Goal: Communication & Community: Answer question/provide support

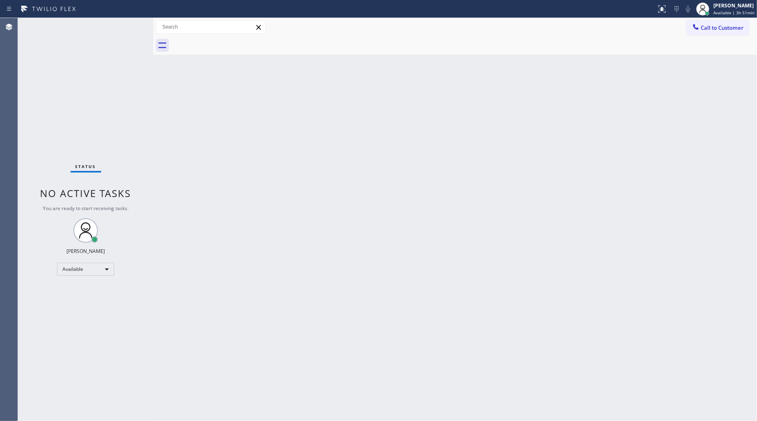
click at [715, 31] on span "Call to Customer" at bounding box center [722, 27] width 43 height 7
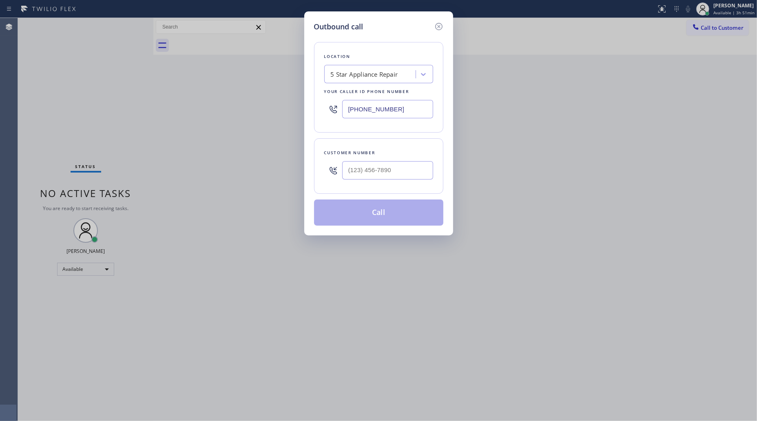
drag, startPoint x: 394, startPoint y: 112, endPoint x: 305, endPoint y: 110, distance: 88.9
click at [293, 112] on div "Outbound call Location 5 Star Appliance Repair Your caller id phone number (855…" at bounding box center [378, 210] width 757 height 421
paste input "347) 801-2769"
type input "(347) 801-2769"
click at [373, 177] on input "(___) ___-____" at bounding box center [387, 170] width 91 height 18
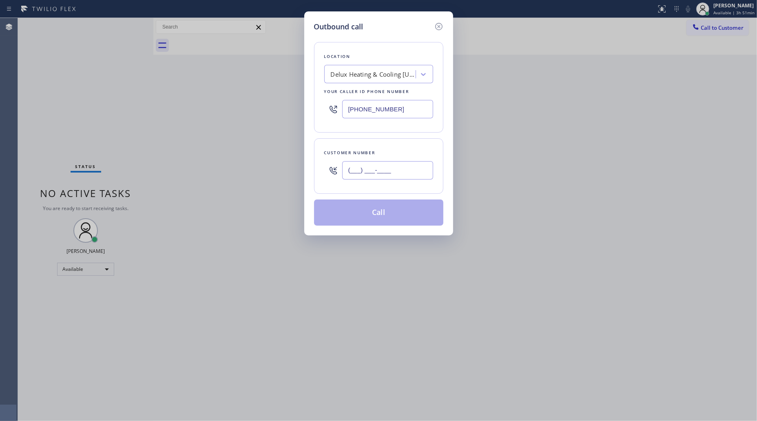
paste input "347) 546-6987"
type input "(347) 546-6987"
click at [499, 143] on div "Outbound call Location Delux Heating & Cooling New York Your caller id phone nu…" at bounding box center [378, 210] width 757 height 421
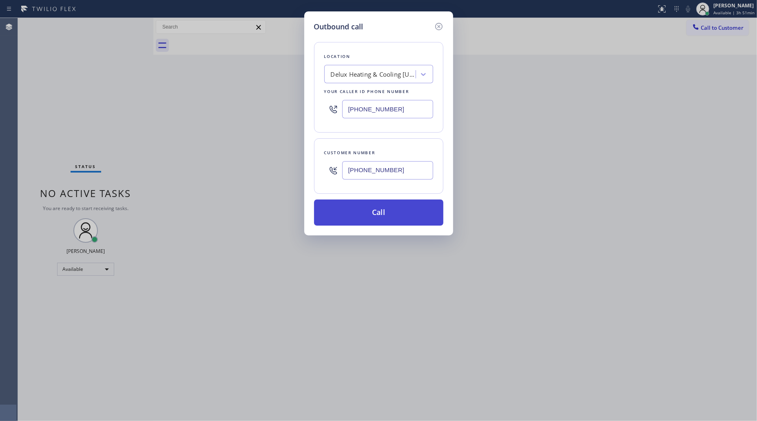
click at [402, 213] on button "Call" at bounding box center [378, 212] width 129 height 26
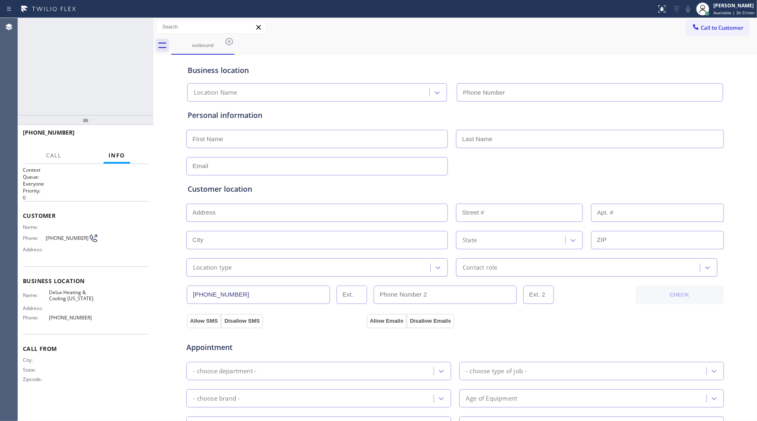
type input "(347) 801-2769"
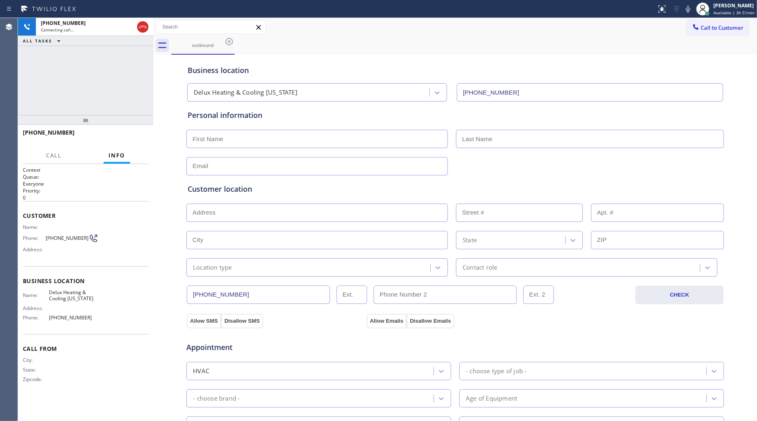
click at [311, 43] on div "outbound" at bounding box center [464, 45] width 586 height 18
click at [90, 93] on div "+13475466987 Connecting call… ALL TASKS ALL TASKS ACTIVE TASKS TASKS IN WRAP UP" at bounding box center [85, 66] width 135 height 97
click at [140, 25] on icon at bounding box center [143, 27] width 10 height 10
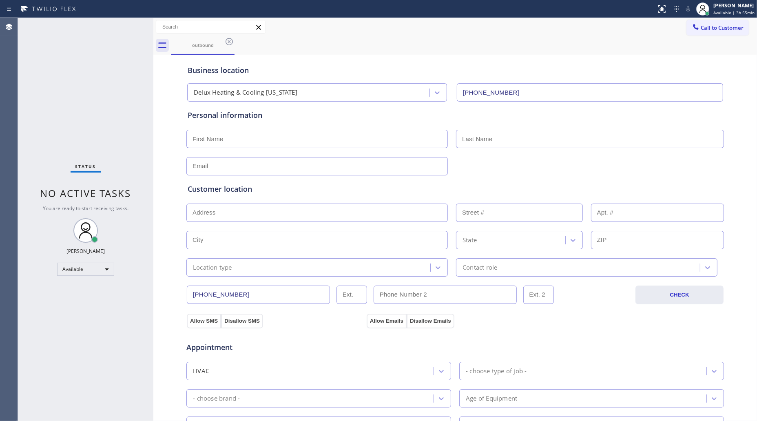
drag, startPoint x: 230, startPoint y: 43, endPoint x: 237, endPoint y: 37, distance: 9.2
click at [230, 43] on icon at bounding box center [229, 42] width 10 height 10
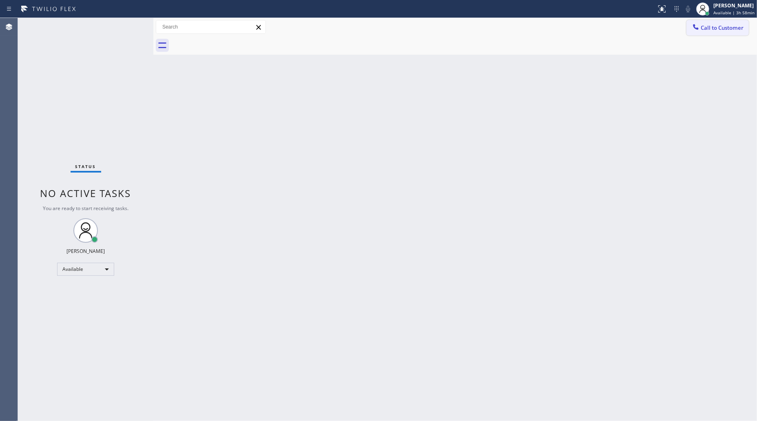
click at [708, 22] on button "Call to Customer" at bounding box center [717, 27] width 62 height 15
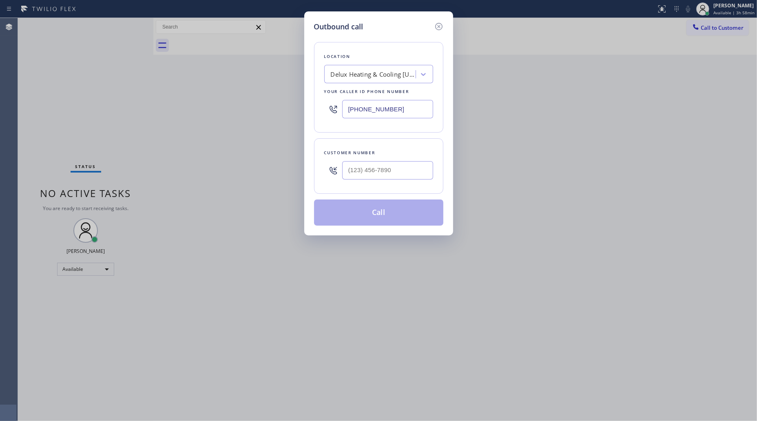
drag, startPoint x: 375, startPoint y: 107, endPoint x: 309, endPoint y: 107, distance: 66.1
click at [315, 107] on div "Location Delux Heating & Cooling New York Your caller id phone number (347) 801…" at bounding box center [378, 87] width 129 height 91
paste input "855) 904-1780"
type input "(855) 904-1780"
click at [413, 171] on input "(___) ___-____" at bounding box center [387, 170] width 91 height 18
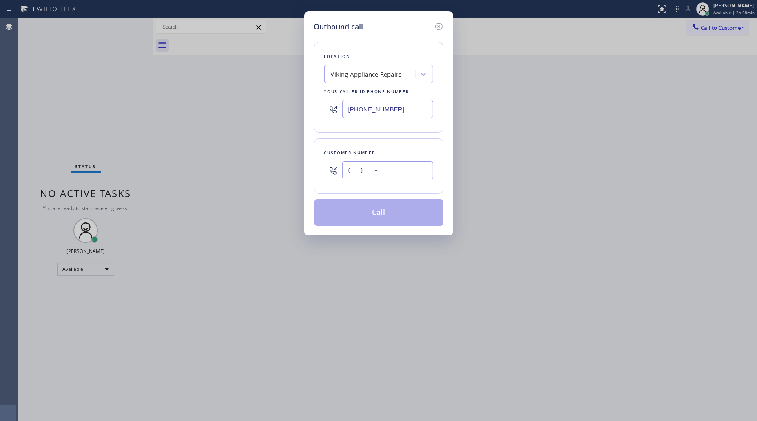
paste input "231) 329-2826"
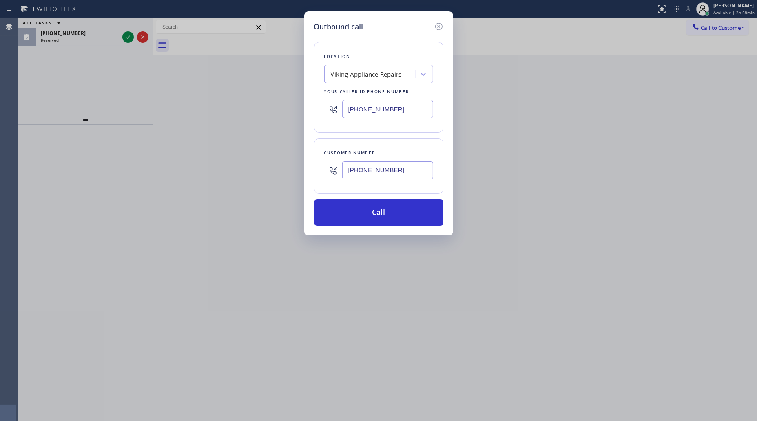
type input "(231) 329-2826"
click at [123, 35] on div "Outbound call Location Viking Appliance Repairs Your caller id phone number (85…" at bounding box center [378, 210] width 757 height 421
click at [437, 21] on div at bounding box center [438, 26] width 10 height 11
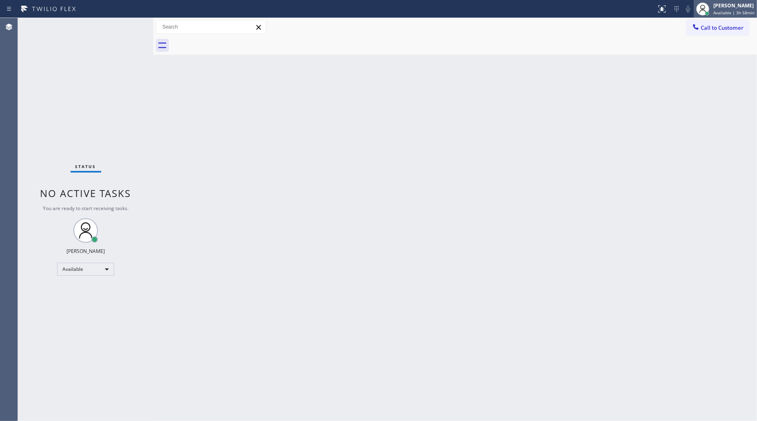
click at [709, 11] on div at bounding box center [707, 14] width 6 height 6
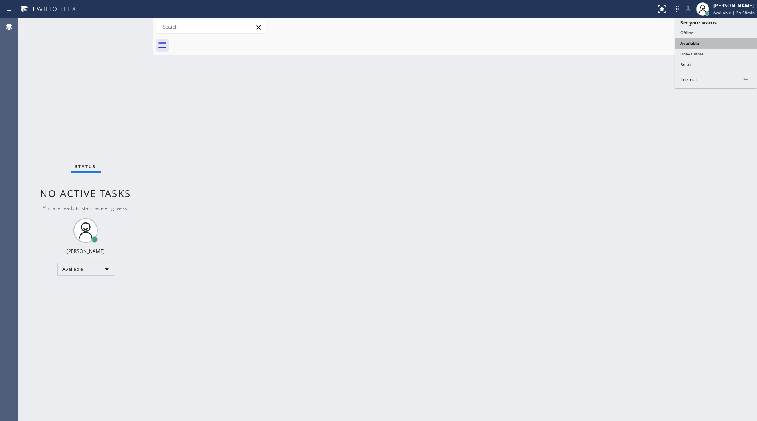
click at [699, 43] on button "Available" at bounding box center [716, 43] width 82 height 11
drag, startPoint x: 716, startPoint y: 12, endPoint x: 709, endPoint y: 30, distance: 18.7
click at [715, 17] on div "Giovanni Pleños Available | 3h 58min" at bounding box center [725, 9] width 63 height 18
click at [704, 51] on button "Unavailable" at bounding box center [716, 54] width 82 height 11
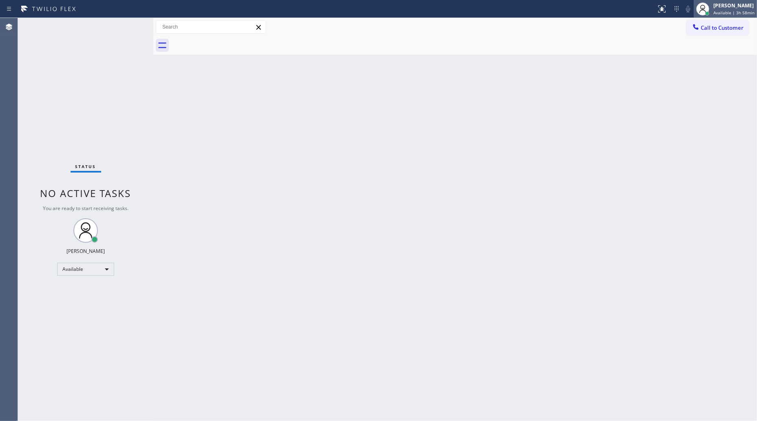
click at [724, 10] on span "Available | 3h 58min" at bounding box center [733, 13] width 41 height 6
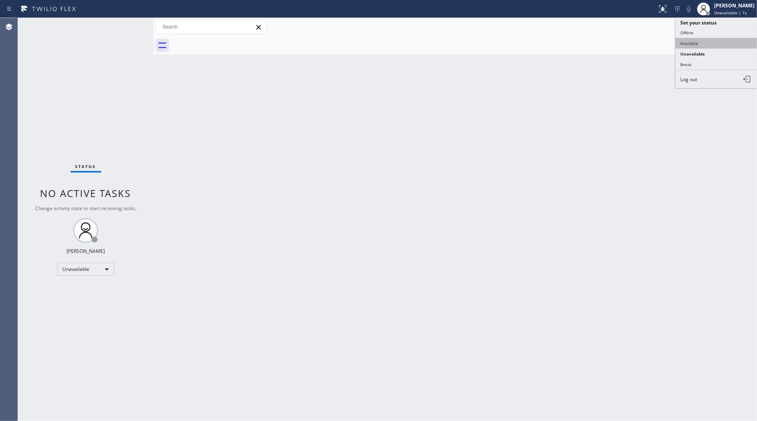
click at [693, 41] on button "Available" at bounding box center [716, 43] width 82 height 11
click at [532, 62] on div "Back to Dashboard Change Sender ID Customers Technicians Select a contact Outbo…" at bounding box center [454, 219] width 603 height 403
click at [699, 26] on icon at bounding box center [696, 27] width 8 height 8
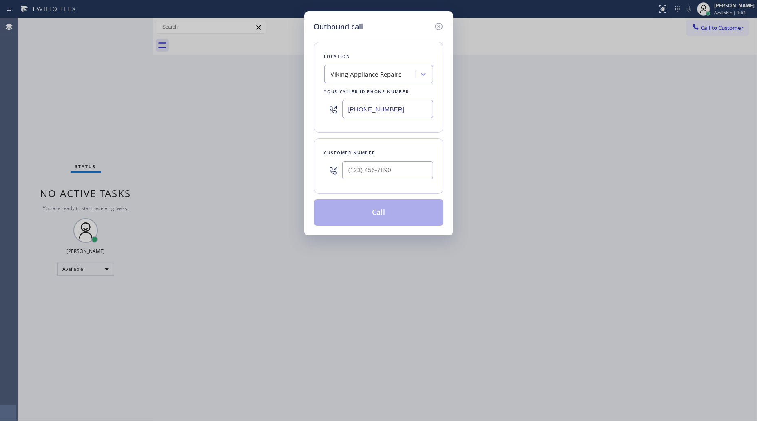
drag, startPoint x: 393, startPoint y: 112, endPoint x: 323, endPoint y: 101, distance: 71.1
click at [324, 101] on div "(855) 904-1780" at bounding box center [378, 109] width 109 height 27
paste input "text"
type input "(855) 904-1780"
click at [419, 160] on div at bounding box center [387, 170] width 91 height 27
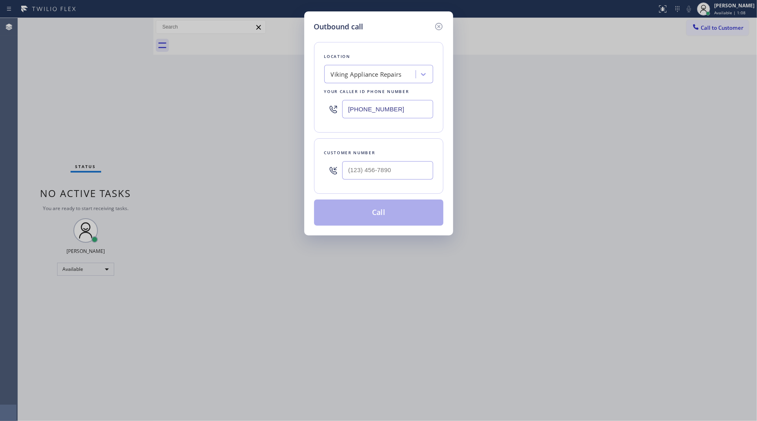
click at [390, 184] on div "Customer number" at bounding box center [378, 165] width 129 height 55
paste input "231) 329-2826"
click at [396, 172] on input "(231) 329-2826" at bounding box center [387, 170] width 91 height 18
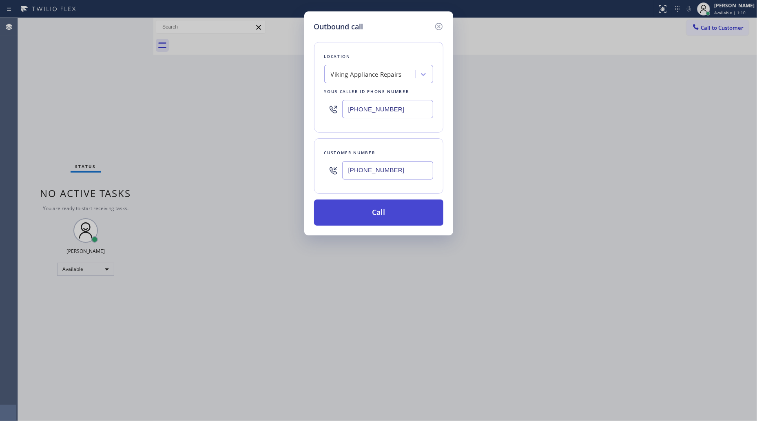
type input "(231) 329-2826"
click at [382, 212] on button "Call" at bounding box center [378, 212] width 129 height 26
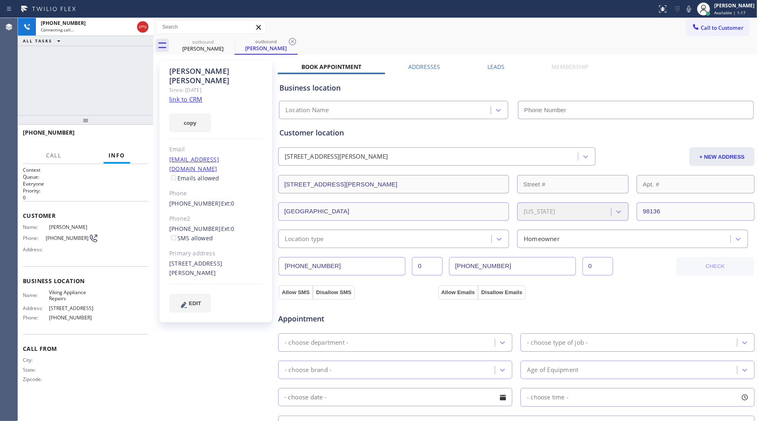
type input "(855) 904-1780"
click at [117, 132] on button "HANG UP" at bounding box center [129, 135] width 38 height 11
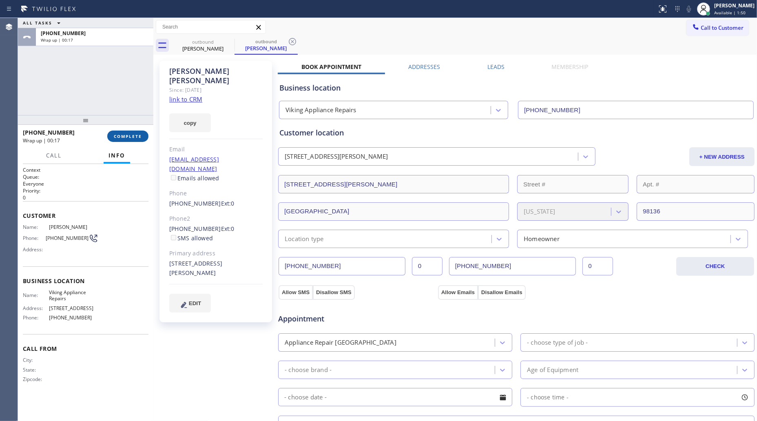
click at [126, 133] on span "COMPLETE" at bounding box center [128, 136] width 28 height 6
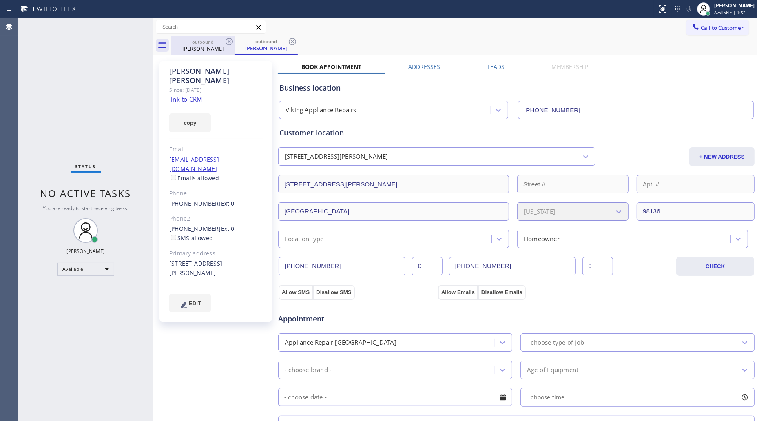
click at [206, 51] on div "outbound Colleen Bettis" at bounding box center [203, 45] width 62 height 18
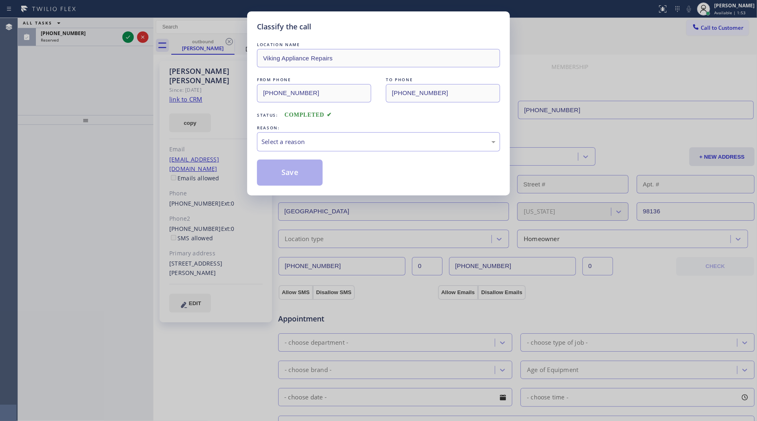
click at [228, 41] on div "Classify the call LOCATION NAME Viking Appliance Repairs FROM PHONE (855) 904-1…" at bounding box center [378, 210] width 757 height 421
drag, startPoint x: 308, startPoint y: 146, endPoint x: 305, endPoint y: 150, distance: 5.3
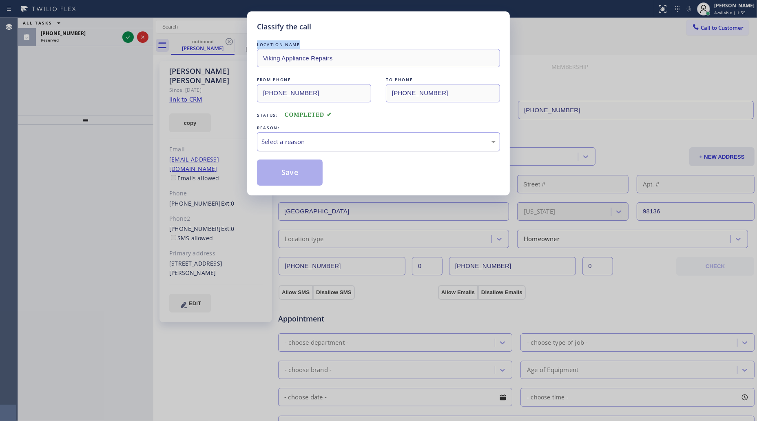
click at [307, 147] on div "Select a reason" at bounding box center [378, 141] width 243 height 19
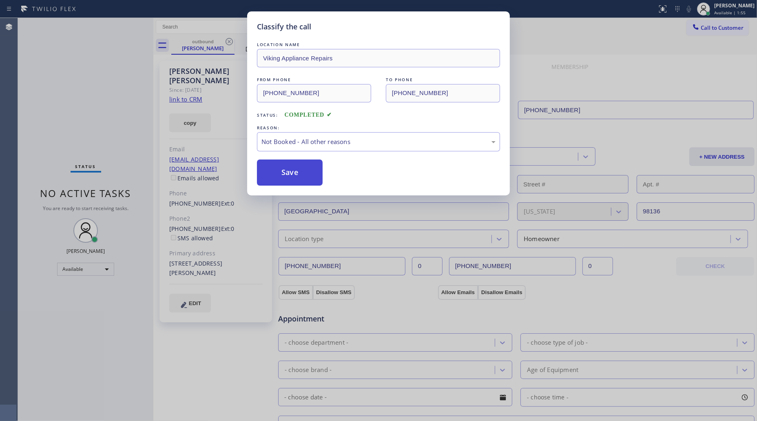
click at [284, 171] on button "Save" at bounding box center [290, 172] width 66 height 26
drag, startPoint x: 204, startPoint y: 40, endPoint x: 219, endPoint y: 39, distance: 15.1
click at [212, 39] on div "Classify the call LOCATION NAME Mystic Electrical Services FROM PHONE (909) 343…" at bounding box center [387, 219] width 739 height 403
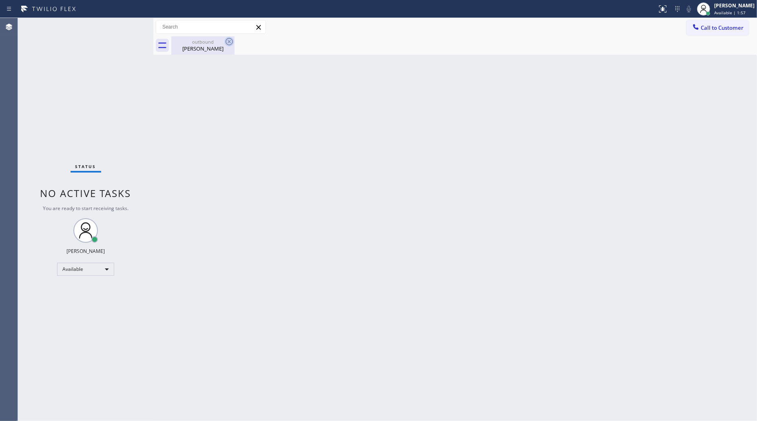
click at [226, 39] on icon at bounding box center [229, 42] width 10 height 10
click at [228, 41] on icon at bounding box center [229, 42] width 10 height 10
click at [217, 46] on div "Colleen Bettis" at bounding box center [203, 48] width 62 height 7
drag, startPoint x: 707, startPoint y: 25, endPoint x: 674, endPoint y: 34, distance: 34.2
click at [706, 25] on span "Call to Customer" at bounding box center [722, 27] width 43 height 7
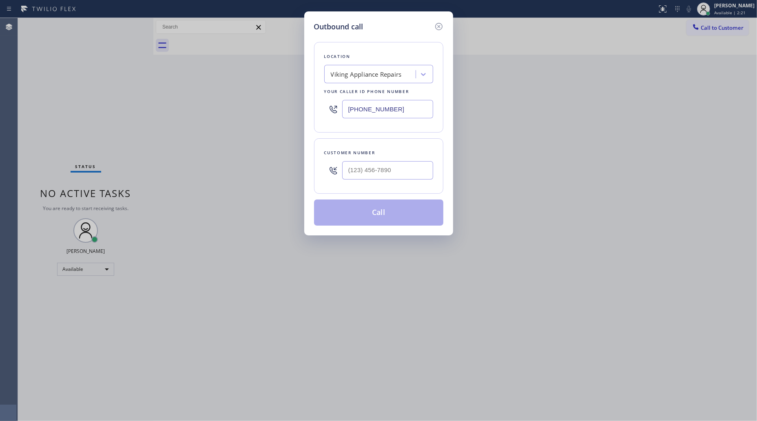
drag, startPoint x: 396, startPoint y: 108, endPoint x: 331, endPoint y: 108, distance: 65.2
click at [331, 108] on div "(855) 904-1780" at bounding box center [378, 109] width 109 height 27
paste input "424) 275-2606"
type input "(424) 275-2606"
click at [416, 164] on input "(___) ___-____" at bounding box center [387, 170] width 91 height 18
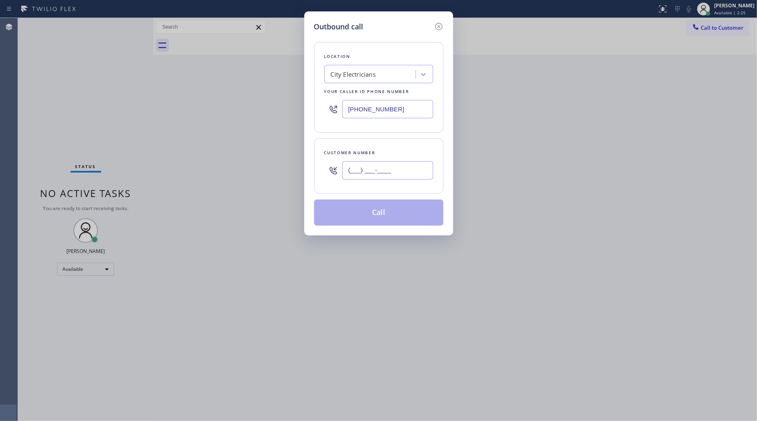
paste input "310) 963-4776"
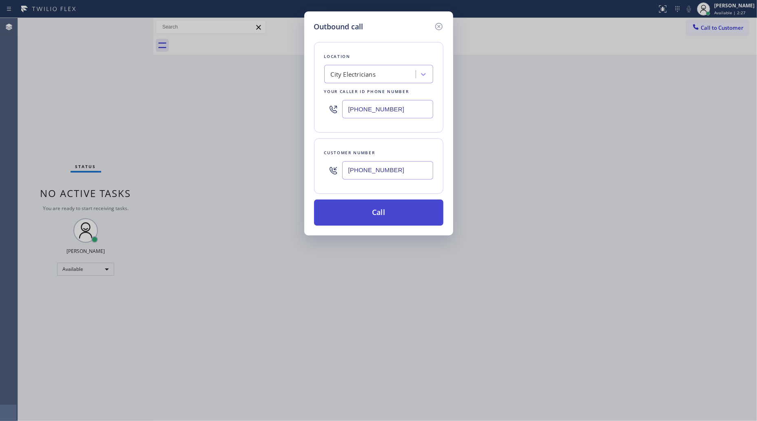
type input "(310) 963-4776"
click at [382, 211] on button "Call" at bounding box center [378, 212] width 129 height 26
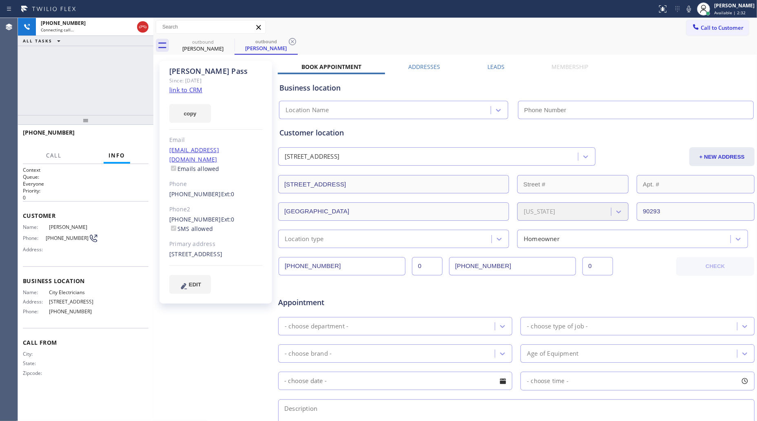
type input "(424) 275-2606"
click at [294, 42] on icon at bounding box center [292, 42] width 10 height 10
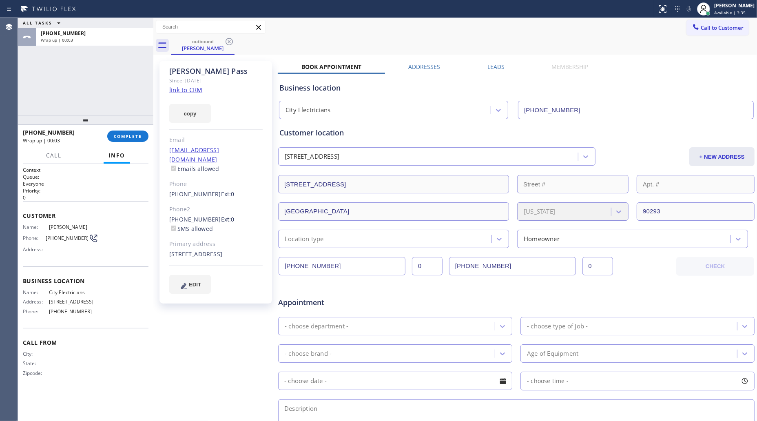
click at [133, 129] on div "+13109634776 Wrap up | 00:03 COMPLETE" at bounding box center [86, 136] width 126 height 21
click at [131, 137] on span "COMPLETE" at bounding box center [128, 136] width 28 height 6
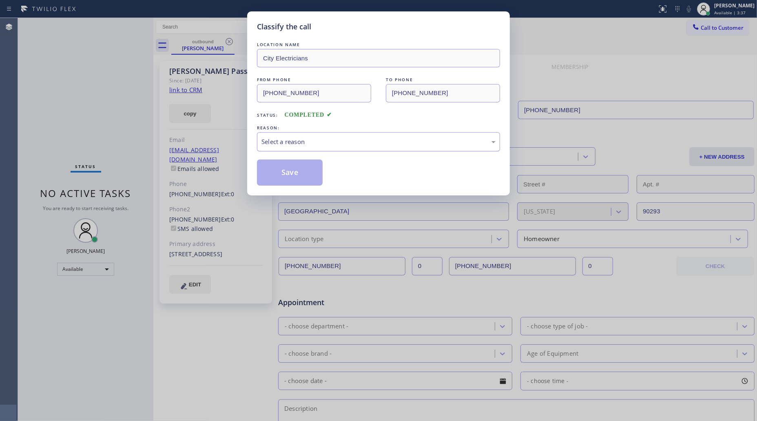
click at [294, 144] on div "Select a reason" at bounding box center [378, 141] width 234 height 9
click at [295, 172] on button "Save" at bounding box center [290, 172] width 66 height 26
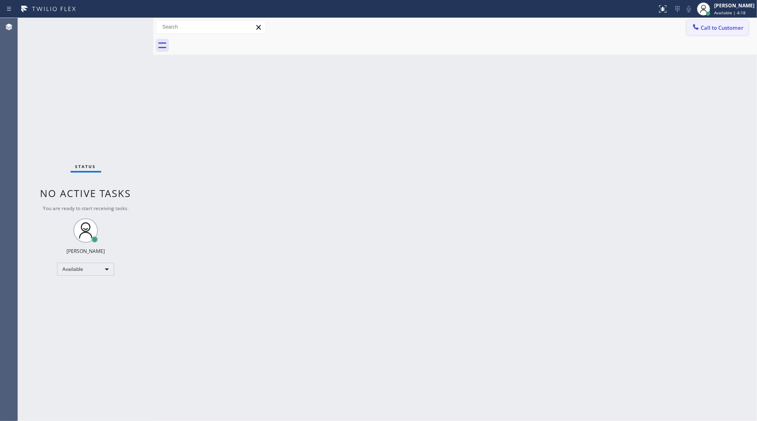
click at [704, 27] on span "Call to Customer" at bounding box center [722, 27] width 43 height 7
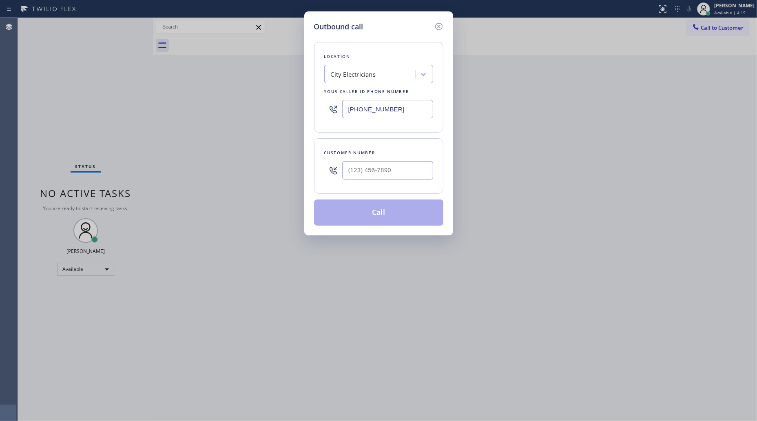
drag, startPoint x: 414, startPoint y: 103, endPoint x: 341, endPoint y: 104, distance: 72.6
click at [341, 108] on div "(424) 275-2606" at bounding box center [378, 109] width 109 height 27
paste input "323) 238-8219"
type input "(323) 238-8219"
click at [375, 172] on input "(___) ___-____" at bounding box center [387, 170] width 91 height 18
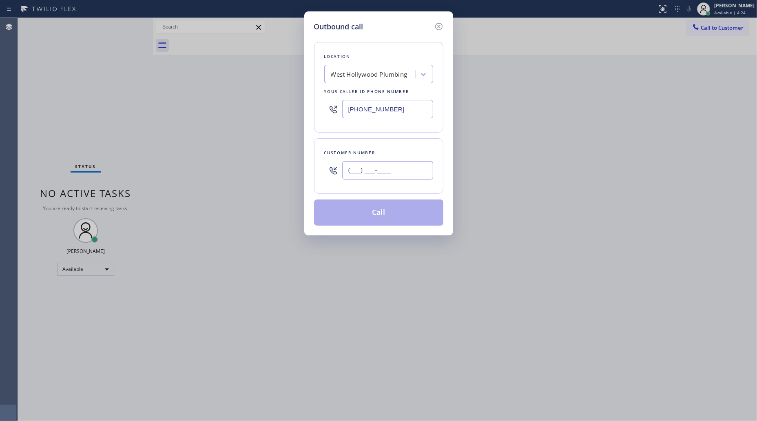
paste input "310) 927-4871"
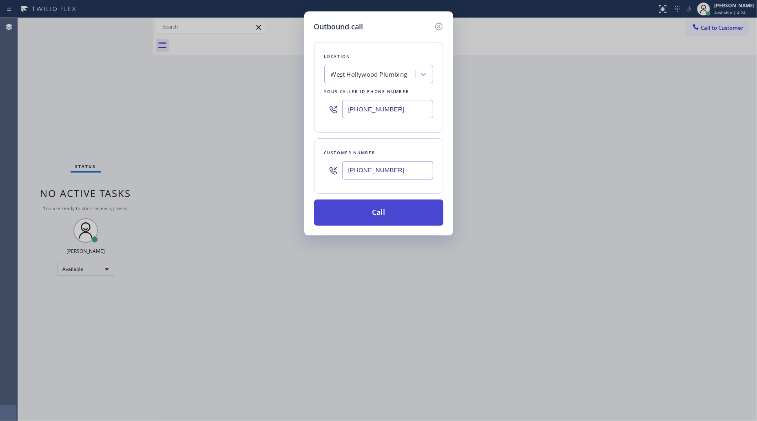
type input "(310) 927-4871"
click at [376, 217] on button "Call" at bounding box center [378, 212] width 129 height 26
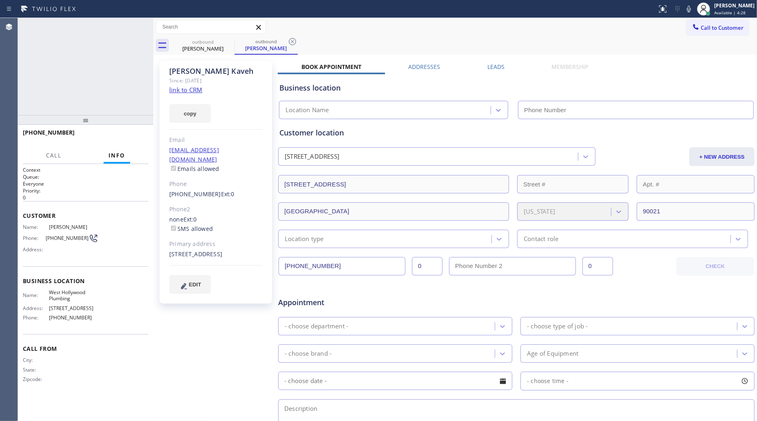
type input "(323) 238-8219"
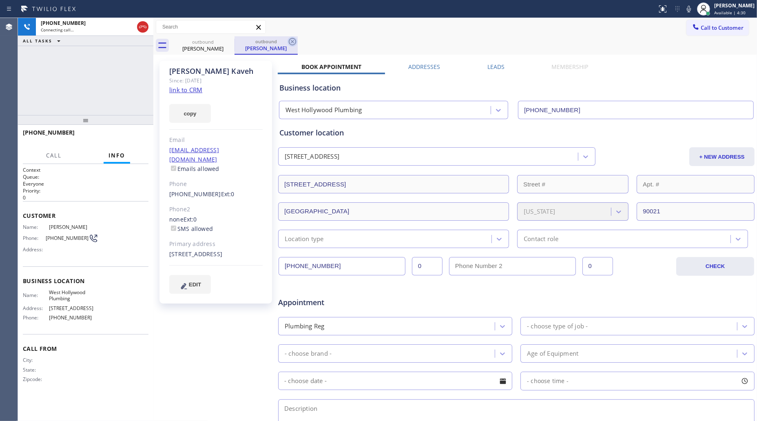
click at [289, 40] on icon at bounding box center [292, 41] width 7 height 7
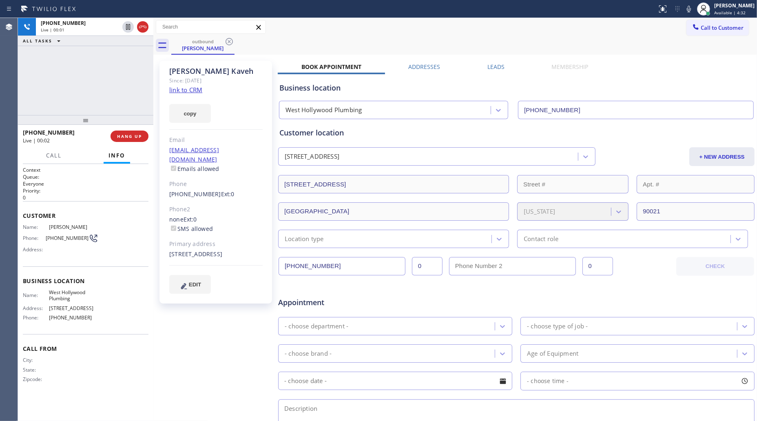
click at [302, 264] on input "(310) 927-4871" at bounding box center [341, 266] width 127 height 18
click at [135, 137] on span "HANG UP" at bounding box center [129, 136] width 25 height 6
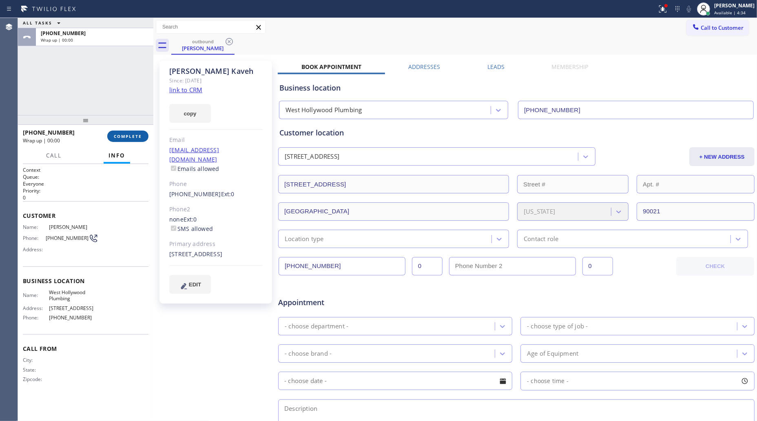
click at [135, 137] on span "COMPLETE" at bounding box center [128, 136] width 28 height 6
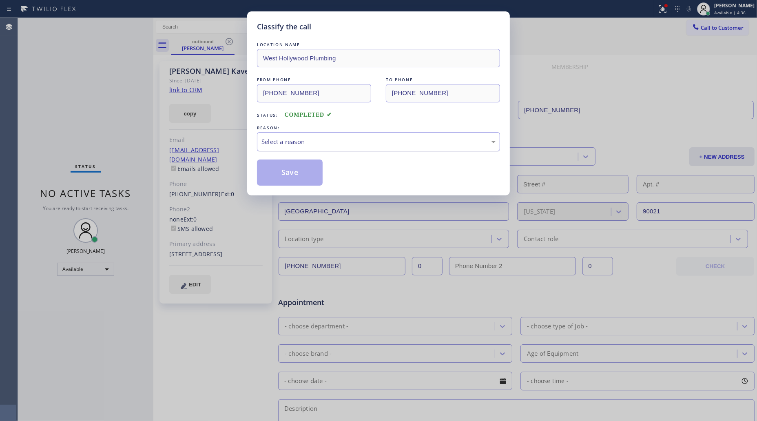
drag, startPoint x: 299, startPoint y: 137, endPoint x: 301, endPoint y: 148, distance: 10.7
click at [299, 138] on div "Select a reason" at bounding box center [378, 141] width 234 height 9
click at [287, 172] on button "Save" at bounding box center [290, 172] width 66 height 26
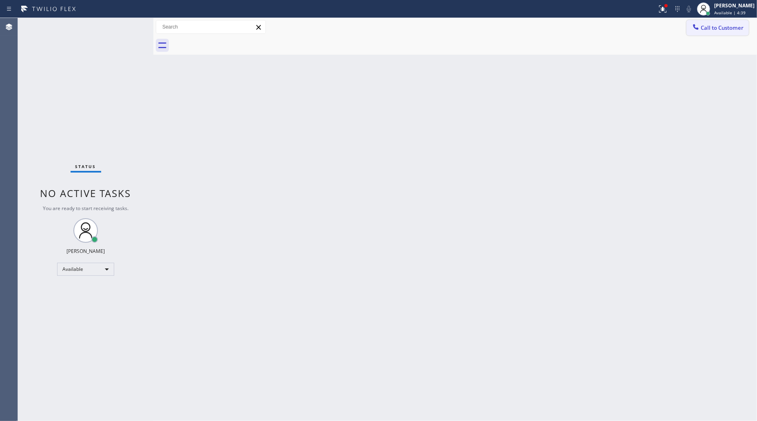
click at [718, 31] on span "Call to Customer" at bounding box center [722, 27] width 43 height 7
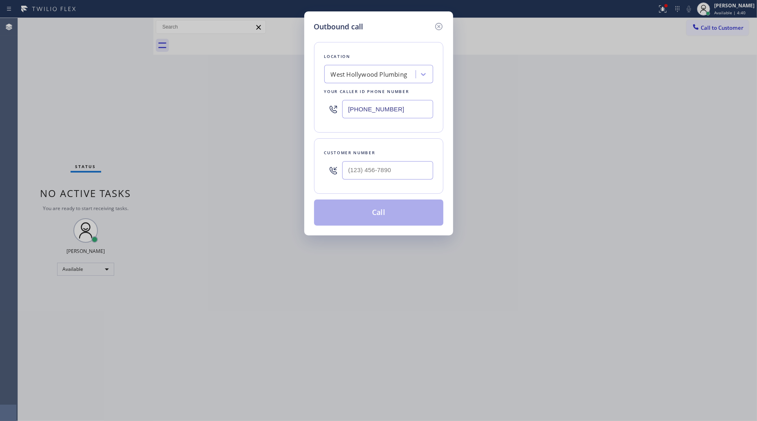
drag, startPoint x: 398, startPoint y: 181, endPoint x: 402, endPoint y: 175, distance: 6.9
click at [400, 181] on div at bounding box center [387, 170] width 91 height 27
paste input "310) 927-4871"
click at [402, 173] on input "(310) 927-4871" at bounding box center [387, 170] width 91 height 18
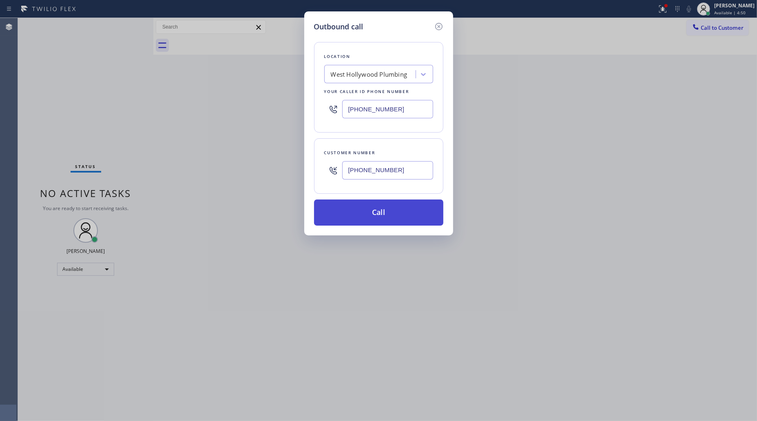
type input "(310) 927-4871"
click at [373, 215] on button "Call" at bounding box center [378, 212] width 129 height 26
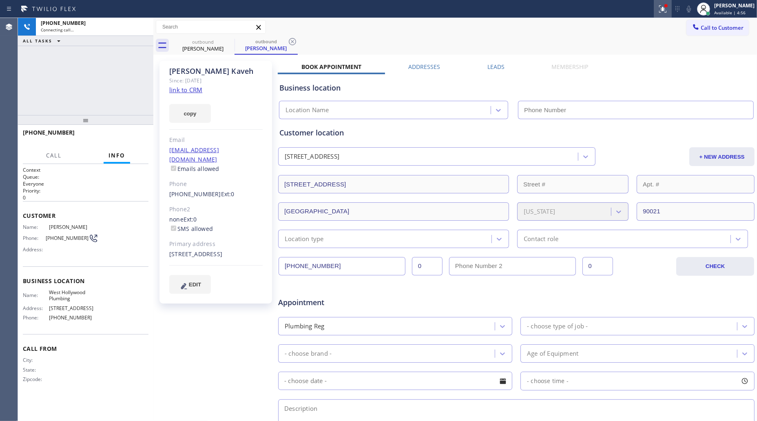
click at [663, 13] on icon at bounding box center [663, 9] width 10 height 10
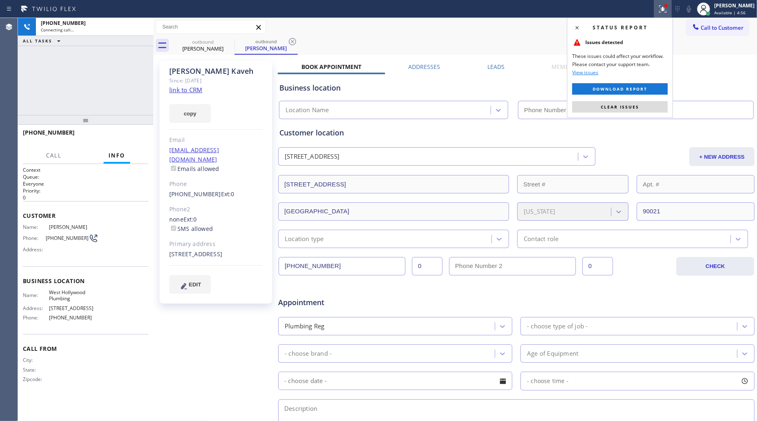
type input "(323) 238-8219"
click at [618, 101] on button "Clear issues" at bounding box center [619, 106] width 95 height 11
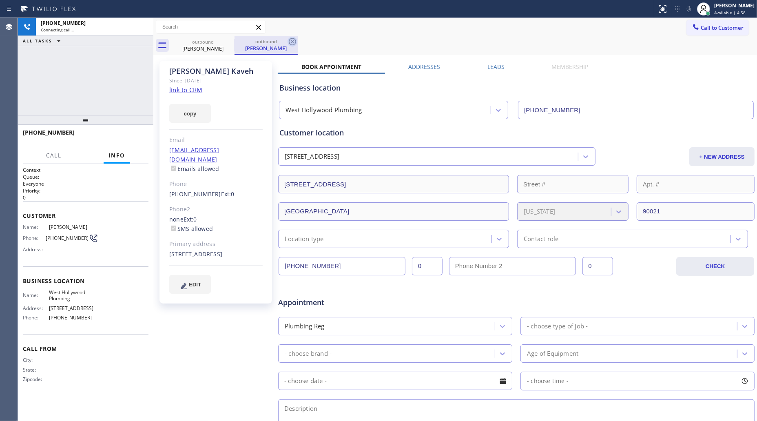
click at [291, 40] on icon at bounding box center [292, 41] width 7 height 7
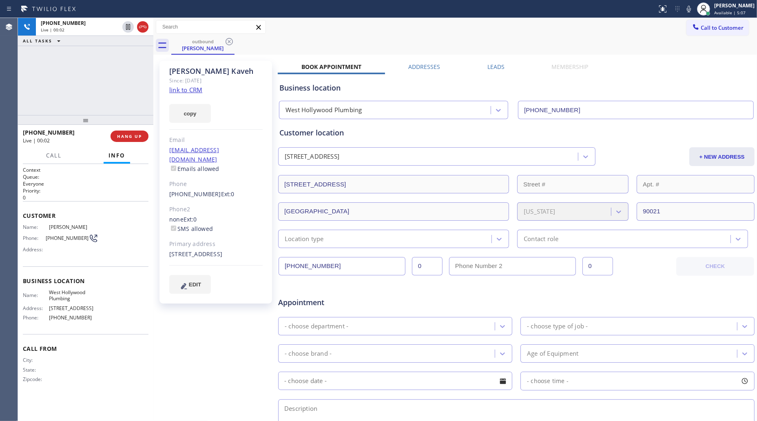
click at [125, 98] on div "+13109274871 Live | 00:02 ALL TASKS ALL TASKS ACTIVE TASKS TASKS IN WRAP UP" at bounding box center [85, 66] width 135 height 97
click at [123, 137] on span "HANG UP" at bounding box center [129, 136] width 25 height 6
click at [126, 136] on span "HANG UP" at bounding box center [129, 136] width 25 height 6
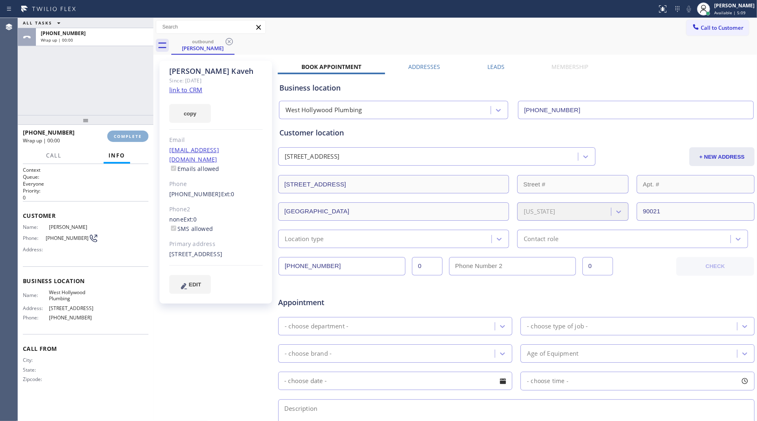
click at [127, 135] on span "COMPLETE" at bounding box center [128, 136] width 28 height 6
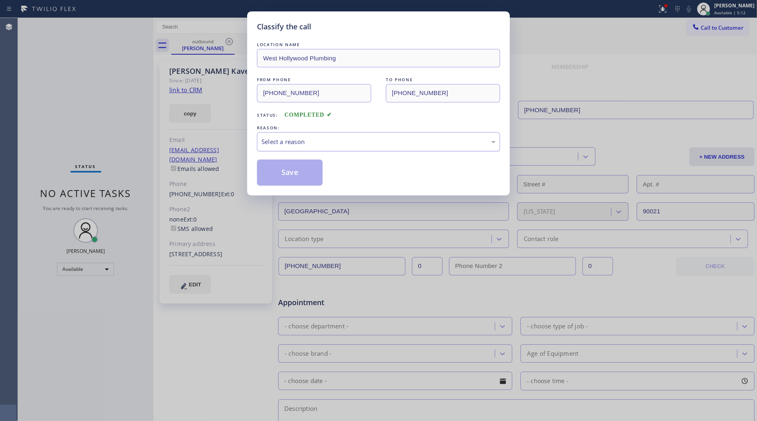
click at [277, 141] on div "Select a reason" at bounding box center [378, 141] width 234 height 9
click at [280, 175] on button "Save" at bounding box center [290, 172] width 66 height 26
click at [281, 175] on button "Save" at bounding box center [290, 172] width 66 height 26
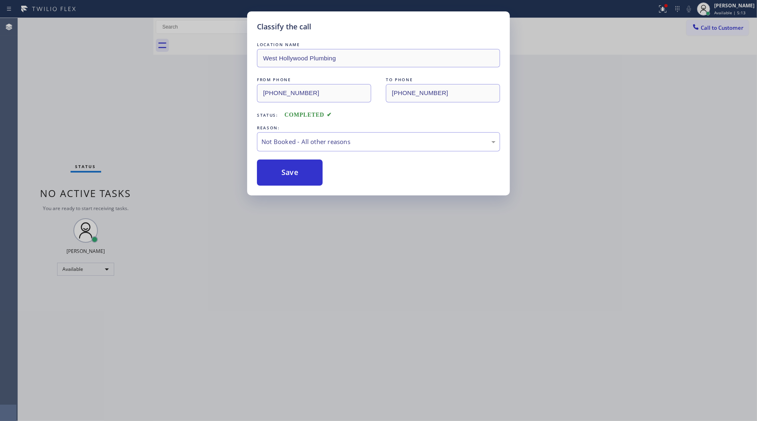
drag, startPoint x: 94, startPoint y: 92, endPoint x: 99, endPoint y: 94, distance: 5.1
click at [97, 93] on div "Classify the call LOCATION NAME West Hollywood Plumbing FROM PHONE (323) 238-82…" at bounding box center [378, 210] width 757 height 421
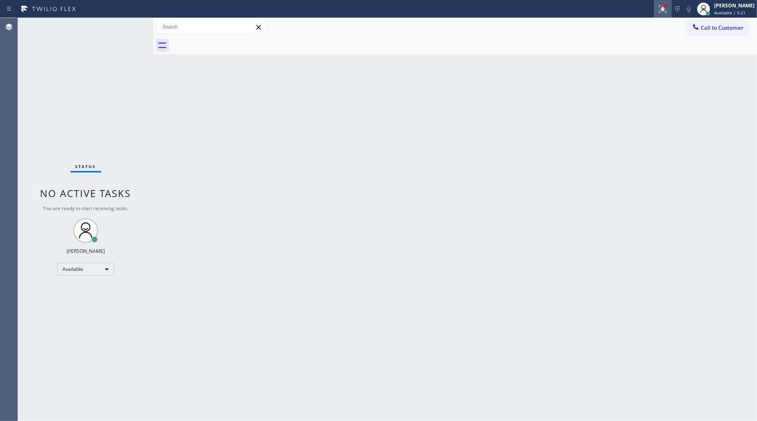
click at [661, 4] on icon at bounding box center [663, 9] width 10 height 10
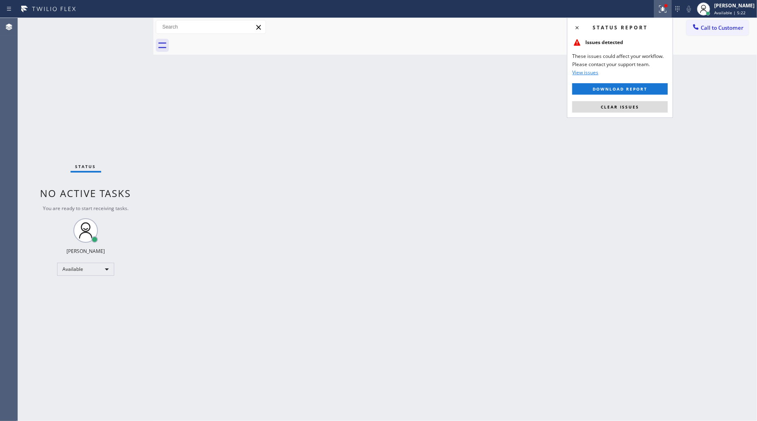
drag, startPoint x: 634, startPoint y: 112, endPoint x: 631, endPoint y: 99, distance: 13.4
click at [634, 111] on button "Clear issues" at bounding box center [619, 106] width 95 height 11
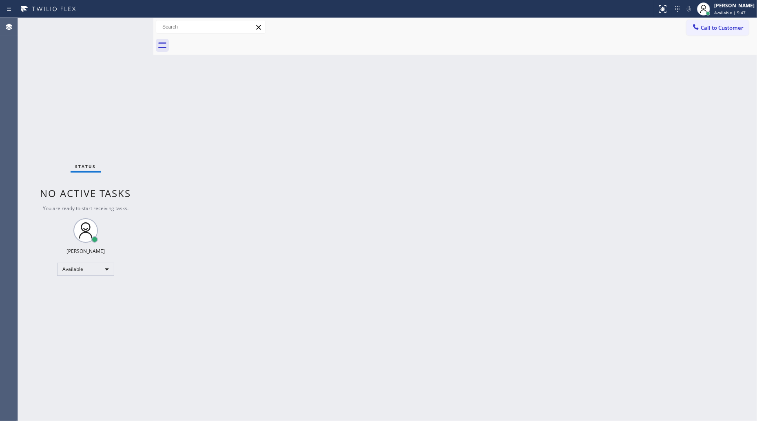
drag, startPoint x: 703, startPoint y: 24, endPoint x: 698, endPoint y: 29, distance: 7.5
click at [703, 24] on span "Call to Customer" at bounding box center [722, 27] width 43 height 7
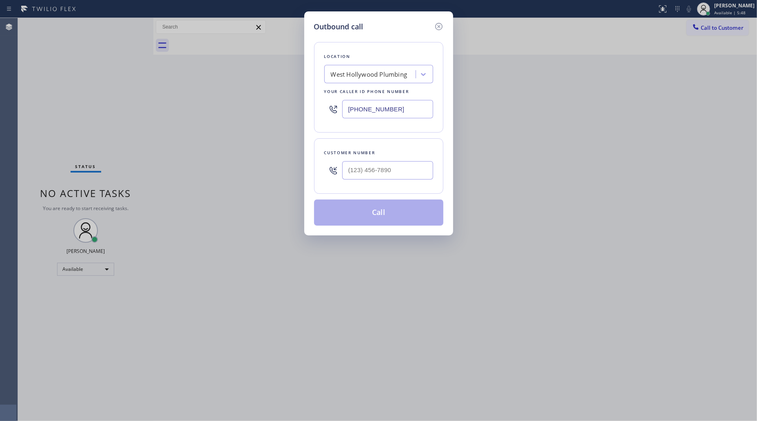
drag, startPoint x: 393, startPoint y: 106, endPoint x: 315, endPoint y: 98, distance: 78.7
click at [315, 98] on div "Location West Hollywood Plumbing Your caller id phone number (323) 238-8219" at bounding box center [378, 87] width 129 height 91
paste input "844) 899-7462"
type input "(844) 899-7462"
paste input "917) 981-5856"
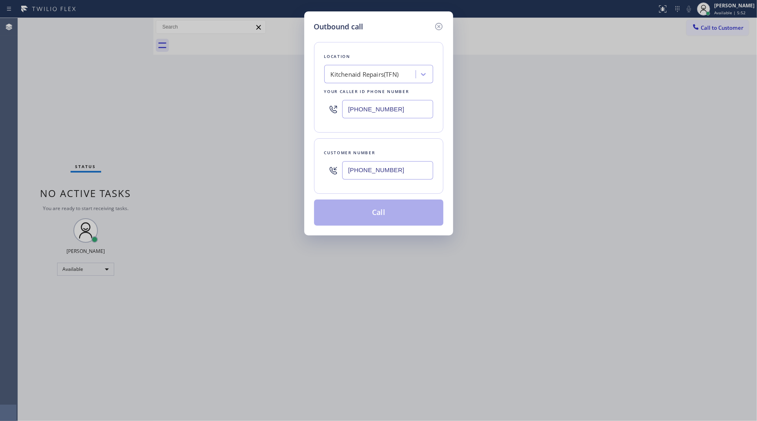
click at [411, 172] on input "(917) 981-5856" at bounding box center [387, 170] width 91 height 18
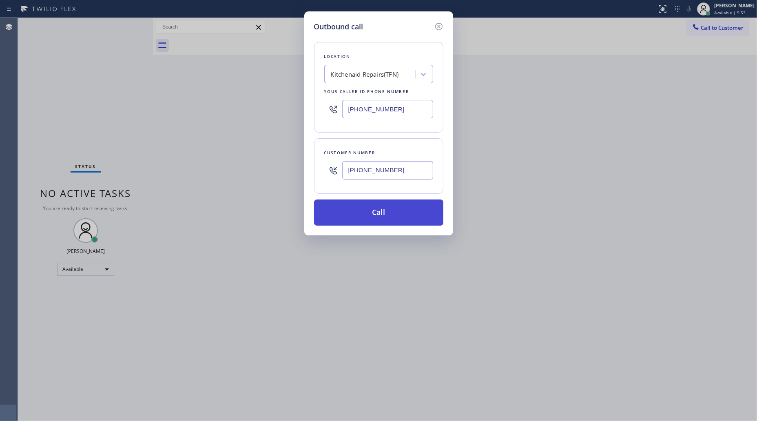
type input "(917) 981-5856"
click at [382, 210] on button "Call" at bounding box center [378, 212] width 129 height 26
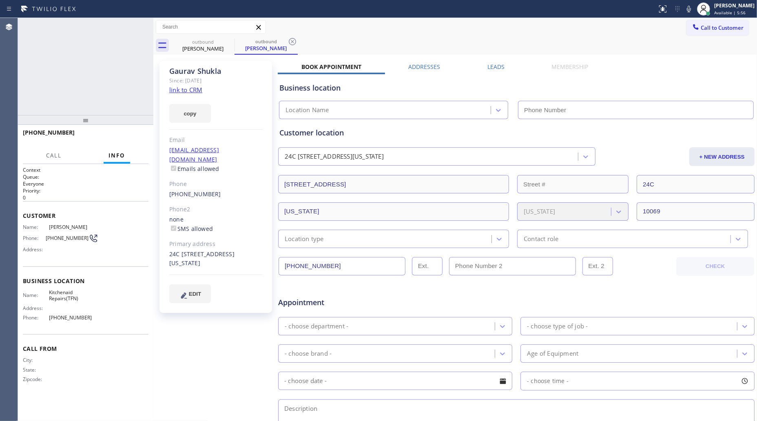
type input "(844) 899-7462"
drag, startPoint x: 406, startPoint y: 42, endPoint x: 400, endPoint y: 43, distance: 5.4
click at [400, 43] on div "outbound Gaurav Shukla outbound Gaurav Shukla" at bounding box center [464, 45] width 586 height 18
type input "(844) 899-7462"
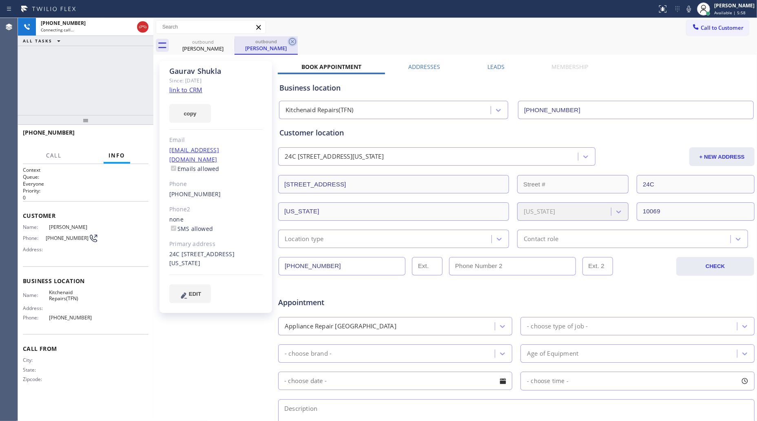
click at [296, 41] on icon at bounding box center [292, 42] width 10 height 10
drag, startPoint x: 297, startPoint y: 41, endPoint x: 302, endPoint y: 37, distance: 6.1
click at [301, 38] on div "outbound Gaurav Shukla" at bounding box center [464, 45] width 586 height 18
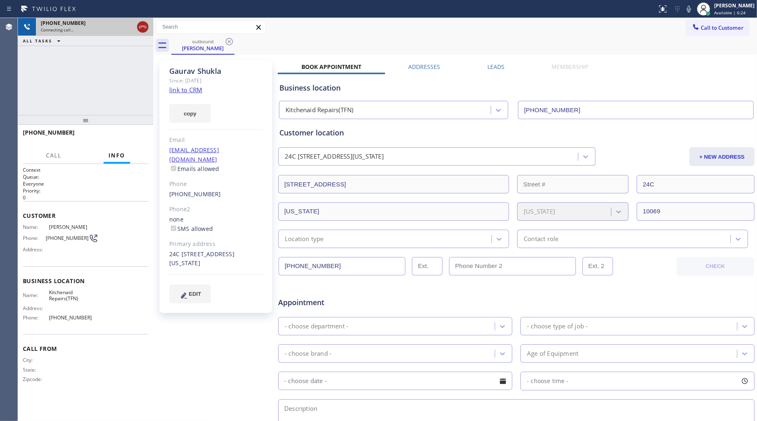
click at [145, 26] on icon at bounding box center [142, 27] width 7 height 2
drag, startPoint x: 201, startPoint y: 41, endPoint x: 214, endPoint y: 41, distance: 13.5
click at [205, 41] on div "outbound" at bounding box center [203, 41] width 62 height 6
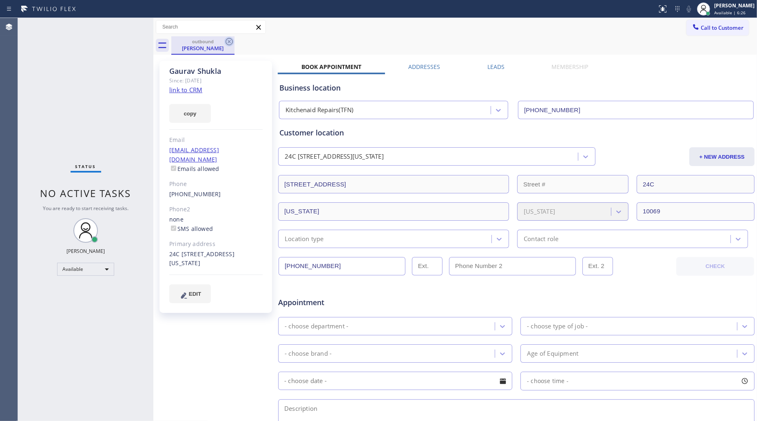
click at [226, 42] on icon at bounding box center [229, 42] width 10 height 10
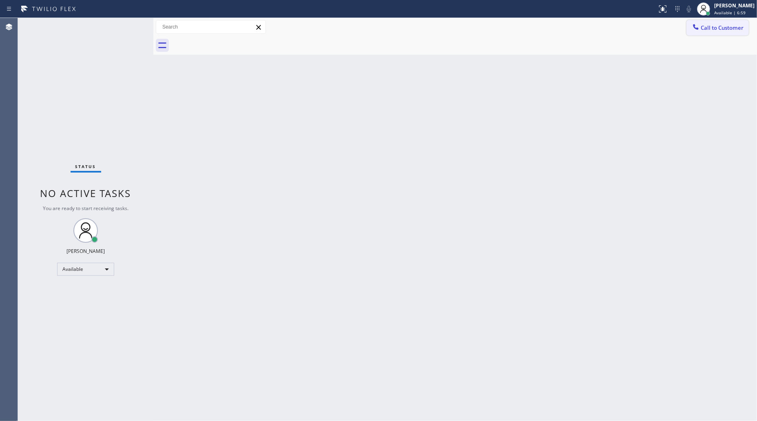
click at [703, 19] on div "Call to Customer Outbound call Location Kitchenaid Repairs(TFN) Your caller id …" at bounding box center [454, 27] width 603 height 18
drag, startPoint x: 705, startPoint y: 27, endPoint x: 563, endPoint y: 72, distance: 148.6
click at [704, 27] on span "Call to Customer" at bounding box center [722, 27] width 43 height 7
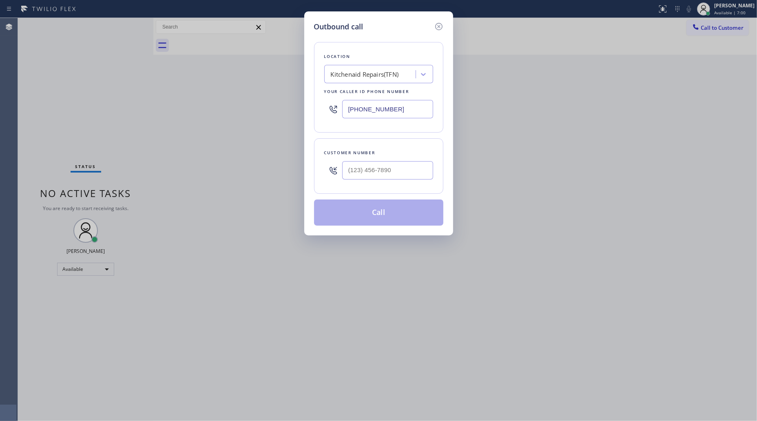
drag, startPoint x: 406, startPoint y: 106, endPoint x: 318, endPoint y: 95, distance: 88.1
click at [323, 107] on div "Location Kitchenaid Repairs(TFN) Your caller id phone number (844) 899-7462" at bounding box center [378, 87] width 129 height 91
paste input "55) 731-495"
type input "(855) 731-4952"
click at [421, 171] on input "(___) ___-____" at bounding box center [387, 170] width 91 height 18
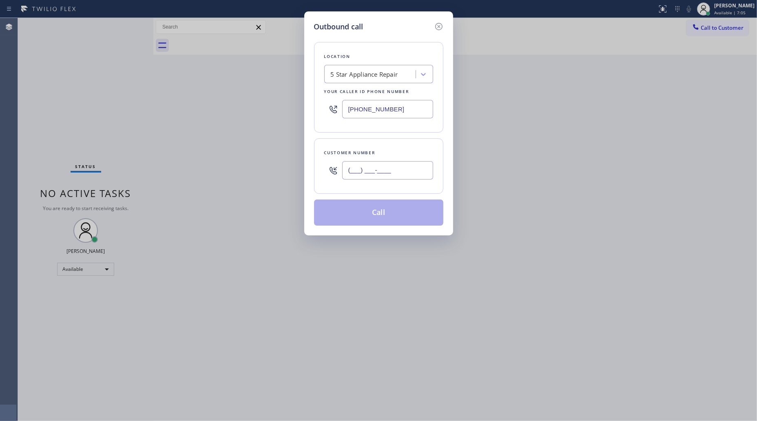
paste input "714) 328-9937"
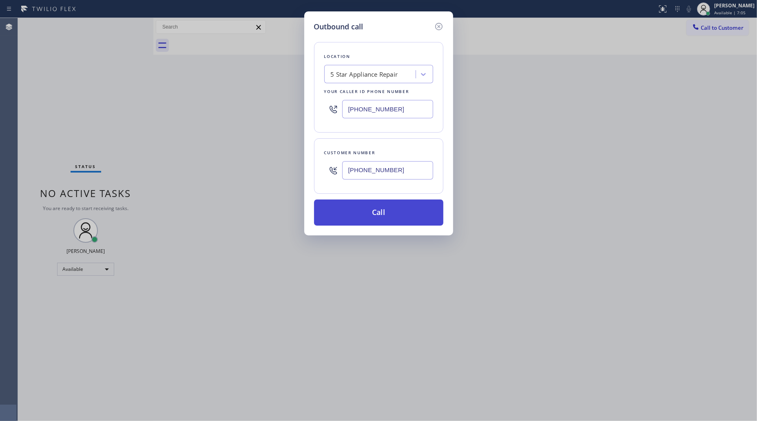
type input "(714) 328-9937"
click at [380, 219] on button "Call" at bounding box center [378, 212] width 129 height 26
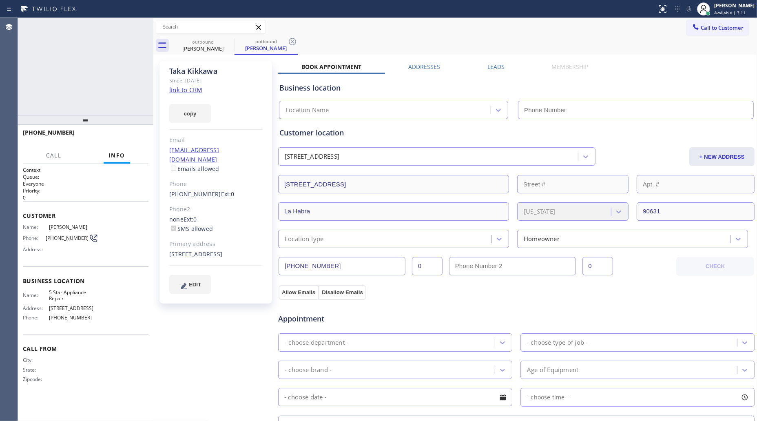
type input "(855) 731-4952"
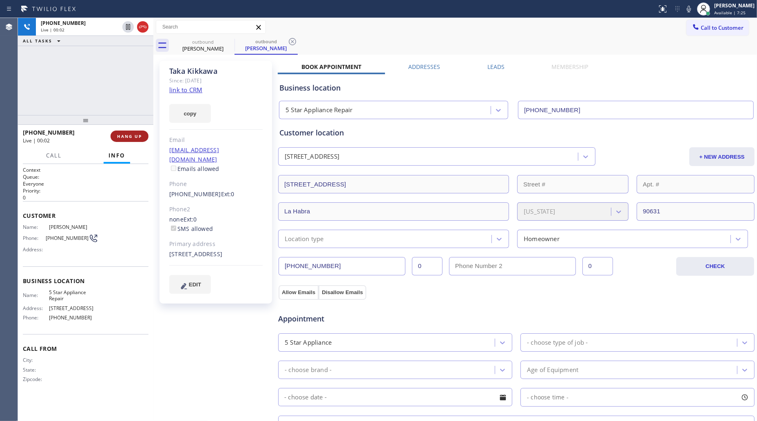
click at [111, 138] on div "+17143289937 Live | 00:02 HANG UP" at bounding box center [86, 136] width 126 height 21
click at [118, 137] on span "HANG UP" at bounding box center [129, 136] width 25 height 6
click at [119, 137] on span "HANG UP" at bounding box center [129, 136] width 25 height 6
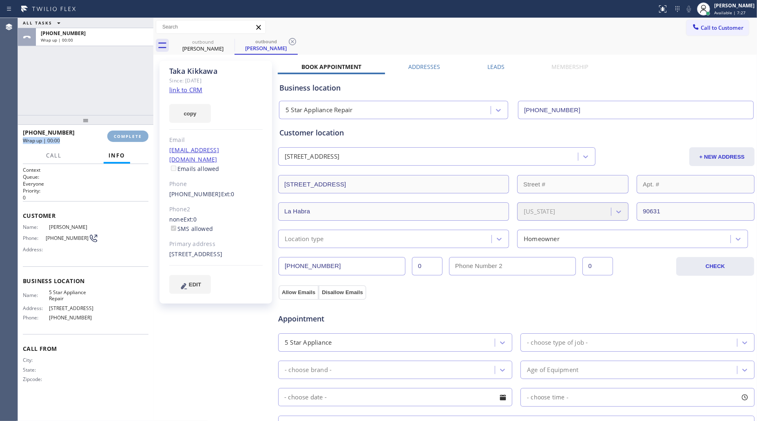
click at [119, 137] on span "COMPLETE" at bounding box center [128, 136] width 28 height 6
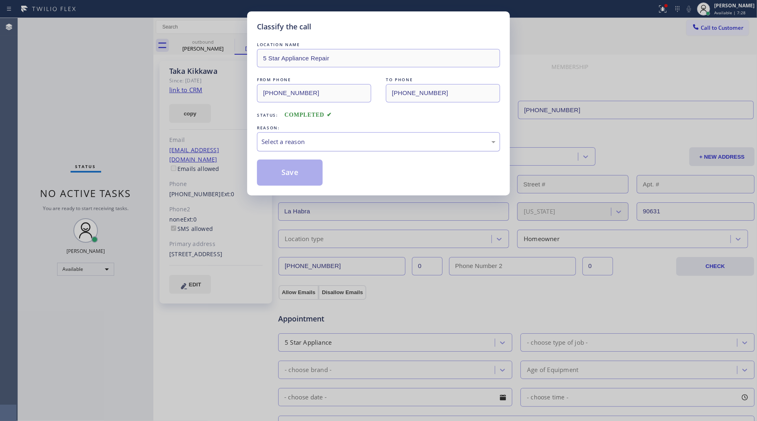
drag, startPoint x: 290, startPoint y: 139, endPoint x: 290, endPoint y: 150, distance: 10.6
click at [290, 144] on div "Select a reason" at bounding box center [378, 141] width 234 height 9
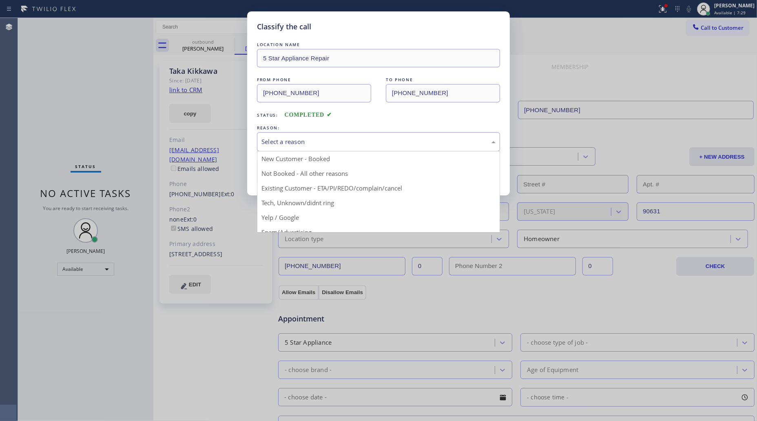
click at [290, 174] on button "Save" at bounding box center [290, 172] width 66 height 26
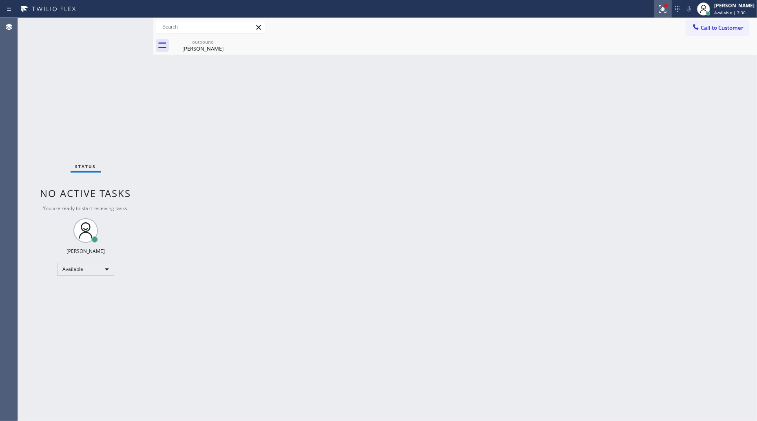
click at [661, 8] on icon at bounding box center [663, 9] width 10 height 10
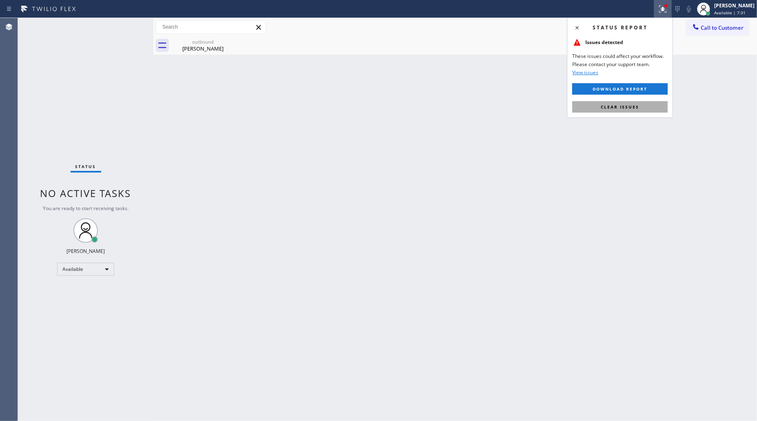
click at [625, 110] on button "Clear issues" at bounding box center [619, 106] width 95 height 11
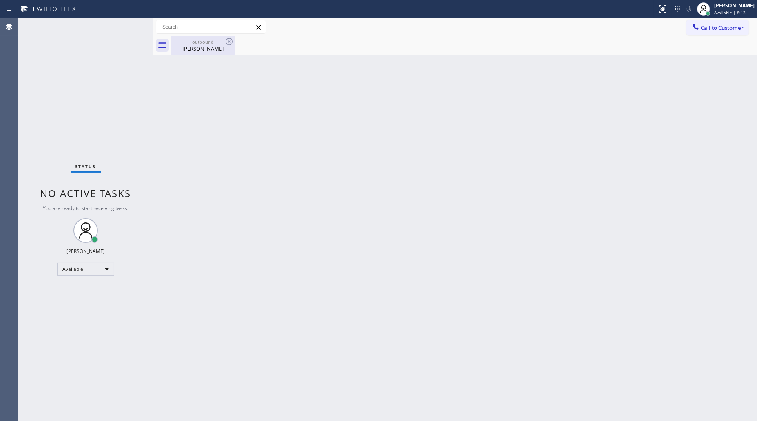
drag, startPoint x: 212, startPoint y: 50, endPoint x: 219, endPoint y: 47, distance: 7.3
click at [213, 49] on div "Taka Kikkawa" at bounding box center [203, 48] width 62 height 7
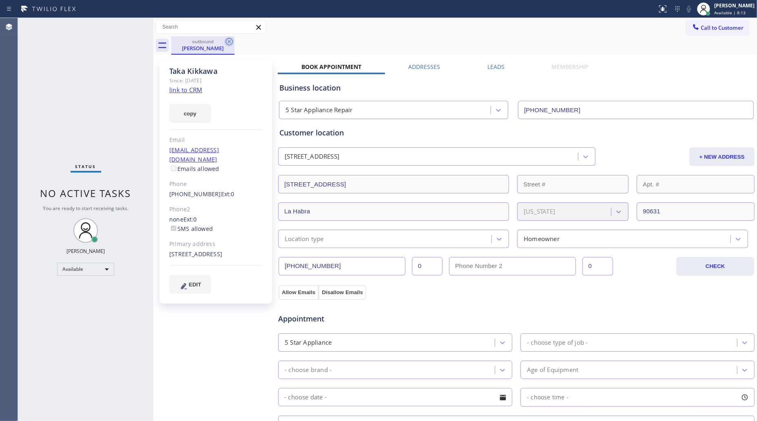
drag, startPoint x: 219, startPoint y: 46, endPoint x: 227, endPoint y: 40, distance: 10.2
click at [220, 45] on div "Taka Kikkawa" at bounding box center [203, 47] width 62 height 7
click at [227, 40] on icon at bounding box center [229, 42] width 10 height 10
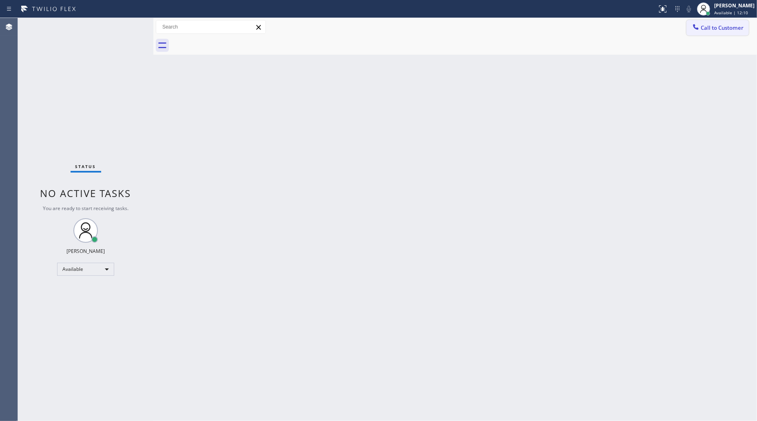
click at [722, 26] on span "Call to Customer" at bounding box center [722, 27] width 43 height 7
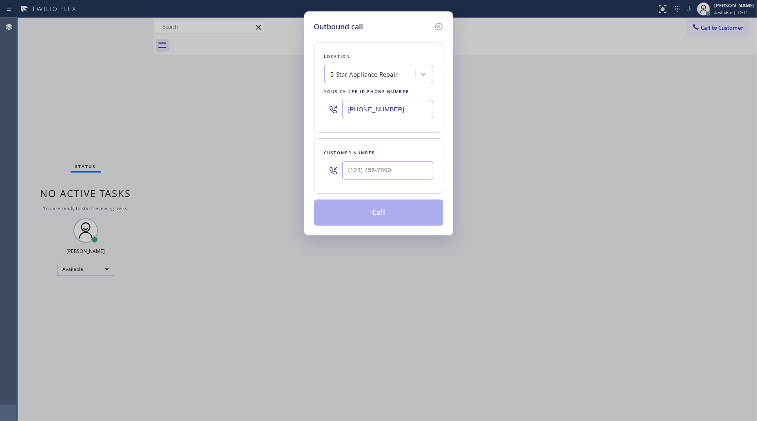
drag, startPoint x: 403, startPoint y: 112, endPoint x: 260, endPoint y: 109, distance: 143.2
click at [283, 113] on div "Outbound call Location 5 Star Appliance Repair Your caller id phone number (855…" at bounding box center [378, 210] width 757 height 421
paste input "424) 421-2429"
type input "(424) 421-2429"
paste input "619) 889-8185"
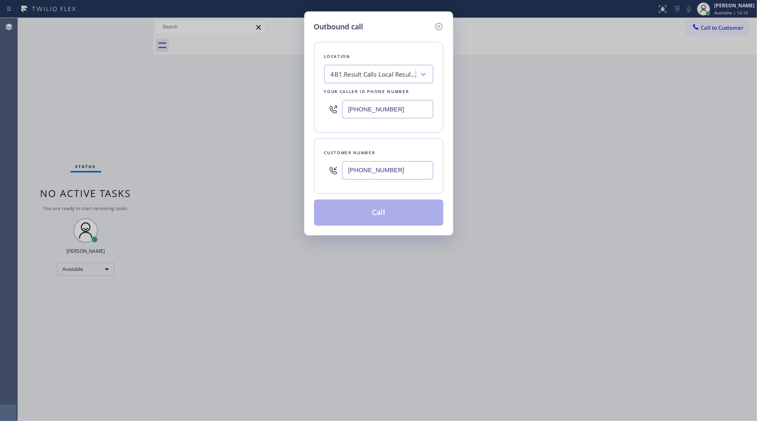
click at [392, 173] on input "(619) 889-8185" at bounding box center [387, 170] width 91 height 18
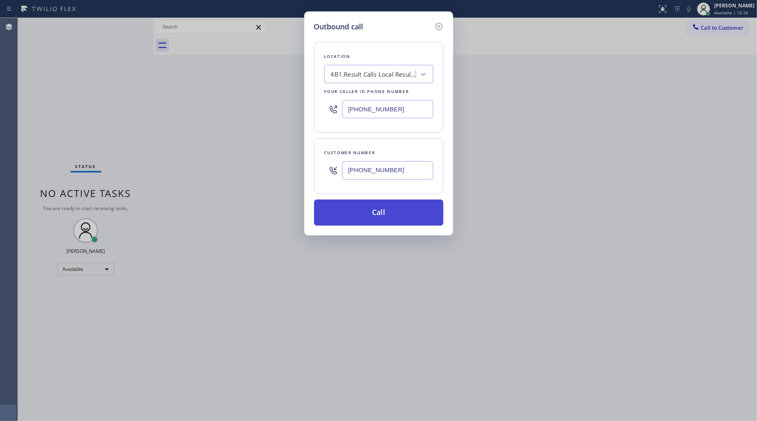
type input "(619) 889-8185"
click at [381, 210] on button "Call" at bounding box center [378, 212] width 129 height 26
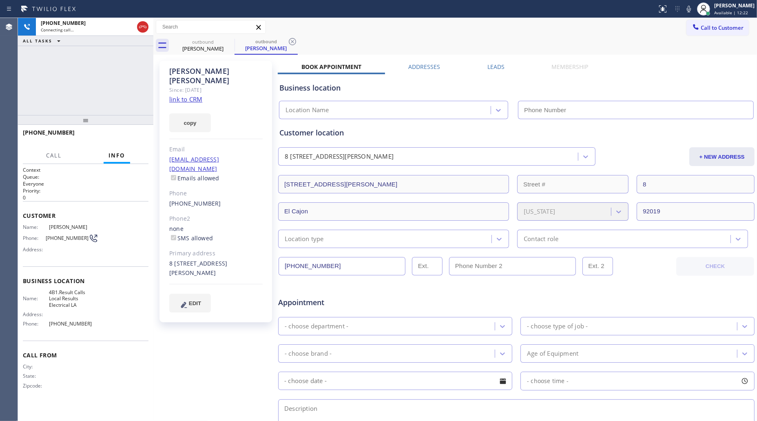
click at [376, 35] on div "Call to Customer Outbound call Location Local Results Electrical LA Your caller…" at bounding box center [454, 27] width 603 height 18
type input "(424) 421-2429"
click at [695, 11] on div "Status report No issues detected If you experience an issue, please download th…" at bounding box center [705, 9] width 103 height 18
click at [692, 10] on icon at bounding box center [689, 9] width 10 height 10
click at [130, 132] on button "HANG UP" at bounding box center [129, 135] width 38 height 11
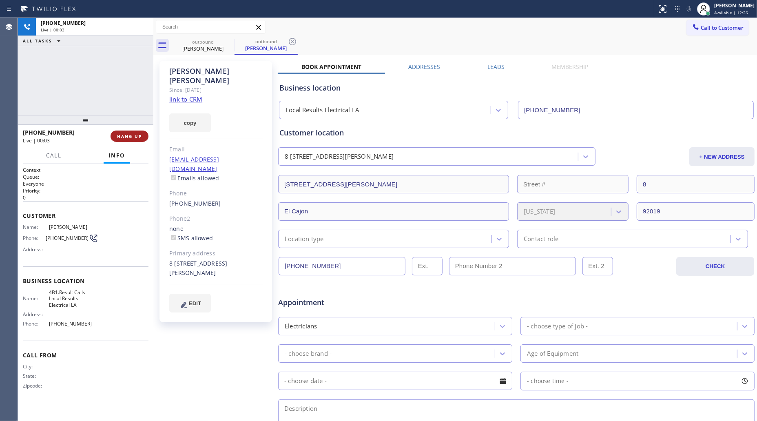
click at [130, 132] on button "HANG UP" at bounding box center [129, 135] width 38 height 11
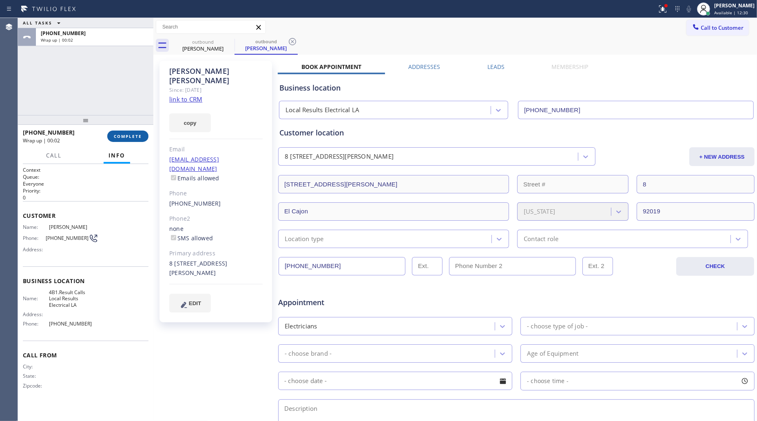
click at [137, 133] on span "COMPLETE" at bounding box center [128, 136] width 28 height 6
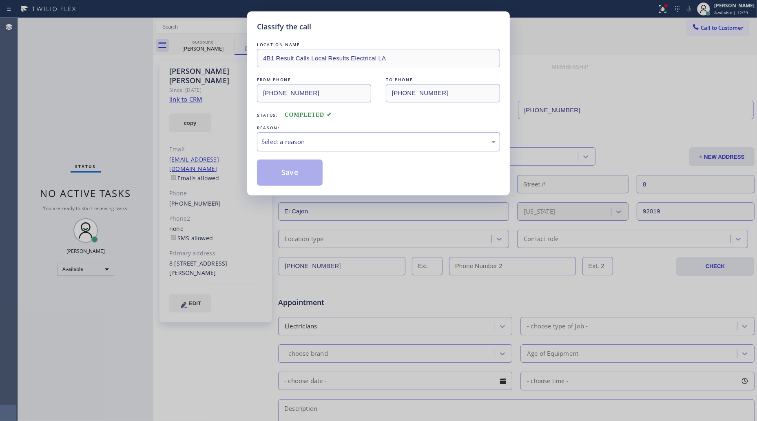
click at [292, 146] on div "Select a reason" at bounding box center [378, 141] width 234 height 9
click at [288, 170] on button "Save" at bounding box center [290, 172] width 66 height 26
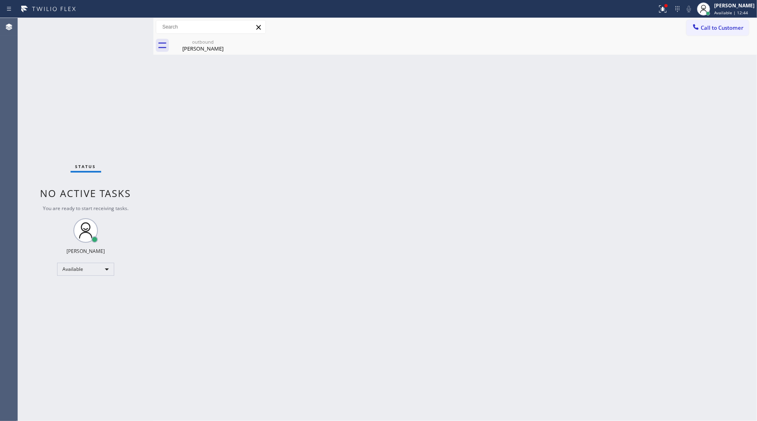
click at [220, 18] on div "Call to Customer Outbound call Location Local Results Electrical LA Your caller…" at bounding box center [454, 27] width 603 height 18
click at [224, 44] on icon at bounding box center [229, 42] width 10 height 10
click at [225, 44] on icon at bounding box center [229, 42] width 10 height 10
click at [228, 43] on icon at bounding box center [229, 42] width 10 height 10
click at [200, 51] on div "Phyllis Chavez" at bounding box center [203, 48] width 62 height 7
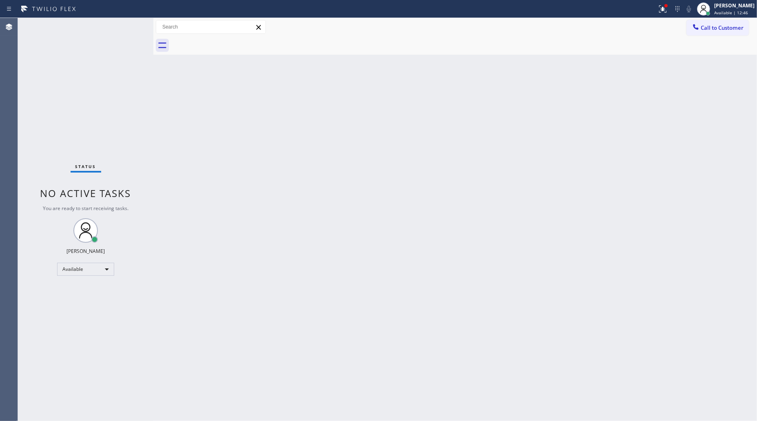
drag, startPoint x: 441, startPoint y: 44, endPoint x: 445, endPoint y: 44, distance: 4.5
click at [441, 44] on div at bounding box center [464, 45] width 586 height 18
click at [661, 9] on div at bounding box center [663, 9] width 18 height 10
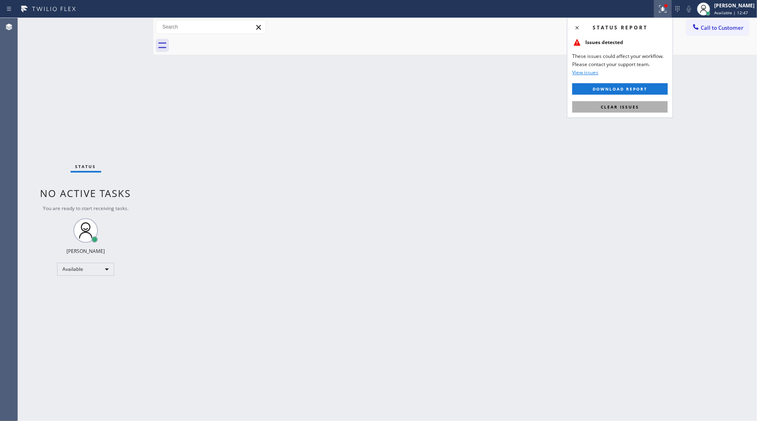
click at [618, 105] on span "Clear issues" at bounding box center [620, 107] width 38 height 6
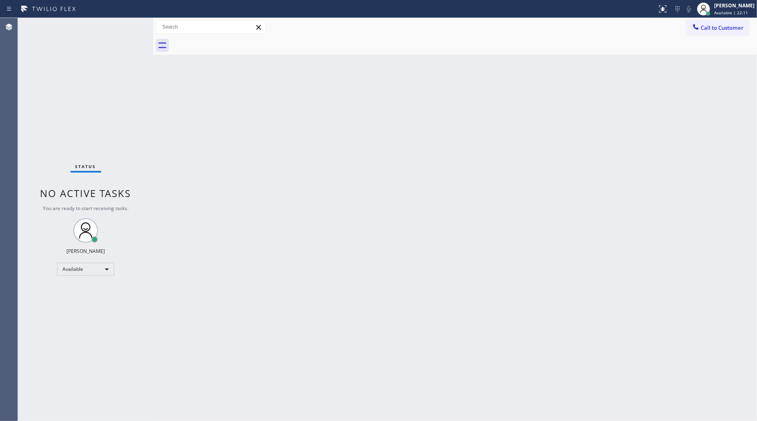
drag, startPoint x: 533, startPoint y: 16, endPoint x: 531, endPoint y: 24, distance: 7.6
click at [533, 17] on div "Status report No issues detected If you experience an issue, please download th…" at bounding box center [378, 9] width 757 height 18
click at [685, 87] on div "Back to Dashboard Change Sender ID Customers Technicians Select a contact Outbo…" at bounding box center [454, 219] width 603 height 403
click at [491, 132] on div "Back to Dashboard Change Sender ID Customers Technicians Select a contact Outbo…" at bounding box center [454, 219] width 603 height 403
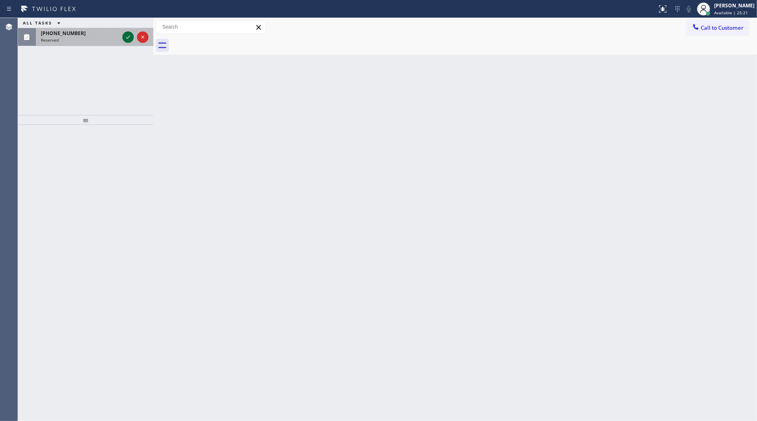
click at [122, 33] on div at bounding box center [135, 37] width 29 height 18
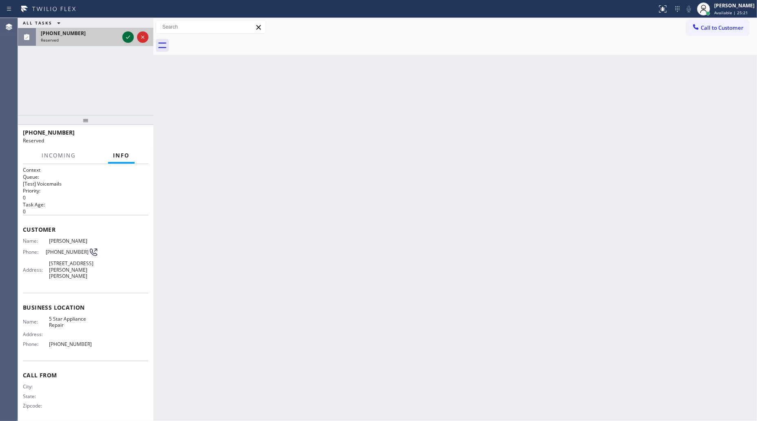
drag, startPoint x: 123, startPoint y: 33, endPoint x: 127, endPoint y: 38, distance: 6.4
click at [124, 35] on icon at bounding box center [128, 37] width 10 height 10
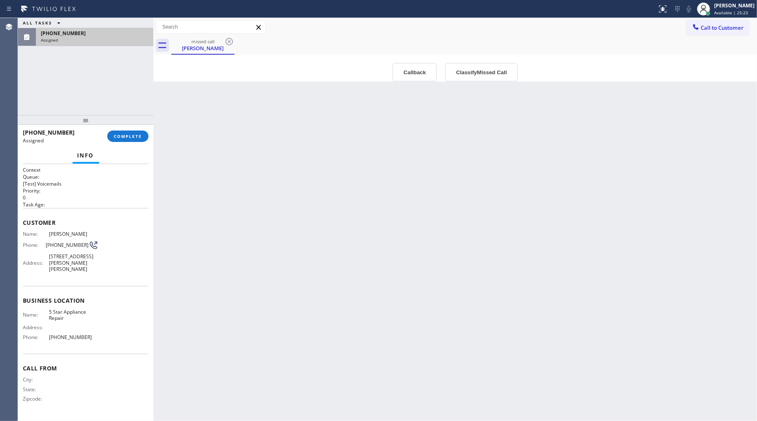
type input "(866) 517-7770"
click at [410, 68] on button "Callback" at bounding box center [414, 72] width 44 height 19
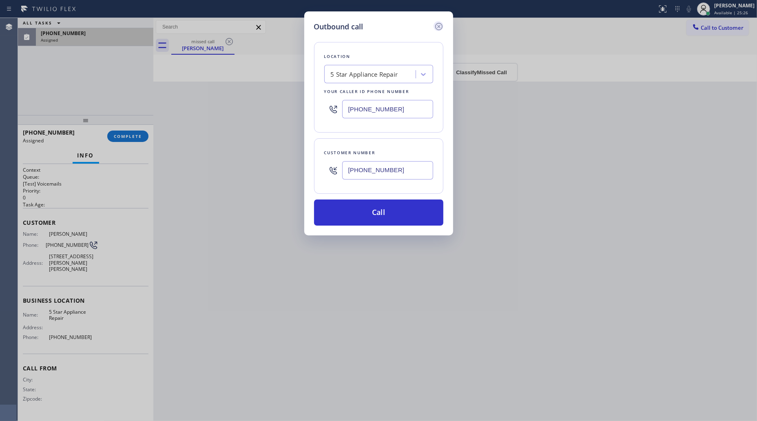
click at [439, 23] on icon at bounding box center [438, 26] width 7 height 7
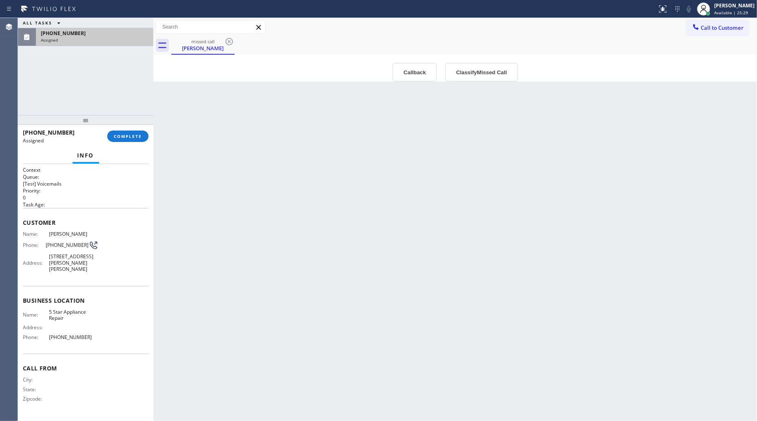
click at [65, 245] on span "(310) 283-5059" at bounding box center [67, 245] width 43 height 6
click at [66, 245] on span "(310) 283-5059" at bounding box center [67, 245] width 43 height 6
copy div "(310) 283-5059"
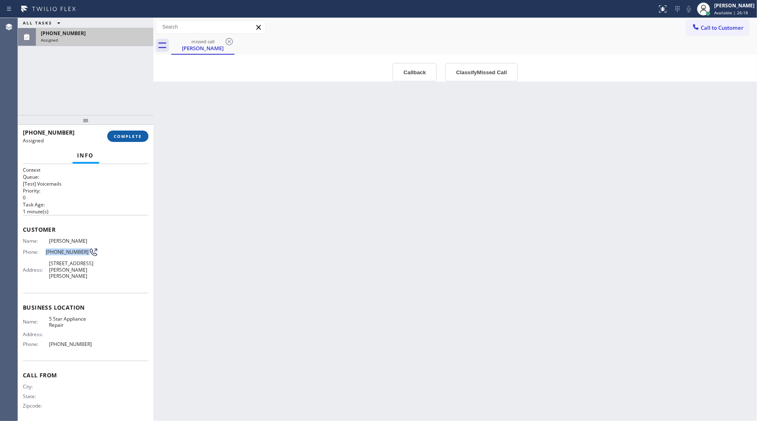
click at [141, 135] on span "COMPLETE" at bounding box center [128, 136] width 28 height 6
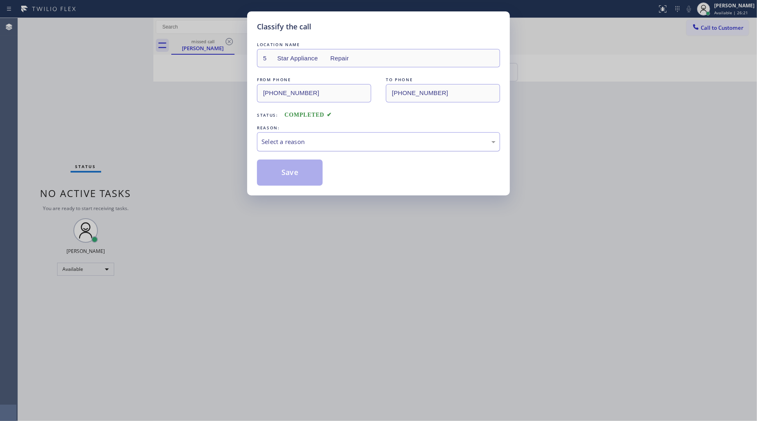
click at [300, 143] on div "Select a reason" at bounding box center [378, 141] width 234 height 9
click at [285, 176] on button "Save" at bounding box center [290, 172] width 66 height 26
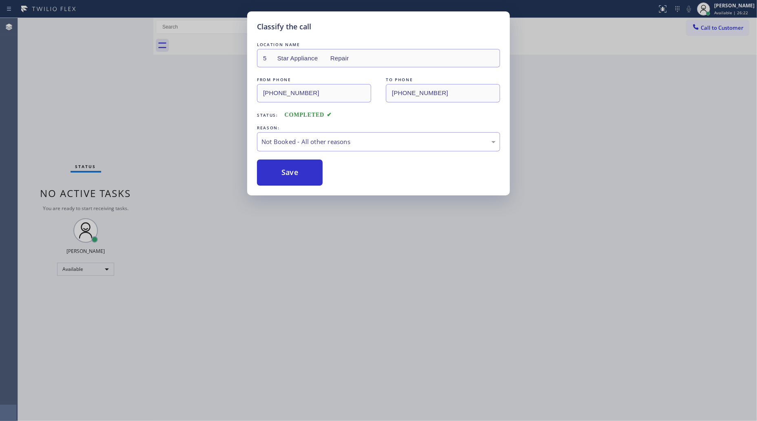
click at [285, 176] on button "Save" at bounding box center [290, 172] width 66 height 26
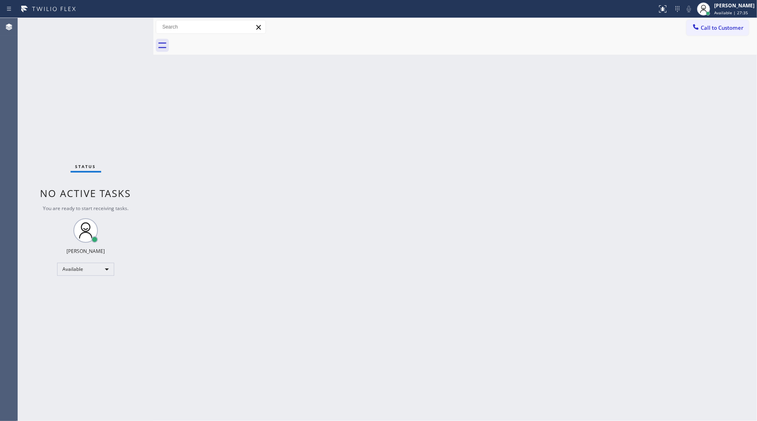
drag, startPoint x: 418, startPoint y: 135, endPoint x: 365, endPoint y: 126, distance: 53.4
click at [417, 135] on div "Back to Dashboard Change Sender ID Customers Technicians Select a contact Outbo…" at bounding box center [454, 219] width 603 height 403
click at [446, 119] on div "Back to Dashboard Change Sender ID Customers Technicians Select a contact Outbo…" at bounding box center [454, 219] width 603 height 403
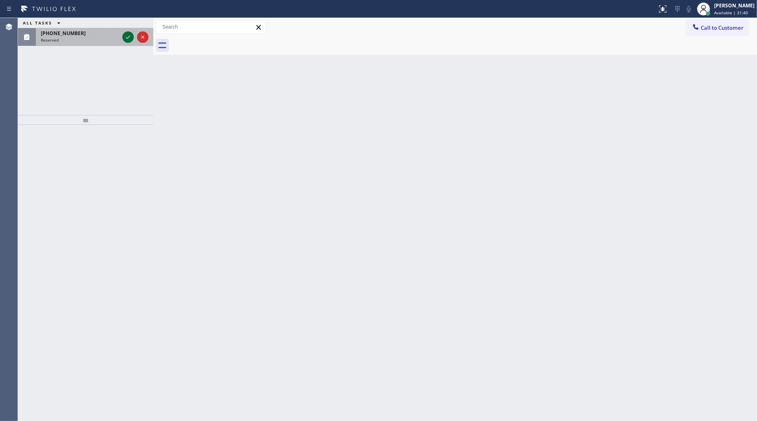
click at [127, 40] on icon at bounding box center [128, 37] width 10 height 10
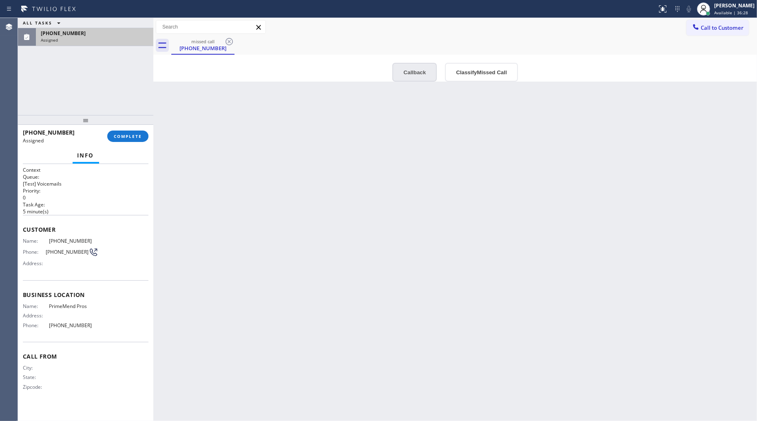
click at [421, 80] on button "Callback" at bounding box center [414, 72] width 44 height 19
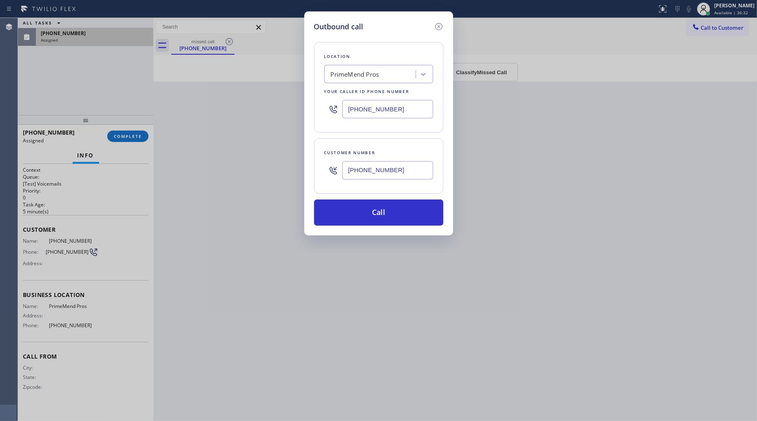
drag, startPoint x: 435, startPoint y: 30, endPoint x: 457, endPoint y: 42, distance: 25.9
click at [435, 30] on icon at bounding box center [439, 27] width 10 height 10
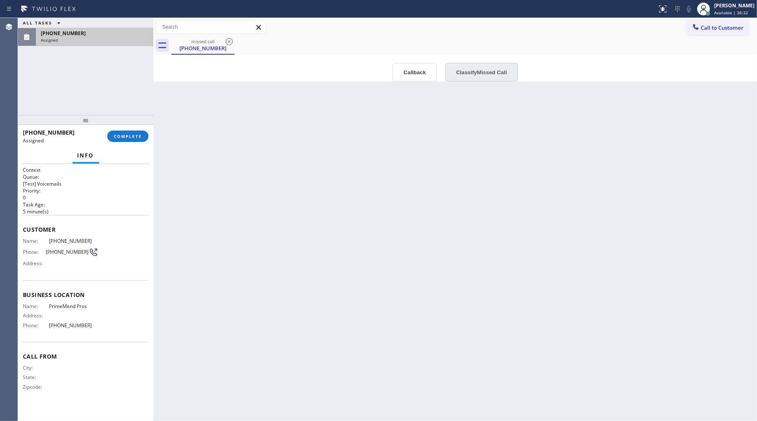
click at [475, 68] on button "Classify Missed Call" at bounding box center [481, 72] width 73 height 19
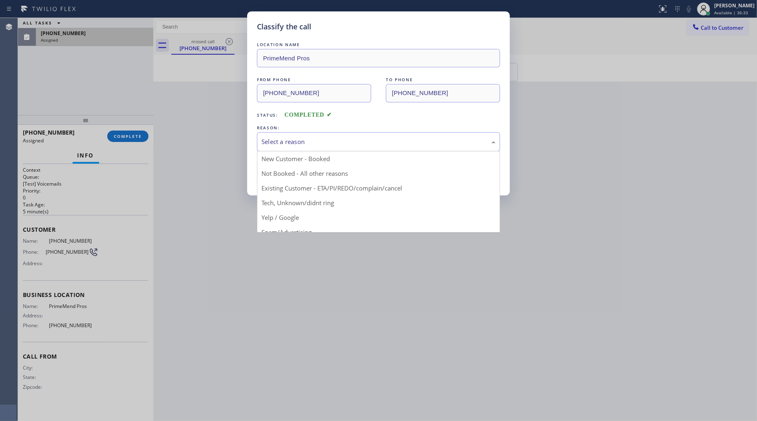
click at [349, 143] on div "Select a reason" at bounding box center [378, 141] width 234 height 9
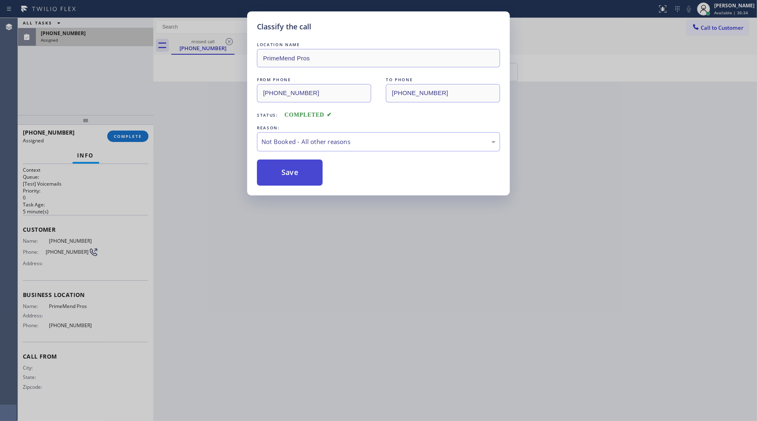
click at [278, 176] on button "Save" at bounding box center [290, 172] width 66 height 26
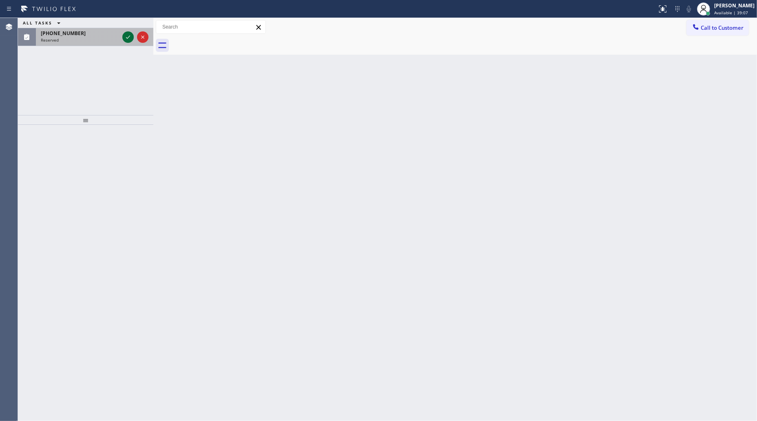
click at [131, 40] on icon at bounding box center [128, 37] width 10 height 10
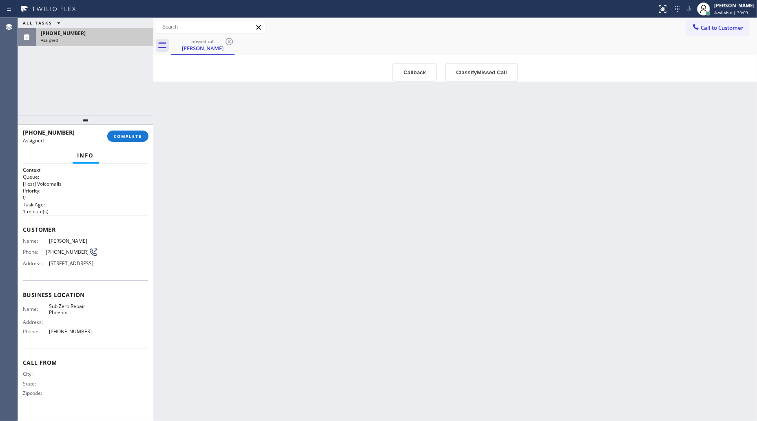
type input "(480) 378-3612"
click at [418, 72] on button "Callback" at bounding box center [414, 72] width 44 height 19
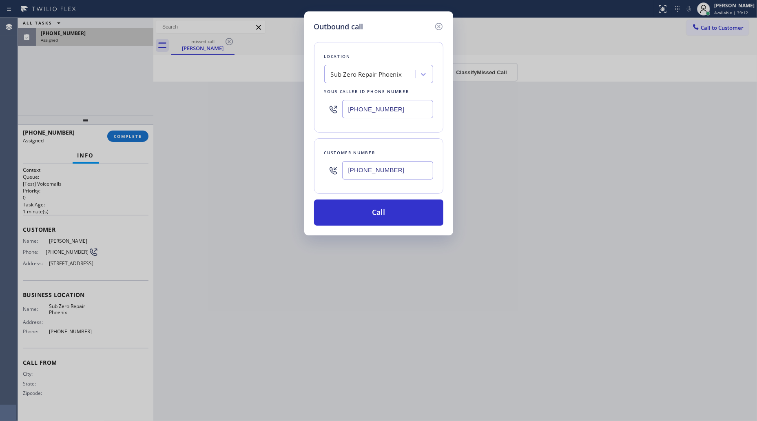
drag, startPoint x: 437, startPoint y: 24, endPoint x: 431, endPoint y: 28, distance: 7.3
click at [438, 24] on icon at bounding box center [439, 27] width 10 height 10
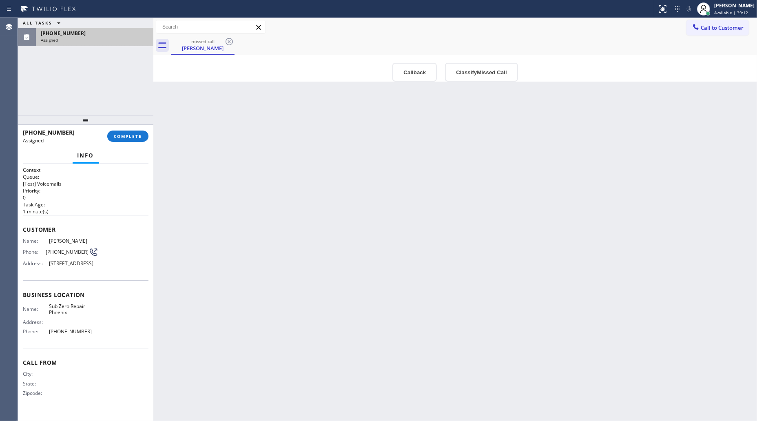
type input "(480) 378-3612"
type input "(602) 487-1552"
click at [397, 69] on button "Callback" at bounding box center [414, 72] width 44 height 19
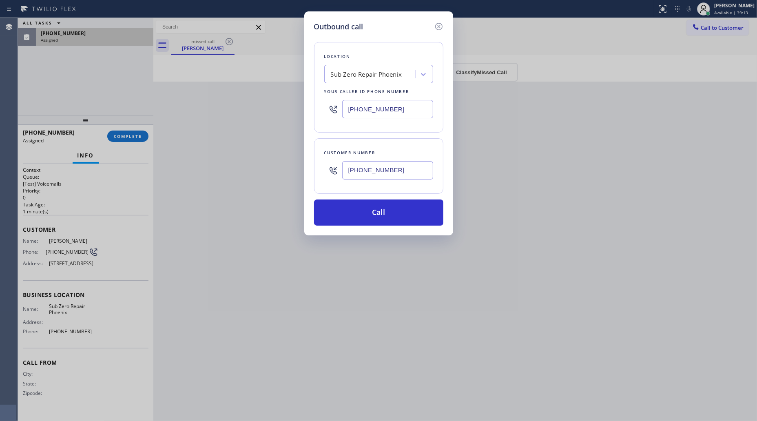
click at [370, 168] on input "(602) 487-1552" at bounding box center [387, 170] width 91 height 18
click at [370, 167] on input "(602) 487-1552" at bounding box center [387, 170] width 91 height 18
click at [439, 27] on icon at bounding box center [439, 27] width 10 height 10
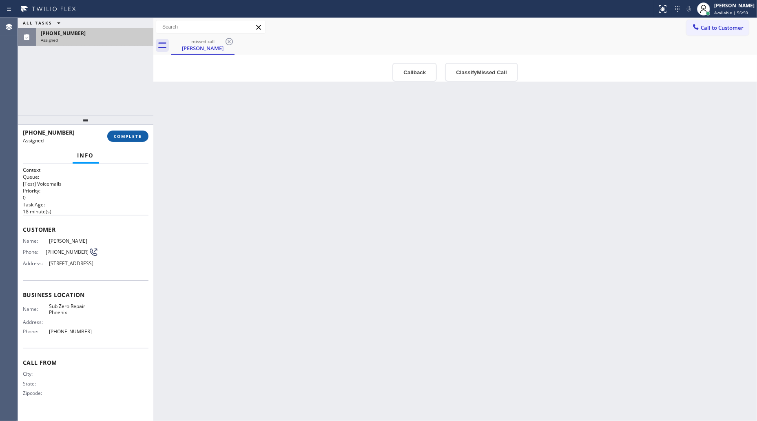
click at [124, 135] on span "COMPLETE" at bounding box center [128, 136] width 28 height 6
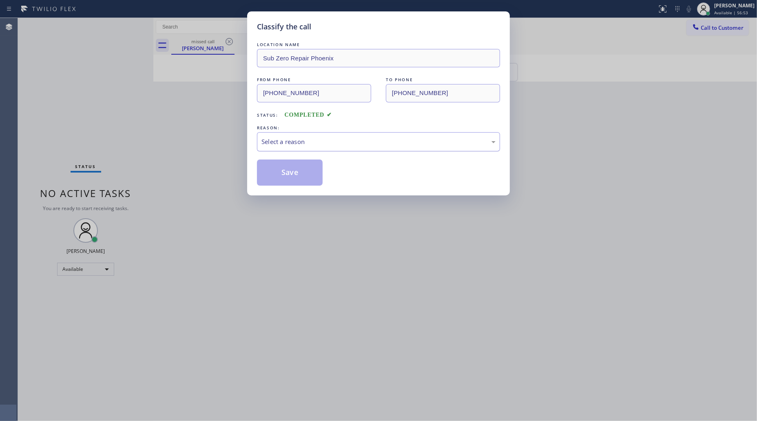
click at [286, 142] on div "Select a reason" at bounding box center [378, 141] width 234 height 9
click at [286, 175] on button "Save" at bounding box center [290, 172] width 66 height 26
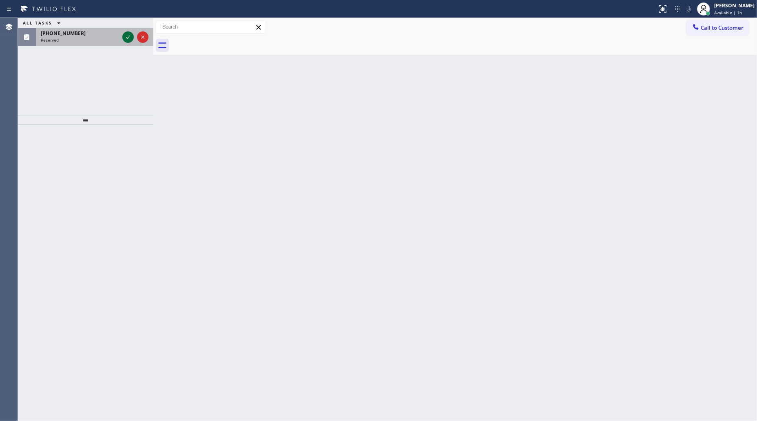
click at [127, 38] on icon at bounding box center [128, 37] width 10 height 10
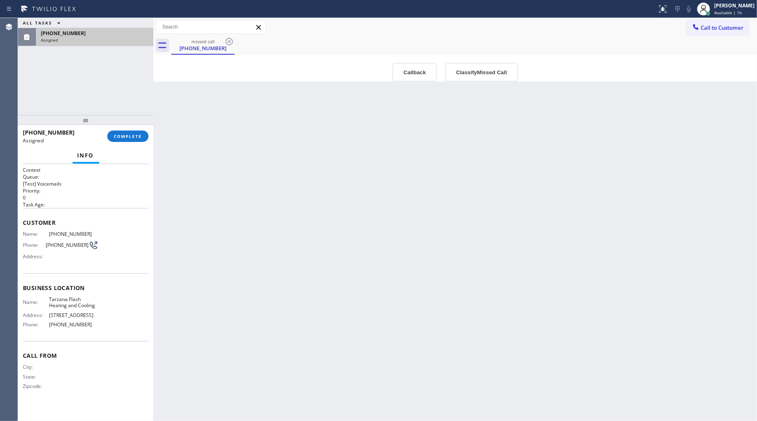
type input "(818) 616-7532"
click at [417, 66] on button "Callback" at bounding box center [414, 72] width 44 height 19
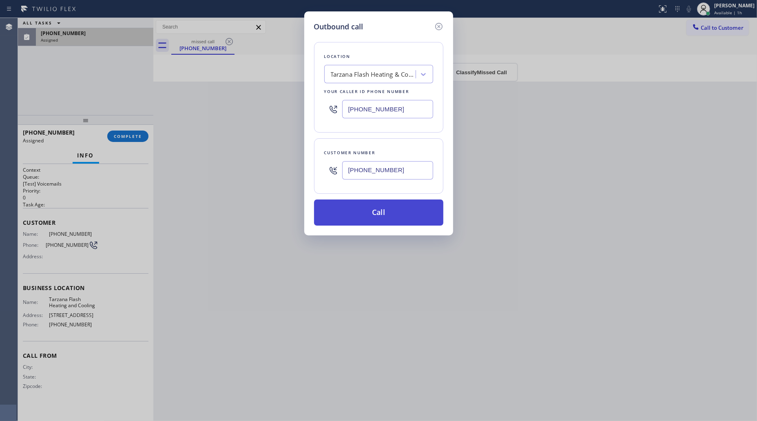
click at [372, 204] on button "Call" at bounding box center [378, 212] width 129 height 26
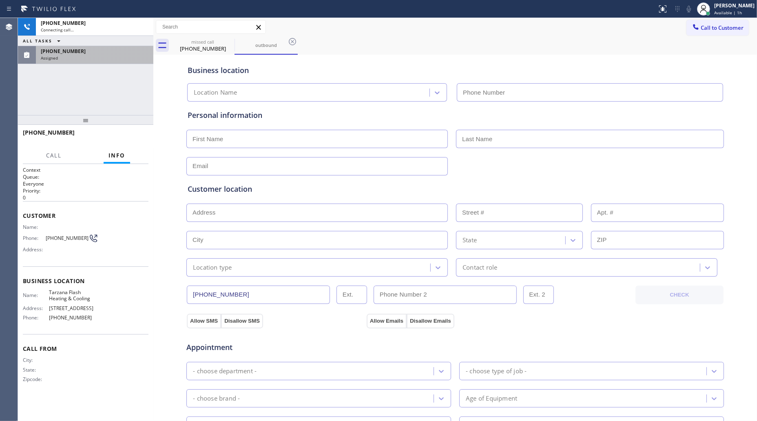
type input "(818) 616-7532"
click at [688, 11] on icon at bounding box center [689, 9] width 10 height 10
click at [690, 11] on icon at bounding box center [689, 9] width 4 height 7
click at [623, 37] on div "missed call (818) 357-7653 outbound" at bounding box center [464, 45] width 586 height 18
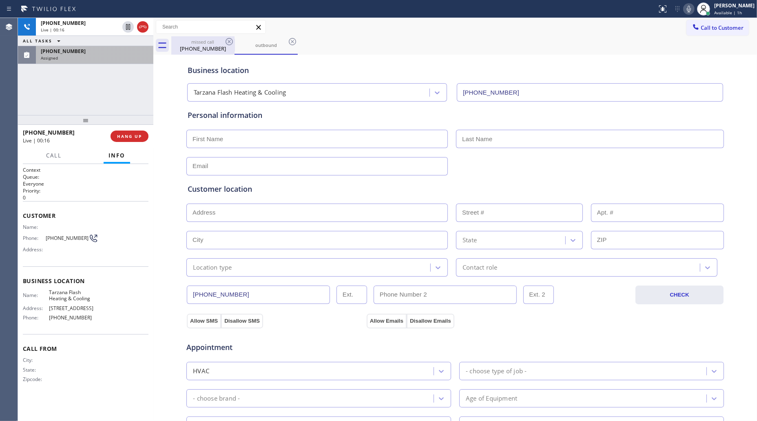
drag, startPoint x: 212, startPoint y: 49, endPoint x: 221, endPoint y: 42, distance: 11.3
click at [213, 45] on div "(818) 357-7653" at bounding box center [203, 48] width 62 height 7
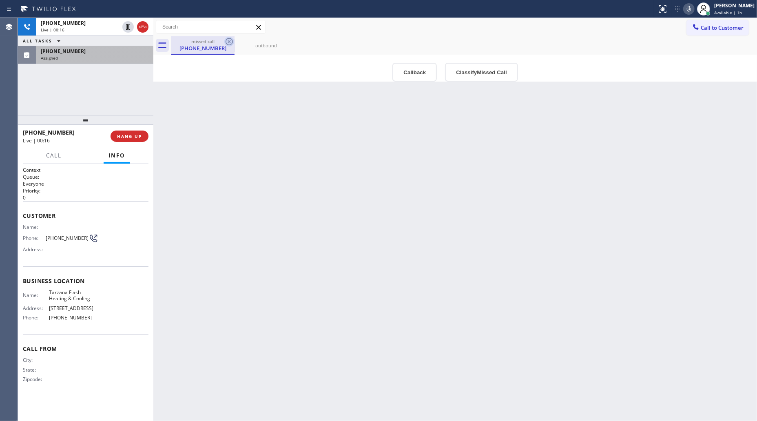
click at [225, 39] on icon at bounding box center [229, 42] width 10 height 10
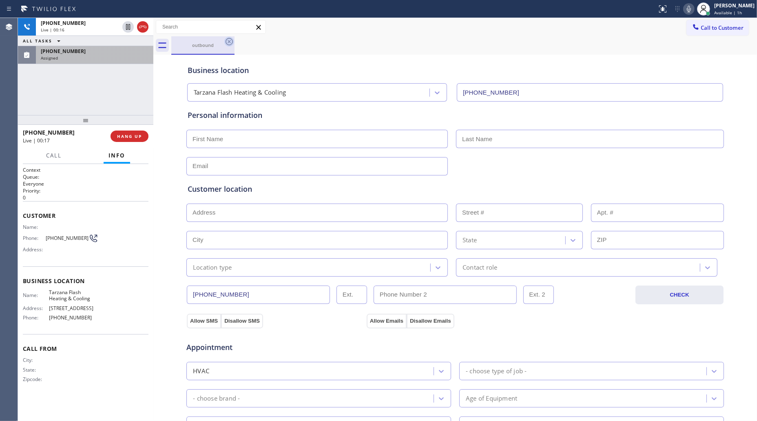
click at [227, 39] on icon at bounding box center [228, 41] width 7 height 7
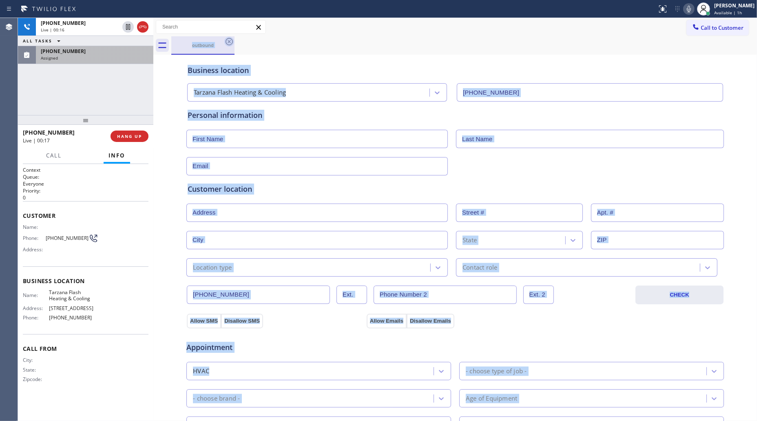
click at [227, 39] on div "outbound" at bounding box center [464, 45] width 586 height 18
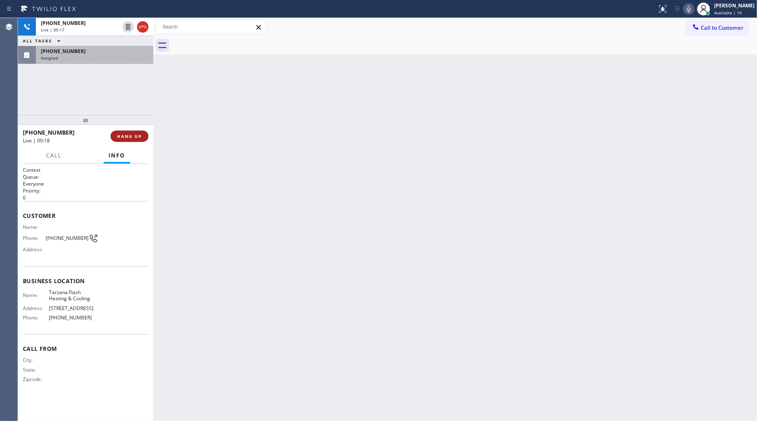
click at [145, 136] on button "HANG UP" at bounding box center [129, 135] width 38 height 11
click at [143, 135] on button "HANG UP" at bounding box center [129, 135] width 38 height 11
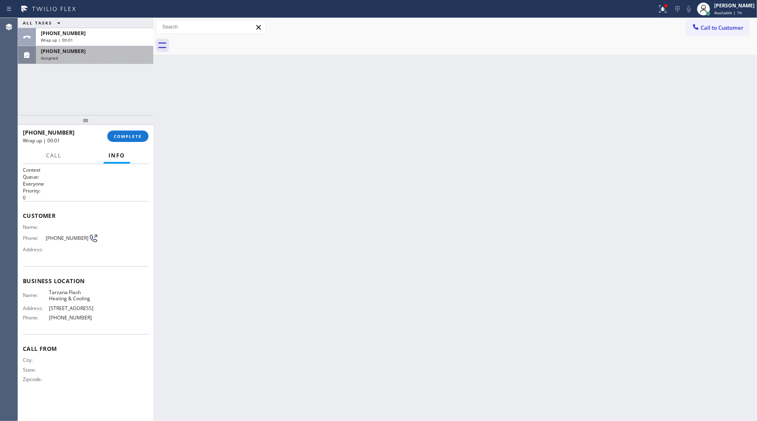
click at [139, 122] on div at bounding box center [85, 120] width 135 height 10
click at [141, 127] on div "+18183577653 Wrap up | 00:01 COMPLETE" at bounding box center [86, 136] width 126 height 21
click at [135, 134] on span "COMPLETE" at bounding box center [128, 136] width 28 height 6
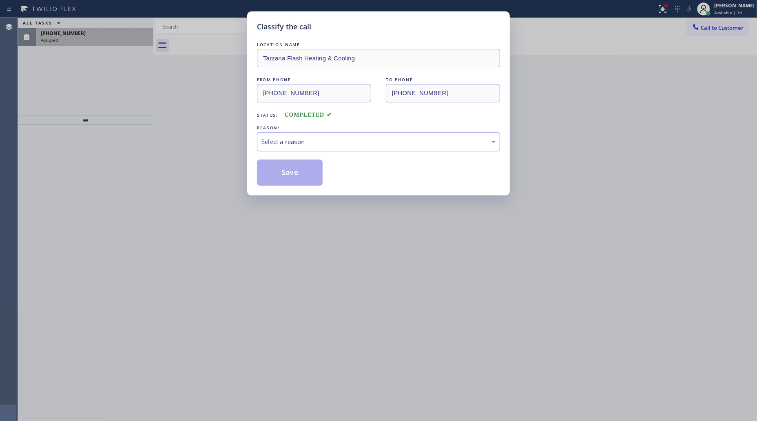
click at [277, 141] on div "Select a reason" at bounding box center [378, 141] width 234 height 9
click at [277, 172] on button "Save" at bounding box center [290, 172] width 66 height 26
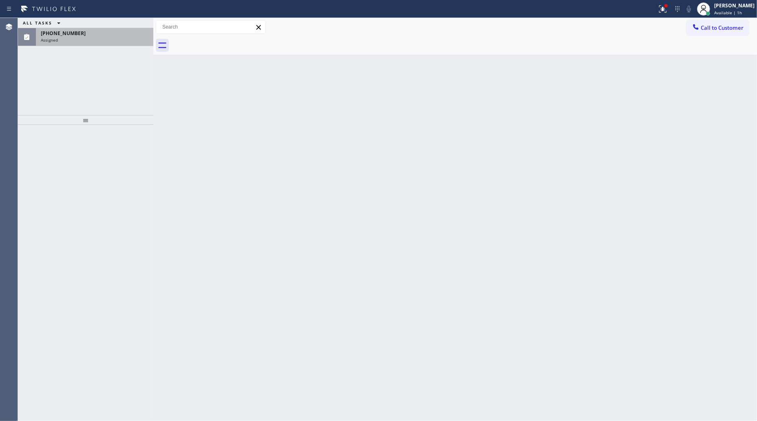
click at [98, 46] on div "(818) 357-7653 Assigned" at bounding box center [85, 37] width 135 height 18
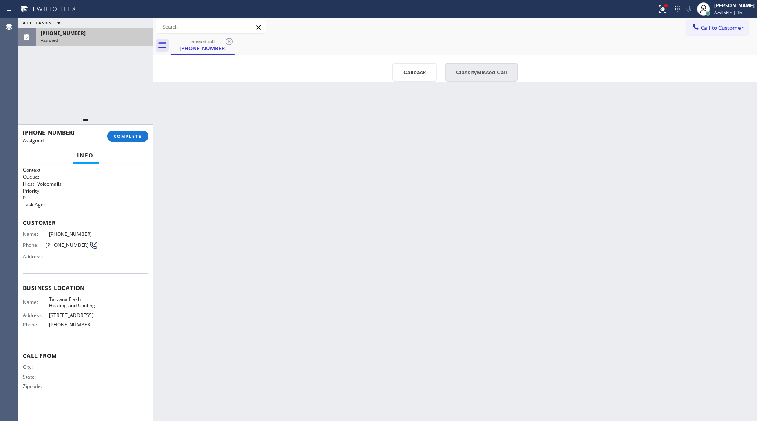
click at [464, 70] on button "Classify Missed Call" at bounding box center [481, 72] width 73 height 19
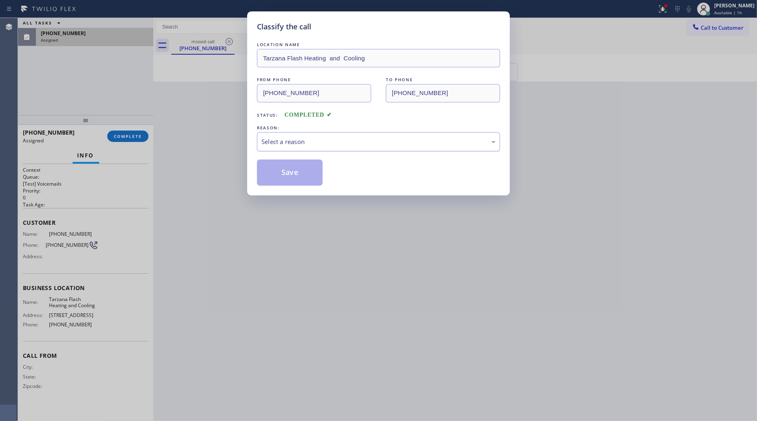
click at [353, 142] on div "Select a reason" at bounding box center [378, 141] width 234 height 9
click at [285, 174] on button "Save" at bounding box center [290, 172] width 66 height 26
drag, startPoint x: 285, startPoint y: 172, endPoint x: 286, endPoint y: 168, distance: 5.2
click at [285, 172] on button "Save" at bounding box center [290, 172] width 66 height 26
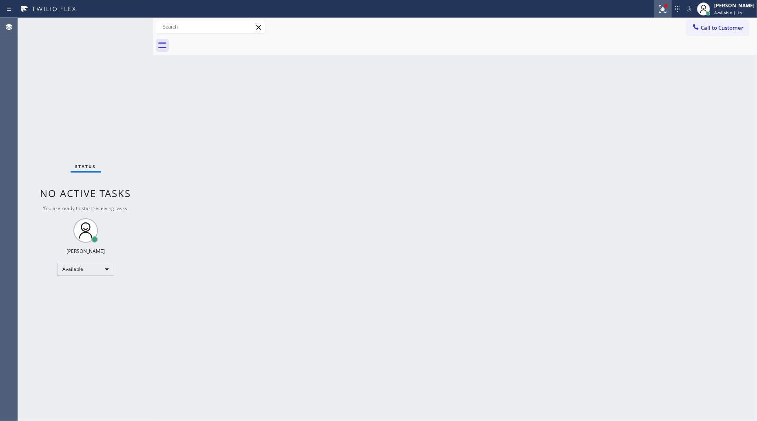
click at [663, 11] on icon at bounding box center [663, 9] width 10 height 10
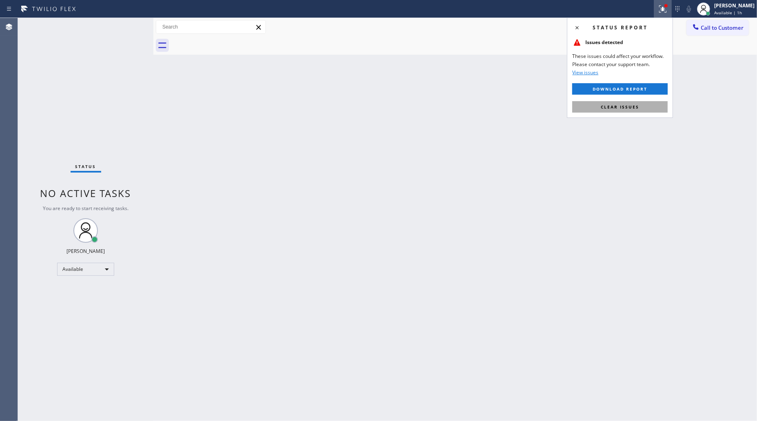
click at [609, 104] on span "Clear issues" at bounding box center [620, 107] width 38 height 6
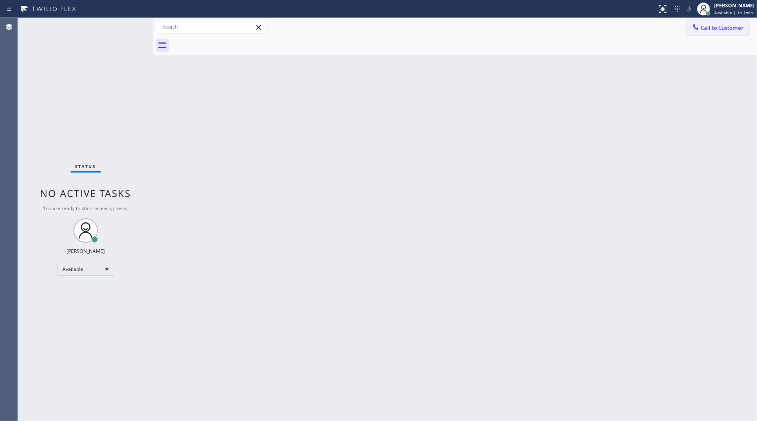
click at [723, 25] on span "Call to Customer" at bounding box center [722, 27] width 43 height 7
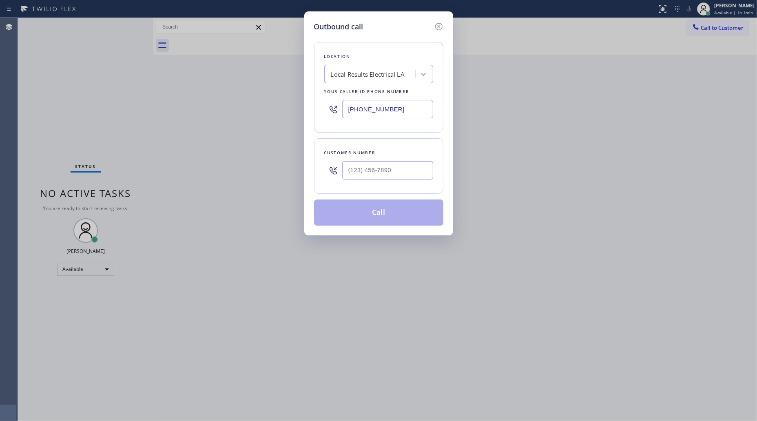
drag, startPoint x: 428, startPoint y: 105, endPoint x: 335, endPoint y: 104, distance: 93.0
click at [334, 108] on div "(424) 421-2429" at bounding box center [378, 109] width 109 height 27
paste input "206) 207-8325"
type input "(206) 207-8325"
click at [394, 176] on input "(___) ___-____" at bounding box center [387, 170] width 91 height 18
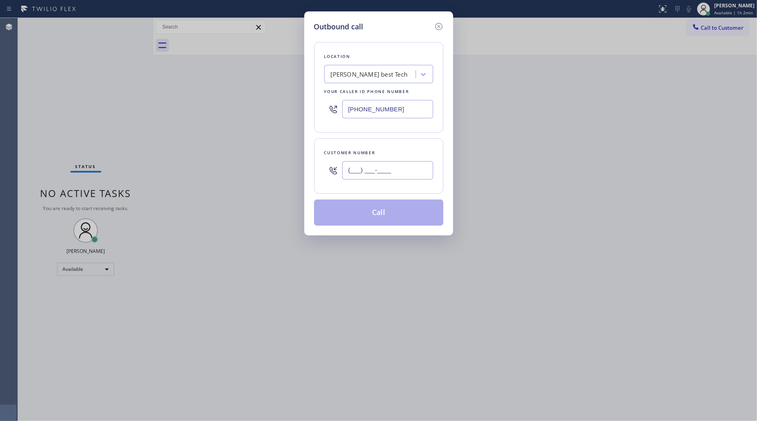
paste input "209) 560-8852"
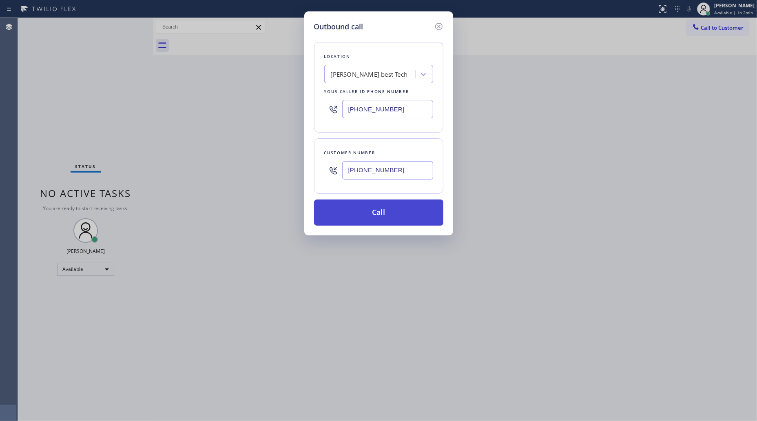
type input "(209) 560-8852"
click at [379, 214] on button "Call" at bounding box center [378, 212] width 129 height 26
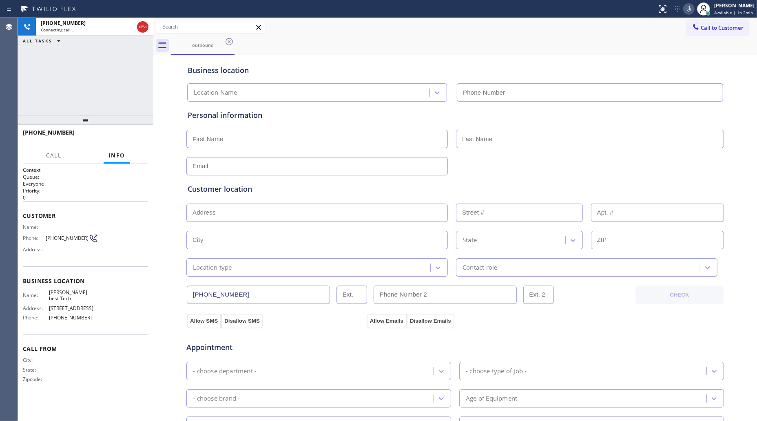
type input "(206) 207-8325"
click at [480, 40] on div "outbound" at bounding box center [464, 45] width 586 height 18
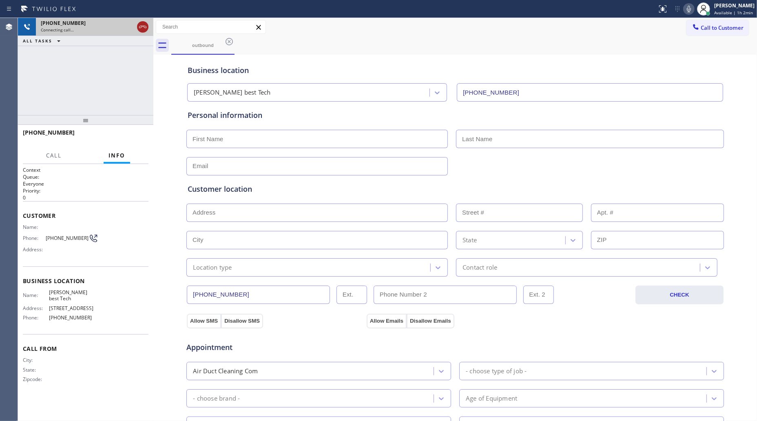
click at [138, 23] on icon at bounding box center [143, 27] width 10 height 10
click at [140, 23] on div "+12095608852" at bounding box center [95, 23] width 108 height 7
click at [140, 24] on div "+12095608852" at bounding box center [95, 23] width 108 height 7
drag, startPoint x: 140, startPoint y: 24, endPoint x: 143, endPoint y: 27, distance: 4.6
click at [143, 27] on div "+12095608852 Connecting call…" at bounding box center [93, 27] width 114 height 18
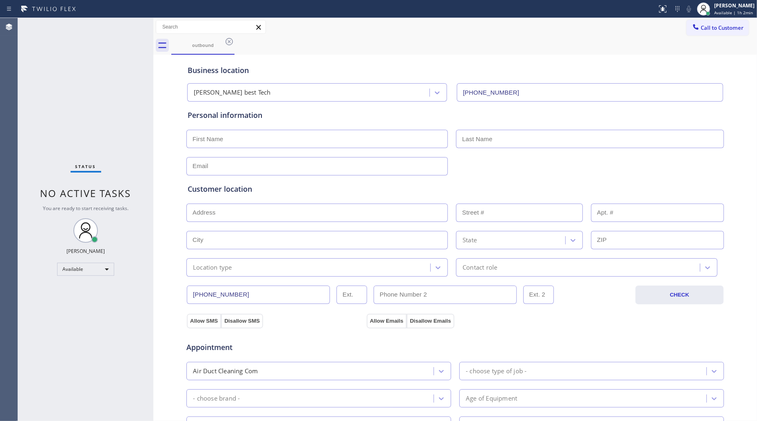
click at [143, 27] on div "Status No active tasks You are ready to start receiving tasks. Giovanni Pleños …" at bounding box center [85, 219] width 135 height 403
click at [141, 29] on div "Status No active tasks You are ready to start receiving tasks. Giovanni Pleños …" at bounding box center [85, 219] width 135 height 403
click at [228, 39] on icon at bounding box center [229, 42] width 10 height 10
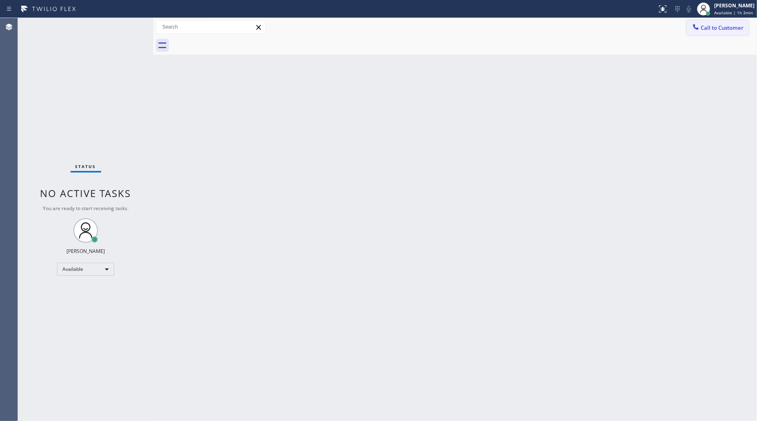
click at [729, 23] on button "Call to Customer" at bounding box center [717, 27] width 62 height 15
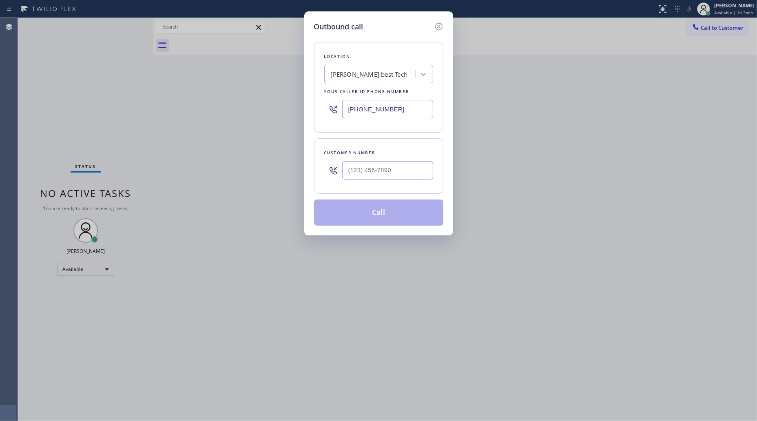
drag, startPoint x: 378, startPoint y: 104, endPoint x: 318, endPoint y: 100, distance: 59.6
click at [325, 102] on div "(206) 207-8325" at bounding box center [378, 109] width 109 height 27
paste input "909) 366-5103"
type input "(206) 207-8325"
click at [411, 175] on input "(___) ___-____" at bounding box center [387, 170] width 91 height 18
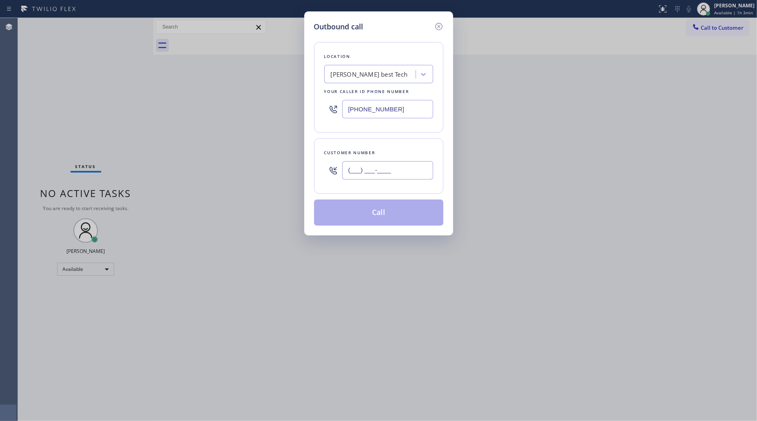
paste input "text"
click at [345, 178] on input "(___) ___-____" at bounding box center [387, 170] width 91 height 18
paste input "909) 706-6449"
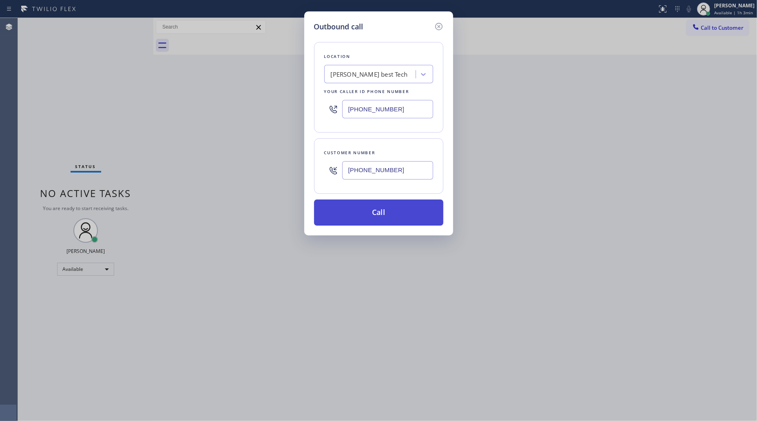
type input "(909) 706-6449"
click at [380, 215] on button "Call" at bounding box center [378, 212] width 129 height 26
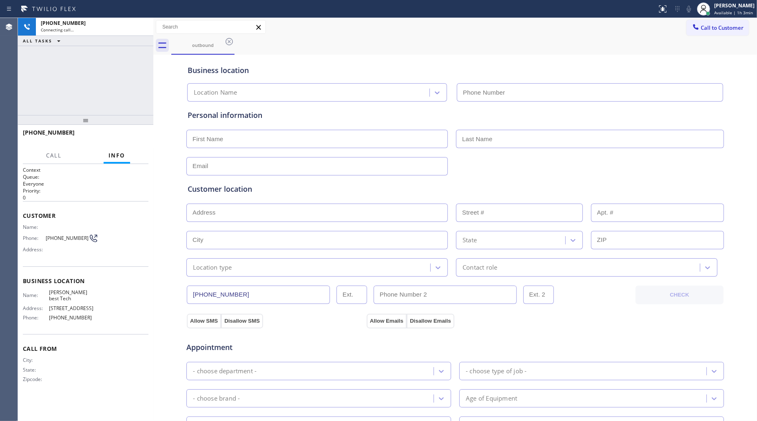
type input "(206) 207-8325"
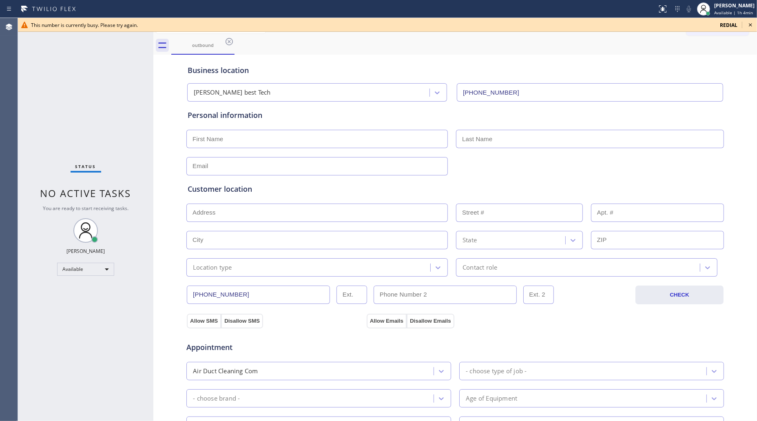
click at [726, 22] on span "redial" at bounding box center [729, 25] width 18 height 7
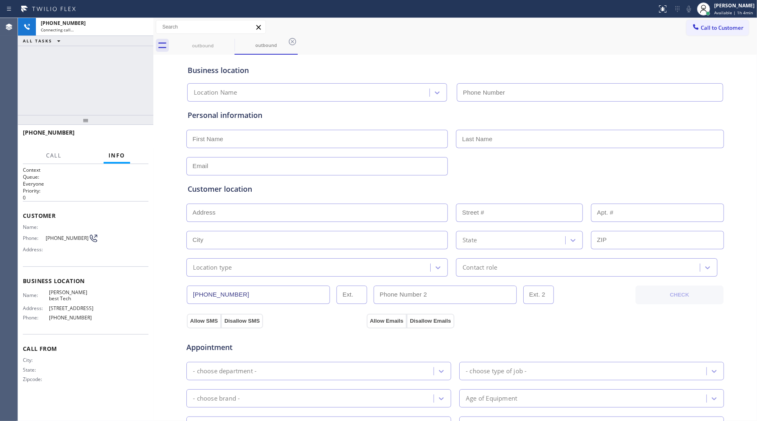
type input "(206) 207-8325"
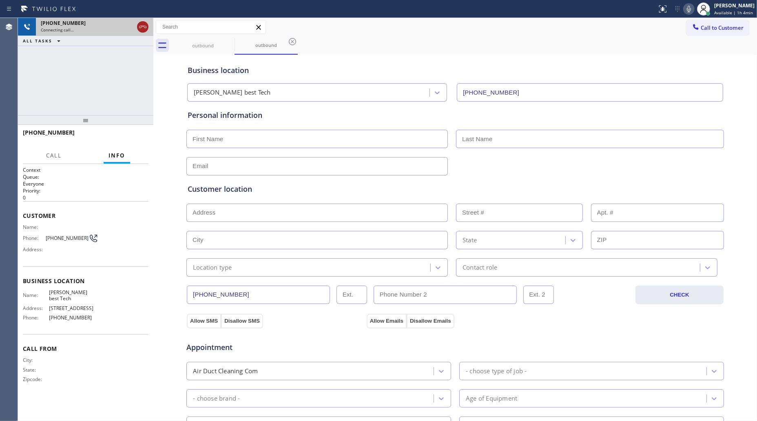
click at [146, 27] on icon at bounding box center [142, 27] width 7 height 2
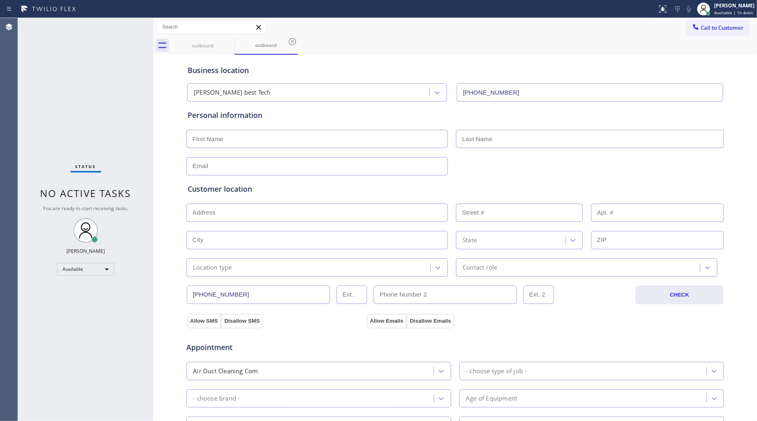
click at [667, 69] on div "Business location" at bounding box center [455, 70] width 535 height 11
drag, startPoint x: 716, startPoint y: 32, endPoint x: 668, endPoint y: 44, distance: 49.9
click at [708, 34] on button "Call to Customer" at bounding box center [717, 27] width 62 height 15
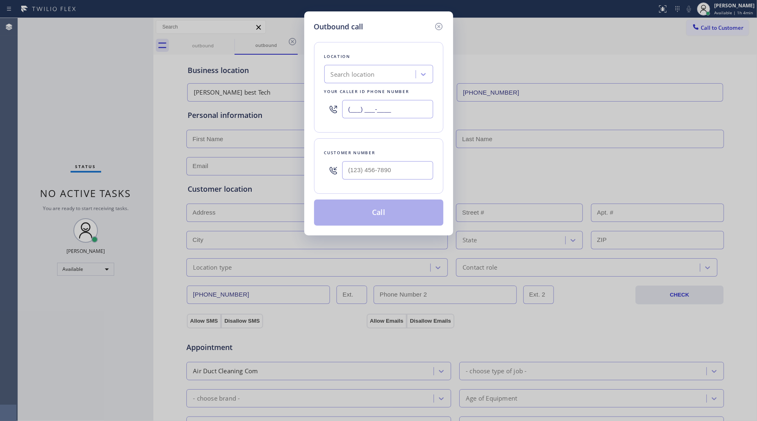
drag, startPoint x: 414, startPoint y: 104, endPoint x: 341, endPoint y: 107, distance: 73.0
click at [341, 107] on div "(___) ___-____" at bounding box center [378, 109] width 109 height 27
paste input "346) 271-7638"
type input "(346) 271-7638"
click at [405, 164] on input "(___) ___-____" at bounding box center [387, 170] width 91 height 18
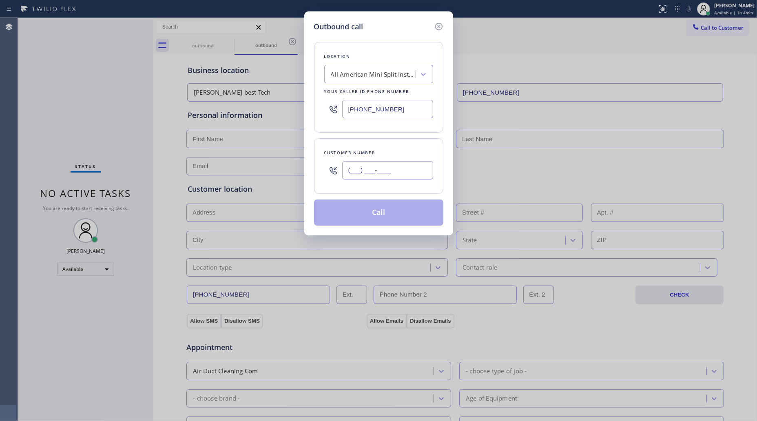
paste input "346) 358-3146"
paste input "text"
click at [408, 174] on input "(346) 358-3146" at bounding box center [387, 170] width 91 height 18
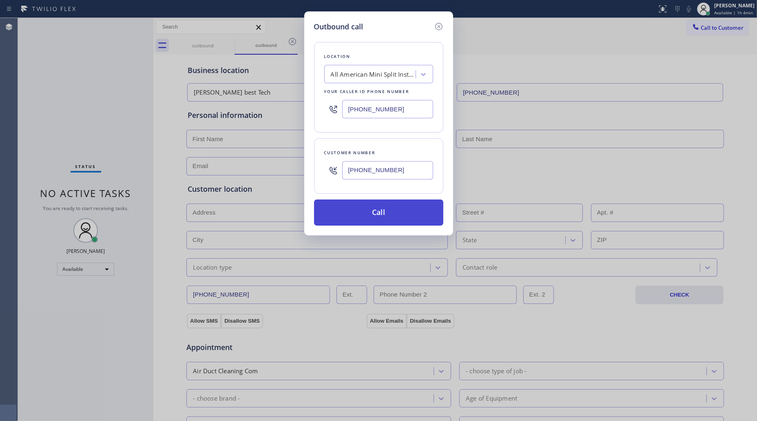
type input "(346) 358-3146"
click at [382, 209] on button "Call" at bounding box center [378, 212] width 129 height 26
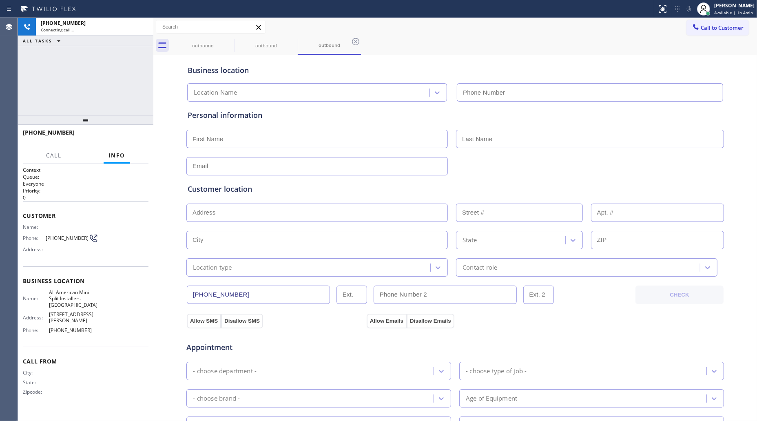
type input "(346) 271-7638"
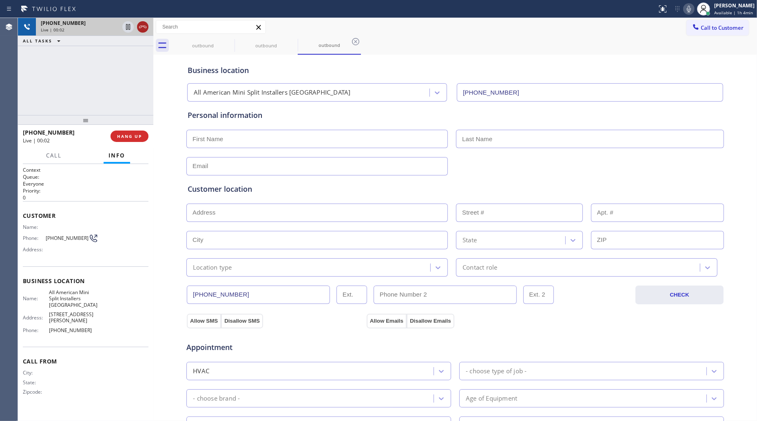
click at [139, 29] on icon at bounding box center [143, 27] width 10 height 10
click at [139, 29] on div "Live | 00:03" at bounding box center [95, 30] width 108 height 6
click at [140, 29] on div "Live | 00:03" at bounding box center [95, 30] width 108 height 6
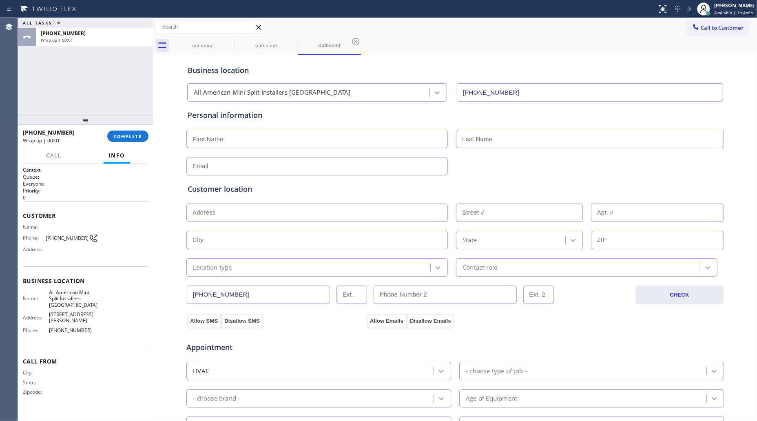
drag, startPoint x: 149, startPoint y: 24, endPoint x: 177, endPoint y: 129, distance: 109.0
click at [150, 23] on div "ALL TASKS ALL TASKS ACTIVE TASKS TASKS IN WRAP UP" at bounding box center [85, 23] width 135 height 10
click at [130, 139] on span "COMPLETE" at bounding box center [128, 136] width 28 height 6
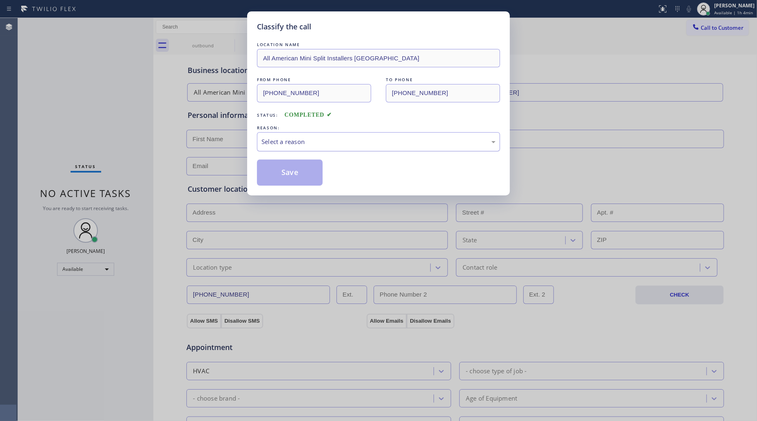
click at [329, 149] on div "Select a reason" at bounding box center [378, 141] width 243 height 19
click at [296, 170] on button "Save" at bounding box center [290, 172] width 66 height 26
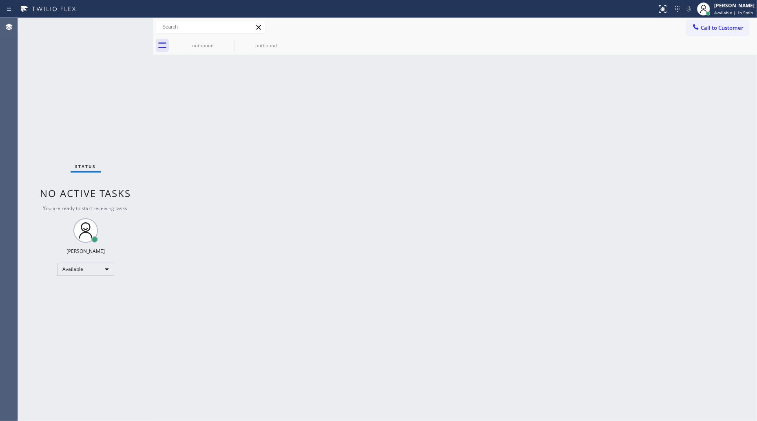
drag, startPoint x: 494, startPoint y: 174, endPoint x: 519, endPoint y: 162, distance: 27.5
click at [501, 170] on div "Back to Dashboard Change Sender ID Customers Technicians Select a contact Outbo…" at bounding box center [454, 219] width 603 height 403
click at [703, 23] on button "Call to Customer" at bounding box center [717, 27] width 62 height 15
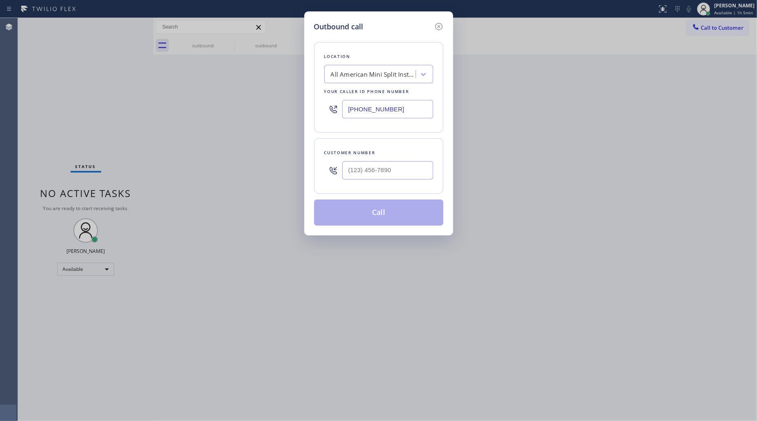
drag, startPoint x: 396, startPoint y: 113, endPoint x: 309, endPoint y: 116, distance: 87.3
click at [309, 116] on div "Outbound call Location All American Mini Split Installers Pasadena Your caller …" at bounding box center [378, 123] width 149 height 224
paste input "213) 600-7224"
type input "(213) 600-7224"
click at [393, 167] on input "(___) ___-____" at bounding box center [387, 170] width 91 height 18
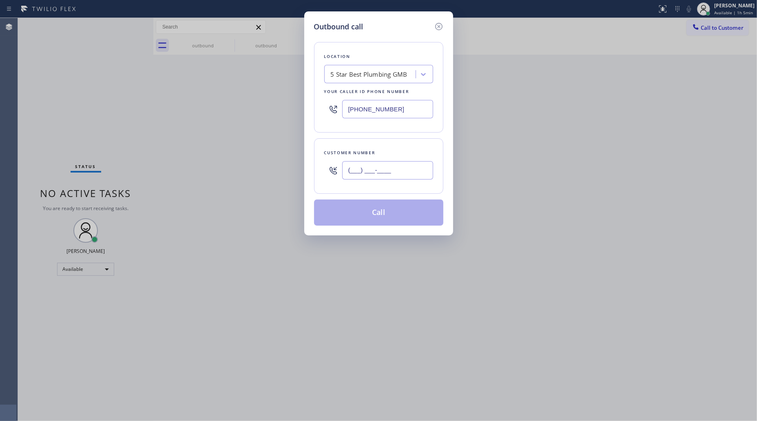
paste input "213) 497-6636"
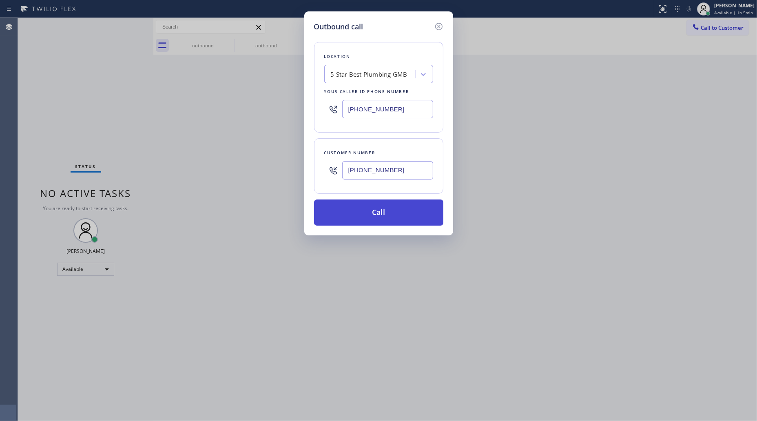
type input "(213) 497-6636"
click at [394, 217] on button "Call" at bounding box center [378, 212] width 129 height 26
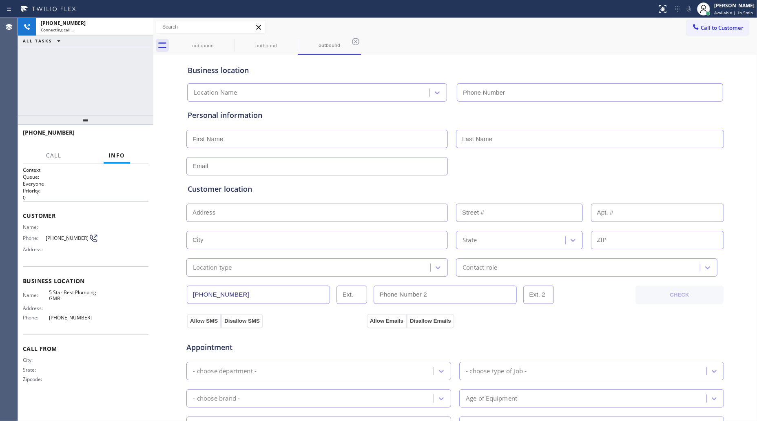
type input "(213) 600-7224"
click at [131, 135] on span "HANG UP" at bounding box center [129, 136] width 25 height 6
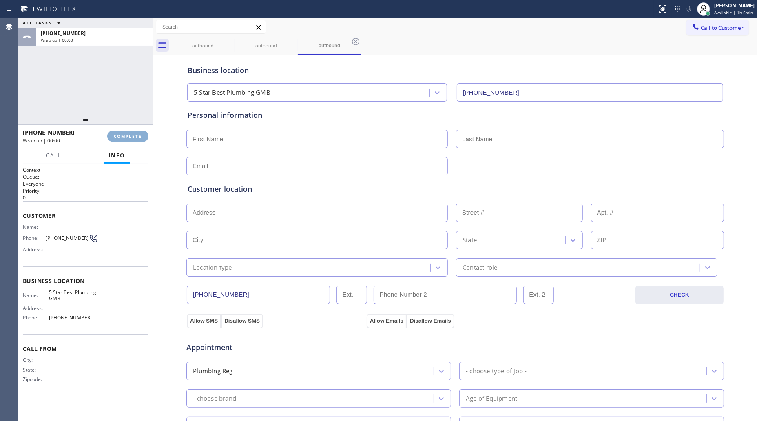
click at [130, 135] on span "COMPLETE" at bounding box center [128, 136] width 28 height 6
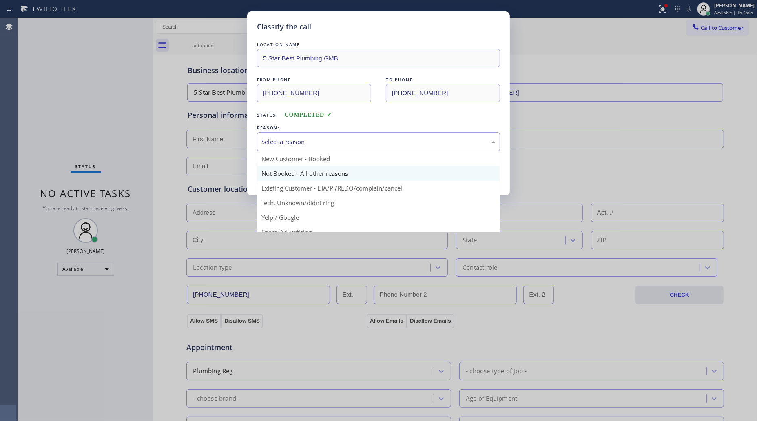
drag, startPoint x: 314, startPoint y: 143, endPoint x: 301, endPoint y: 169, distance: 29.5
click at [313, 145] on div "Select a reason" at bounding box center [378, 141] width 234 height 9
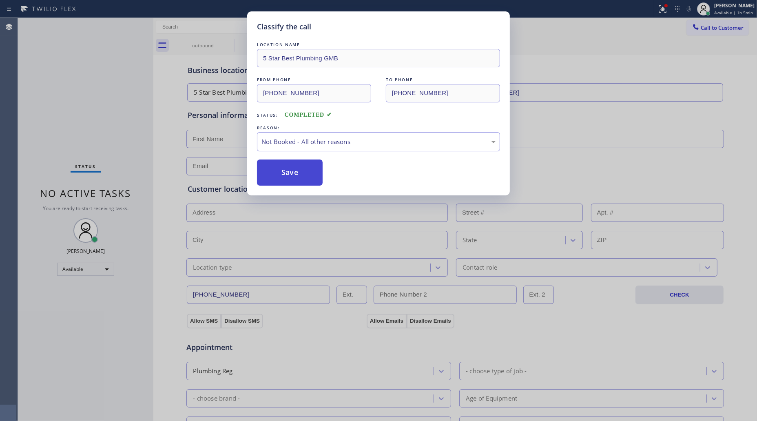
click at [288, 170] on button "Save" at bounding box center [290, 172] width 66 height 26
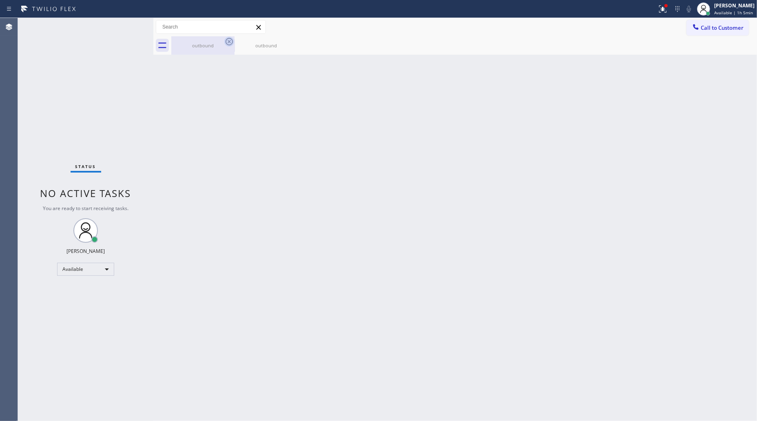
drag, startPoint x: 207, startPoint y: 57, endPoint x: 224, endPoint y: 45, distance: 21.1
click at [209, 53] on div "Back to Dashboard Change Sender ID Customers Technicians Select a contact Outbo…" at bounding box center [454, 219] width 603 height 403
click at [225, 45] on icon at bounding box center [229, 42] width 10 height 10
click at [287, 45] on icon at bounding box center [292, 42] width 10 height 10
click at [227, 44] on div at bounding box center [464, 45] width 586 height 18
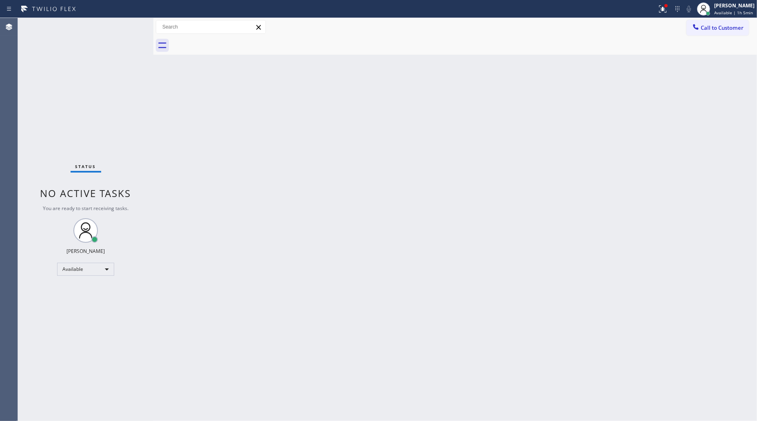
click at [227, 44] on div at bounding box center [464, 45] width 586 height 18
click at [663, 11] on icon at bounding box center [663, 9] width 10 height 10
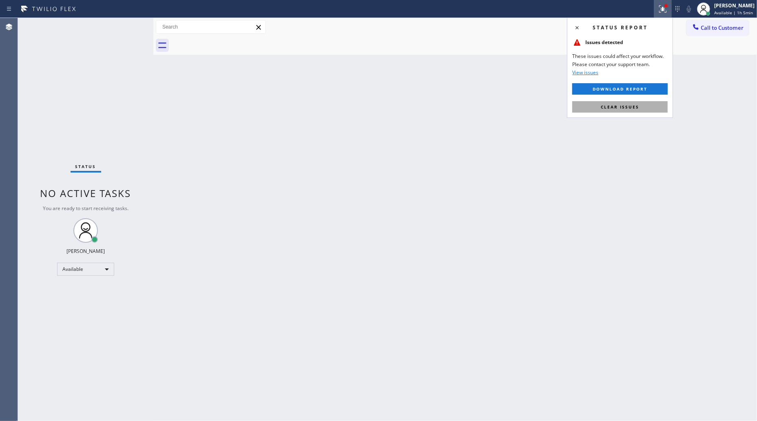
click at [625, 108] on span "Clear issues" at bounding box center [620, 107] width 38 height 6
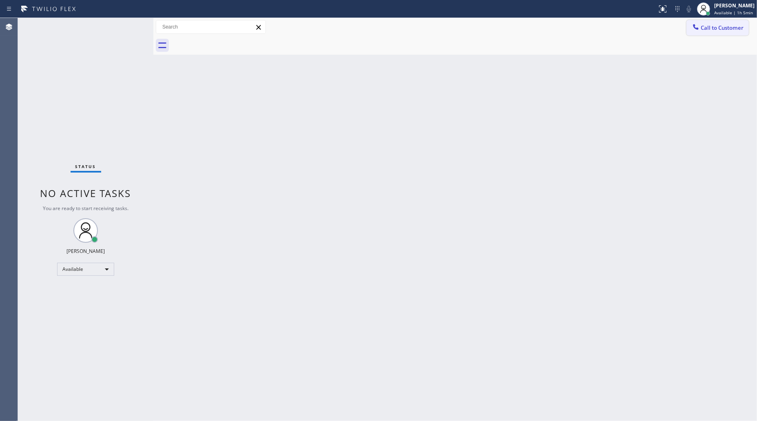
click at [714, 29] on span "Call to Customer" at bounding box center [722, 27] width 43 height 7
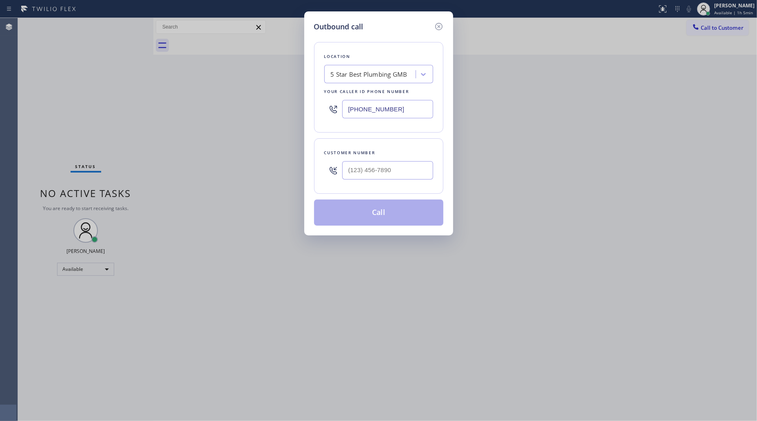
drag, startPoint x: 404, startPoint y: 102, endPoint x: 337, endPoint y: 112, distance: 67.6
click at [323, 113] on div "Location 5 Star Best Plumbing GMB Your caller id phone number (213) 600-7224" at bounding box center [378, 87] width 129 height 91
paste input "626) 768-9548"
type input "(626) 768-9548"
click at [424, 168] on input "(___) ___-____" at bounding box center [387, 170] width 91 height 18
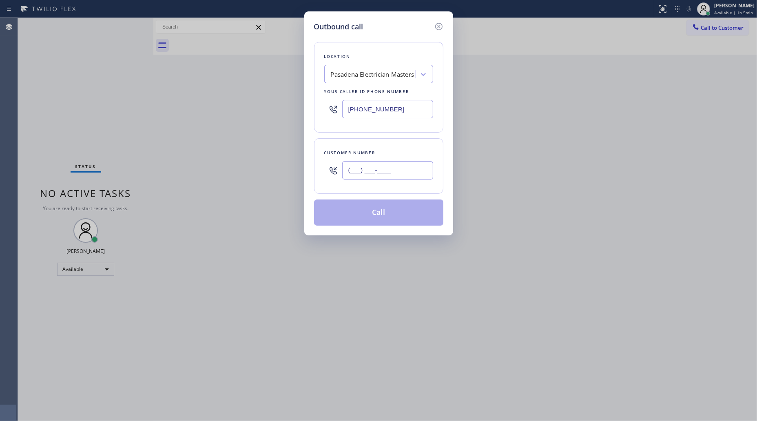
paste input "626) 481-6028"
type input "(626) 481-6028"
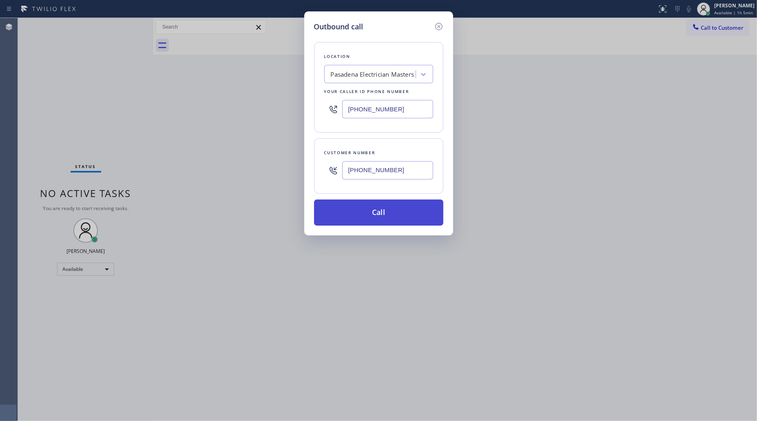
click at [378, 216] on button "Call" at bounding box center [378, 212] width 129 height 26
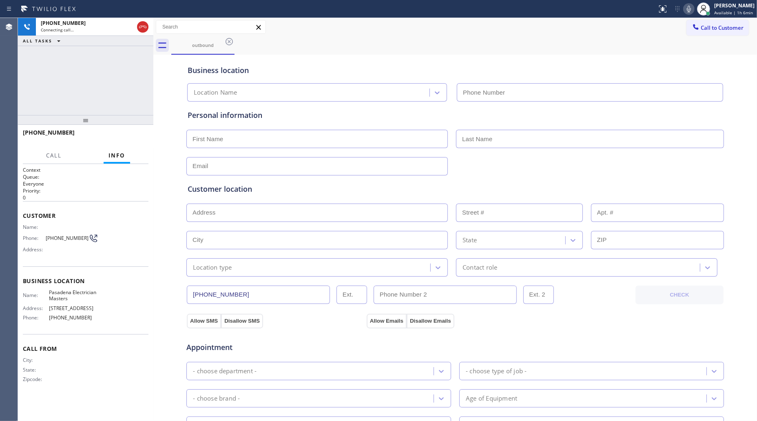
type input "(626) 768-9548"
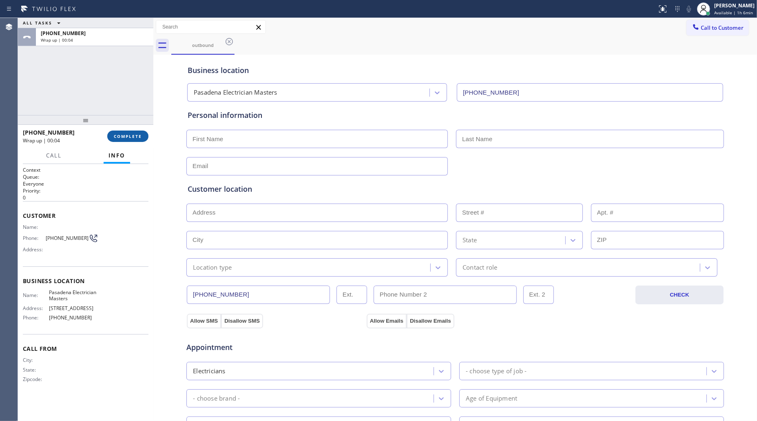
click at [131, 137] on span "COMPLETE" at bounding box center [128, 136] width 28 height 6
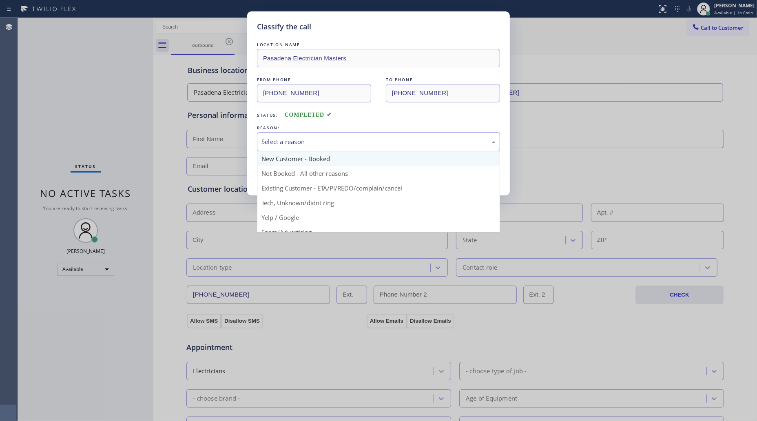
drag, startPoint x: 273, startPoint y: 135, endPoint x: 282, endPoint y: 153, distance: 20.1
click at [274, 139] on div "Select a reason" at bounding box center [378, 141] width 243 height 19
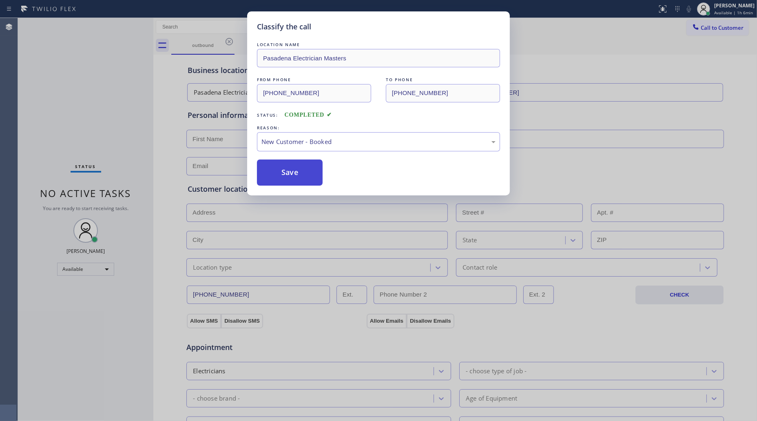
click at [286, 168] on button "Save" at bounding box center [290, 172] width 66 height 26
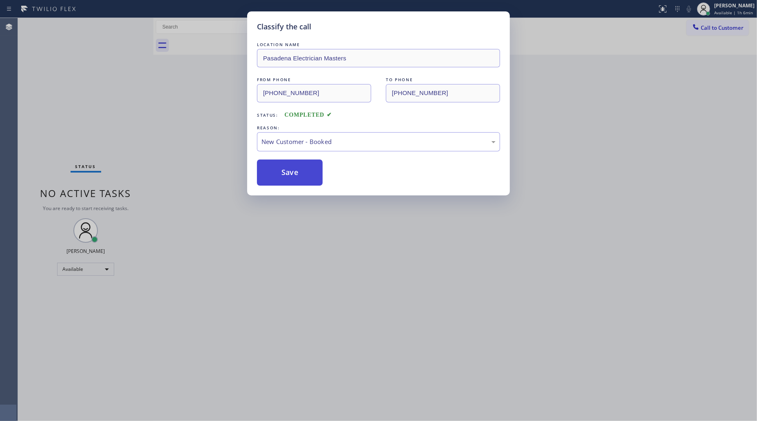
click at [286, 169] on button "Save" at bounding box center [290, 172] width 66 height 26
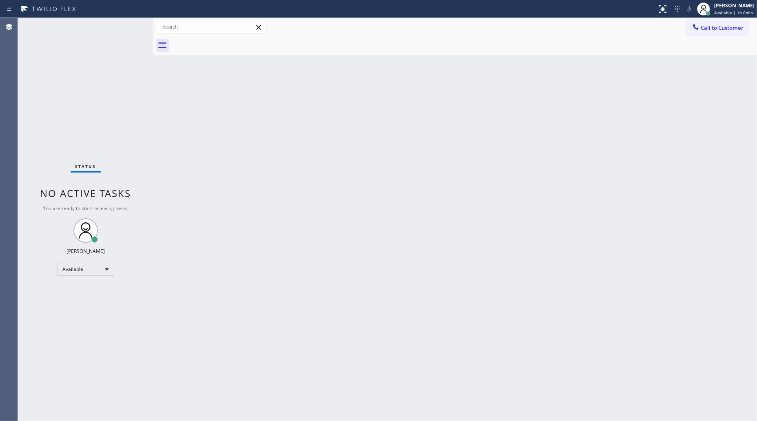
click at [708, 37] on div at bounding box center [464, 45] width 586 height 18
click at [696, 31] on div at bounding box center [696, 28] width 10 height 10
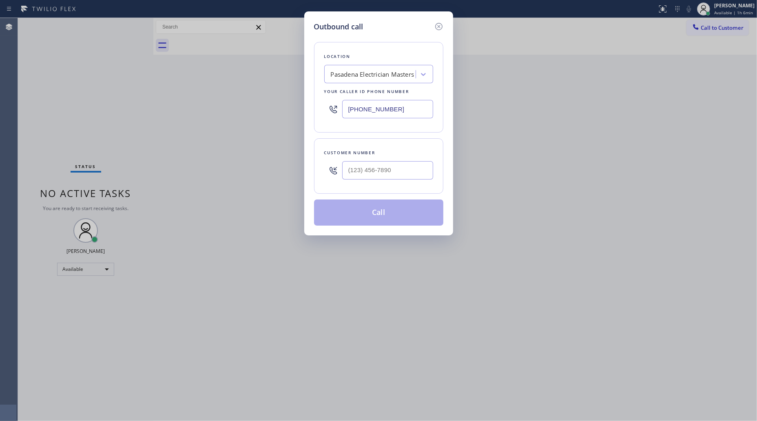
drag, startPoint x: 406, startPoint y: 102, endPoint x: 324, endPoint y: 113, distance: 82.2
click at [327, 114] on div "(626) 768-9548" at bounding box center [378, 109] width 109 height 27
paste input "305) 694-259"
type input "(305) 694-2598"
click at [396, 177] on input "(___) ___-____" at bounding box center [387, 170] width 91 height 18
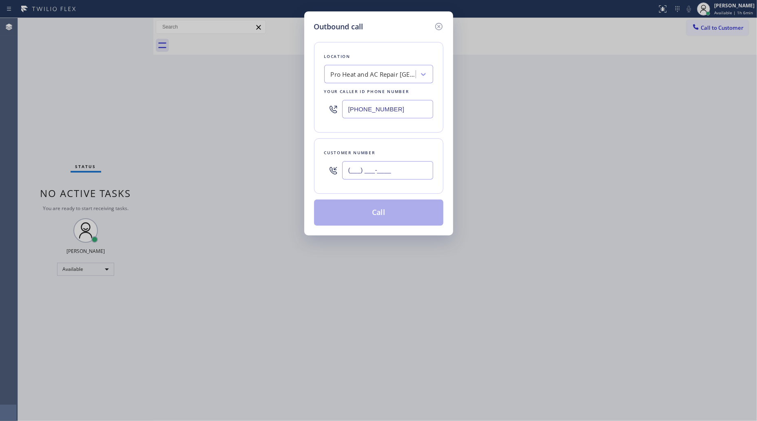
paste input "305) 831-6796"
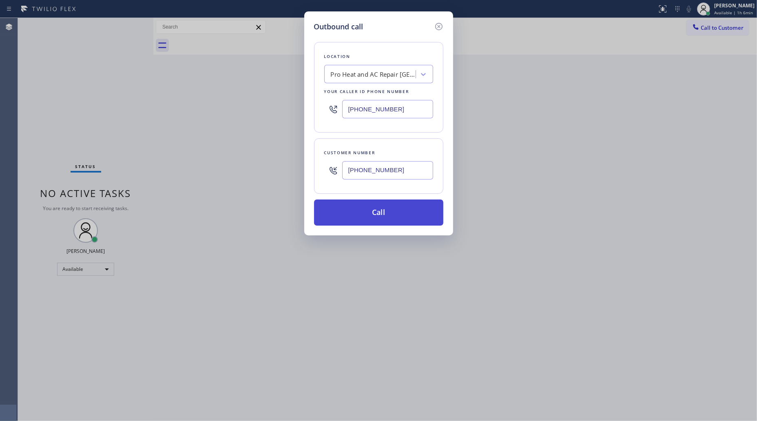
type input "(305) 831-6796"
click at [378, 214] on button "Call" at bounding box center [378, 212] width 129 height 26
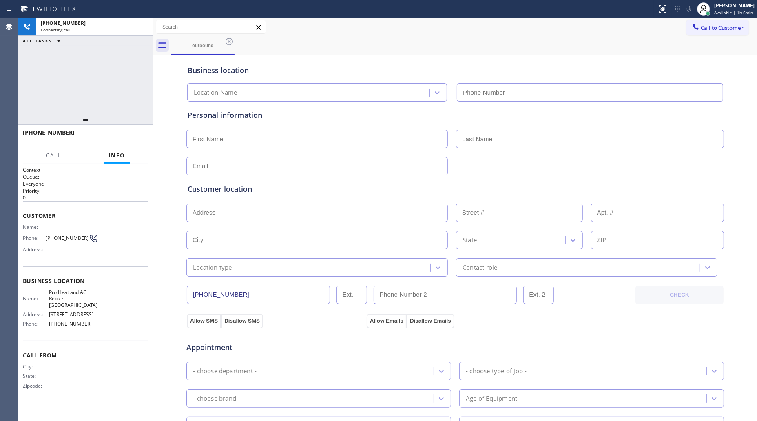
type input "(305) 694-2598"
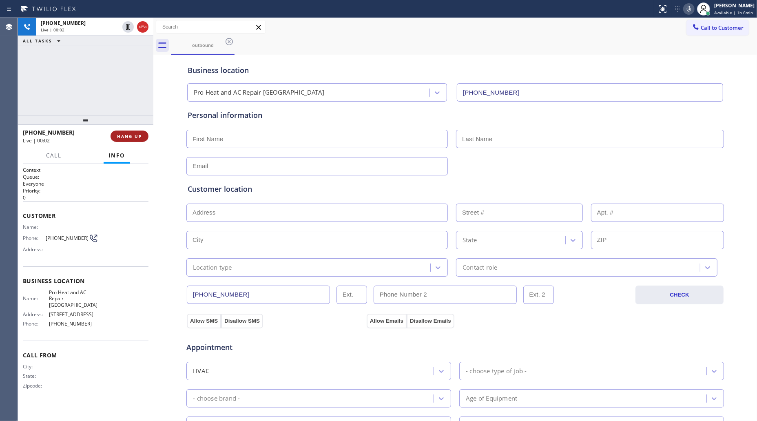
click at [125, 134] on span "HANG UP" at bounding box center [129, 136] width 25 height 6
click at [125, 135] on span "HANG UP" at bounding box center [129, 136] width 25 height 6
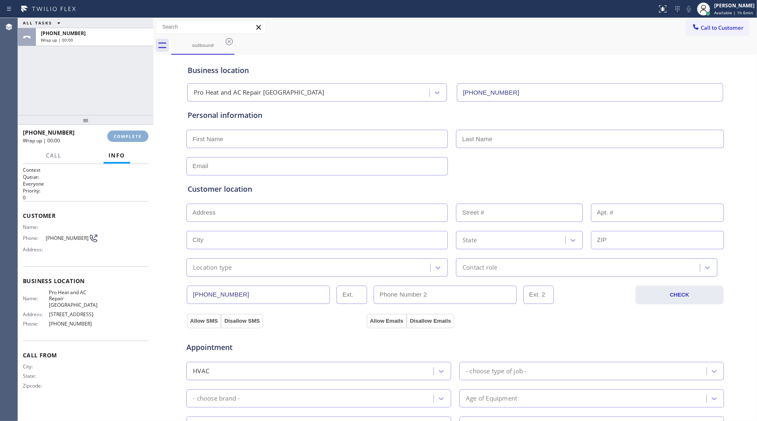
click at [126, 136] on span "COMPLETE" at bounding box center [128, 136] width 28 height 6
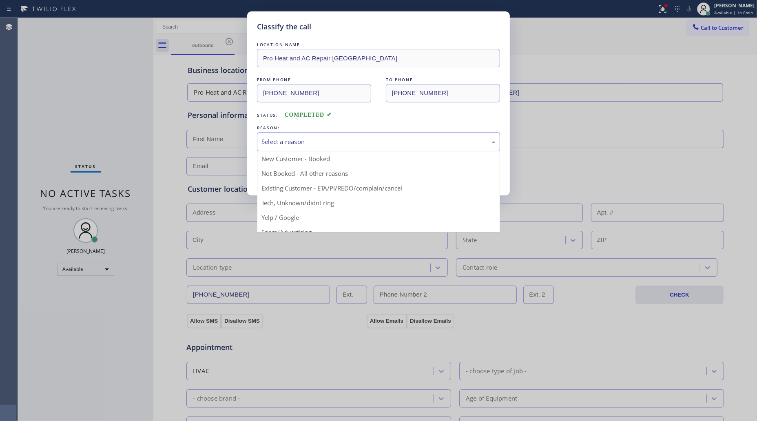
click at [303, 146] on div "Select a reason" at bounding box center [378, 141] width 234 height 9
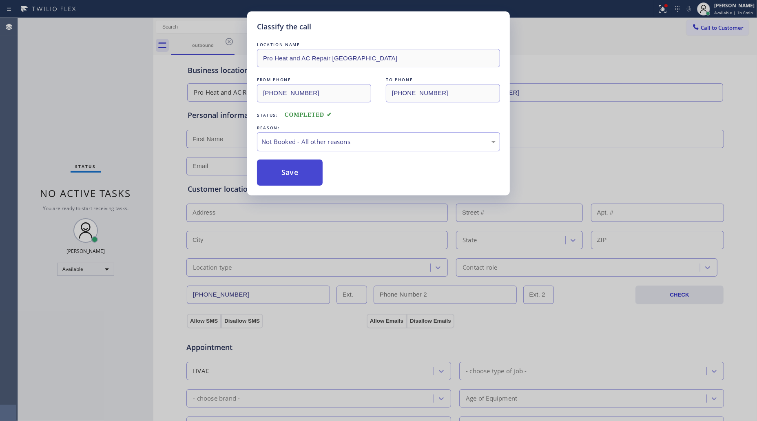
click at [276, 171] on button "Save" at bounding box center [290, 172] width 66 height 26
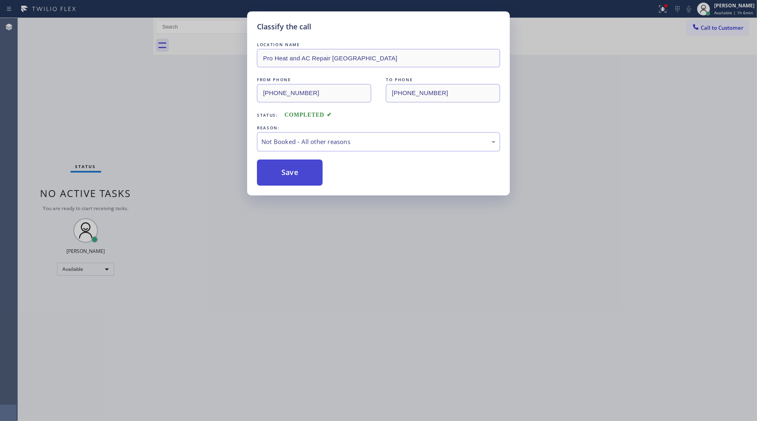
click at [278, 172] on button "Save" at bounding box center [290, 172] width 66 height 26
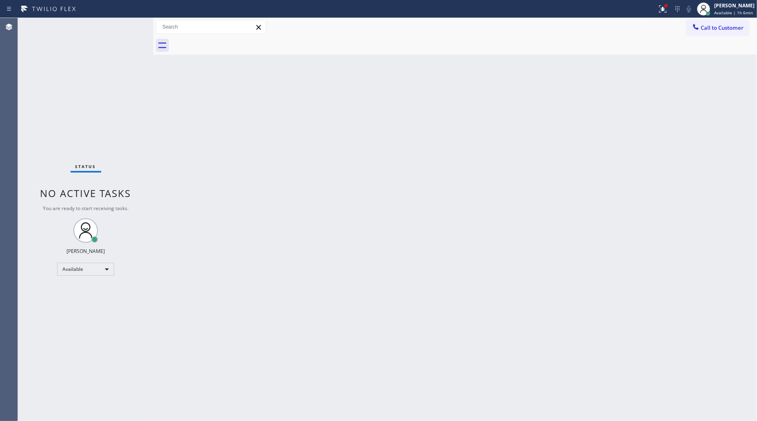
click at [583, 172] on div "Back to Dashboard Change Sender ID Customers Technicians Select a contact Outbo…" at bounding box center [454, 219] width 603 height 403
drag, startPoint x: 673, startPoint y: 9, endPoint x: 667, endPoint y: 19, distance: 11.7
click at [672, 11] on div "Status report Issues detected These issues could affect your workflow. Please c…" at bounding box center [705, 9] width 103 height 18
drag, startPoint x: 663, startPoint y: 10, endPoint x: 658, endPoint y: 47, distance: 37.4
click at [662, 15] on button at bounding box center [663, 9] width 18 height 18
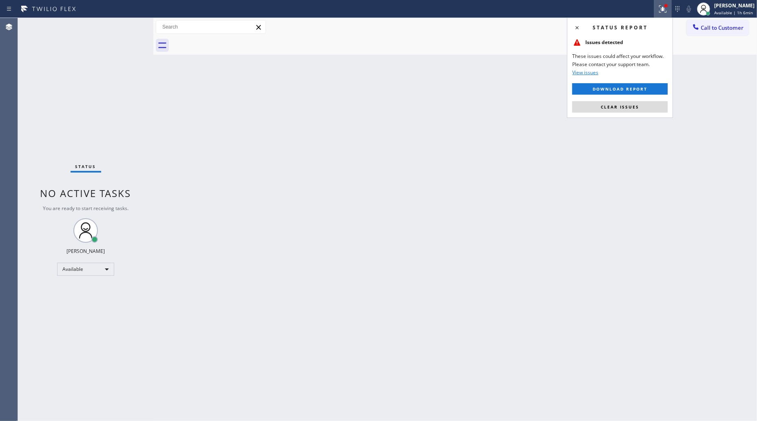
click at [643, 113] on div "Status report Issues detected These issues could affect your workflow. Please c…" at bounding box center [620, 68] width 106 height 100
drag, startPoint x: 643, startPoint y: 113, endPoint x: 640, endPoint y: 109, distance: 4.6
click at [641, 110] on div "Status report Issues detected These issues could affect your workflow. Please c…" at bounding box center [620, 68] width 106 height 100
click at [636, 105] on span "Clear issues" at bounding box center [620, 107] width 38 height 6
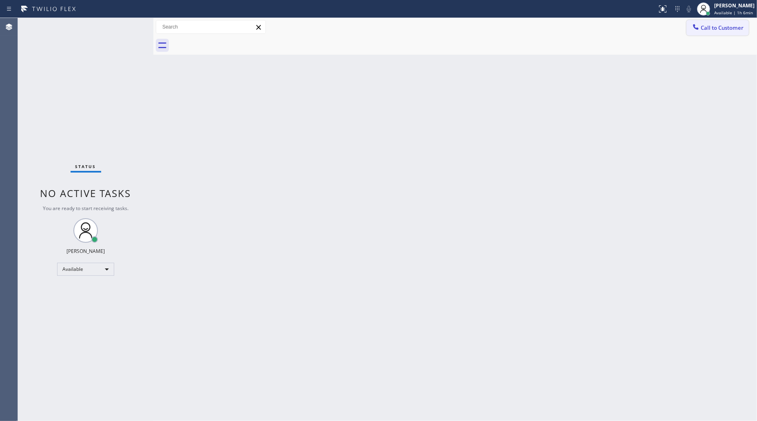
click at [720, 31] on button "Call to Customer" at bounding box center [717, 27] width 62 height 15
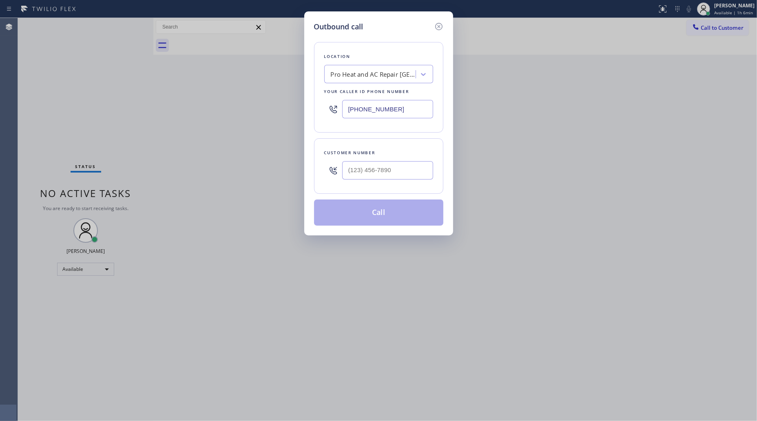
drag, startPoint x: 414, startPoint y: 105, endPoint x: 337, endPoint y: 126, distance: 80.3
click at [333, 127] on div "Location Pro Heat and AC Repair Fort Lauderdale Your caller id phone number (30…" at bounding box center [378, 87] width 129 height 91
paste input "23) 784-9993"
type input "(323) 784-9993"
click at [400, 183] on div at bounding box center [387, 170] width 91 height 27
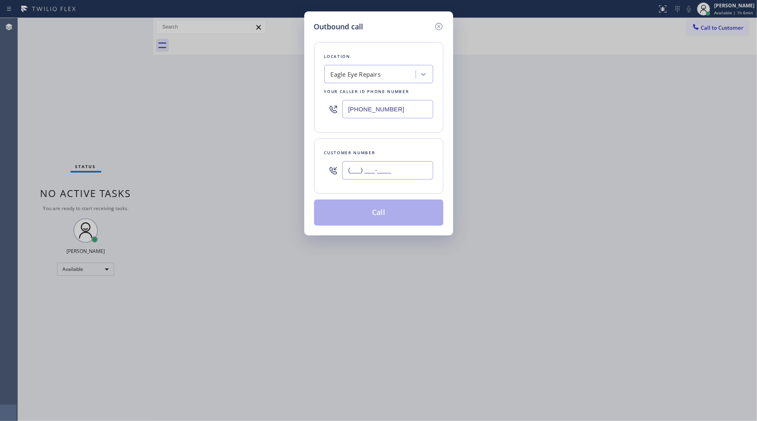
click at [399, 178] on input "(___) ___-____" at bounding box center [387, 170] width 91 height 18
paste input "323) 285-8930"
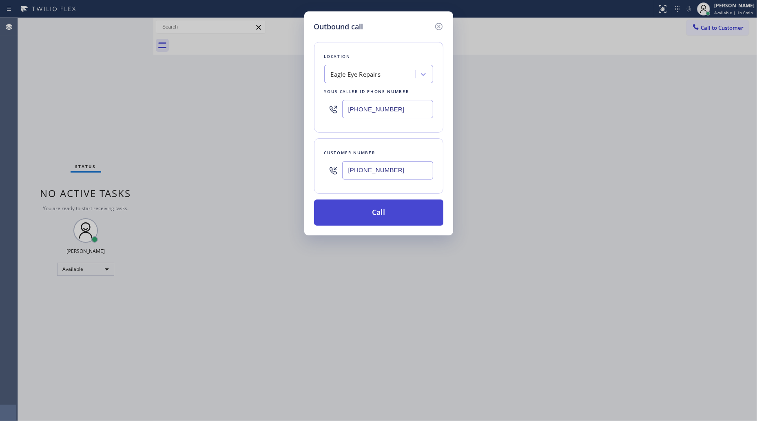
type input "(323) 285-8930"
click at [384, 210] on button "Call" at bounding box center [378, 212] width 129 height 26
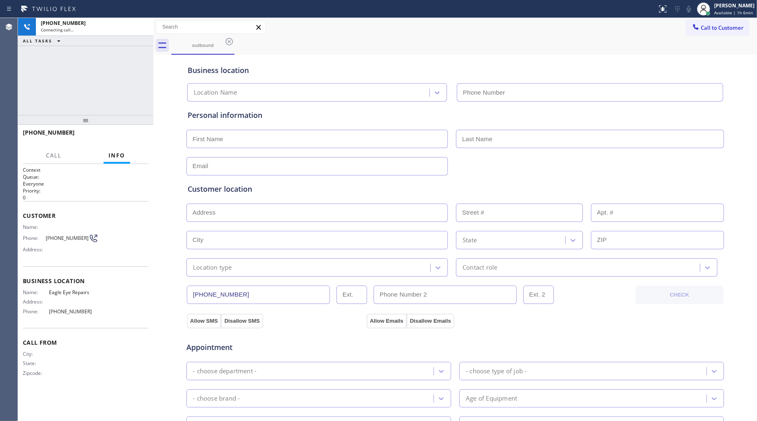
type input "(323) 784-9993"
click at [135, 135] on span "HANG UP" at bounding box center [129, 136] width 25 height 6
click at [134, 134] on span "HANG UP" at bounding box center [129, 136] width 25 height 6
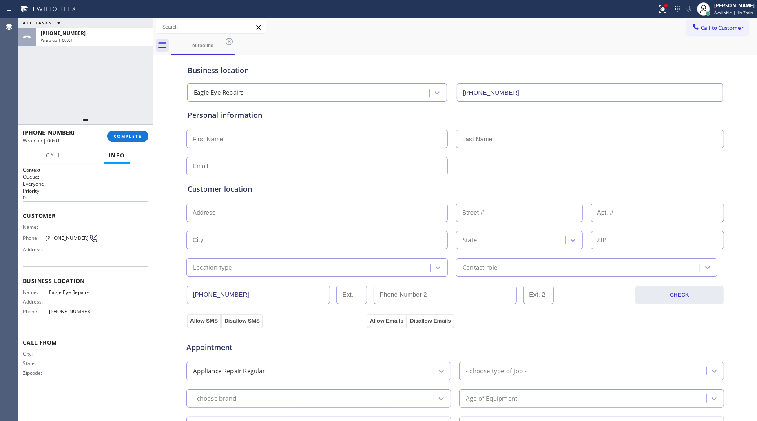
click at [100, 137] on div "Wrap up | 00:01" at bounding box center [62, 140] width 79 height 7
click at [133, 133] on span "COMPLETE" at bounding box center [128, 136] width 28 height 6
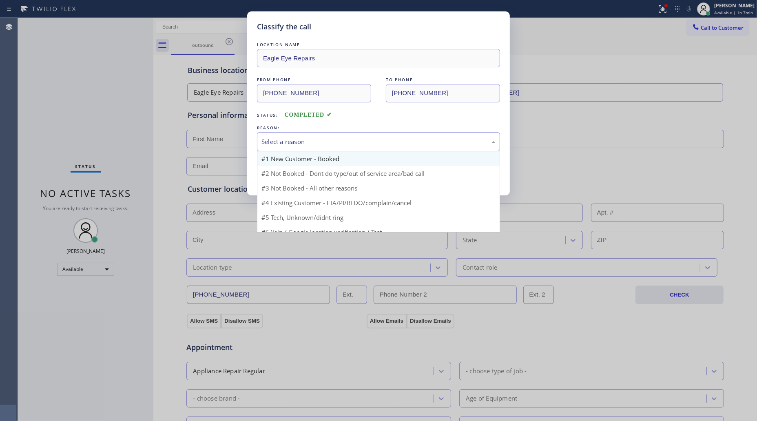
drag, startPoint x: 273, startPoint y: 144, endPoint x: 270, endPoint y: 164, distance: 21.0
click at [273, 145] on div "Select a reason" at bounding box center [378, 141] width 234 height 9
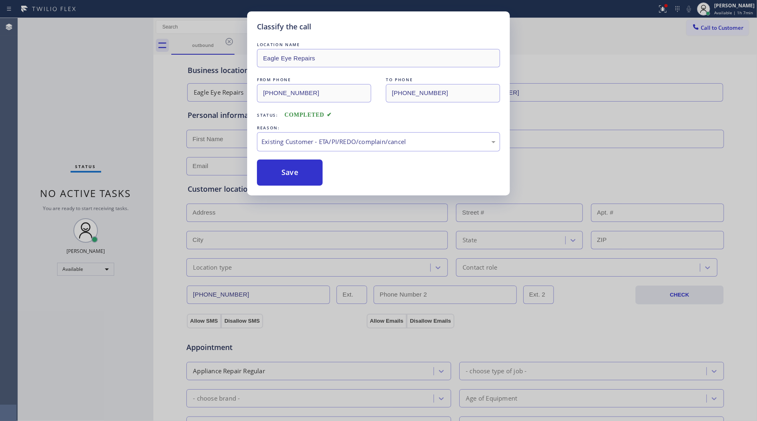
click at [281, 182] on button "Save" at bounding box center [290, 172] width 66 height 26
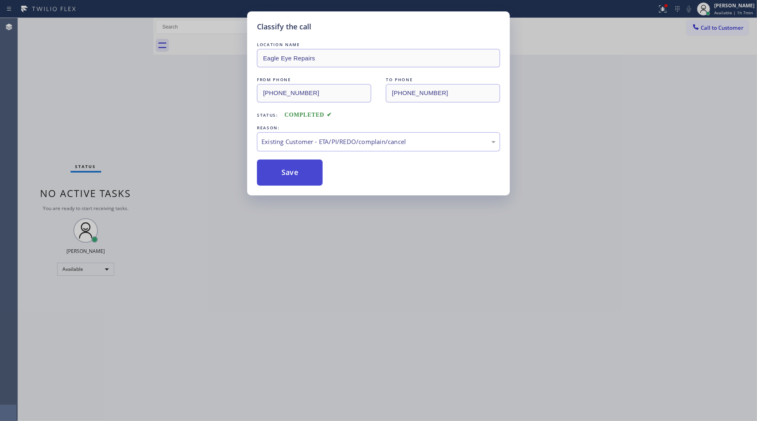
click at [281, 182] on button "Save" at bounding box center [290, 172] width 66 height 26
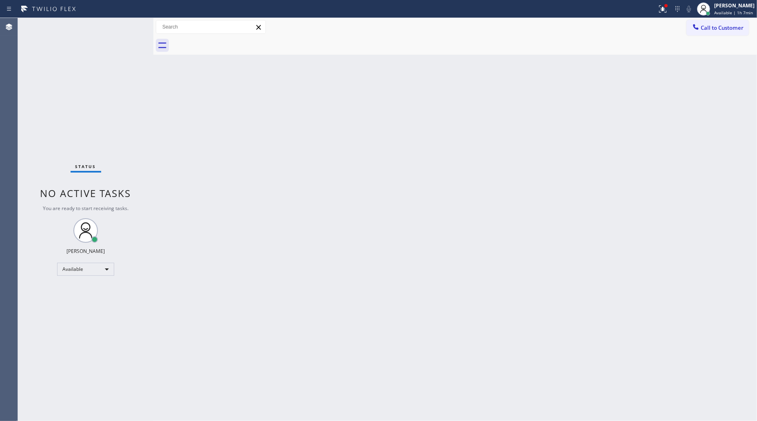
click at [647, 9] on div at bounding box center [328, 8] width 650 height 13
click at [660, 10] on icon at bounding box center [663, 9] width 10 height 10
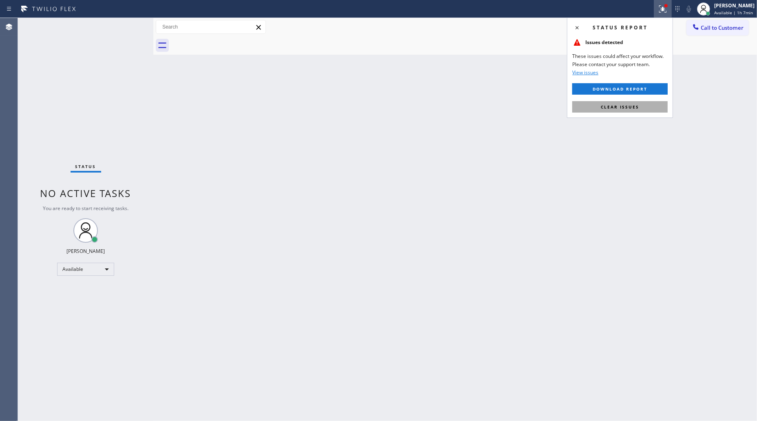
click at [633, 107] on span "Clear issues" at bounding box center [620, 107] width 38 height 6
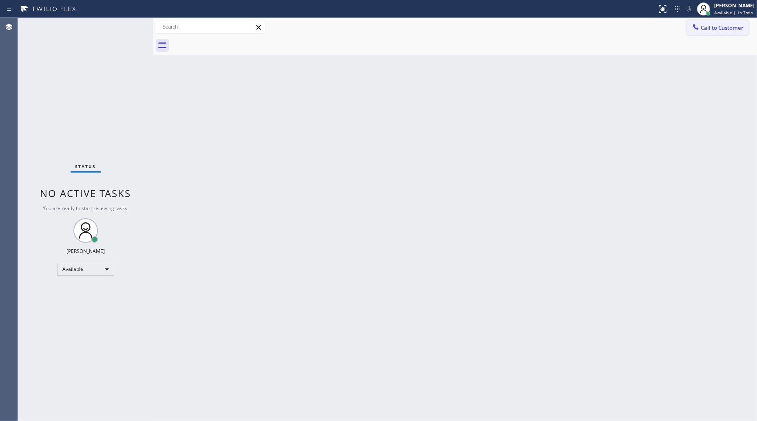
click at [708, 20] on div "Call to Customer Outbound call Location Eagle Eye Repairs Your caller id phone …" at bounding box center [454, 27] width 603 height 18
click at [699, 27] on icon at bounding box center [696, 27] width 8 height 8
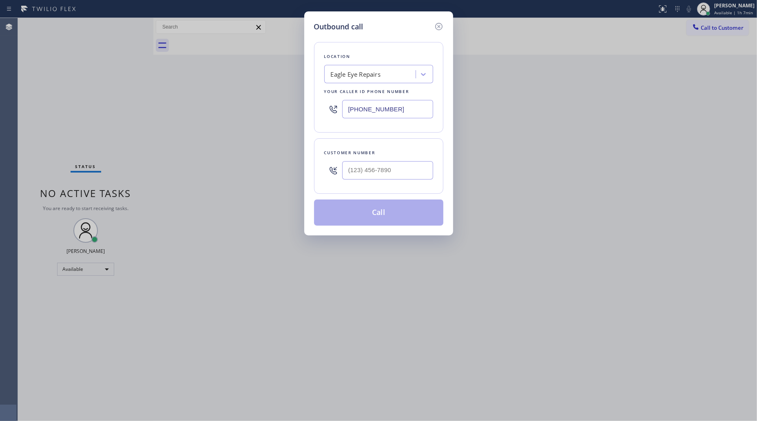
drag, startPoint x: 386, startPoint y: 110, endPoint x: 323, endPoint y: 110, distance: 63.6
click at [329, 110] on div "(323) 784-9993" at bounding box center [378, 109] width 109 height 27
paste input "949) 635-4744"
type input "(949) 635-4744"
click at [390, 172] on input "(___) ___-____" at bounding box center [387, 170] width 91 height 18
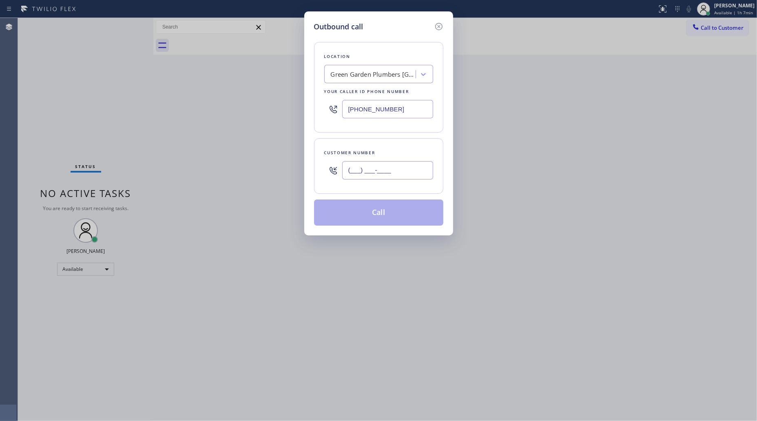
paste input "949) 693-1468"
type input "(949) 693-1468"
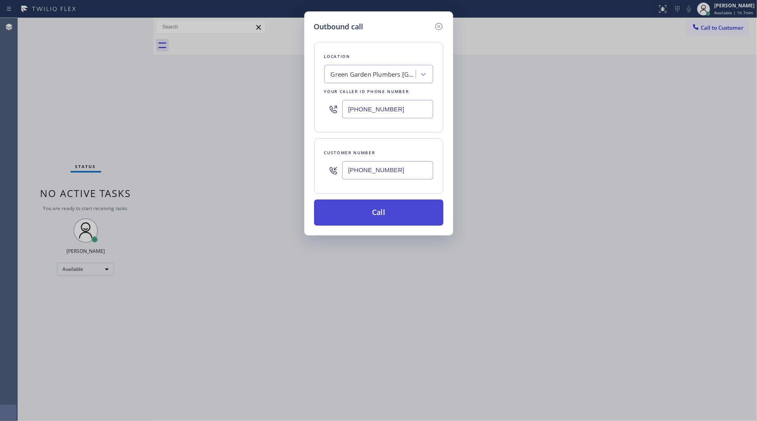
click at [382, 213] on button "Call" at bounding box center [378, 212] width 129 height 26
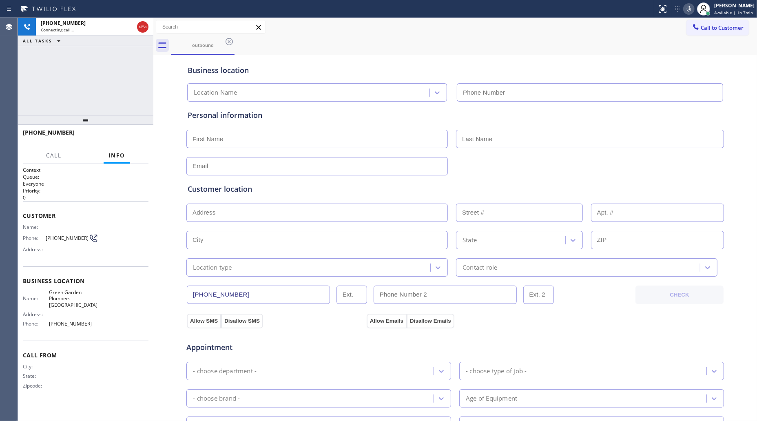
type input "(949) 635-4744"
click at [131, 129] on div "+19496931468 Live | 00:05 HANG UP" at bounding box center [86, 136] width 126 height 21
drag, startPoint x: 130, startPoint y: 134, endPoint x: 129, endPoint y: 139, distance: 5.2
click at [129, 139] on span "HANG UP" at bounding box center [129, 136] width 25 height 6
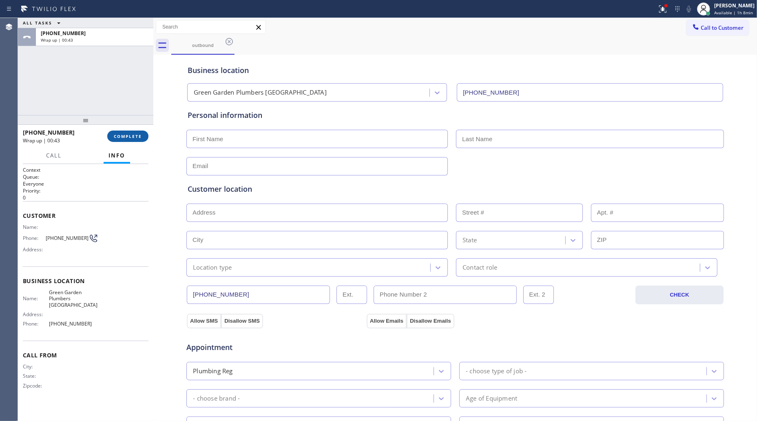
click at [131, 135] on span "COMPLETE" at bounding box center [128, 136] width 28 height 6
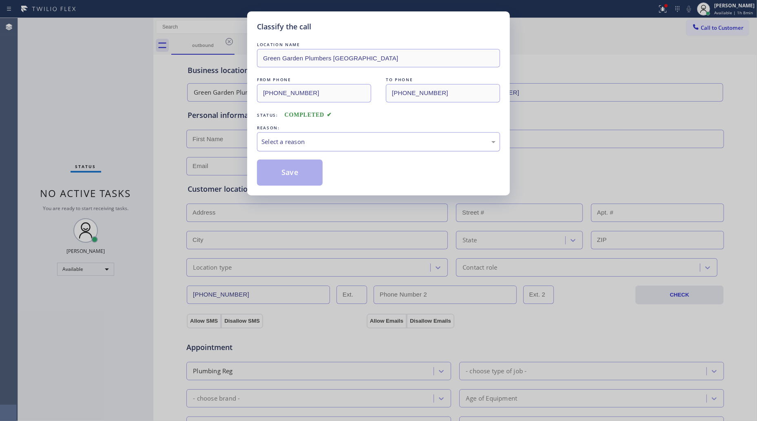
click at [281, 145] on div "Select a reason" at bounding box center [378, 141] width 234 height 9
click at [280, 169] on button "Save" at bounding box center [290, 172] width 66 height 26
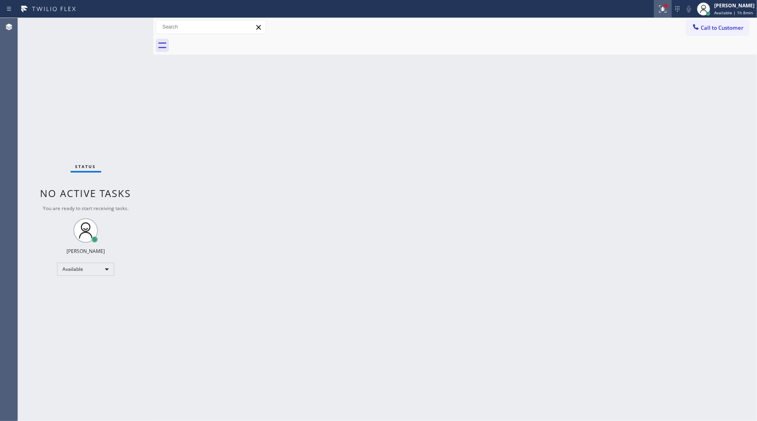
click at [663, 7] on icon at bounding box center [663, 9] width 10 height 10
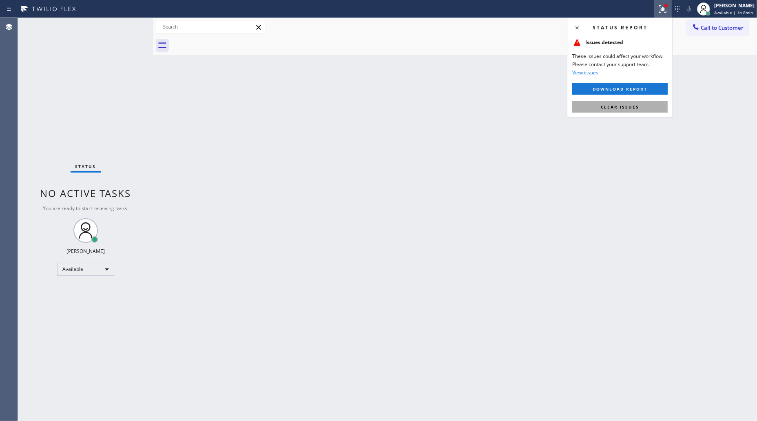
click at [629, 109] on span "Clear issues" at bounding box center [620, 107] width 38 height 6
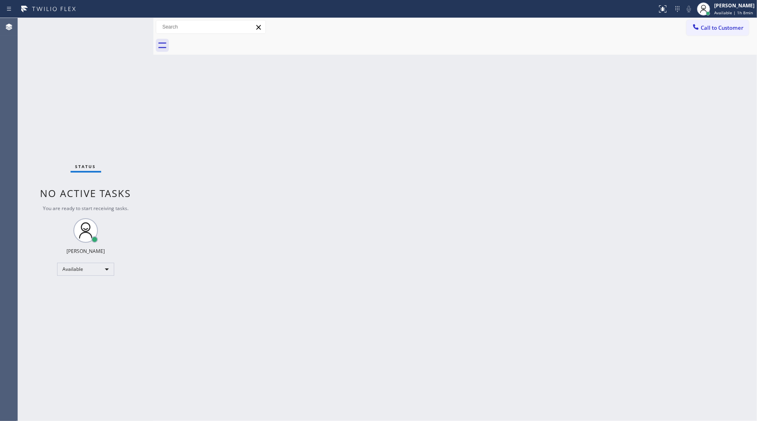
click at [603, 155] on div "Back to Dashboard Change Sender ID Customers Technicians Select a contact Outbo…" at bounding box center [454, 219] width 603 height 403
drag, startPoint x: 706, startPoint y: 32, endPoint x: 703, endPoint y: 39, distance: 7.7
click at [706, 32] on button "Call to Customer" at bounding box center [717, 27] width 62 height 15
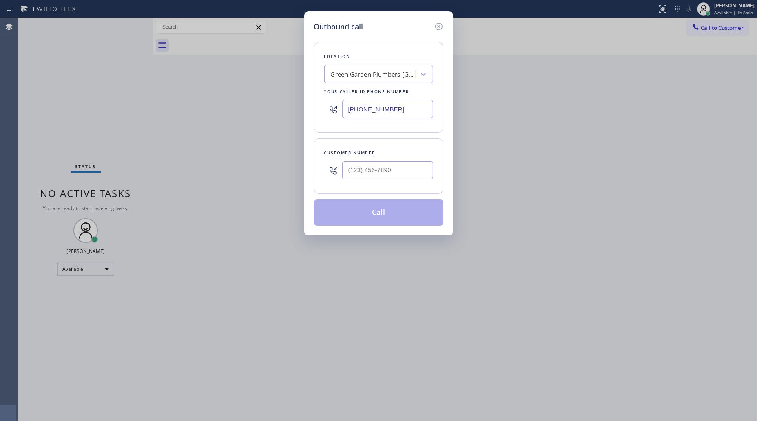
drag, startPoint x: 400, startPoint y: 108, endPoint x: 306, endPoint y: 107, distance: 93.4
click at [306, 107] on div "Outbound call Location Green Garden Plumbers Laguna Hills Your caller id phone …" at bounding box center [378, 123] width 149 height 224
paste input "888) 879-9781"
type input "(888) 879-9781"
drag, startPoint x: 415, startPoint y: 166, endPoint x: 416, endPoint y: 171, distance: 5.2
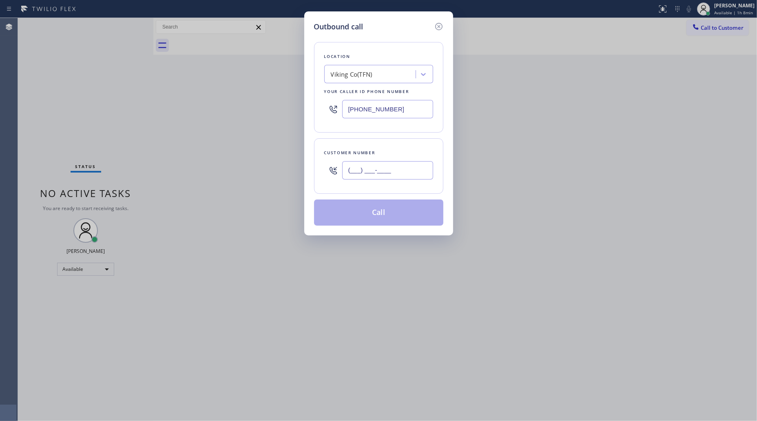
click at [415, 170] on input "(___) ___-____" at bounding box center [387, 170] width 91 height 18
paste input "301) 300-4149"
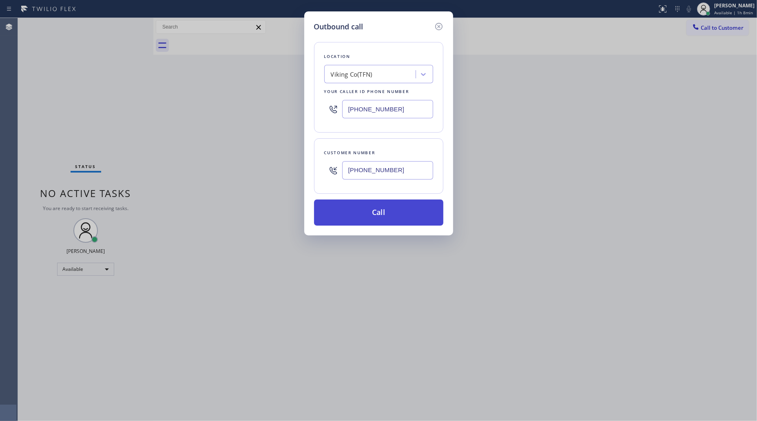
type input "(301) 300-4149"
click at [375, 216] on button "Call" at bounding box center [378, 212] width 129 height 26
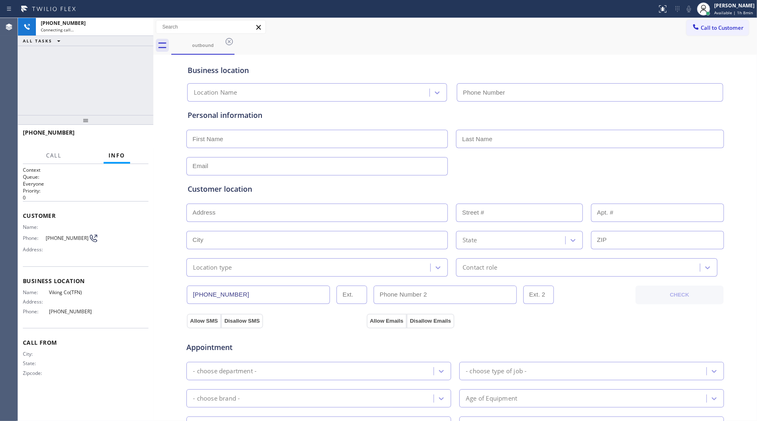
type input "(888) 879-9781"
click at [500, 54] on div "Business location Viking Co(TFN) (888) 879-9781" at bounding box center [455, 77] width 538 height 48
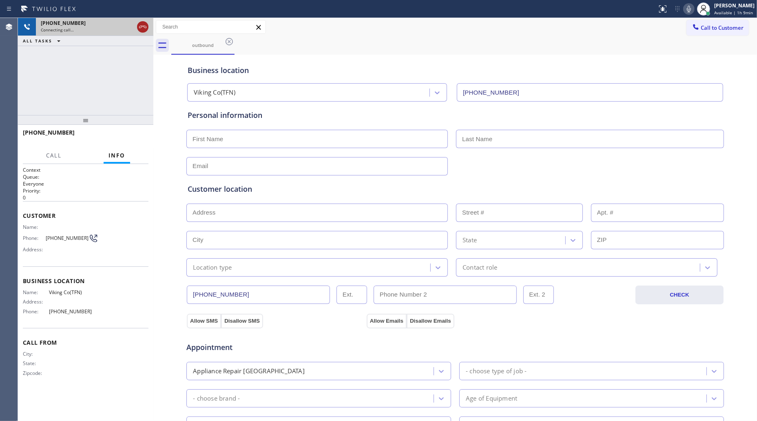
click at [144, 29] on icon at bounding box center [143, 27] width 10 height 10
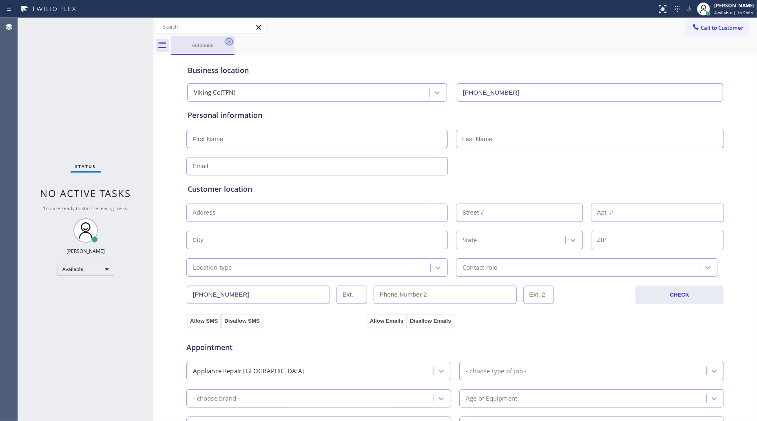
click at [229, 44] on icon at bounding box center [229, 42] width 10 height 10
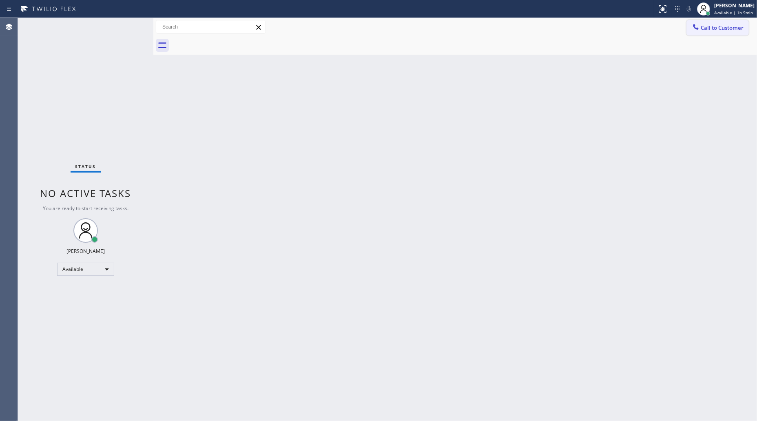
click at [710, 24] on span "Call to Customer" at bounding box center [722, 27] width 43 height 7
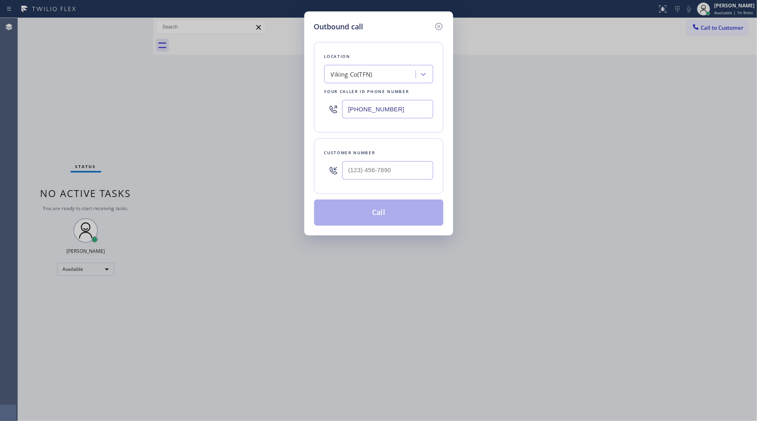
drag, startPoint x: 418, startPoint y: 115, endPoint x: 341, endPoint y: 113, distance: 76.7
click at [340, 113] on div "(888) 879-9781" at bounding box center [378, 109] width 109 height 27
paste input "720) 679-8210"
type input "(720) 679-8210"
paste input "303) 579-5708"
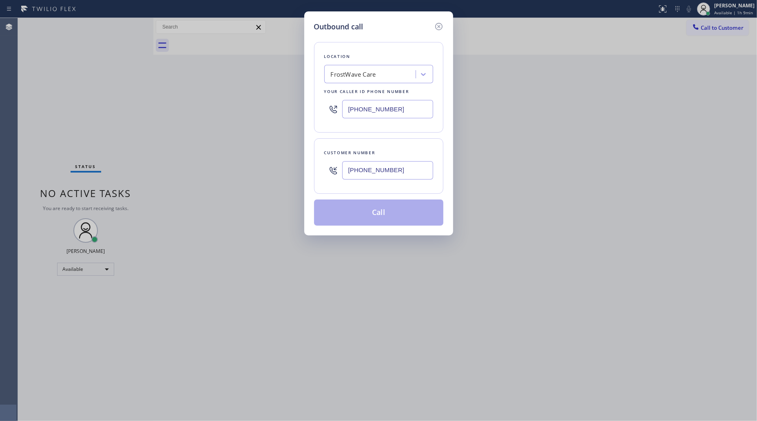
click at [379, 178] on input "(303) 579-5708" at bounding box center [387, 170] width 91 height 18
type input "(303) 579-5708"
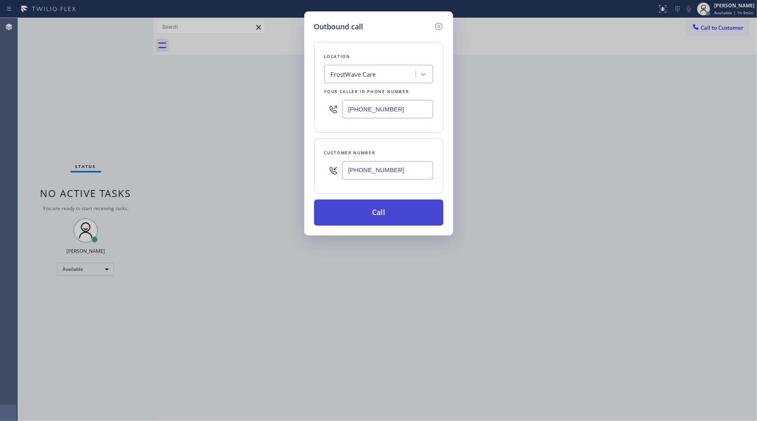
click at [371, 208] on button "Call" at bounding box center [378, 212] width 129 height 26
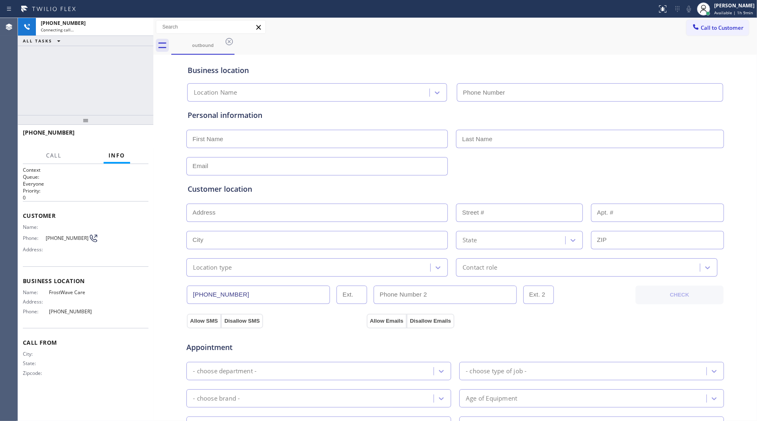
type input "(720) 679-8210"
click at [466, 47] on div "outbound" at bounding box center [464, 45] width 586 height 18
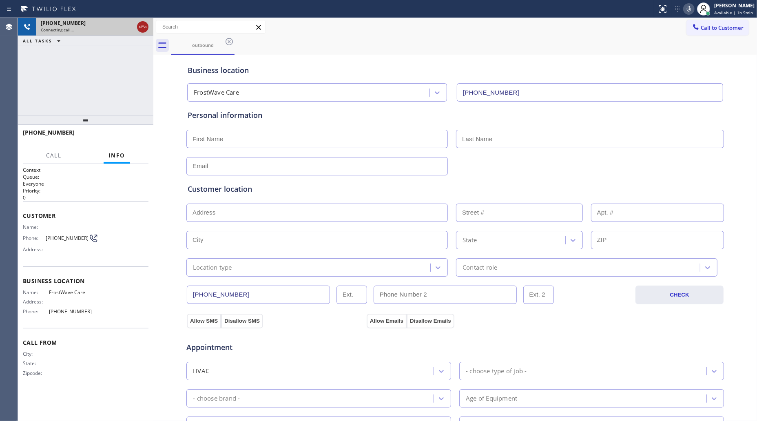
click at [143, 24] on icon at bounding box center [143, 27] width 10 height 10
click at [144, 25] on div "+13035795708" at bounding box center [95, 23] width 108 height 7
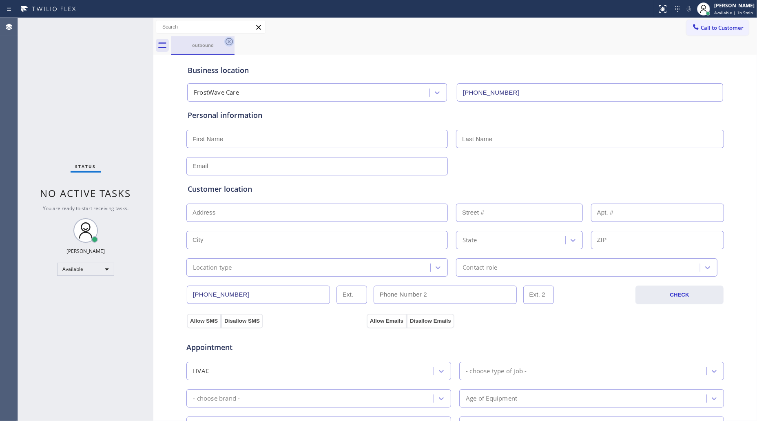
click at [228, 38] on icon at bounding box center [228, 41] width 7 height 7
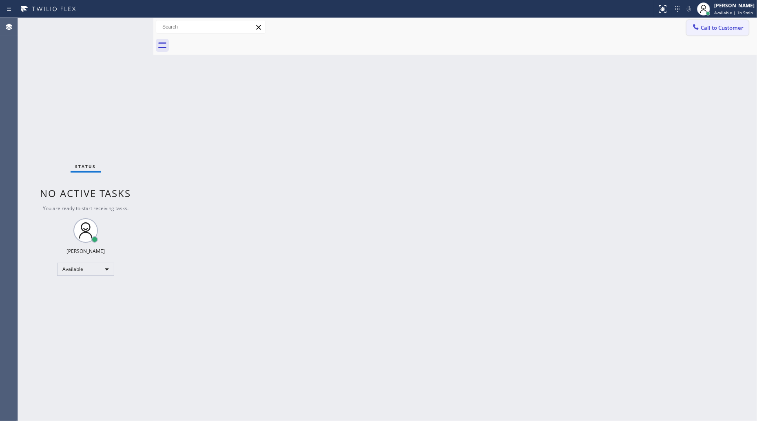
click at [727, 27] on span "Call to Customer" at bounding box center [722, 27] width 43 height 7
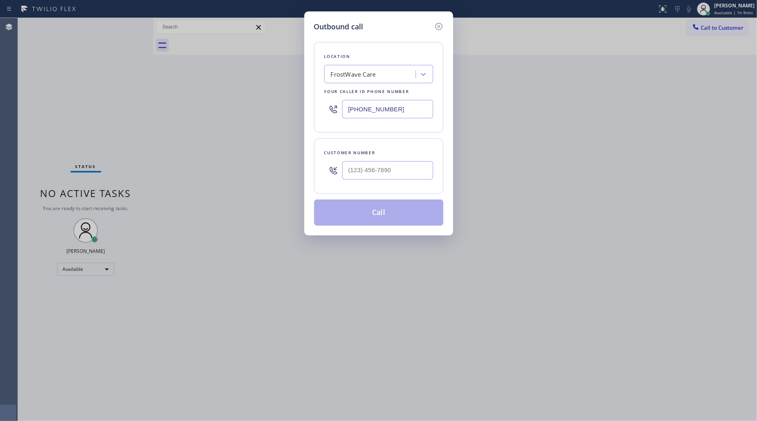
drag, startPoint x: 399, startPoint y: 109, endPoint x: 325, endPoint y: 109, distance: 73.4
click at [305, 109] on div "Outbound call Location FrostWave Care Your caller id phone number (720) 679-821…" at bounding box center [378, 123] width 149 height 224
paste input "206) 312-8223"
type input "(206) 312-8223"
drag, startPoint x: 395, startPoint y: 172, endPoint x: 408, endPoint y: 161, distance: 17.6
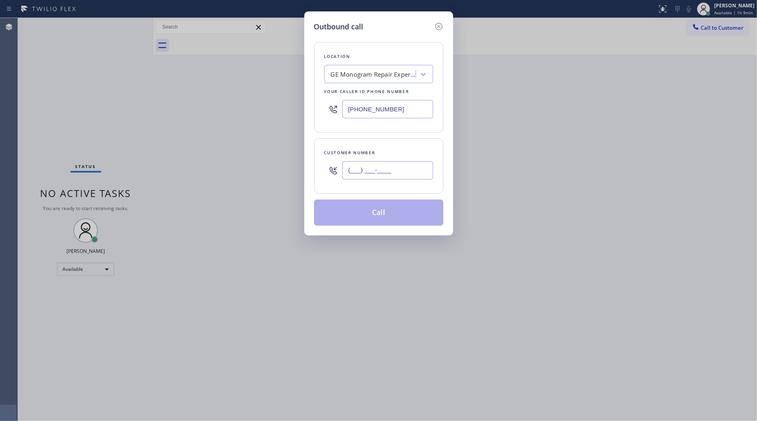
click at [396, 172] on input "(___) ___-____" at bounding box center [387, 170] width 91 height 18
paste input "609) 710-5753"
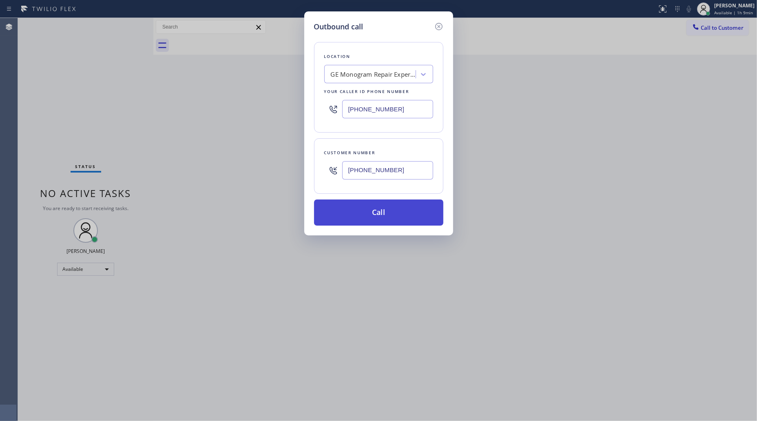
type input "(609) 710-5753"
click at [373, 214] on button "Call" at bounding box center [378, 212] width 129 height 26
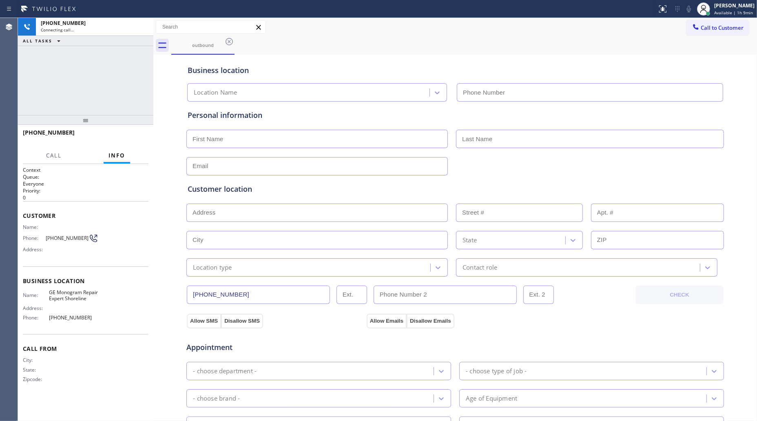
type input "(206) 312-8223"
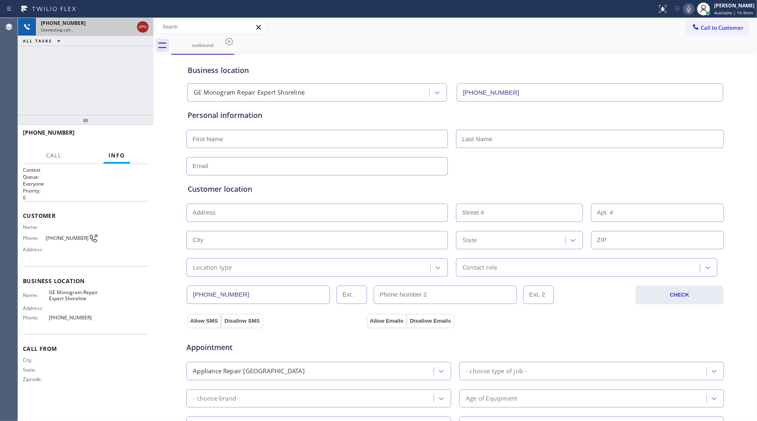
click at [146, 27] on icon at bounding box center [143, 27] width 10 height 10
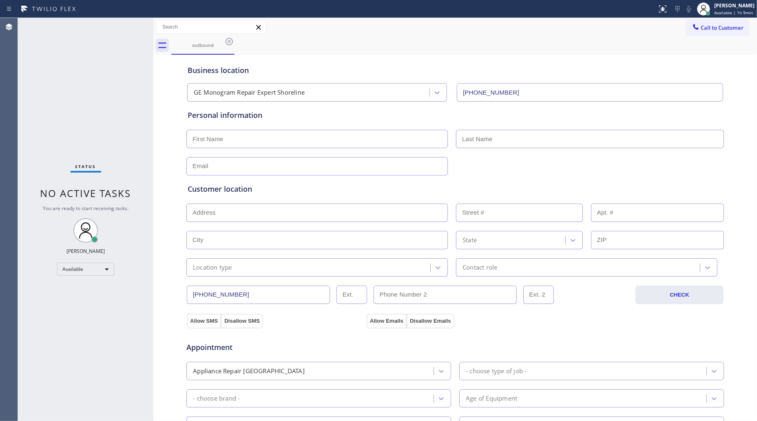
click at [234, 46] on div "outbound" at bounding box center [464, 45] width 586 height 18
click at [234, 36] on div "outbound" at bounding box center [464, 45] width 586 height 18
click at [229, 41] on icon at bounding box center [229, 42] width 10 height 10
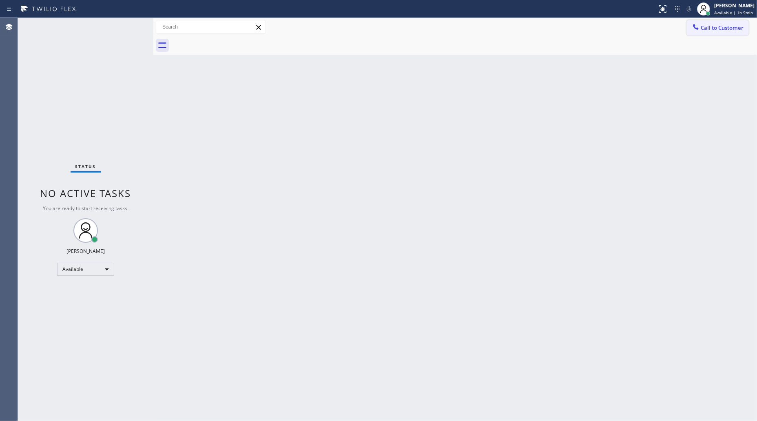
click at [706, 29] on span "Call to Customer" at bounding box center [722, 27] width 43 height 7
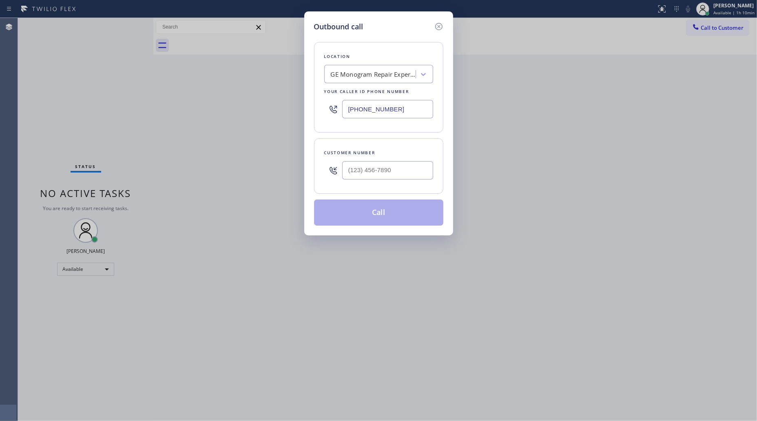
drag, startPoint x: 414, startPoint y: 106, endPoint x: 276, endPoint y: 118, distance: 138.7
click at [272, 119] on div "Outbound call Location GE Monogram Repair Expert Shoreline Your caller id phone…" at bounding box center [378, 210] width 757 height 421
paste input "626) 684-4866"
type input "(626) 684-4866"
click at [382, 166] on input "(___) ___-____" at bounding box center [387, 170] width 91 height 18
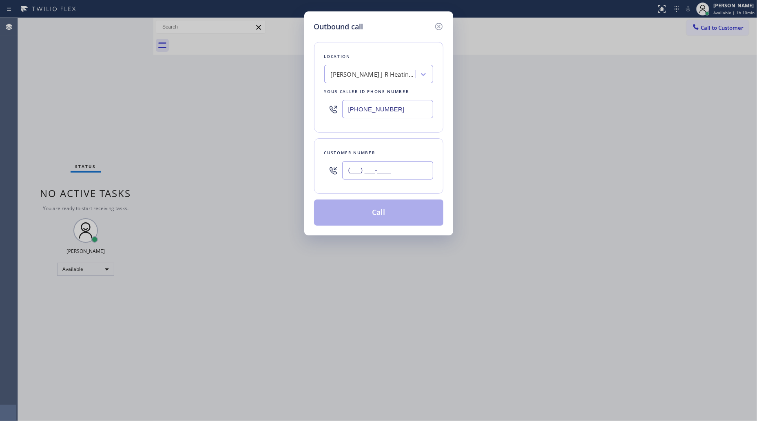
paste input "866) 469-1354"
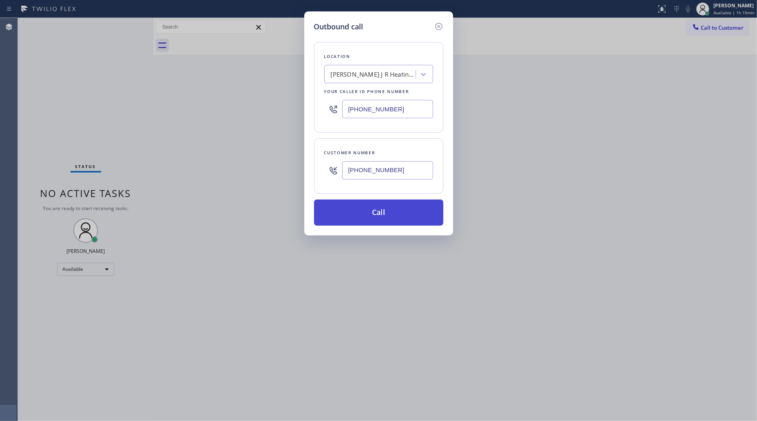
type input "(866) 469-1354"
click at [373, 218] on button "Call" at bounding box center [378, 212] width 129 height 26
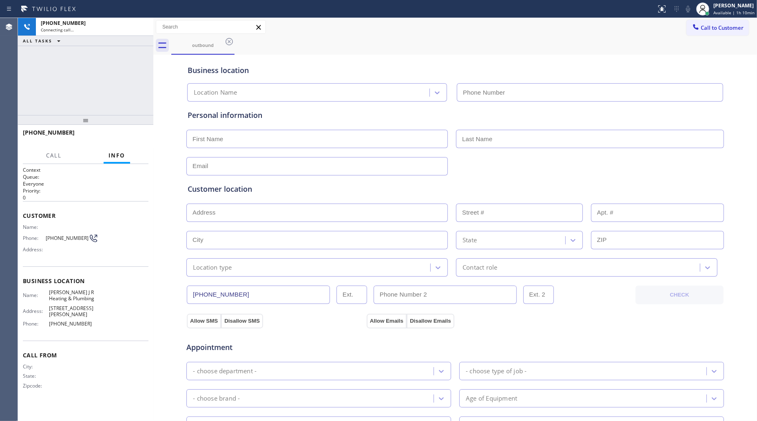
type input "(626) 684-4866"
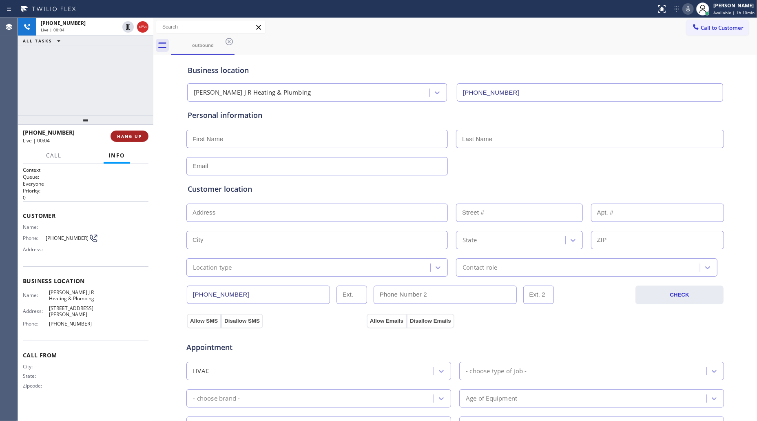
click at [111, 135] on button "HANG UP" at bounding box center [129, 135] width 38 height 11
click at [112, 135] on button "HANG UP" at bounding box center [129, 135] width 38 height 11
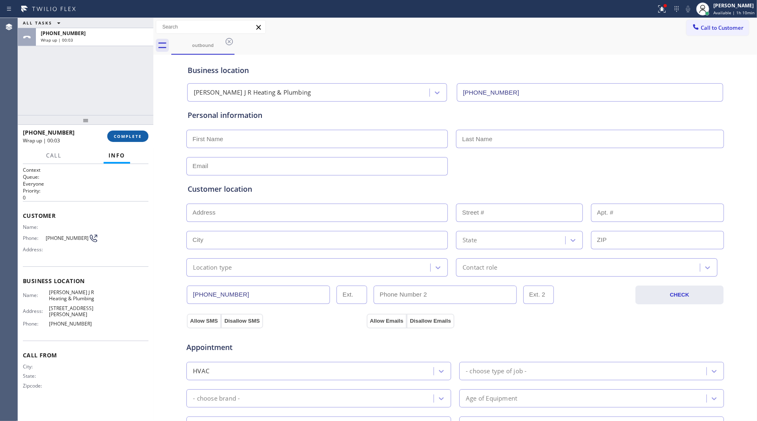
click at [133, 133] on span "COMPLETE" at bounding box center [128, 136] width 28 height 6
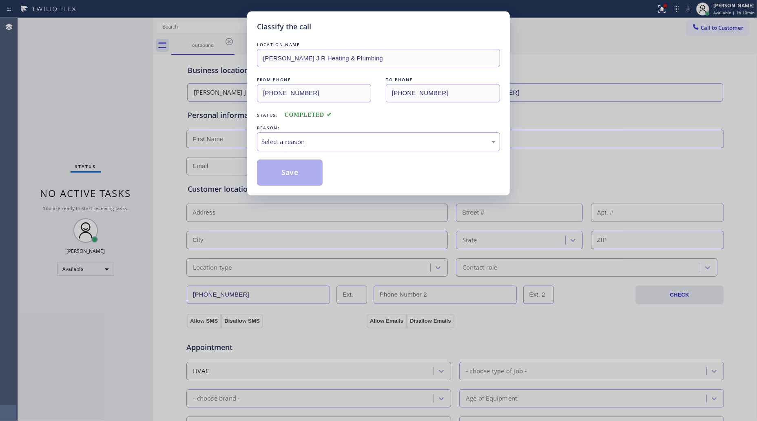
drag, startPoint x: 232, startPoint y: 147, endPoint x: 239, endPoint y: 147, distance: 6.9
click at [233, 147] on div "Classify the call LOCATION NAME Denner J R Heating & Plumbing FROM PHONE (626) …" at bounding box center [378, 210] width 757 height 421
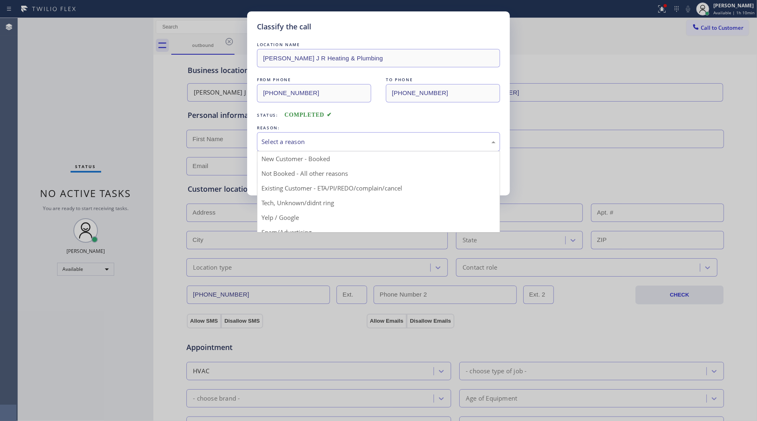
click at [262, 141] on div "Select a reason" at bounding box center [378, 141] width 234 height 9
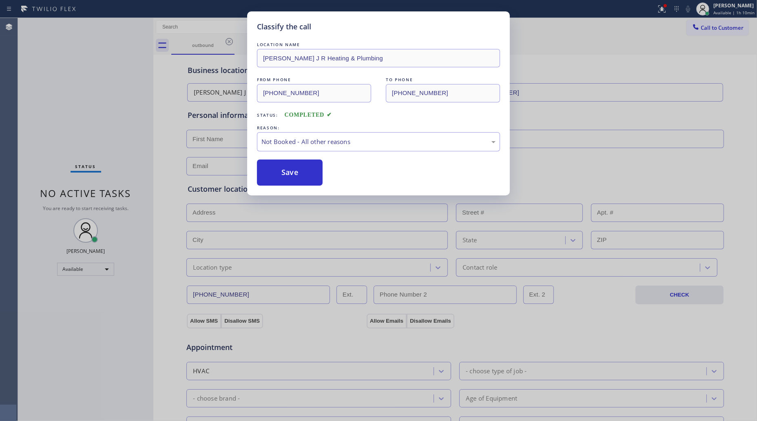
click at [283, 172] on button "Save" at bounding box center [290, 172] width 66 height 26
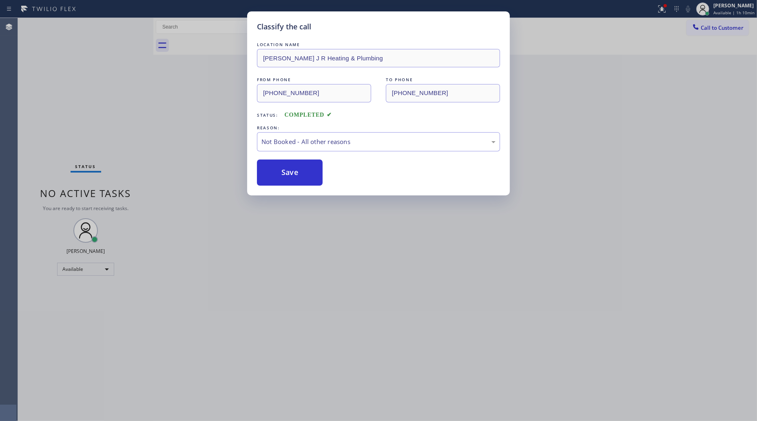
click at [283, 172] on button "Save" at bounding box center [290, 172] width 66 height 26
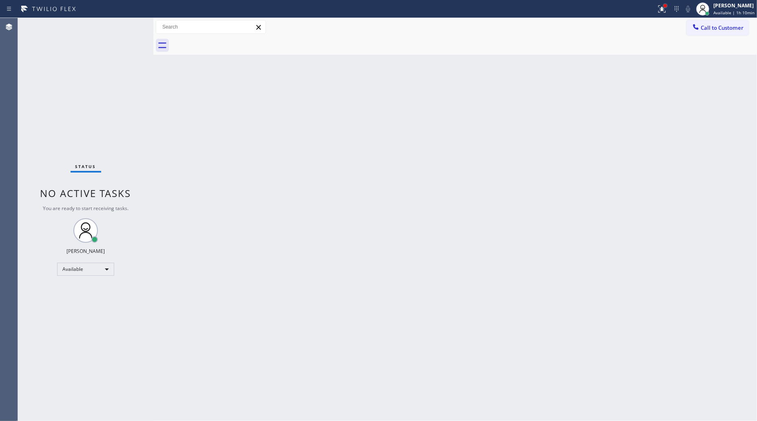
click at [665, 7] on div at bounding box center [664, 5] width 3 height 3
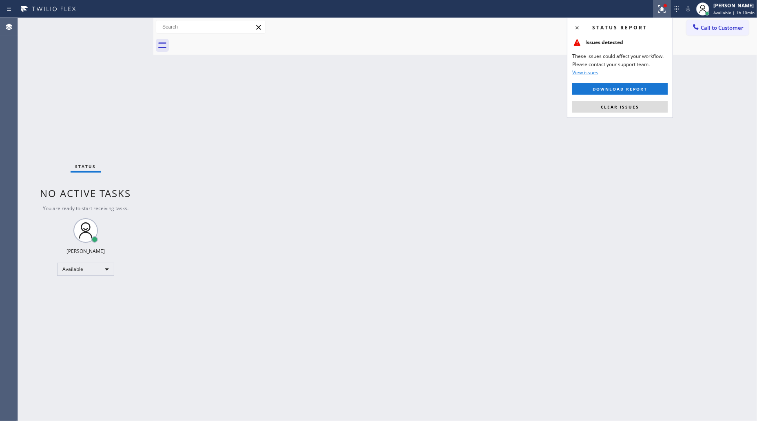
click at [641, 96] on div "Status report Issues detected These issues could affect your workflow. Please c…" at bounding box center [620, 68] width 106 height 100
click at [636, 108] on span "Clear issues" at bounding box center [620, 107] width 38 height 6
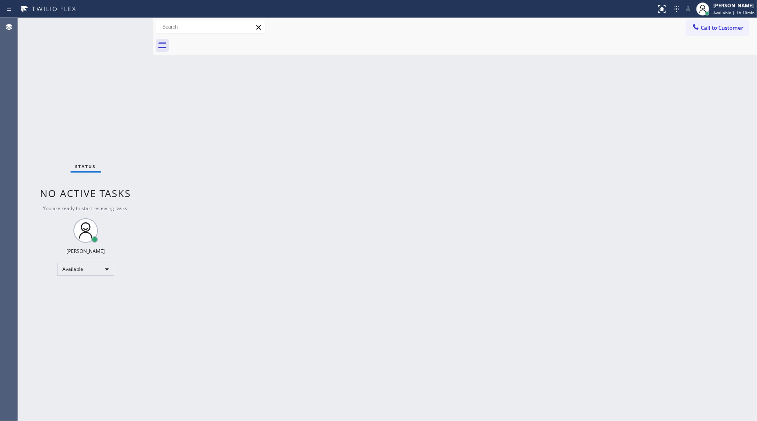
click at [636, 108] on div "Back to Dashboard Change Sender ID Customers Technicians Select a contact Outbo…" at bounding box center [454, 219] width 603 height 403
drag, startPoint x: 622, startPoint y: 32, endPoint x: 635, endPoint y: 32, distance: 13.0
click at [622, 32] on div "Call to Customer Outbound call Location Denner J R Heating & Plumbing Your call…" at bounding box center [454, 27] width 603 height 14
drag, startPoint x: 733, startPoint y: 29, endPoint x: 696, endPoint y: 34, distance: 37.0
click at [733, 29] on span "Call to Customer" at bounding box center [722, 27] width 43 height 7
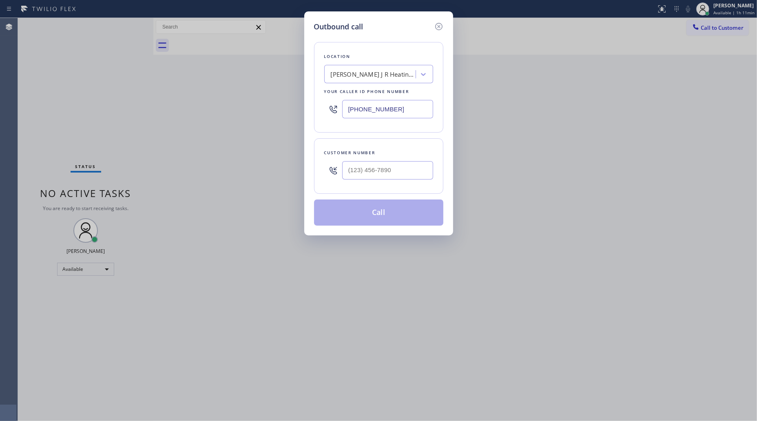
drag, startPoint x: 379, startPoint y: 111, endPoint x: 301, endPoint y: 111, distance: 78.7
click at [300, 113] on div "Outbound call Location Denner J R Heating & Plumbing Your caller id phone numbe…" at bounding box center [378, 210] width 757 height 421
paste input "61) 369-8429"
type input "[PHONE_NUMBER]"
drag, startPoint x: 374, startPoint y: 160, endPoint x: 410, endPoint y: 161, distance: 35.9
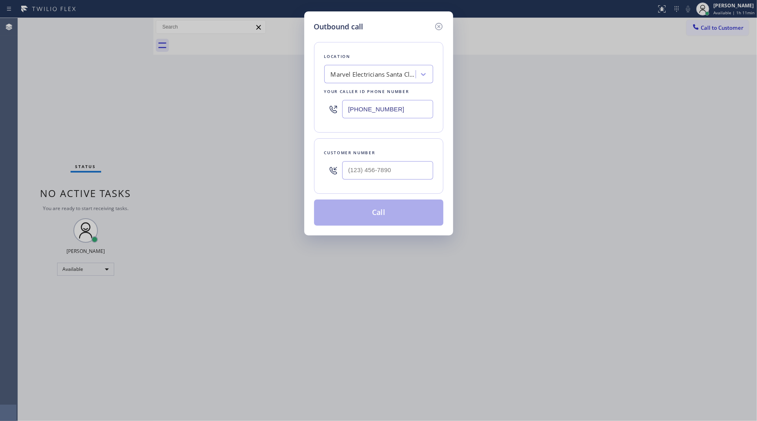
click at [376, 162] on div at bounding box center [387, 170] width 91 height 27
paste input "323) 633-4644"
click at [406, 165] on input "[PHONE_NUMBER]" at bounding box center [387, 170] width 91 height 18
type input "[PHONE_NUMBER]"
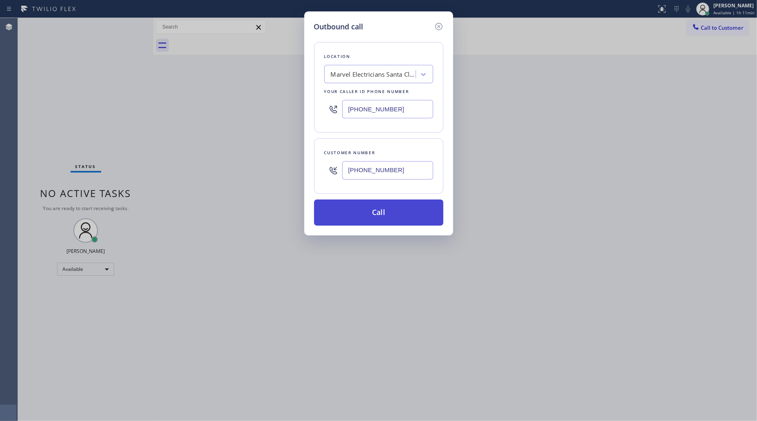
click at [392, 208] on button "Call" at bounding box center [378, 212] width 129 height 26
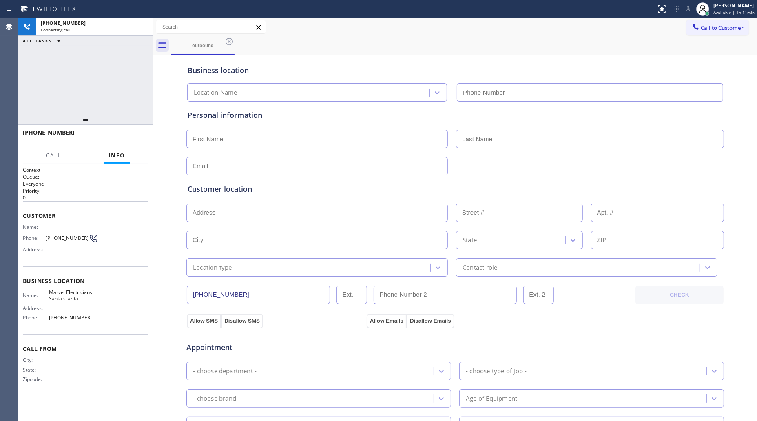
type input "[PHONE_NUMBER]"
click at [136, 131] on button "HANG UP" at bounding box center [129, 135] width 38 height 11
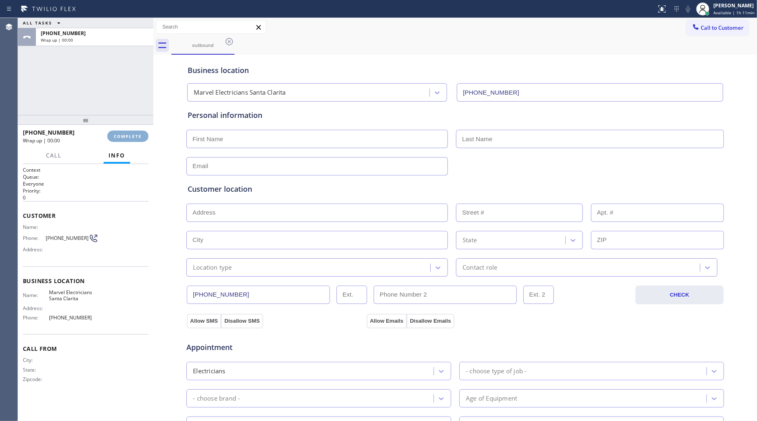
click at [137, 131] on button "COMPLETE" at bounding box center [127, 135] width 41 height 11
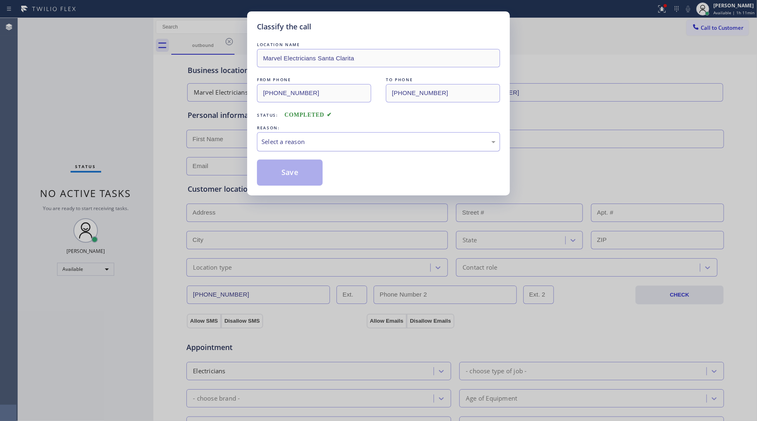
click at [287, 141] on div "Select a reason" at bounding box center [378, 141] width 234 height 9
drag, startPoint x: 287, startPoint y: 171, endPoint x: 357, endPoint y: 131, distance: 80.4
click at [288, 171] on button "Save" at bounding box center [290, 172] width 66 height 26
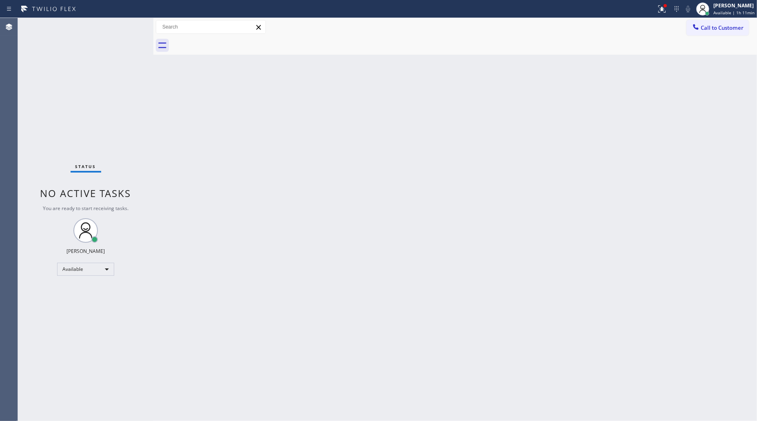
drag, startPoint x: 664, startPoint y: 9, endPoint x: 635, endPoint y: 52, distance: 51.8
click at [663, 9] on icon at bounding box center [662, 9] width 10 height 10
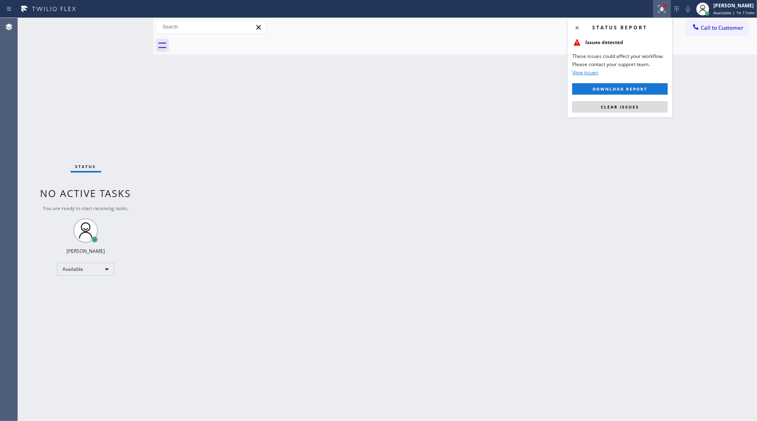
drag, startPoint x: 625, startPoint y: 106, endPoint x: 634, endPoint y: 94, distance: 15.3
click at [625, 105] on span "Clear issues" at bounding box center [620, 107] width 38 height 6
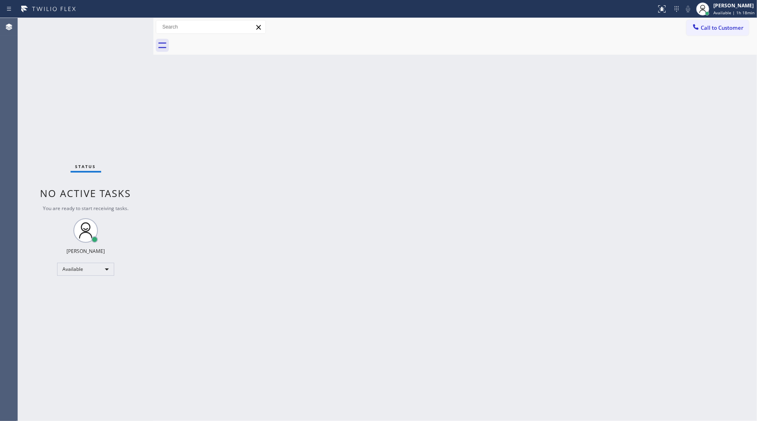
drag, startPoint x: 726, startPoint y: 12, endPoint x: 725, endPoint y: 18, distance: 5.4
click at [725, 14] on span "Available | 1h 18min" at bounding box center [733, 13] width 41 height 6
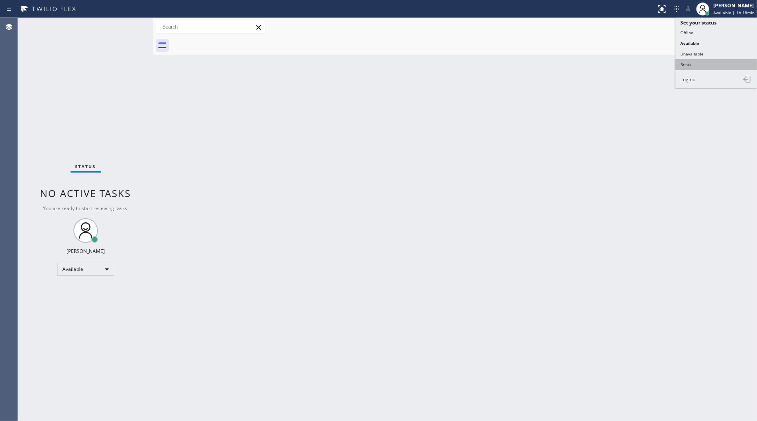
click at [694, 59] on button "Break" at bounding box center [716, 64] width 82 height 11
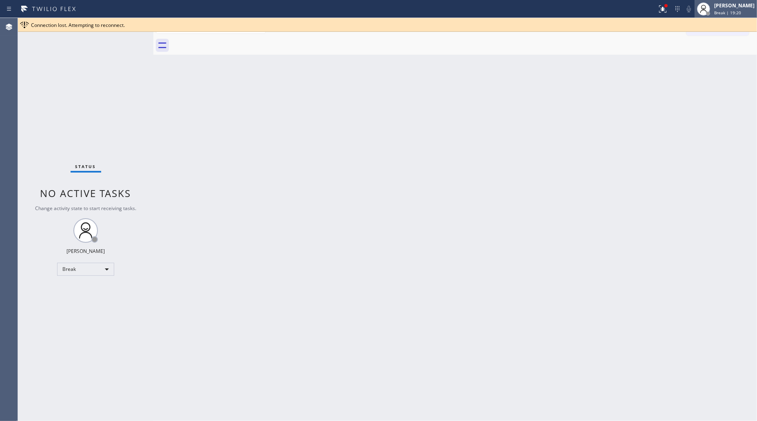
click at [727, 13] on span "Break | 19:20" at bounding box center [727, 13] width 27 height 6
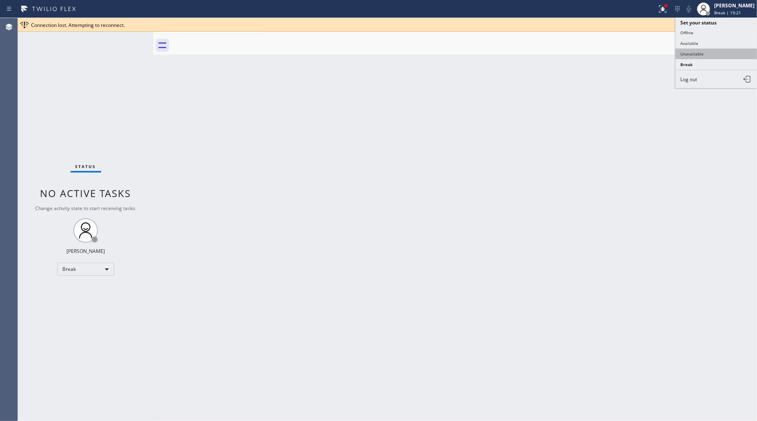
click at [694, 55] on button "Unavailable" at bounding box center [716, 54] width 82 height 11
drag, startPoint x: 721, startPoint y: 18, endPoint x: 718, endPoint y: 24, distance: 6.6
click at [722, 18] on div "Connection lost. Attempting to reconnect." at bounding box center [387, 25] width 739 height 14
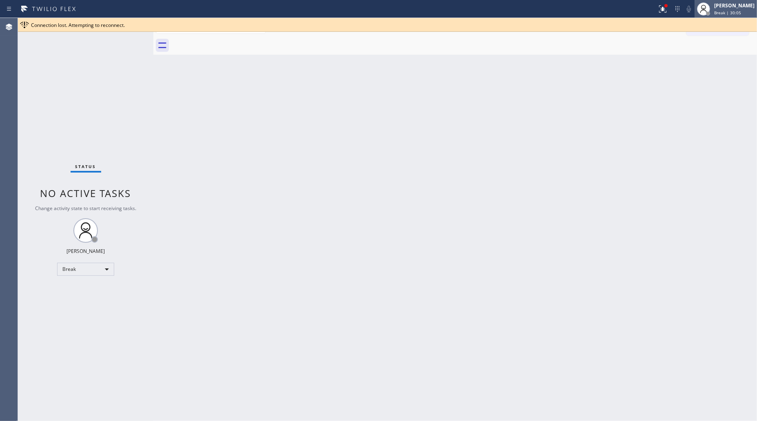
drag, startPoint x: 725, startPoint y: 8, endPoint x: 724, endPoint y: 15, distance: 7.4
click at [724, 14] on div "Giovanni Pleños Break | 30:05" at bounding box center [734, 9] width 44 height 14
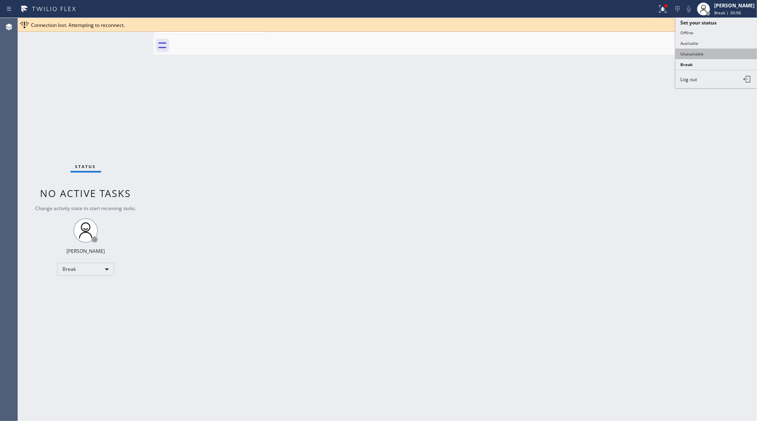
click at [708, 51] on button "Unavailable" at bounding box center [716, 54] width 82 height 11
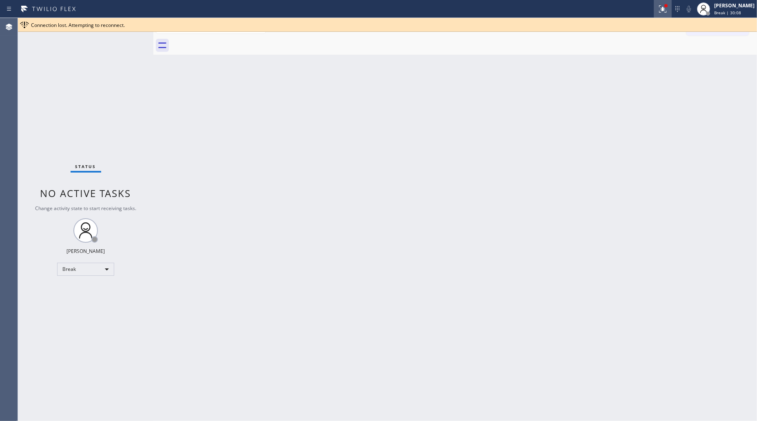
click at [659, 11] on icon at bounding box center [663, 9] width 10 height 10
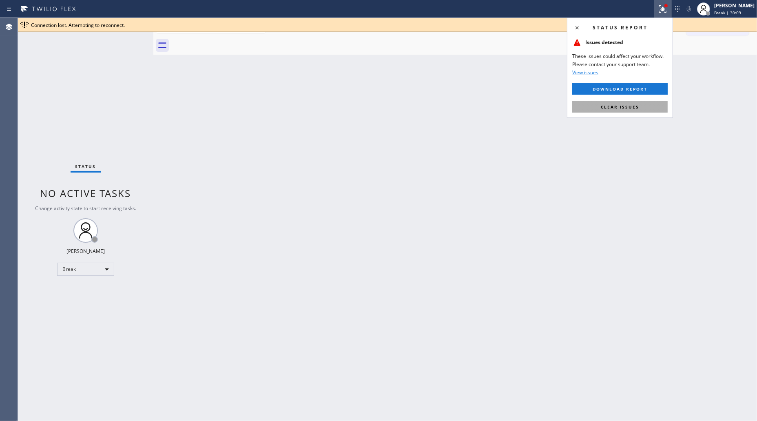
click at [618, 113] on button "Clear issues" at bounding box center [619, 106] width 95 height 11
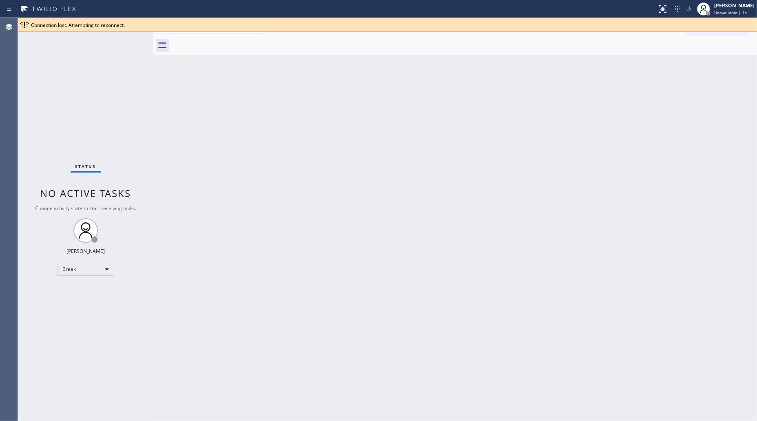
click at [641, 122] on div "Back to Dashboard Change Sender ID Customers Technicians Select a contact Outbo…" at bounding box center [454, 219] width 603 height 403
drag, startPoint x: 573, startPoint y: 162, endPoint x: 561, endPoint y: 147, distance: 19.7
click at [572, 160] on div "Back to Dashboard Change Sender ID Customers Technicians Select a contact Outbo…" at bounding box center [454, 219] width 603 height 403
click at [103, 269] on div "Break" at bounding box center [85, 269] width 57 height 13
click at [95, 297] on li "Unavailable" at bounding box center [84, 301] width 55 height 10
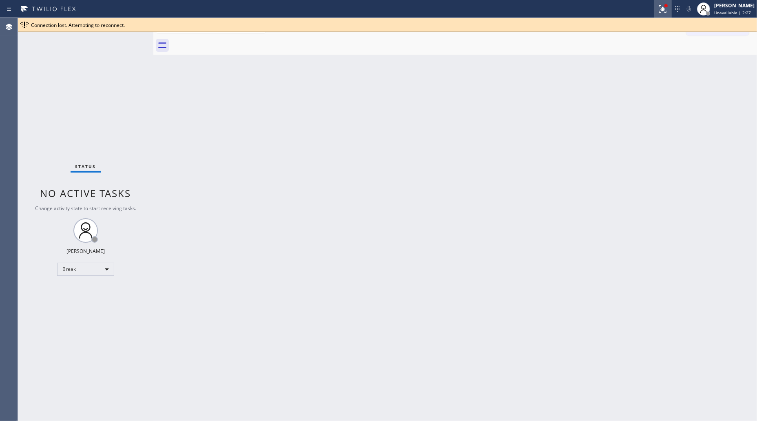
drag, startPoint x: 669, startPoint y: 11, endPoint x: 669, endPoint y: 15, distance: 4.9
click at [669, 12] on div at bounding box center [663, 9] width 18 height 10
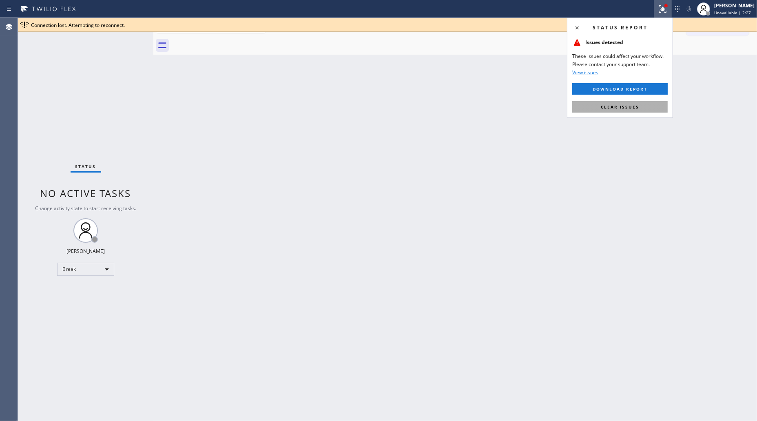
click at [635, 107] on span "Clear issues" at bounding box center [620, 107] width 38 height 6
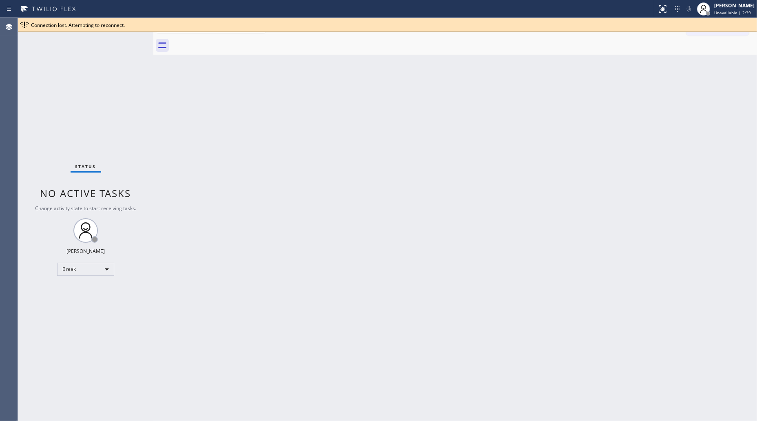
click at [716, 120] on div "Back to Dashboard Change Sender ID Customers Technicians Select a contact Outbo…" at bounding box center [454, 219] width 603 height 403
drag, startPoint x: 620, startPoint y: 133, endPoint x: 626, endPoint y: 119, distance: 15.2
click at [621, 126] on div "Back to Dashboard Change Sender ID Customers Technicians Select a contact Outbo…" at bounding box center [454, 219] width 603 height 403
click at [705, 32] on button "Call to Customer" at bounding box center [717, 27] width 62 height 15
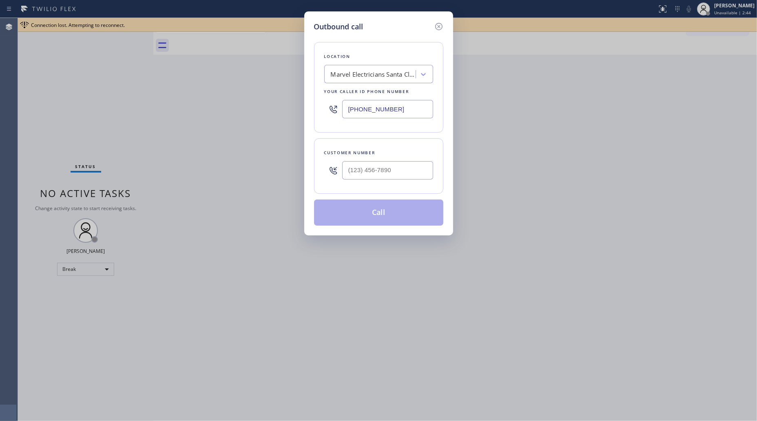
drag, startPoint x: 404, startPoint y: 113, endPoint x: 296, endPoint y: 113, distance: 107.6
click at [296, 113] on div "Outbound call Location Marvel Electricians Santa Clarita Your caller id phone n…" at bounding box center [378, 210] width 757 height 421
paste input "___) ___-____"
paste input "text"
type input "(___) ___-____"
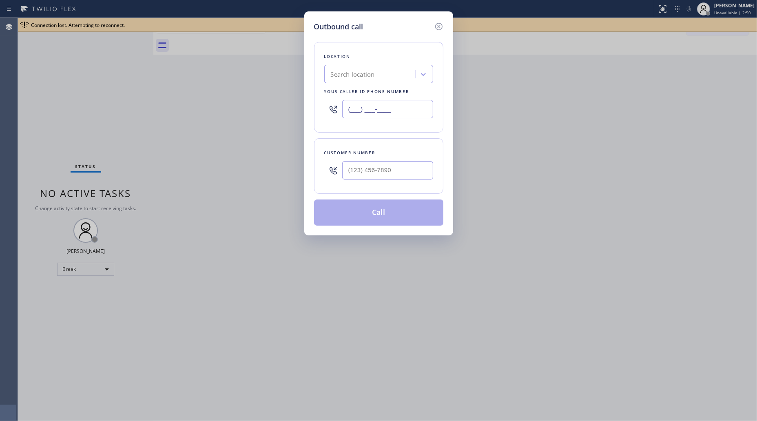
drag, startPoint x: 402, startPoint y: 111, endPoint x: 331, endPoint y: 113, distance: 71.4
click at [332, 113] on div "(___) ___-____" at bounding box center [378, 109] width 109 height 27
paste input "661) 369-8429"
type input "[PHONE_NUMBER]"
click at [395, 166] on input "(___) ___-____" at bounding box center [387, 170] width 91 height 18
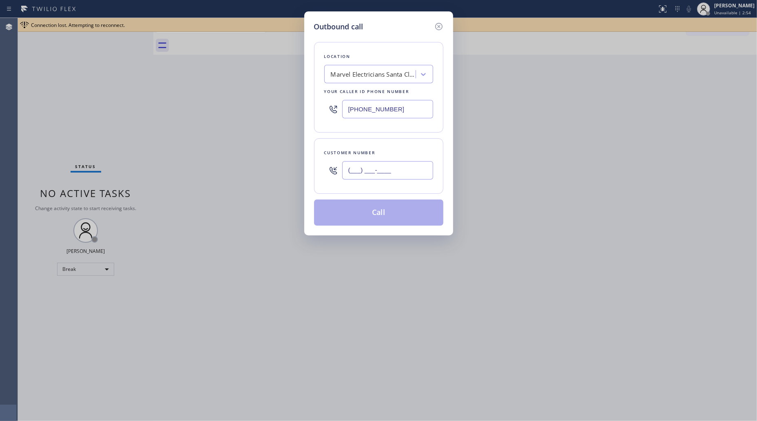
paste input "323) 633-4644"
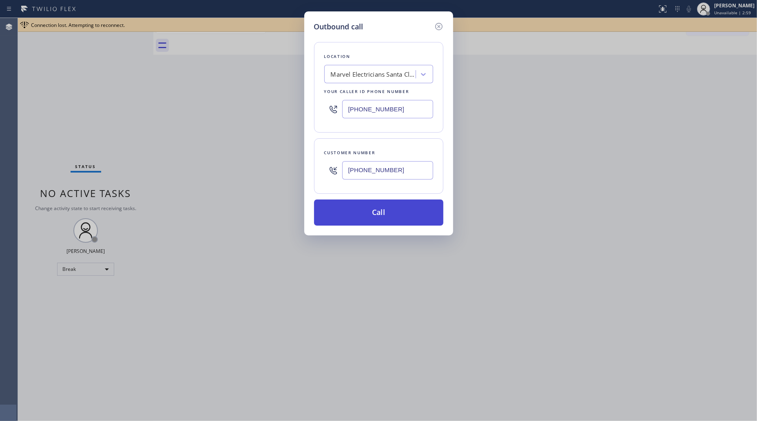
type input "[PHONE_NUMBER]"
click at [422, 212] on button "Call" at bounding box center [378, 212] width 129 height 26
drag, startPoint x: 625, startPoint y: 107, endPoint x: 608, endPoint y: 107, distance: 16.7
click at [625, 107] on div "Outbound call Location Marvel Electricians Santa Clarita Your caller id phone n…" at bounding box center [378, 210] width 757 height 421
click at [376, 206] on button "Call" at bounding box center [378, 212] width 129 height 26
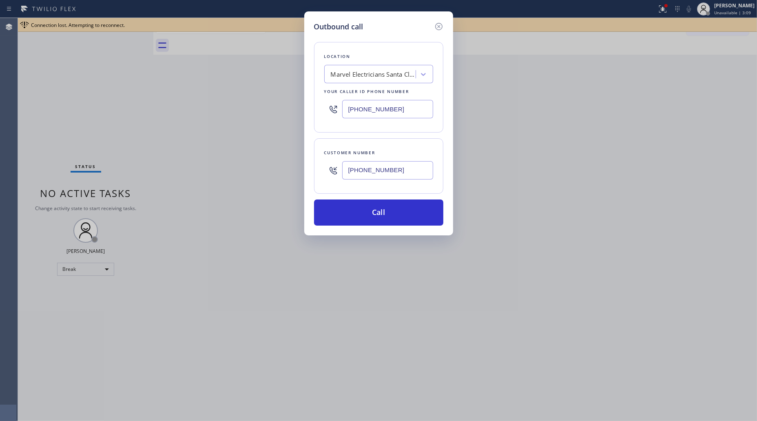
drag, startPoint x: 435, startPoint y: 24, endPoint x: 321, endPoint y: 15, distance: 115.0
click at [434, 25] on icon at bounding box center [439, 27] width 10 height 10
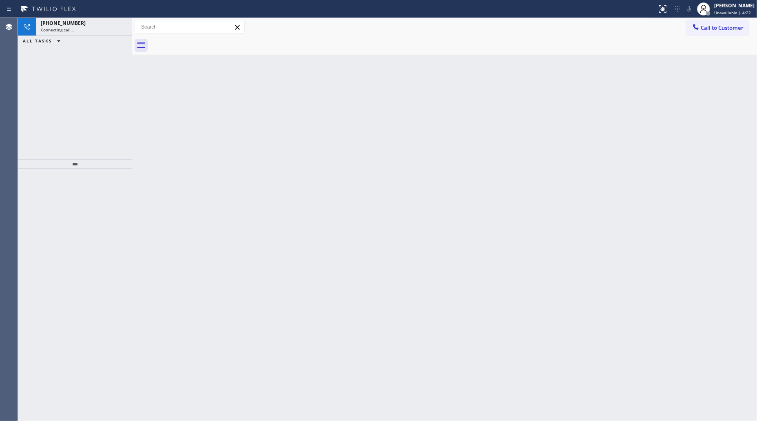
drag, startPoint x: 96, startPoint y: 18, endPoint x: 147, endPoint y: 25, distance: 51.8
click at [96, 18] on div "+13236334644 Connecting call…" at bounding box center [82, 27] width 93 height 18
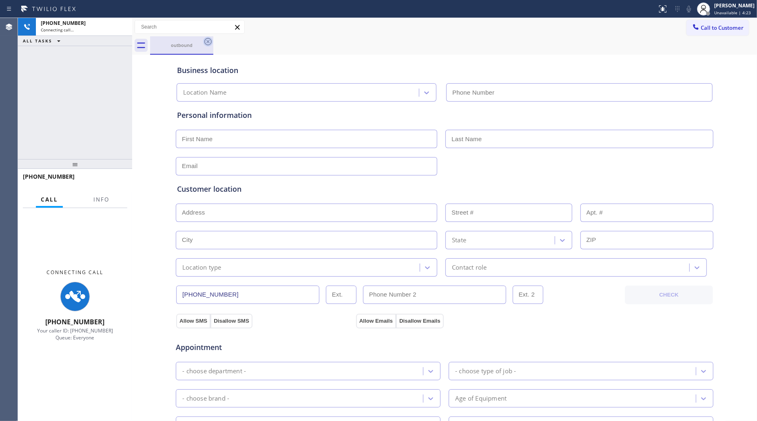
type input "[PHONE_NUMBER]"
click at [204, 38] on icon at bounding box center [208, 42] width 10 height 10
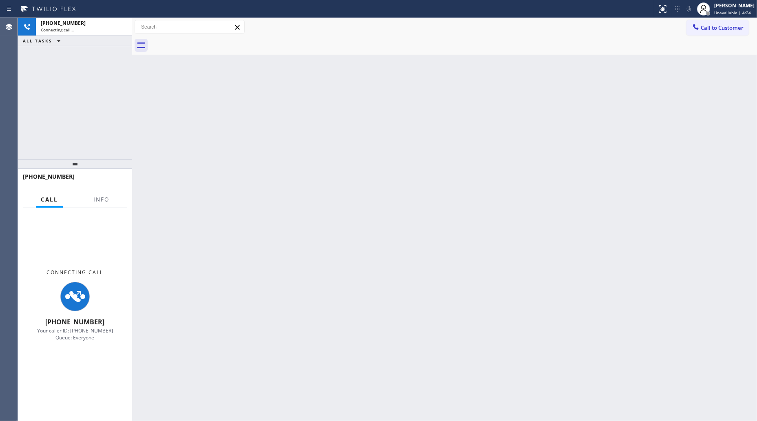
click at [208, 49] on div at bounding box center [453, 45] width 607 height 18
click at [95, 27] on div "Connecting call…" at bounding box center [84, 30] width 86 height 6
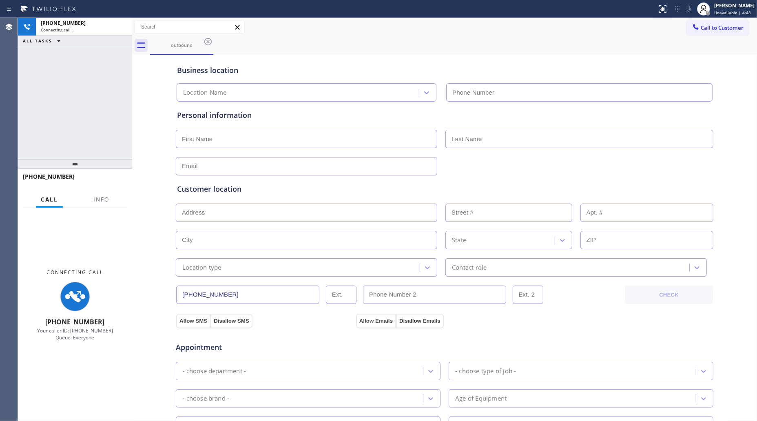
type input "[PHONE_NUMBER]"
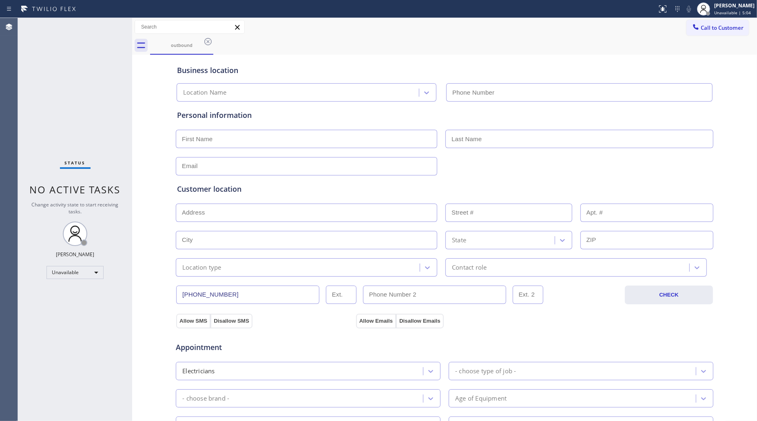
type input "[PHONE_NUMBER]"
click at [208, 37] on icon at bounding box center [208, 42] width 10 height 10
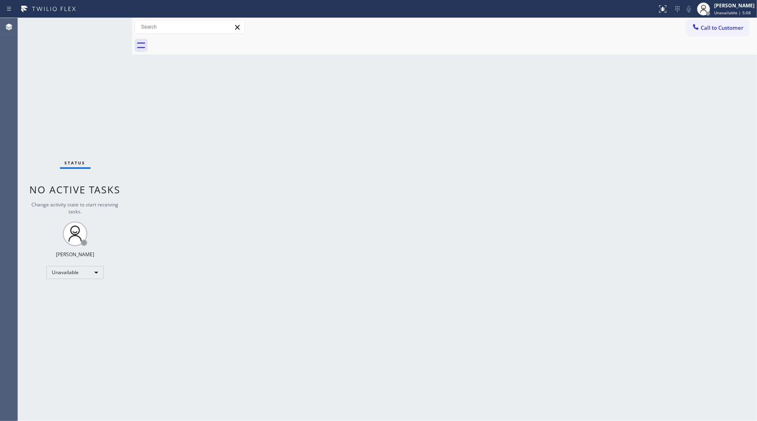
drag, startPoint x: 621, startPoint y: 88, endPoint x: 630, endPoint y: 74, distance: 16.7
click at [623, 83] on div "Back to Dashboard Change Sender ID Customers Technicians Select a contact Outbo…" at bounding box center [444, 219] width 625 height 403
click at [702, 20] on button "Call to Customer" at bounding box center [717, 27] width 62 height 15
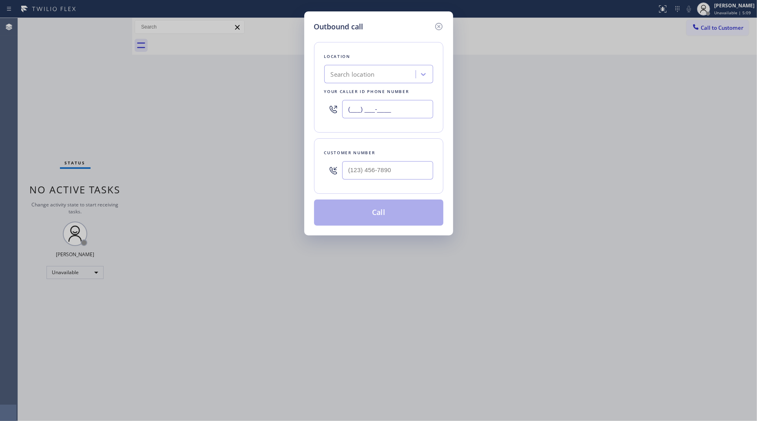
drag, startPoint x: 402, startPoint y: 105, endPoint x: 321, endPoint y: 110, distance: 80.9
click at [321, 110] on div "Location Search location Your caller id phone number (___) ___-____" at bounding box center [378, 87] width 129 height 91
paste input "714) 463-1717"
type input "[PHONE_NUMBER]"
paste input "408) 431-0494"
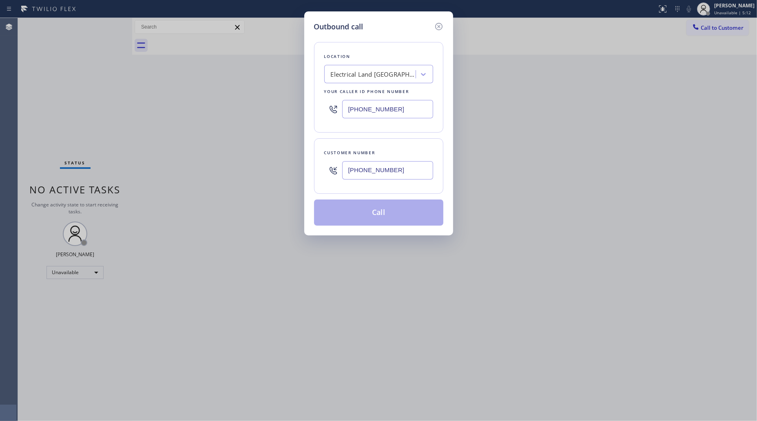
drag, startPoint x: 400, startPoint y: 177, endPoint x: 413, endPoint y: 162, distance: 19.1
click at [401, 177] on input "[PHONE_NUMBER]" at bounding box center [387, 170] width 91 height 18
type input "[PHONE_NUMBER]"
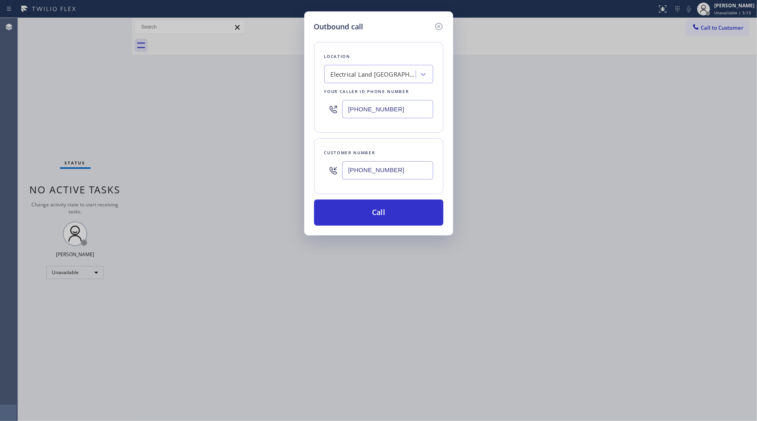
click at [389, 186] on div "Customer number [PHONE_NUMBER]" at bounding box center [378, 165] width 129 height 55
click at [380, 207] on button "Call" at bounding box center [378, 212] width 129 height 26
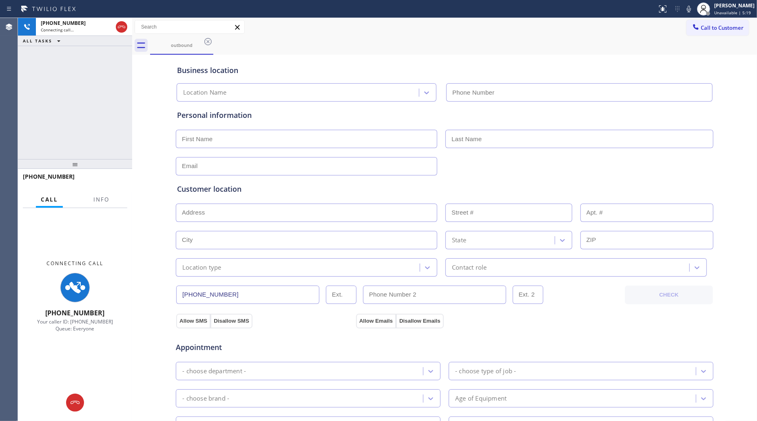
type input "[PHONE_NUMBER]"
drag, startPoint x: 601, startPoint y: 49, endPoint x: 579, endPoint y: 56, distance: 22.3
click at [601, 49] on div "outbound" at bounding box center [453, 45] width 607 height 18
drag, startPoint x: 101, startPoint y: 199, endPoint x: 91, endPoint y: 191, distance: 12.8
click at [100, 198] on span "Info" at bounding box center [101, 199] width 16 height 7
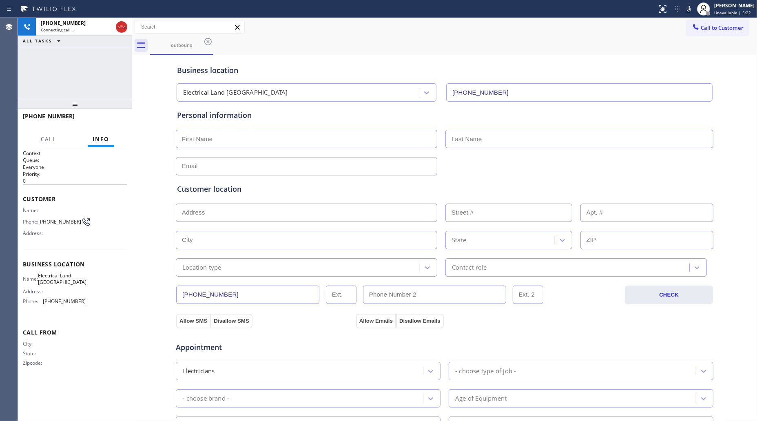
drag, startPoint x: 73, startPoint y: 159, endPoint x: 84, endPoint y: 91, distance: 69.0
click at [80, 93] on div "[PHONE_NUMBER] Connecting call… ALL TASKS ALL TASKS ACTIVE TASKS TASKS IN WRAP …" at bounding box center [75, 219] width 114 height 403
drag, startPoint x: 132, startPoint y: 72, endPoint x: 173, endPoint y: 75, distance: 41.8
click at [132, 74] on div at bounding box center [132, 219] width 0 height 403
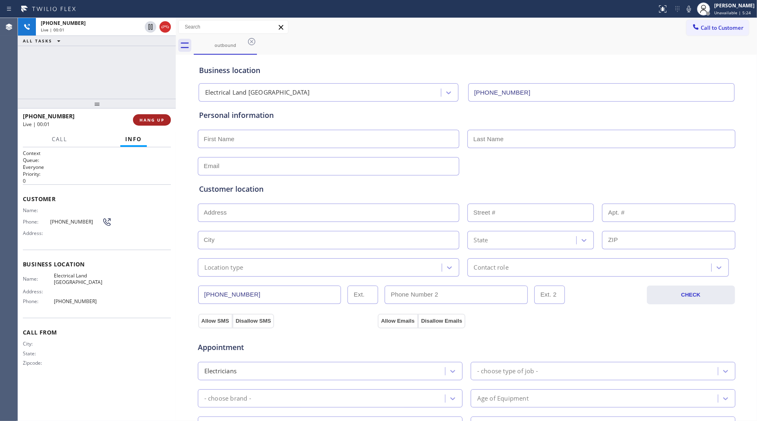
click at [146, 121] on span "HANG UP" at bounding box center [151, 120] width 25 height 6
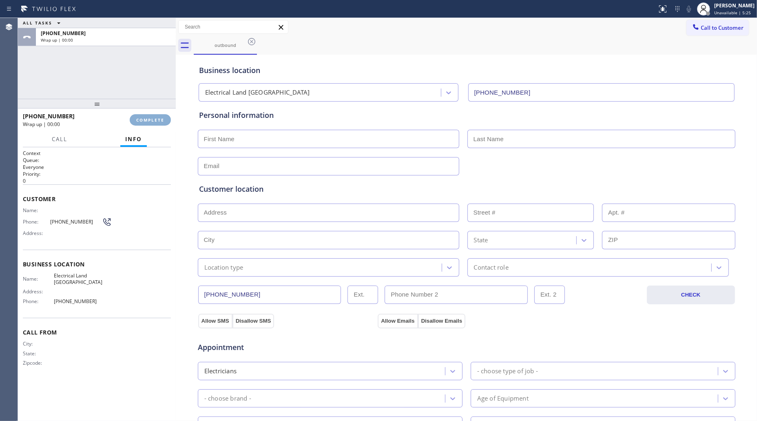
click at [151, 120] on span "COMPLETE" at bounding box center [150, 120] width 28 height 6
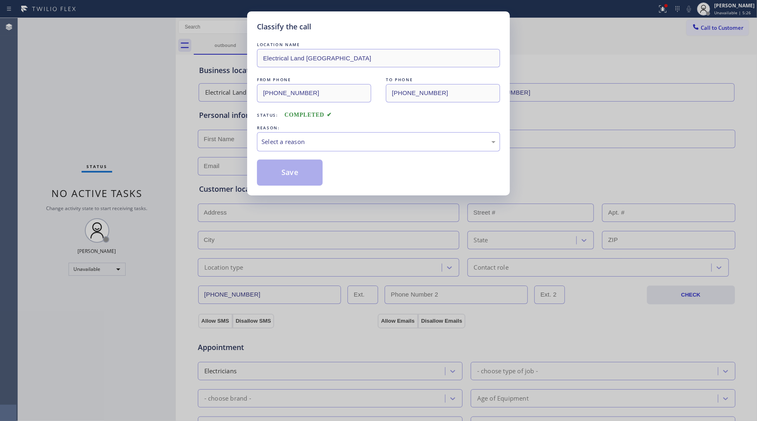
click at [314, 152] on div "LOCATION NAME Electrical Land Westminster FROM PHONE [PHONE_NUMBER] TO PHONE [P…" at bounding box center [378, 112] width 243 height 145
click at [308, 144] on div "Select a reason" at bounding box center [378, 141] width 234 height 9
click at [276, 166] on button "Save" at bounding box center [290, 172] width 66 height 26
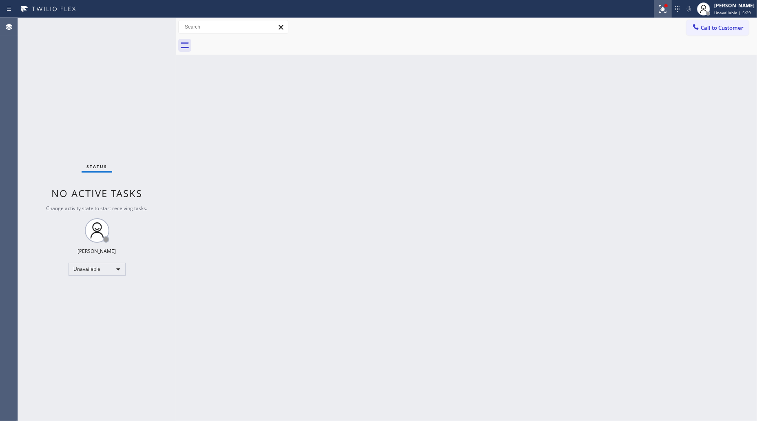
drag, startPoint x: 659, startPoint y: 11, endPoint x: 648, endPoint y: 52, distance: 42.5
click at [659, 12] on icon at bounding box center [663, 9] width 10 height 10
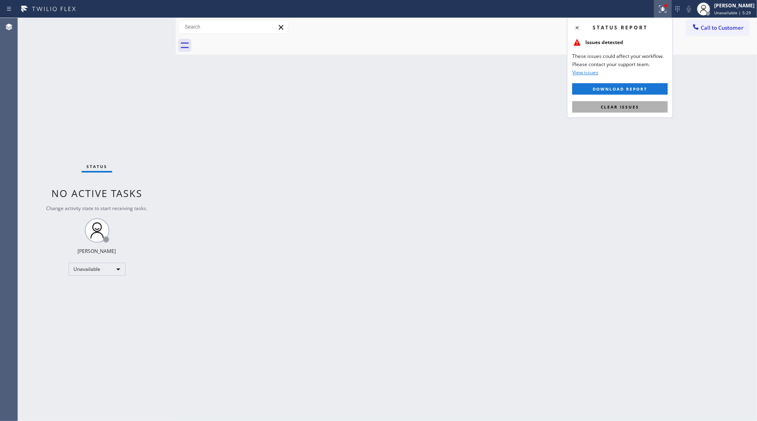
click at [640, 104] on button "Clear issues" at bounding box center [619, 106] width 95 height 11
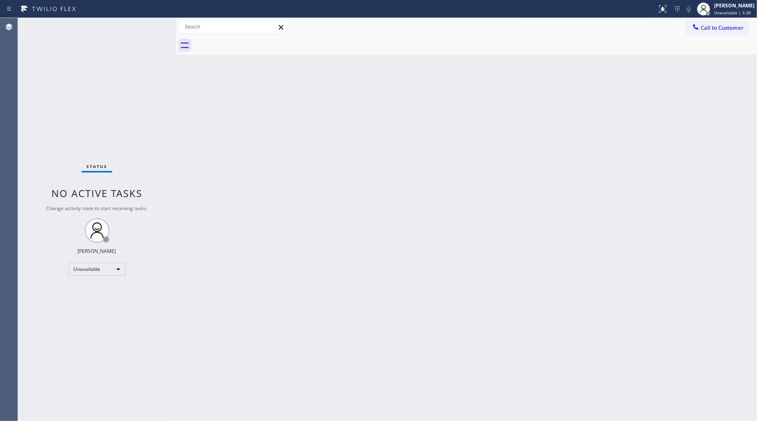
click at [708, 32] on button "Call to Customer" at bounding box center [717, 27] width 62 height 15
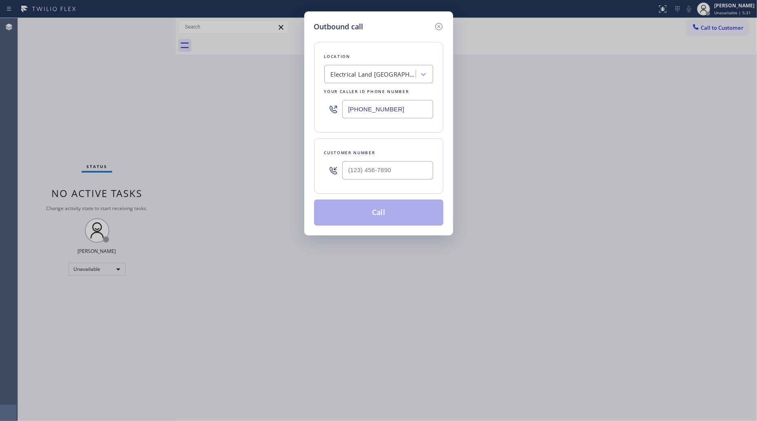
drag, startPoint x: 402, startPoint y: 113, endPoint x: 336, endPoint y: 105, distance: 66.5
click at [322, 119] on div "Location Electrical Land [GEOGRAPHIC_DATA] Your caller id phone number [PHONE_N…" at bounding box center [378, 87] width 129 height 91
paste input "364-1101"
type input "[PHONE_NUMBER]"
paste input "408) 431-0494"
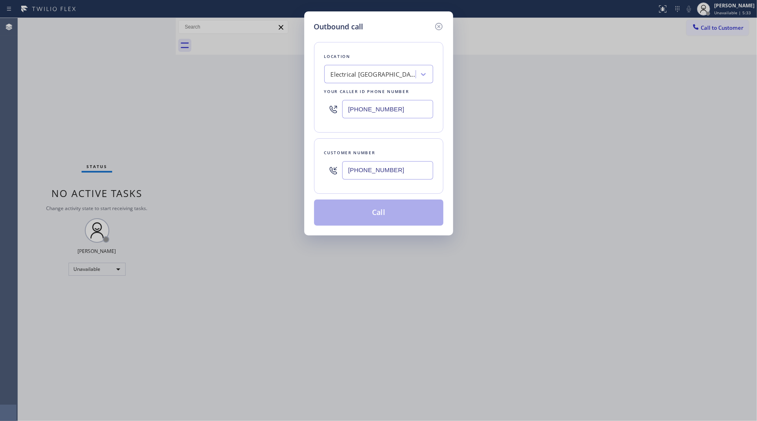
click at [404, 174] on input "[PHONE_NUMBER]" at bounding box center [387, 170] width 91 height 18
type input "[PHONE_NUMBER]"
drag, startPoint x: 379, startPoint y: 213, endPoint x: 429, endPoint y: 211, distance: 49.4
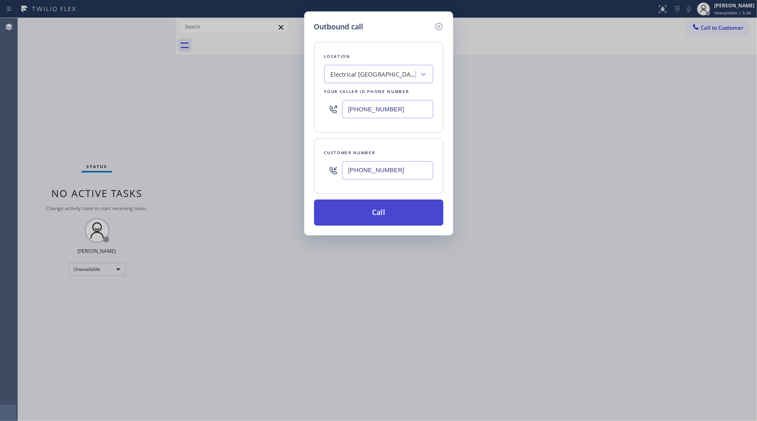
click at [380, 213] on button "Call" at bounding box center [378, 212] width 129 height 26
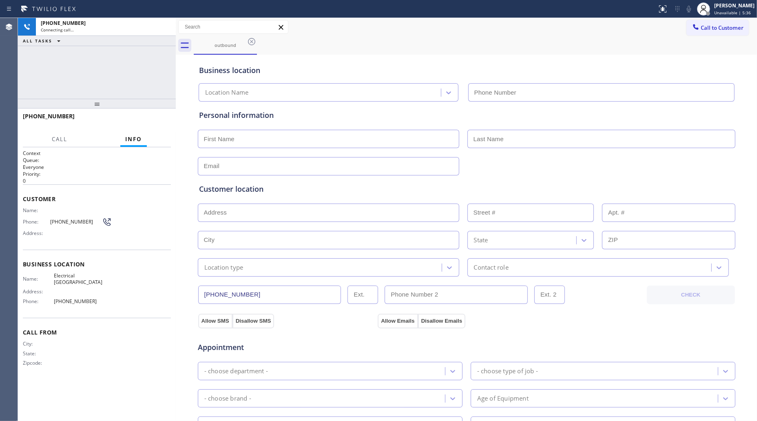
type input "[PHONE_NUMBER]"
click at [431, 46] on div "outbound" at bounding box center [475, 45] width 563 height 18
click at [150, 122] on span "HANG UP" at bounding box center [151, 120] width 25 height 6
click at [151, 122] on span "HANG UP" at bounding box center [151, 120] width 25 height 6
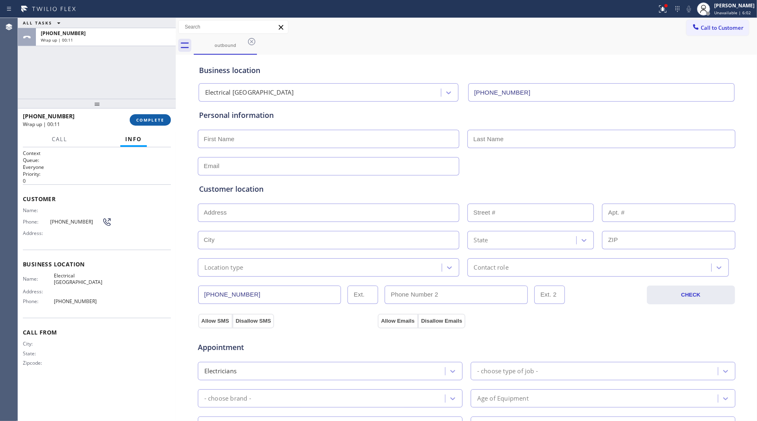
click at [154, 123] on button "COMPLETE" at bounding box center [150, 119] width 41 height 11
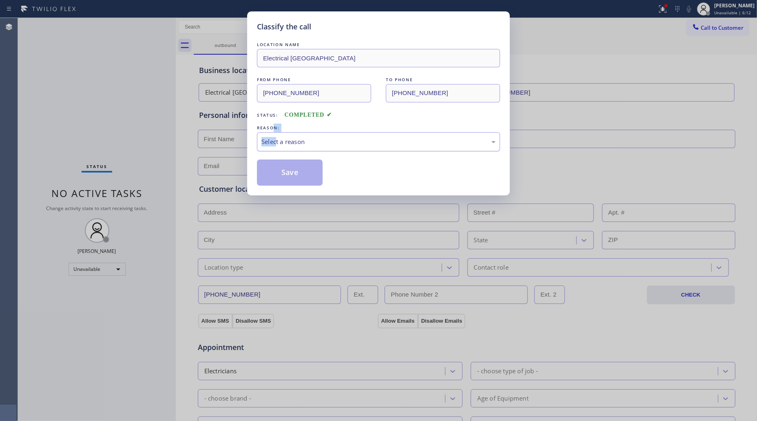
click at [276, 133] on div "REASON: Select a reason" at bounding box center [378, 138] width 243 height 28
click at [278, 141] on div "Select a reason" at bounding box center [378, 141] width 234 height 9
click at [286, 171] on button "Save" at bounding box center [290, 172] width 66 height 26
drag, startPoint x: 206, startPoint y: 119, endPoint x: 234, endPoint y: 117, distance: 27.8
click at [215, 119] on div "Classify the call LOCATION NAME Electrical [GEOGRAPHIC_DATA] FROM PHONE [PHONE_…" at bounding box center [378, 210] width 757 height 421
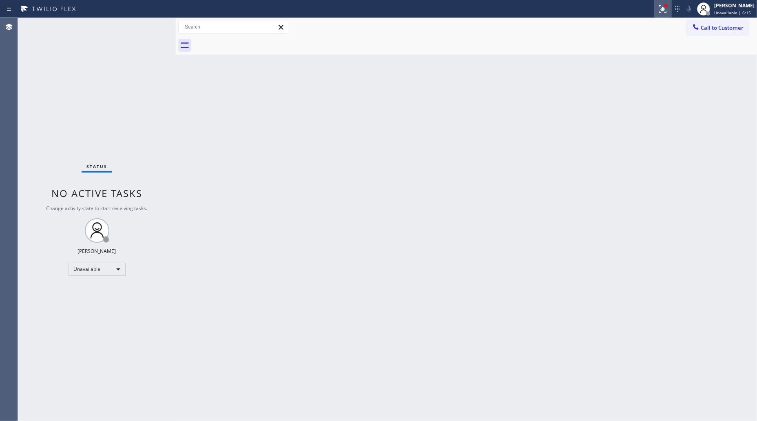
click at [667, 13] on icon at bounding box center [663, 9] width 10 height 10
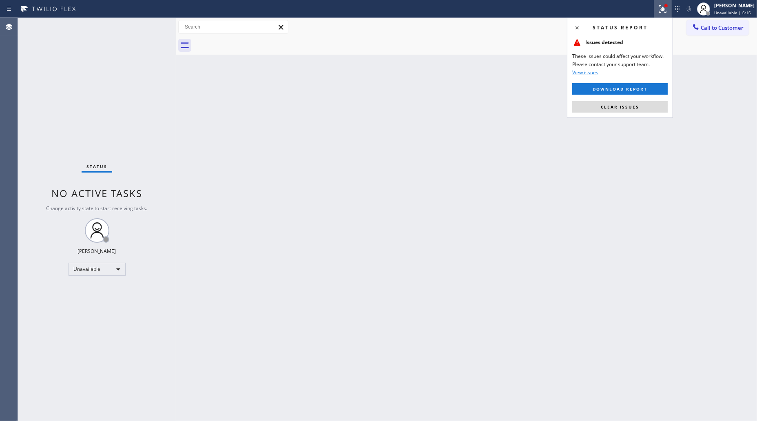
click at [643, 100] on div "Status report Issues detected These issues could affect your workflow. Please c…" at bounding box center [620, 68] width 106 height 100
click at [643, 103] on button "Clear issues" at bounding box center [619, 106] width 95 height 11
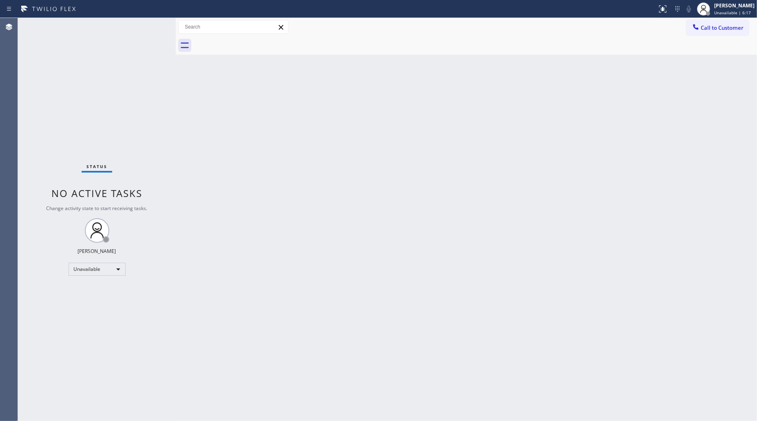
click at [716, 19] on div "Call to Customer Outbound call Location Electrical [GEOGRAPHIC_DATA] Your calle…" at bounding box center [466, 27] width 581 height 18
drag, startPoint x: 716, startPoint y: 27, endPoint x: 726, endPoint y: 27, distance: 10.2
click at [716, 29] on span "Call to Customer" at bounding box center [722, 27] width 43 height 7
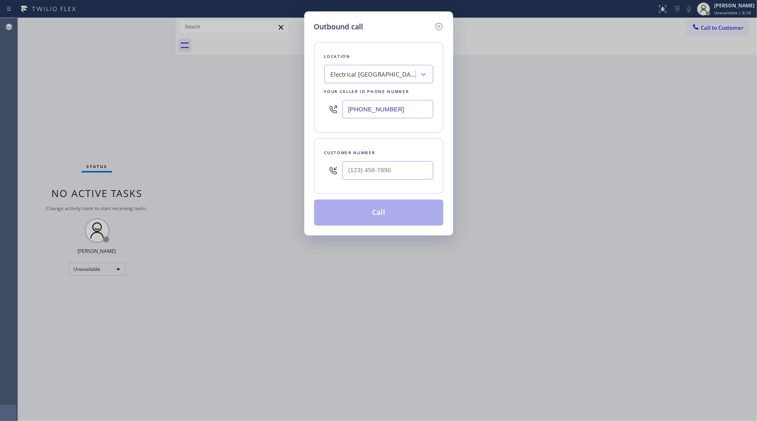
drag, startPoint x: 416, startPoint y: 114, endPoint x: 340, endPoint y: 113, distance: 75.5
click at [340, 113] on div "[PHONE_NUMBER]" at bounding box center [378, 109] width 109 height 27
paste input "213) 699-5913"
type input "[PHONE_NUMBER]"
click at [421, 171] on input "(___) ___-____" at bounding box center [387, 170] width 91 height 18
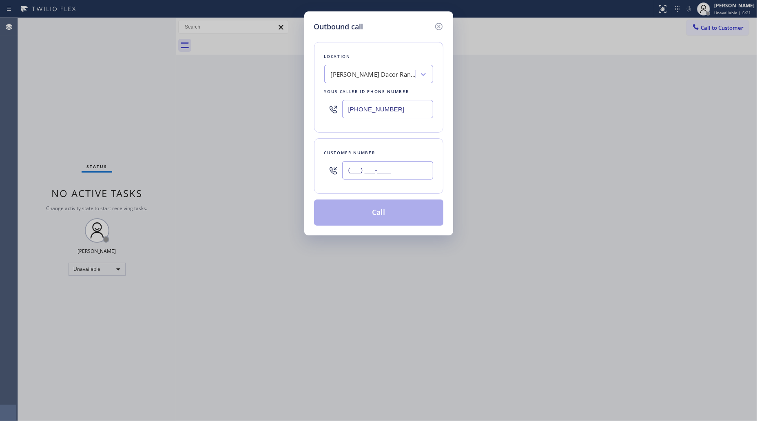
paste input "310) 505-6023"
type input "[PHONE_NUMBER]"
click at [372, 211] on button "Call" at bounding box center [378, 212] width 129 height 26
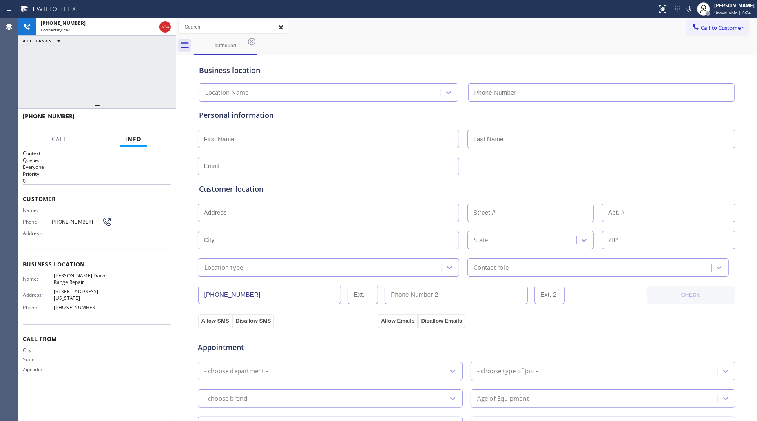
type input "[PHONE_NUMBER]"
drag, startPoint x: 510, startPoint y: 50, endPoint x: 604, endPoint y: 133, distance: 125.4
click at [512, 50] on div "outbound" at bounding box center [475, 45] width 563 height 18
click at [159, 124] on button "HANG UP" at bounding box center [152, 119] width 38 height 11
click at [158, 123] on button "HANG UP" at bounding box center [152, 119] width 38 height 11
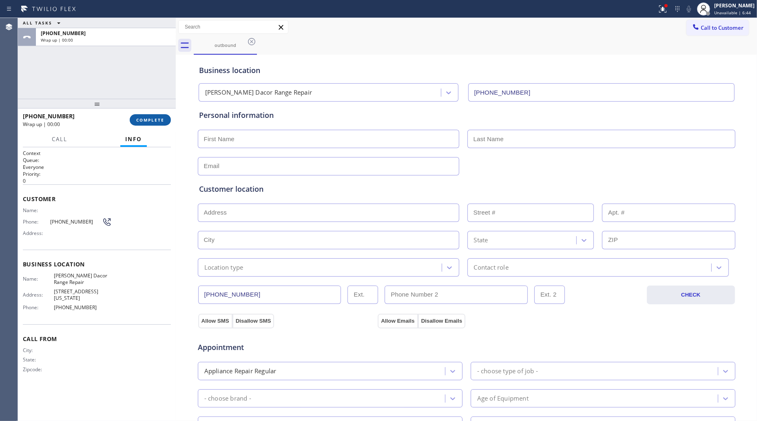
click at [158, 123] on button "COMPLETE" at bounding box center [150, 119] width 41 height 11
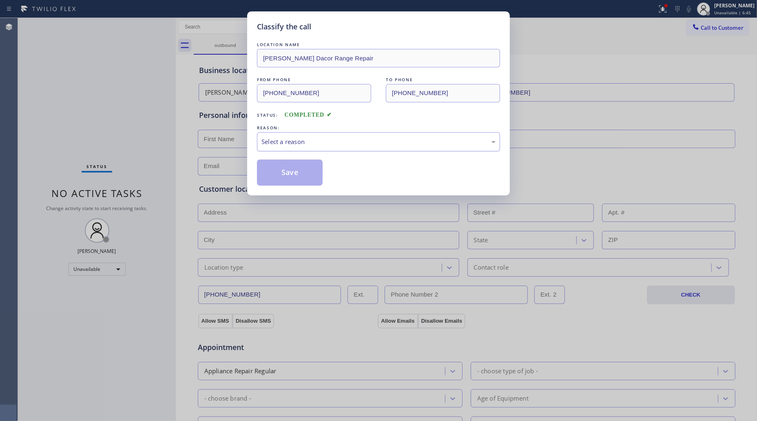
drag, startPoint x: 287, startPoint y: 135, endPoint x: 284, endPoint y: 140, distance: 5.5
click at [284, 140] on div "Select a reason" at bounding box center [378, 141] width 243 height 19
click at [281, 172] on button "Save" at bounding box center [290, 172] width 66 height 26
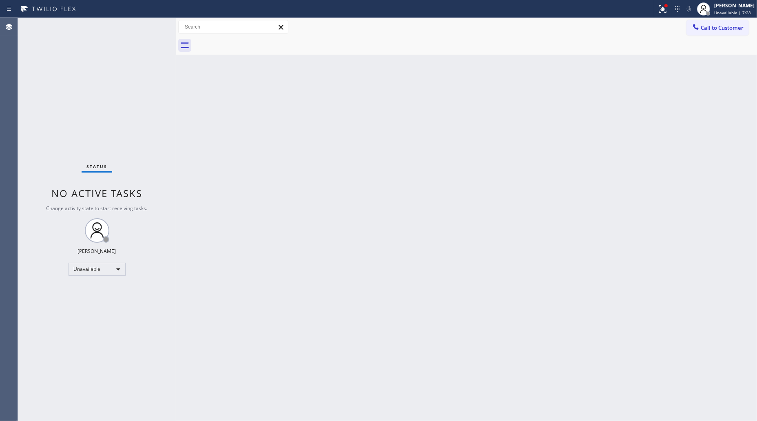
drag, startPoint x: 602, startPoint y: 184, endPoint x: 628, endPoint y: 119, distance: 69.9
click at [606, 178] on div "Back to Dashboard Change Sender ID Customers Technicians Select a contact Outbo…" at bounding box center [466, 219] width 581 height 403
click at [710, 37] on div at bounding box center [475, 45] width 563 height 18
click at [714, 24] on span "Call to Customer" at bounding box center [722, 27] width 43 height 7
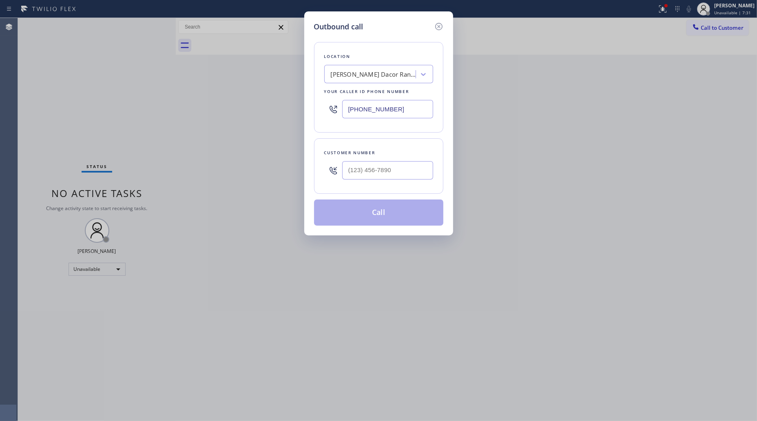
drag, startPoint x: 414, startPoint y: 113, endPoint x: 325, endPoint y: 106, distance: 89.5
click at [325, 106] on div "[PHONE_NUMBER]" at bounding box center [378, 109] width 109 height 27
paste input "344-3845"
type input "[PHONE_NUMBER]"
paste input "213) 392-6824"
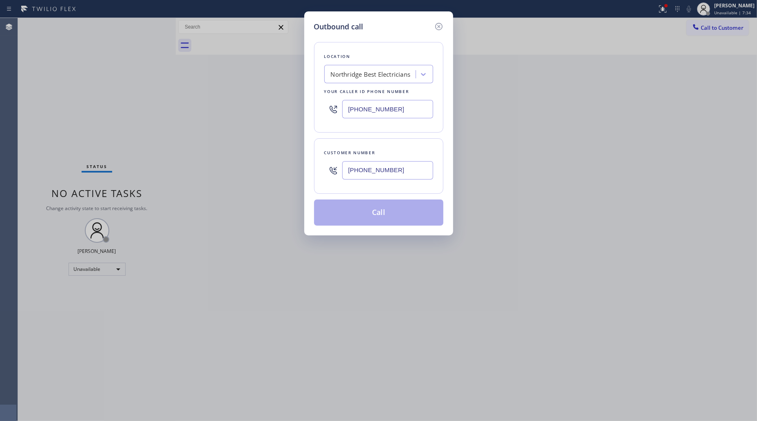
click at [397, 174] on input "[PHONE_NUMBER]" at bounding box center [387, 170] width 91 height 18
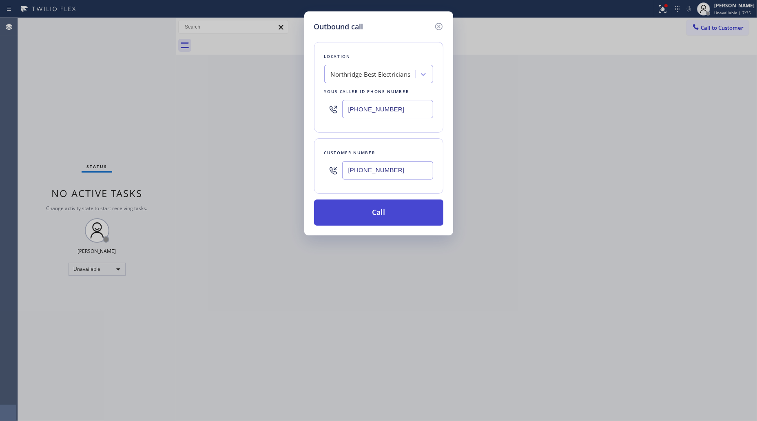
type input "[PHONE_NUMBER]"
click at [375, 215] on button "Call" at bounding box center [378, 212] width 129 height 26
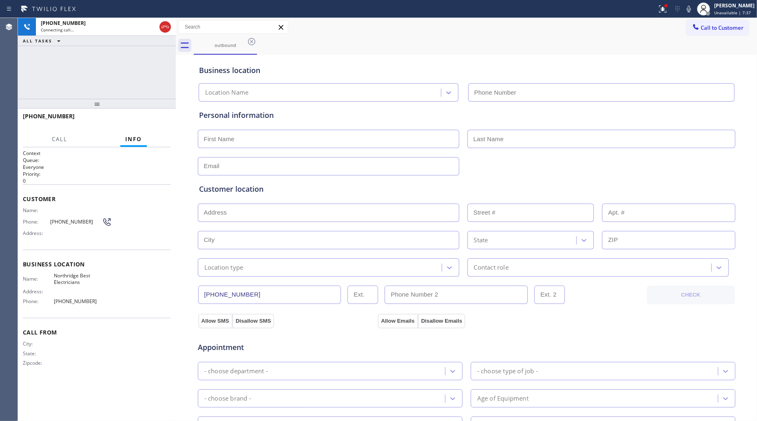
type input "[PHONE_NUMBER]"
click at [347, 21] on div "Call to Customer Outbound call Location [GEOGRAPHIC_DATA] Best Electricians You…" at bounding box center [466, 27] width 581 height 14
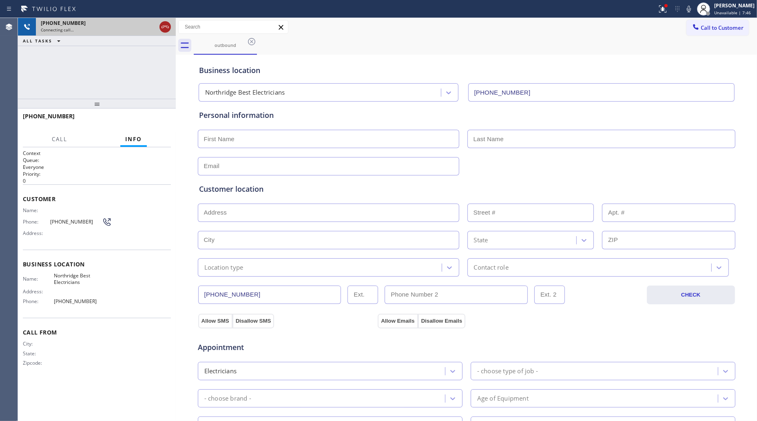
click at [170, 27] on div at bounding box center [164, 27] width 11 height 10
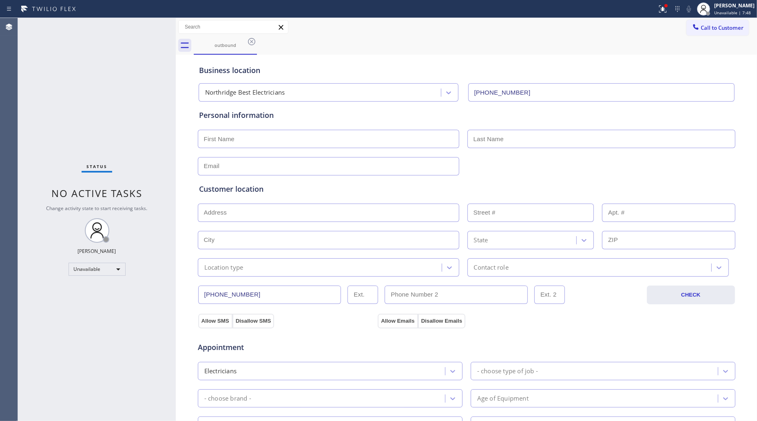
drag, startPoint x: 701, startPoint y: 29, endPoint x: 417, endPoint y: 82, distance: 289.5
click at [701, 29] on span "Call to Customer" at bounding box center [722, 27] width 43 height 7
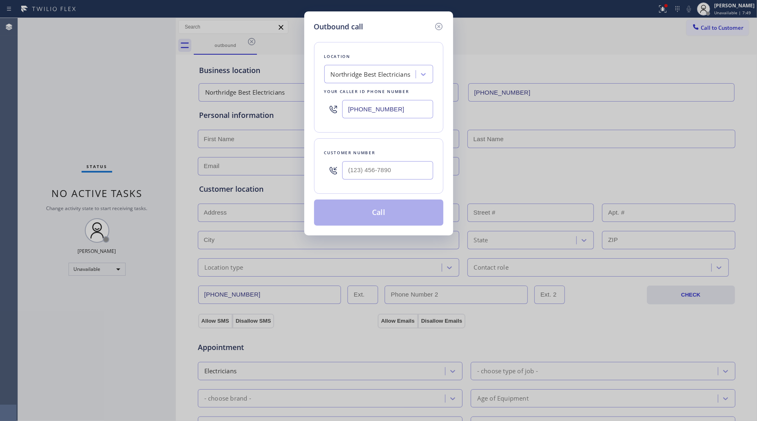
drag, startPoint x: 405, startPoint y: 108, endPoint x: 306, endPoint y: 106, distance: 98.7
click at [294, 110] on div "Outbound call Location [GEOGRAPHIC_DATA] Best Electricians Your caller id phone…" at bounding box center [378, 210] width 757 height 421
paste input "628) 214-2913"
type input "[PHONE_NUMBER]"
click at [404, 176] on input "(___) ___-____" at bounding box center [387, 170] width 91 height 18
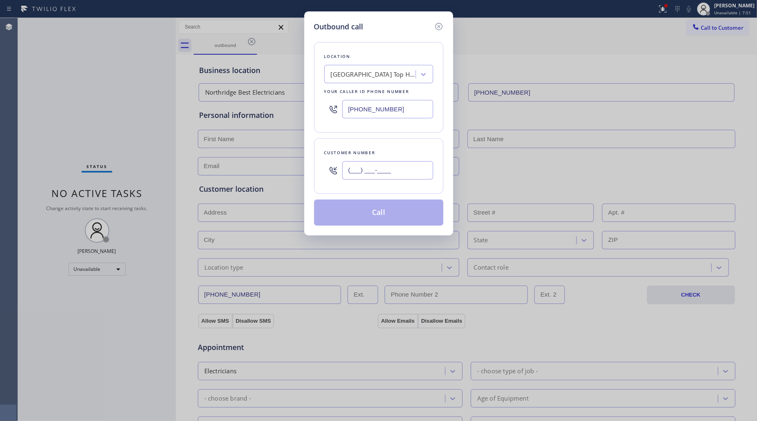
paste input "855) 955-3107"
type input "[PHONE_NUMBER]"
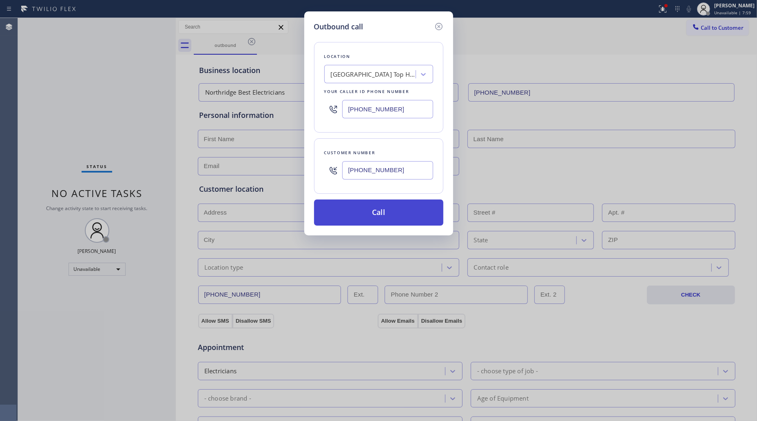
click at [372, 217] on button "Call" at bounding box center [378, 212] width 129 height 26
click at [376, 215] on button "Call" at bounding box center [378, 212] width 129 height 26
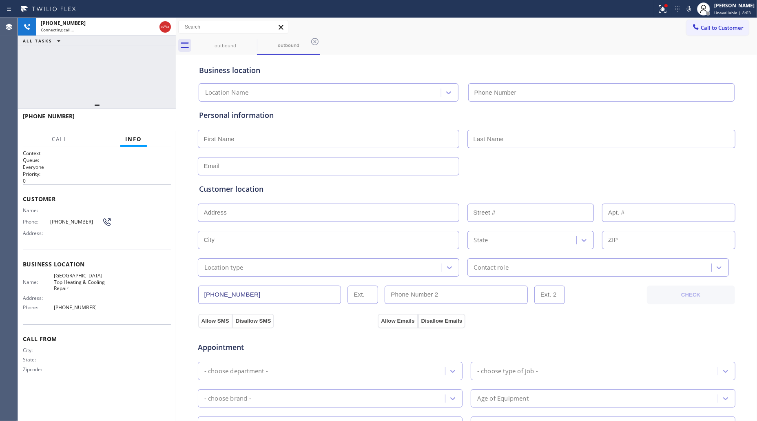
type input "[PHONE_NUMBER]"
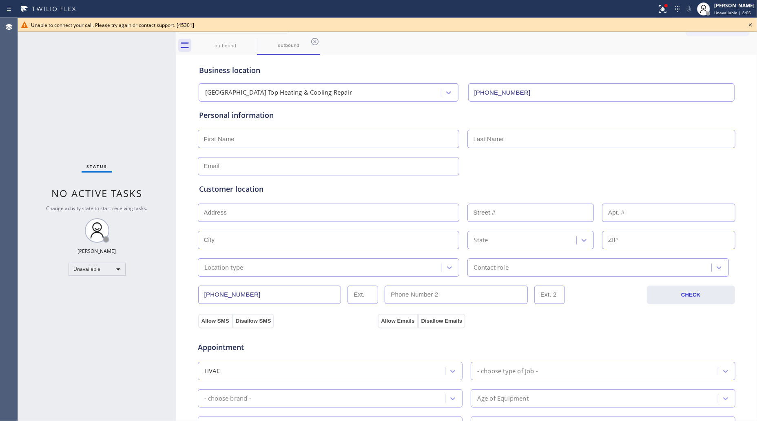
click at [751, 24] on icon at bounding box center [750, 25] width 10 height 10
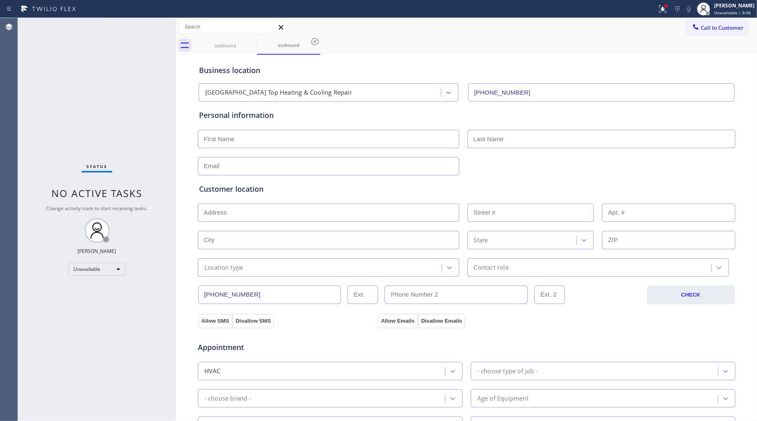
click at [311, 304] on div "Allow SMS Disallow SMS Allow Emails Disallow Emails" at bounding box center [466, 314] width 538 height 27
click at [311, 303] on div "Allow SMS Disallow SMS Allow Emails Disallow Emails" at bounding box center [466, 314] width 538 height 27
click at [311, 301] on input "[PHONE_NUMBER]" at bounding box center [269, 294] width 143 height 18
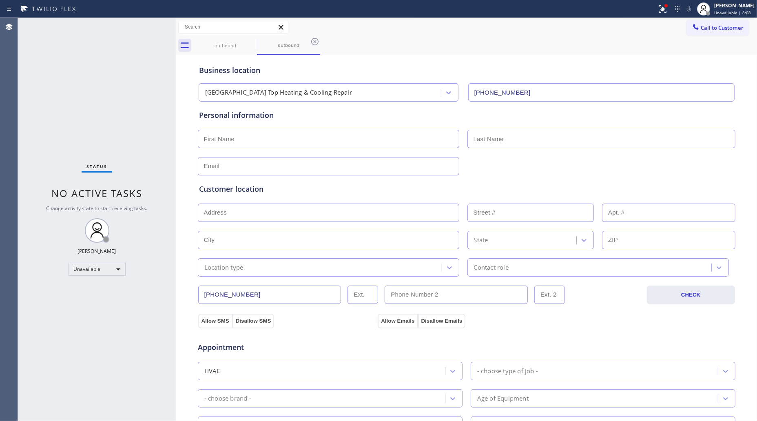
drag, startPoint x: 311, startPoint y: 301, endPoint x: 421, endPoint y: 267, distance: 114.7
click at [313, 300] on input "[PHONE_NUMBER]" at bounding box center [269, 294] width 143 height 18
click at [712, 30] on span "Call to Customer" at bounding box center [722, 27] width 43 height 7
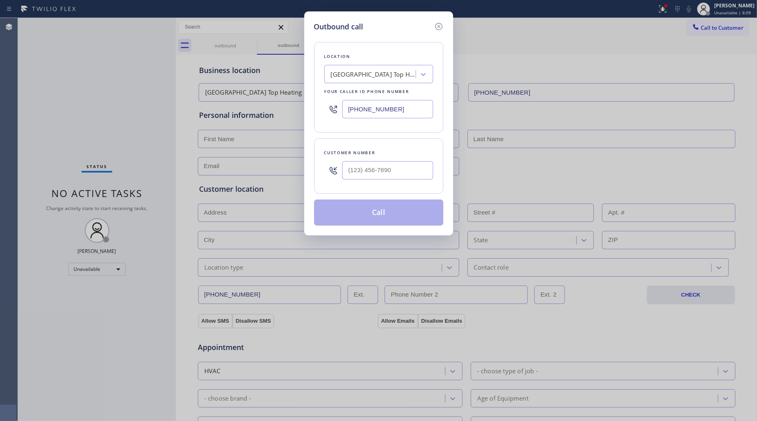
drag, startPoint x: 394, startPoint y: 113, endPoint x: 340, endPoint y: 111, distance: 54.7
click at [340, 111] on div "[PHONE_NUMBER]" at bounding box center [378, 109] width 109 height 27
paste input "855) 955-3107"
type input "[PHONE_NUMBER]"
click at [377, 181] on div at bounding box center [387, 170] width 91 height 27
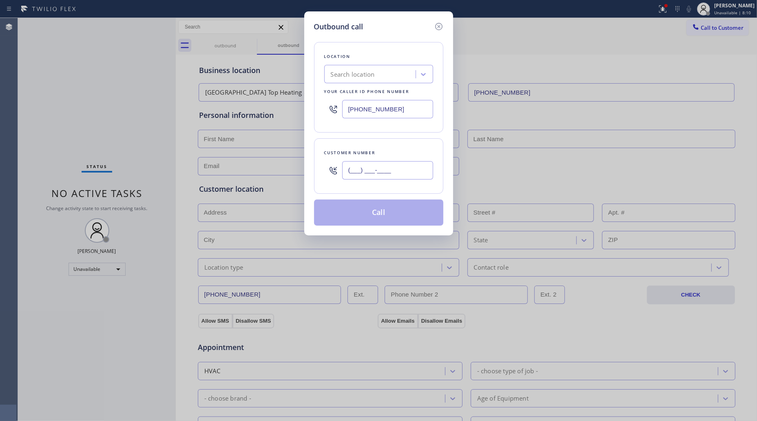
click at [385, 172] on input "(___) ___-____" at bounding box center [387, 170] width 91 height 18
paste input "855) 955-3107"
type input "[PHONE_NUMBER]"
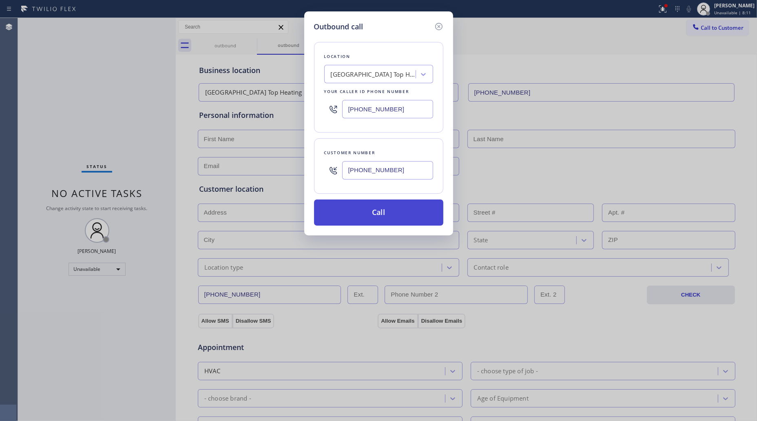
type input "[PHONE_NUMBER]"
click at [378, 209] on button "Call" at bounding box center [378, 212] width 129 height 26
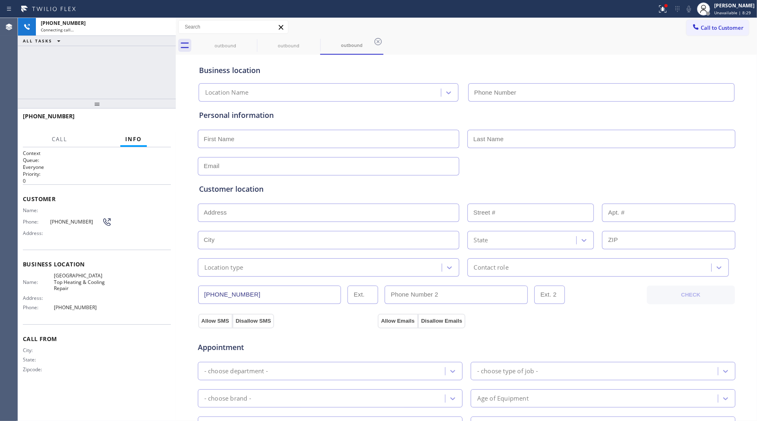
type input "[PHONE_NUMBER]"
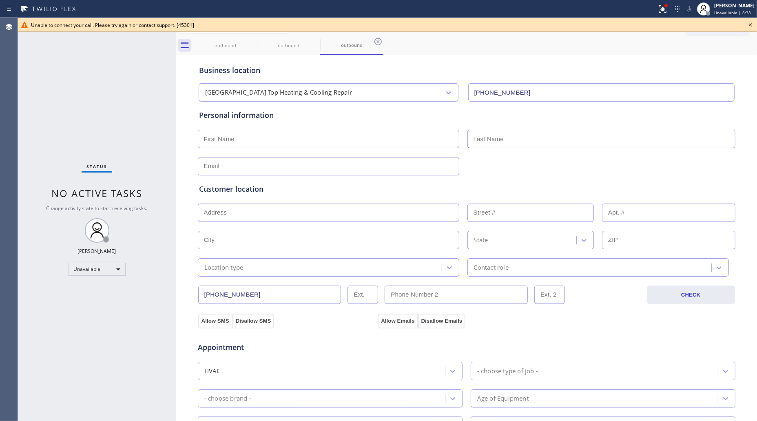
click at [583, 58] on div "Business location [GEOGRAPHIC_DATA] Top Heating & Cooling Repair [PHONE_NUMBER]" at bounding box center [466, 79] width 538 height 45
click at [220, 47] on div "outbound" at bounding box center [225, 45] width 62 height 6
click at [256, 38] on icon at bounding box center [252, 42] width 10 height 10
click at [255, 38] on icon at bounding box center [252, 42] width 10 height 10
click at [252, 40] on icon at bounding box center [252, 42] width 10 height 10
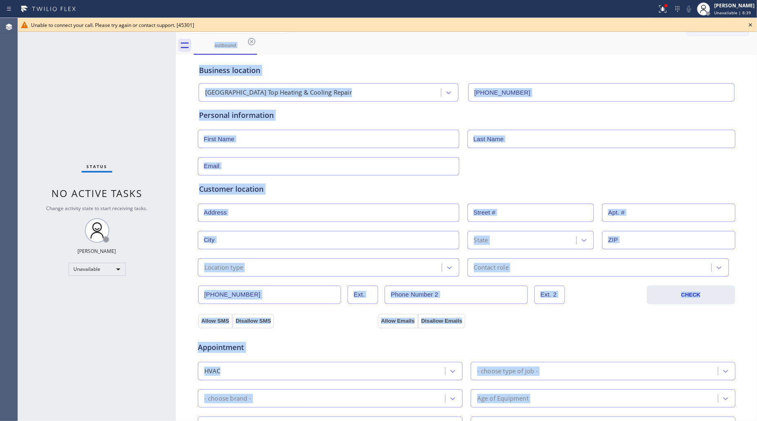
drag, startPoint x: 252, startPoint y: 40, endPoint x: 256, endPoint y: 44, distance: 5.8
click at [252, 40] on div "outbound" at bounding box center [475, 45] width 563 height 18
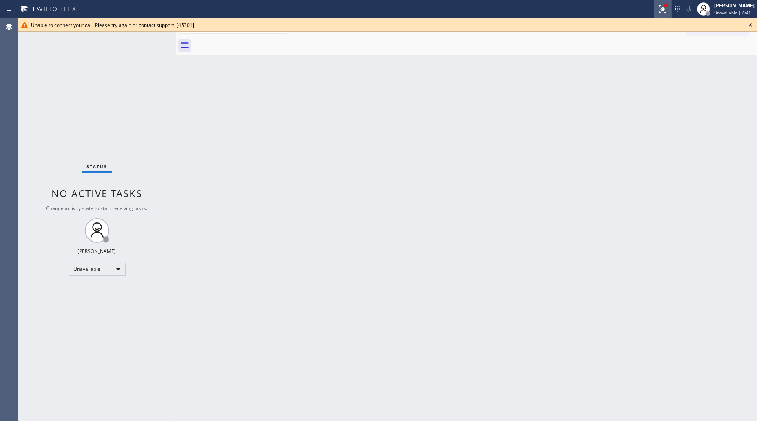
click at [660, 4] on icon at bounding box center [663, 9] width 10 height 10
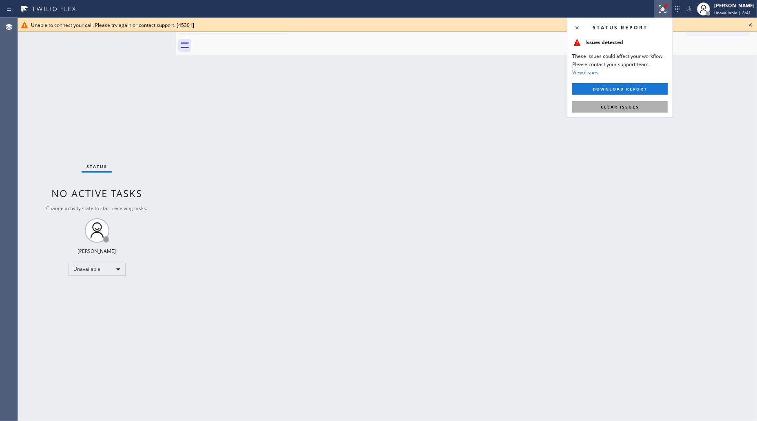
click at [645, 105] on button "Clear issues" at bounding box center [619, 106] width 95 height 11
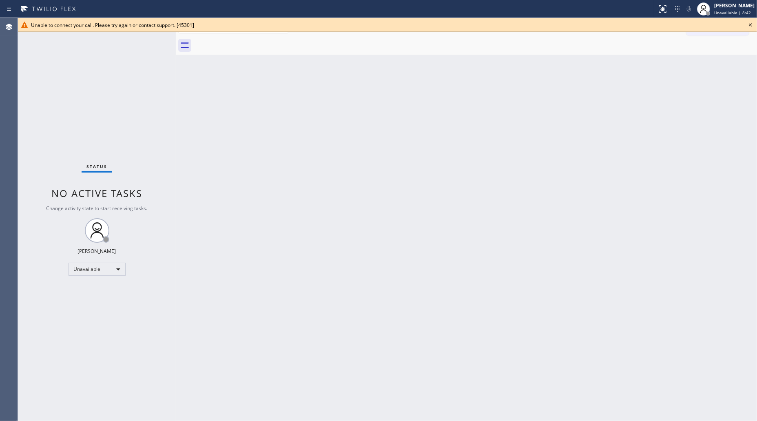
click at [747, 26] on icon at bounding box center [750, 25] width 10 height 10
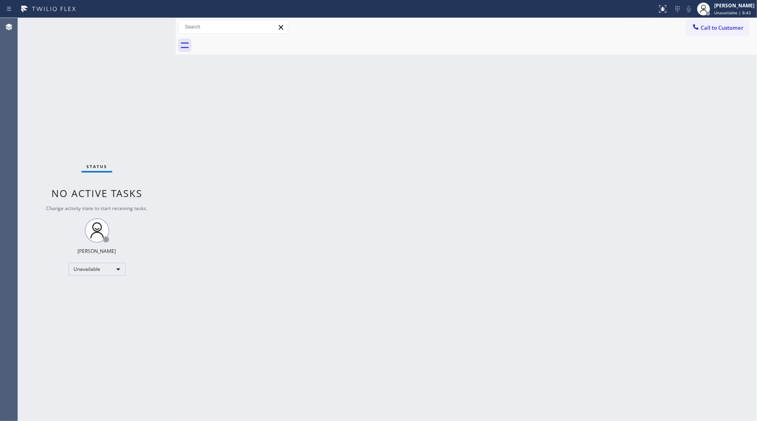
drag, startPoint x: 732, startPoint y: 28, endPoint x: 688, endPoint y: 34, distance: 44.5
click at [729, 28] on span "Call to Customer" at bounding box center [722, 27] width 43 height 7
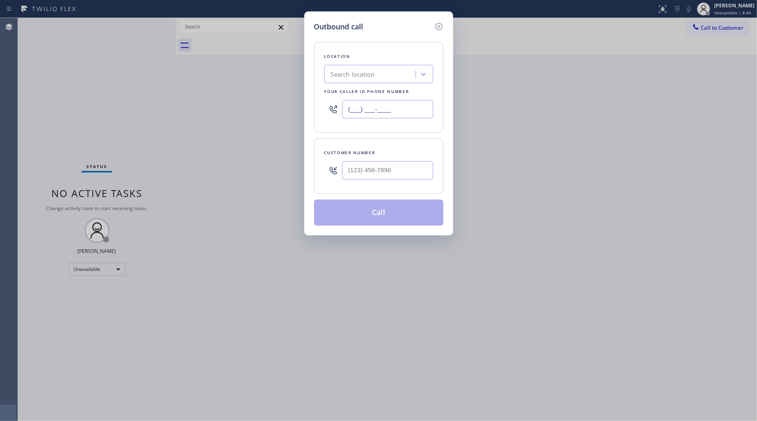
drag, startPoint x: 401, startPoint y: 115, endPoint x: 331, endPoint y: 110, distance: 70.3
click at [329, 110] on div "(___) ___-____" at bounding box center [378, 109] width 109 height 27
paste input "206) 567-1447"
type input "[PHONE_NUMBER]"
click at [396, 160] on div at bounding box center [387, 170] width 91 height 27
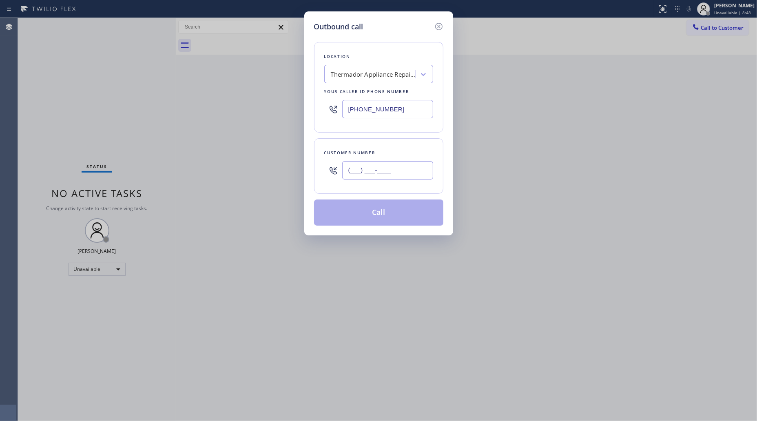
drag, startPoint x: 414, startPoint y: 179, endPoint x: 414, endPoint y: 165, distance: 14.3
click at [415, 171] on input "(___) ___-____" at bounding box center [387, 170] width 91 height 18
paste input "text"
click at [355, 172] on input "(___) ___-____" at bounding box center [387, 170] width 91 height 18
click at [354, 172] on input "(___) ___-____" at bounding box center [387, 170] width 91 height 18
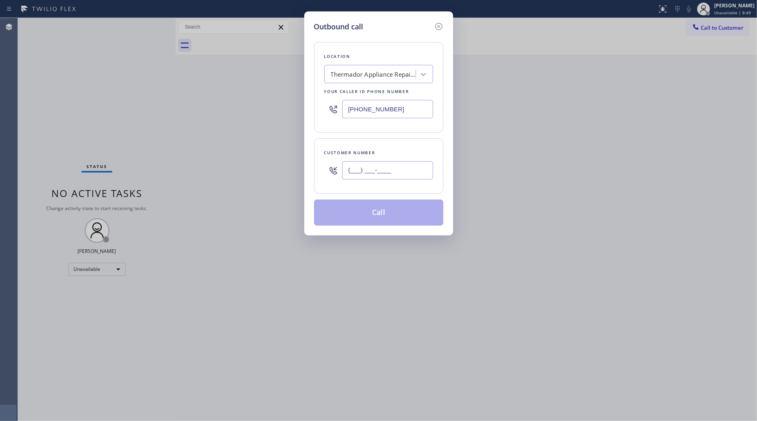
click at [353, 172] on input "(___) ___-____" at bounding box center [387, 170] width 91 height 18
paste input "56) 422-0476"
click at [349, 172] on input "(_56) 422-0476" at bounding box center [387, 170] width 91 height 18
paste input "564) 220-4767"
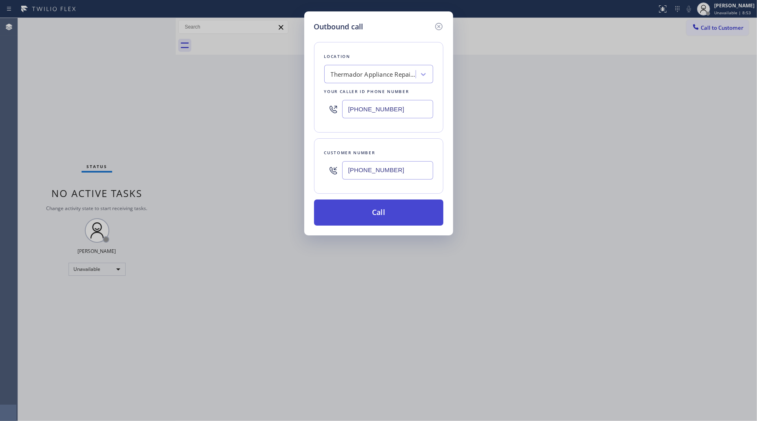
type input "[PHONE_NUMBER]"
click at [376, 214] on button "Call" at bounding box center [378, 212] width 129 height 26
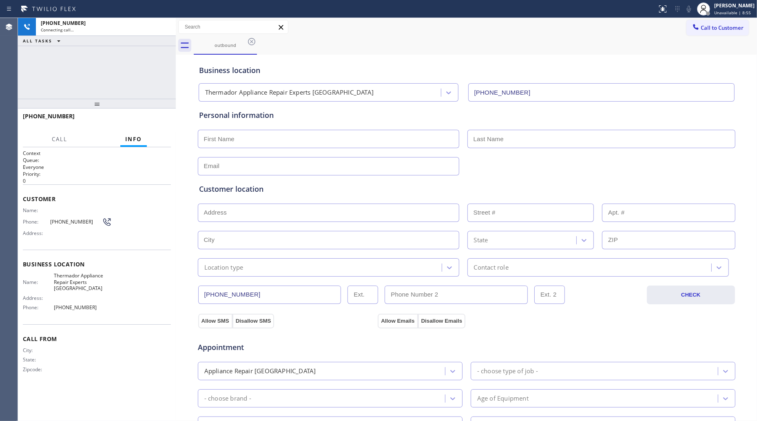
type input "[PHONE_NUMBER]"
click at [475, 53] on div "Business location Thermador Appliance Repair Experts [GEOGRAPHIC_DATA] [PHONE_N…" at bounding box center [466, 77] width 538 height 48
click at [160, 116] on button "HANG UP" at bounding box center [152, 119] width 38 height 11
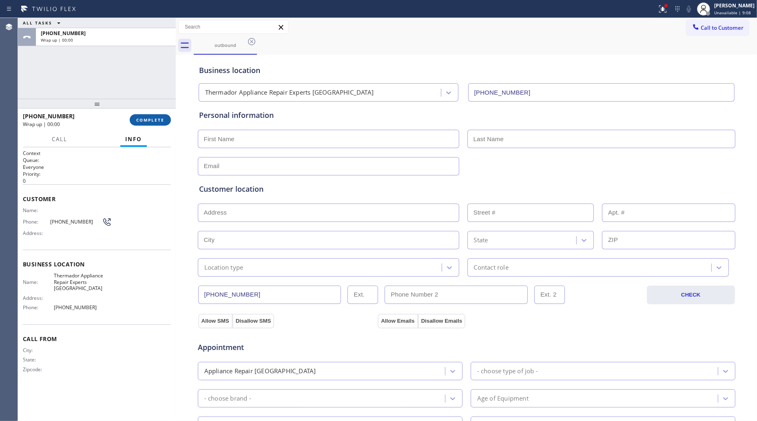
click at [160, 116] on button "COMPLETE" at bounding box center [150, 119] width 41 height 11
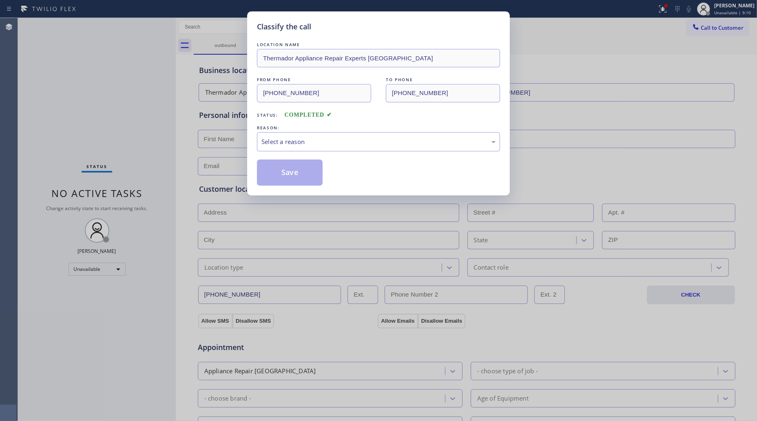
click at [279, 129] on div "REASON:" at bounding box center [378, 128] width 243 height 9
drag, startPoint x: 281, startPoint y: 133, endPoint x: 290, endPoint y: 150, distance: 20.1
click at [282, 135] on div "Select a reason" at bounding box center [378, 141] width 243 height 19
click at [300, 179] on button "Save" at bounding box center [290, 172] width 66 height 26
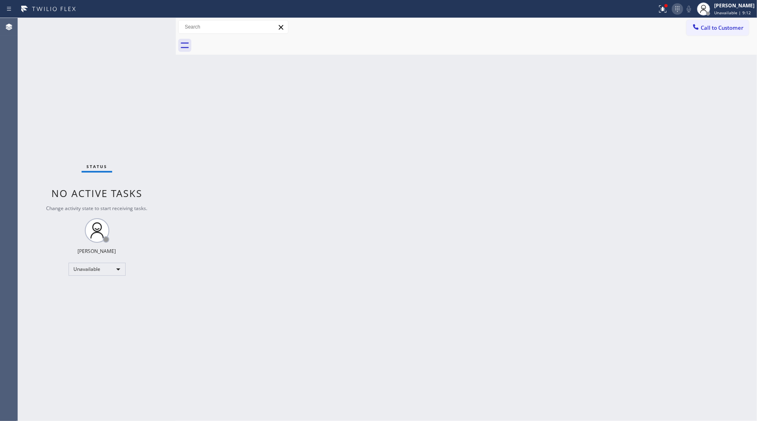
click at [674, 11] on icon at bounding box center [677, 9] width 10 height 10
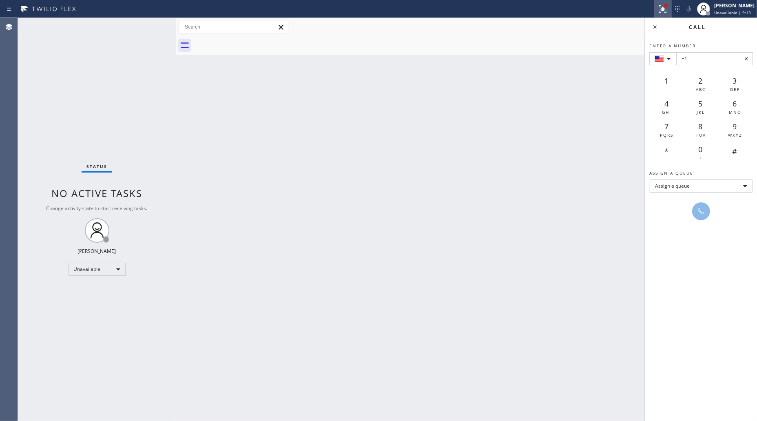
click at [666, 15] on button at bounding box center [663, 9] width 18 height 18
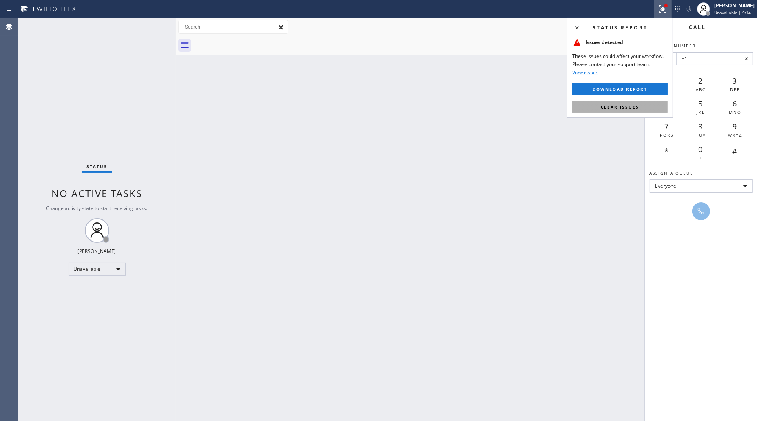
click at [625, 106] on span "Clear issues" at bounding box center [620, 107] width 38 height 6
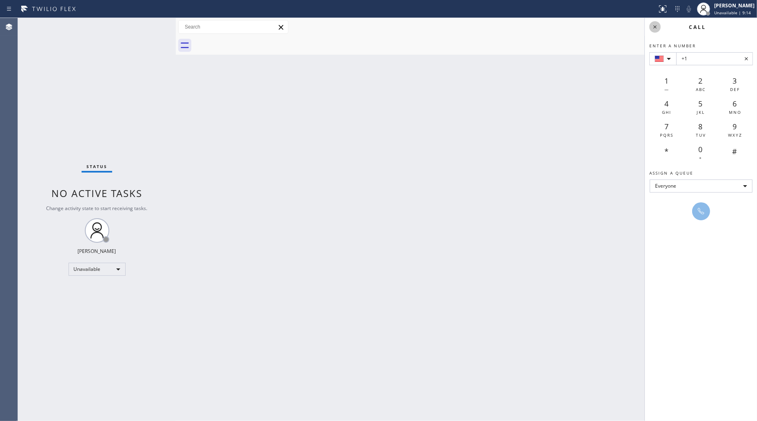
click at [658, 26] on icon at bounding box center [655, 27] width 10 height 10
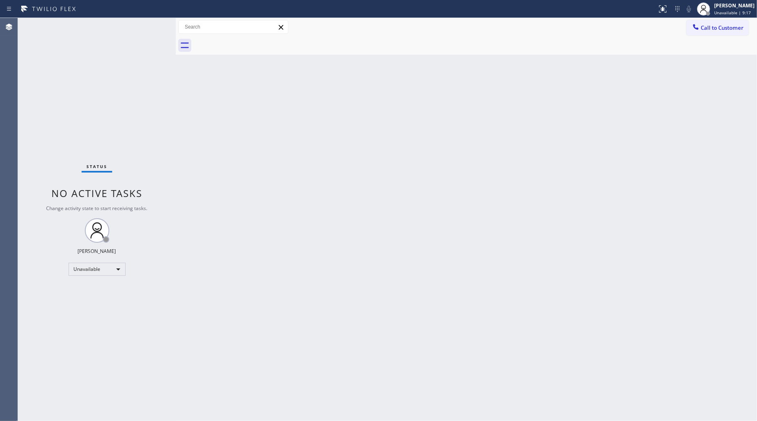
click at [637, 25] on div "Call to Customer Outbound call Location Thermador Appliance Repair Experts [GEO…" at bounding box center [466, 27] width 581 height 14
drag, startPoint x: 705, startPoint y: 23, endPoint x: 635, endPoint y: 55, distance: 76.3
click at [704, 24] on button "Call to Customer" at bounding box center [717, 27] width 62 height 15
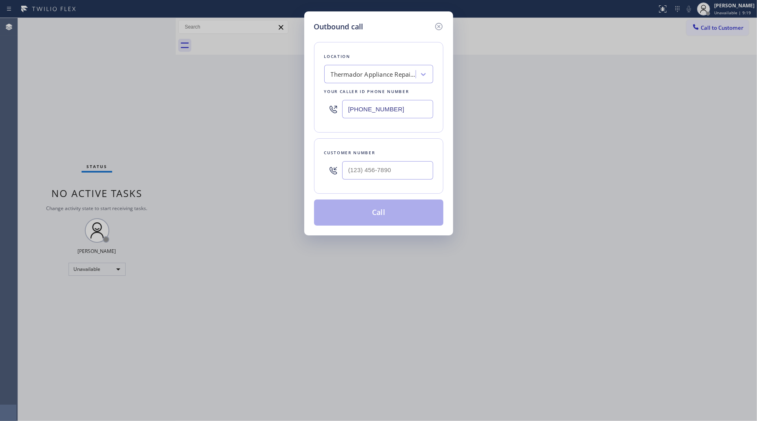
drag, startPoint x: 384, startPoint y: 110, endPoint x: 338, endPoint y: 109, distance: 45.3
click at [341, 111] on div "[PHONE_NUMBER]" at bounding box center [378, 109] width 109 height 27
paste input "646) 603-1611"
type input "[PHONE_NUMBER]"
click at [427, 175] on input "(___) ___-____" at bounding box center [387, 170] width 91 height 18
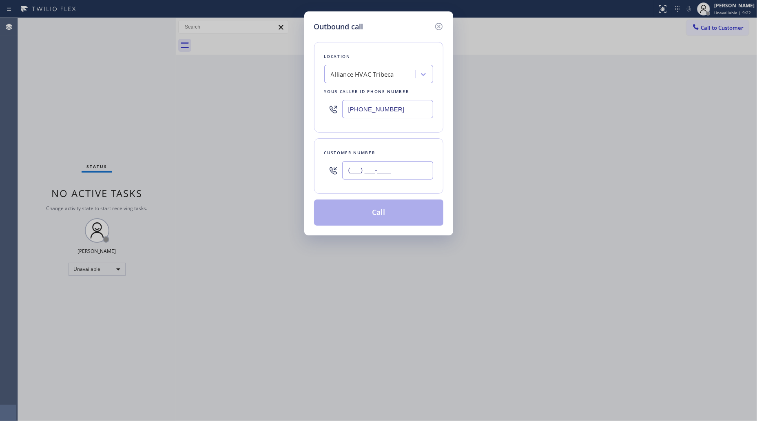
paste input "877) 658-8773"
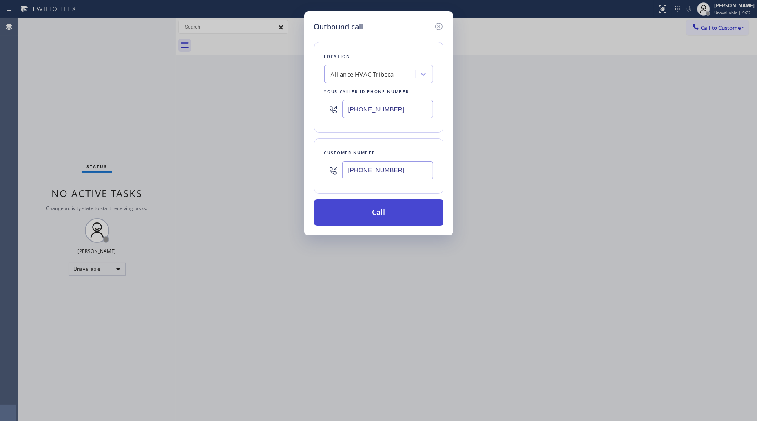
type input "[PHONE_NUMBER]"
click at [389, 207] on button "Call" at bounding box center [378, 212] width 129 height 26
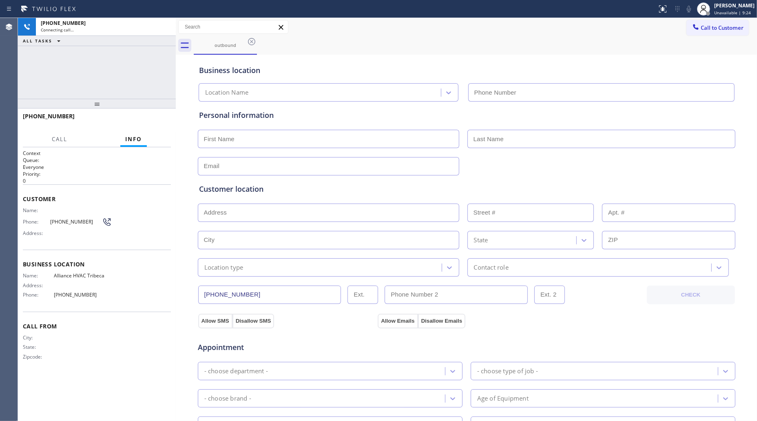
type input "[PHONE_NUMBER]"
click at [154, 121] on span "HANG UP" at bounding box center [151, 120] width 25 height 6
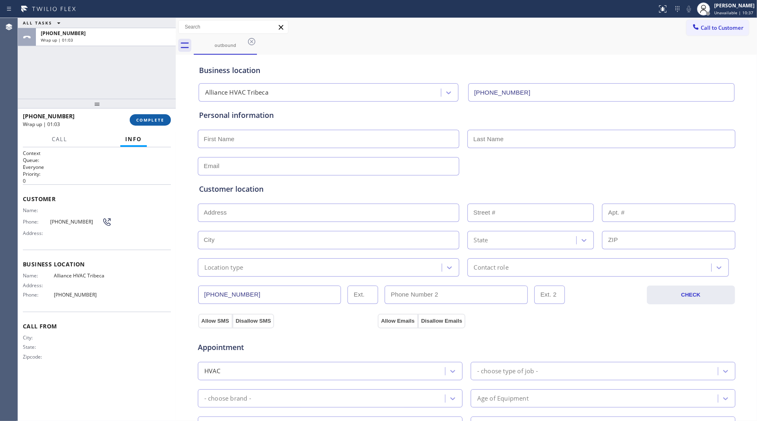
click at [152, 118] on span "COMPLETE" at bounding box center [150, 120] width 28 height 6
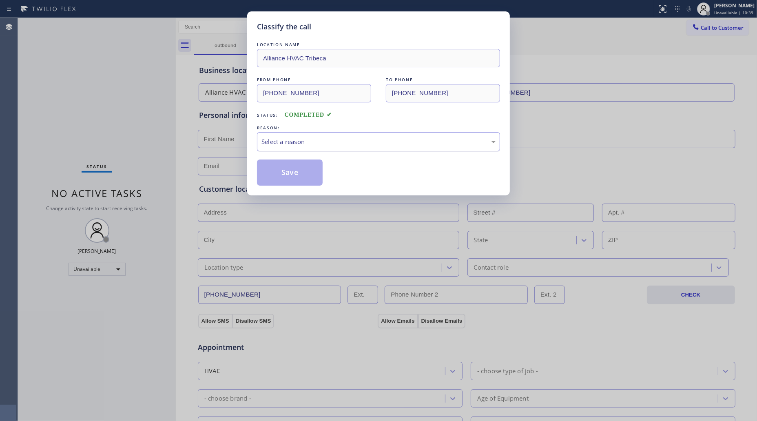
click at [335, 135] on div "Select a reason" at bounding box center [378, 141] width 243 height 19
click at [290, 175] on button "Save" at bounding box center [290, 172] width 66 height 26
drag, startPoint x: 290, startPoint y: 174, endPoint x: 292, endPoint y: 170, distance: 4.8
click at [291, 174] on button "Save" at bounding box center [290, 172] width 66 height 26
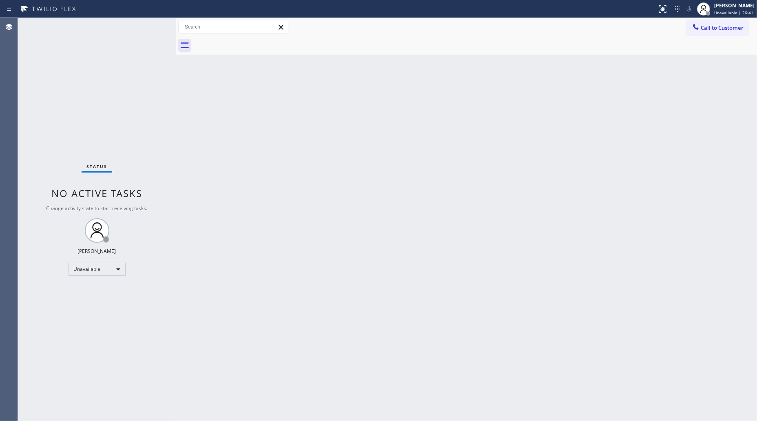
drag, startPoint x: 584, startPoint y: 110, endPoint x: 591, endPoint y: 113, distance: 7.4
click at [591, 113] on div "Back to Dashboard Change Sender ID Customers Technicians Select a contact Outbo…" at bounding box center [466, 219] width 581 height 403
drag, startPoint x: 502, startPoint y: 169, endPoint x: 520, endPoint y: 158, distance: 21.0
click at [511, 163] on div "Back to Dashboard Change Sender ID Customers Technicians Select a contact Outbo…" at bounding box center [466, 219] width 581 height 403
click at [700, 31] on div at bounding box center [696, 28] width 10 height 10
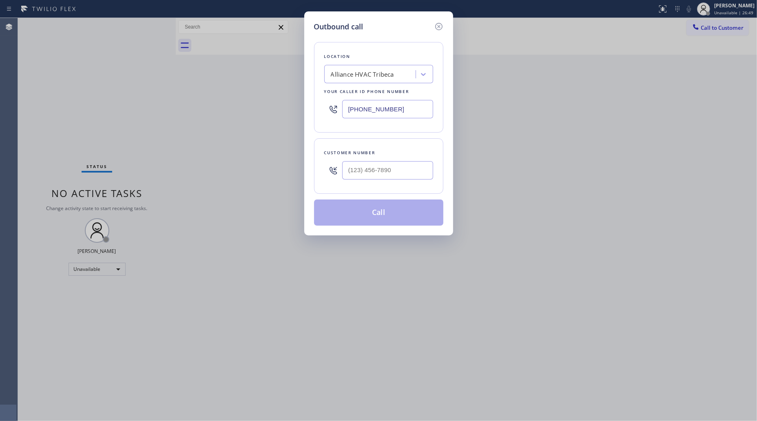
drag, startPoint x: 413, startPoint y: 114, endPoint x: 294, endPoint y: 96, distance: 120.0
click at [294, 98] on div "Outbound call Location Alliance HVAC Tribeca Your caller id phone number [PHONE…" at bounding box center [378, 210] width 757 height 421
paste input "818) 477-1273"
type input "[PHONE_NUMBER]"
paste input "86-6430"
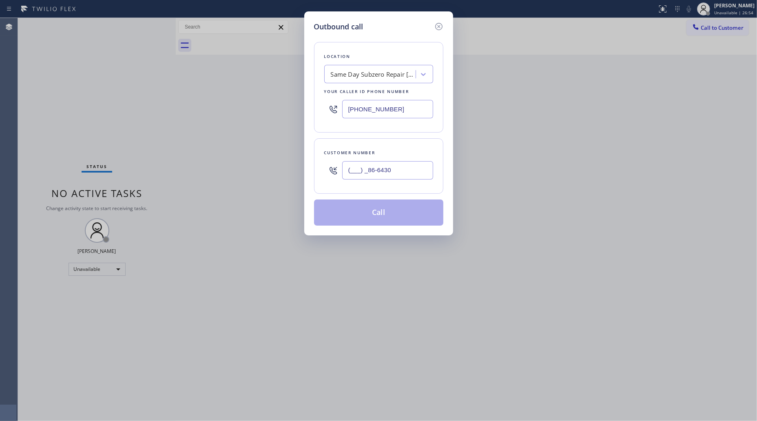
click at [369, 170] on input "(___) _86-6430" at bounding box center [387, 170] width 91 height 18
drag, startPoint x: 407, startPoint y: 168, endPoint x: 341, endPoint y: 168, distance: 65.2
click at [341, 168] on div "(___) _86-6430" at bounding box center [378, 170] width 109 height 27
paste input "866) 430-0311"
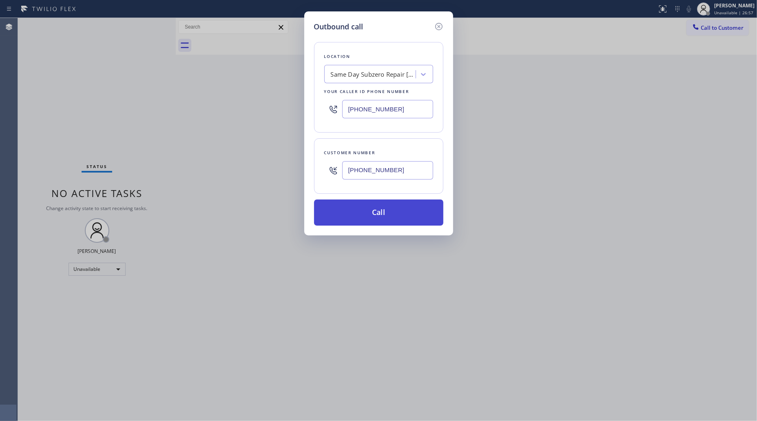
type input "[PHONE_NUMBER]"
drag, startPoint x: 393, startPoint y: 217, endPoint x: 406, endPoint y: 198, distance: 22.4
click at [393, 217] on button "Call" at bounding box center [378, 212] width 129 height 26
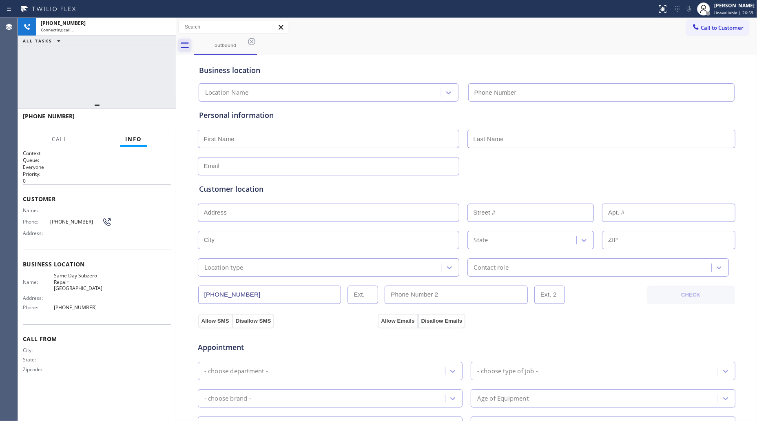
type input "[PHONE_NUMBER]"
click at [176, 29] on div at bounding box center [176, 219] width 0 height 403
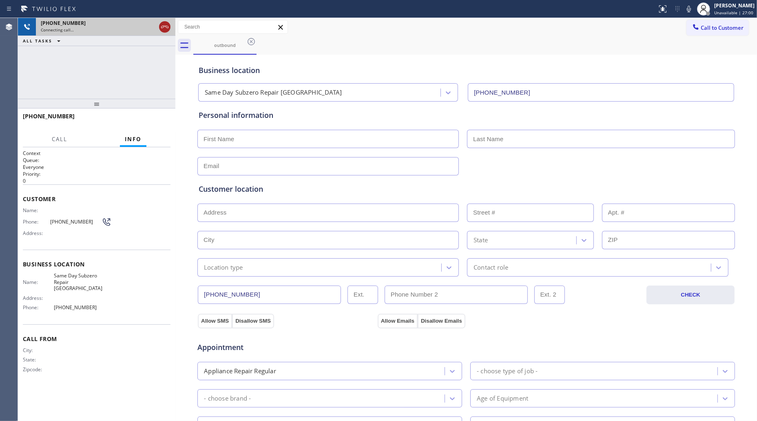
click at [171, 28] on div at bounding box center [164, 27] width 15 height 18
click at [166, 27] on icon at bounding box center [165, 27] width 10 height 10
click at [166, 26] on div "[PHONE_NUMBER]" at bounding box center [106, 23] width 130 height 7
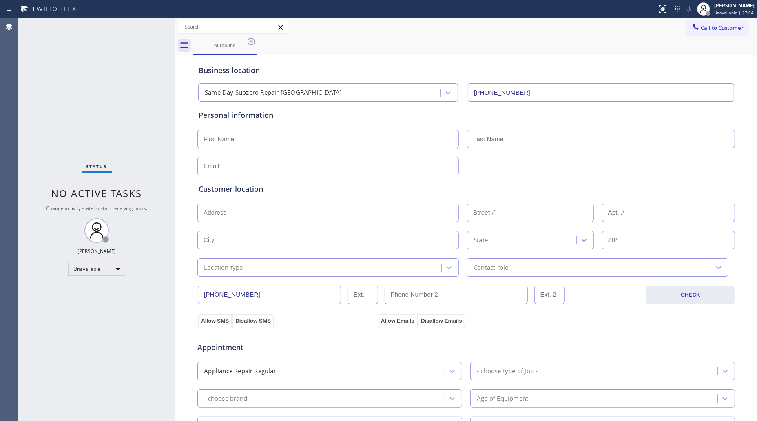
drag, startPoint x: 643, startPoint y: 43, endPoint x: 652, endPoint y: 33, distance: 13.3
click at [643, 43] on div "outbound" at bounding box center [475, 45] width 564 height 18
click at [703, 28] on span "Call to Customer" at bounding box center [722, 27] width 43 height 7
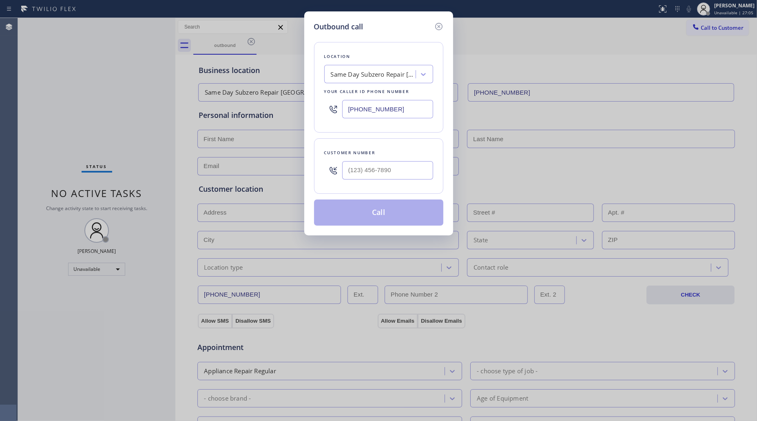
drag, startPoint x: 416, startPoint y: 103, endPoint x: 310, endPoint y: 104, distance: 106.4
click at [308, 106] on div "Outbound call Location Same Day Subzero Repair [GEOGRAPHIC_DATA] Your caller id…" at bounding box center [378, 123] width 149 height 224
paste input "718) 504-7414"
type input "[PHONE_NUMBER]"
drag, startPoint x: 409, startPoint y: 176, endPoint x: 420, endPoint y: 168, distance: 13.8
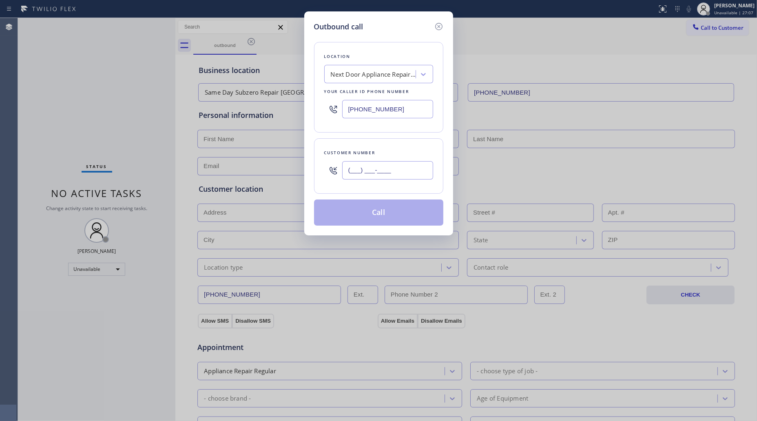
click at [409, 176] on input "(___) ___-____" at bounding box center [387, 170] width 91 height 18
paste input "631) 839-3560"
type input "[PHONE_NUMBER]"
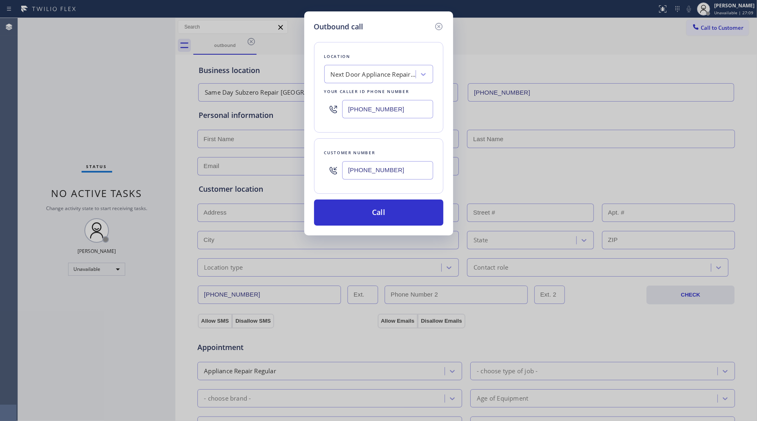
click at [376, 233] on div "Outbound call Location Next Door Appliance Repair [GEOGRAPHIC_DATA] Your caller…" at bounding box center [378, 123] width 149 height 224
click at [371, 217] on button "Call" at bounding box center [378, 212] width 129 height 26
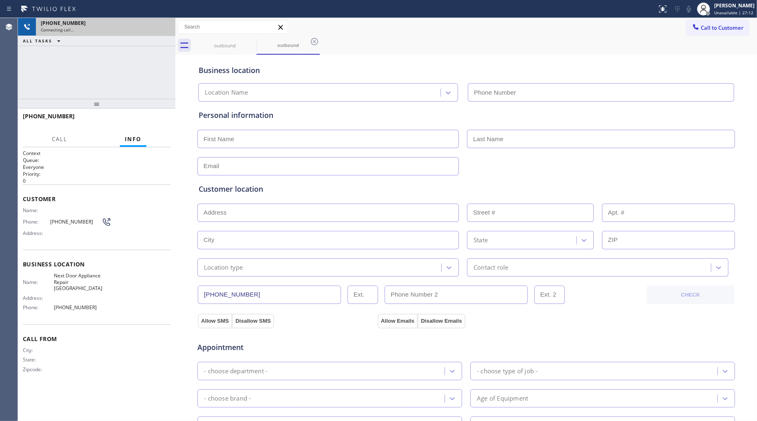
type input "[PHONE_NUMBER]"
click at [162, 24] on icon at bounding box center [165, 27] width 10 height 10
click at [156, 24] on div "[PHONE_NUMBER]" at bounding box center [98, 23] width 115 height 7
drag, startPoint x: 164, startPoint y: 24, endPoint x: 172, endPoint y: 32, distance: 11.8
click at [165, 27] on div "[PHONE_NUMBER] Connecting call…" at bounding box center [104, 27] width 136 height 18
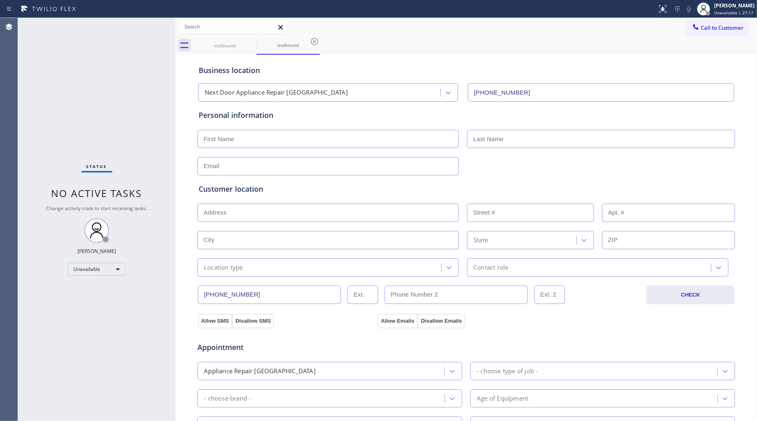
click at [629, 72] on div "Business location" at bounding box center [466, 70] width 535 height 11
click at [687, 19] on div "Call to Customer Outbound call Location Next Door Appliance Repair [GEOGRAPHIC_…" at bounding box center [465, 27] width 581 height 18
drag, startPoint x: 714, startPoint y: 27, endPoint x: 673, endPoint y: 36, distance: 42.2
click at [712, 26] on span "Call to Customer" at bounding box center [722, 27] width 43 height 7
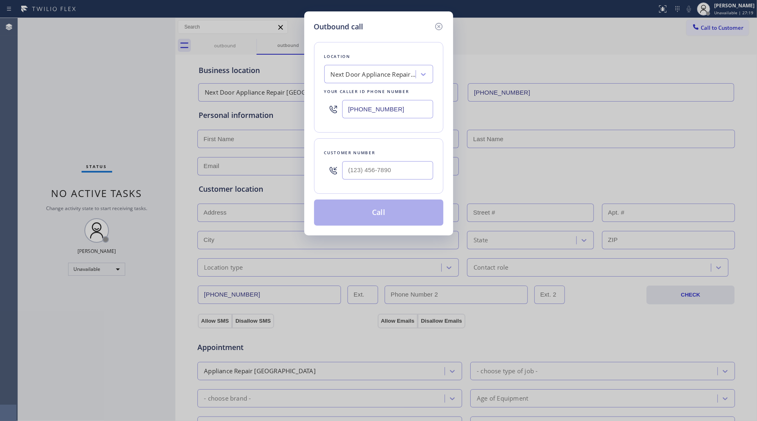
drag, startPoint x: 401, startPoint y: 113, endPoint x: 225, endPoint y: 77, distance: 179.1
click at [239, 81] on div "Outbound call Location Next Door Appliance Repair [GEOGRAPHIC_DATA] Your caller…" at bounding box center [378, 210] width 757 height 421
paste input "86) 882-0097"
type input "[PHONE_NUMBER]"
paste input "305) 522-9964"
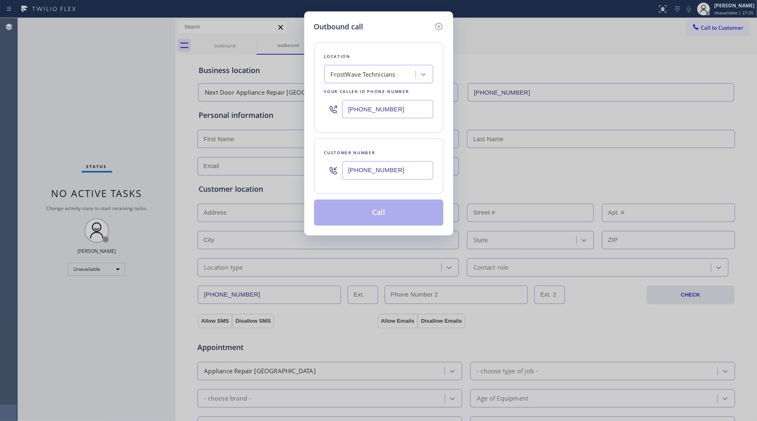
click at [372, 171] on input "[PHONE_NUMBER]" at bounding box center [387, 170] width 91 height 18
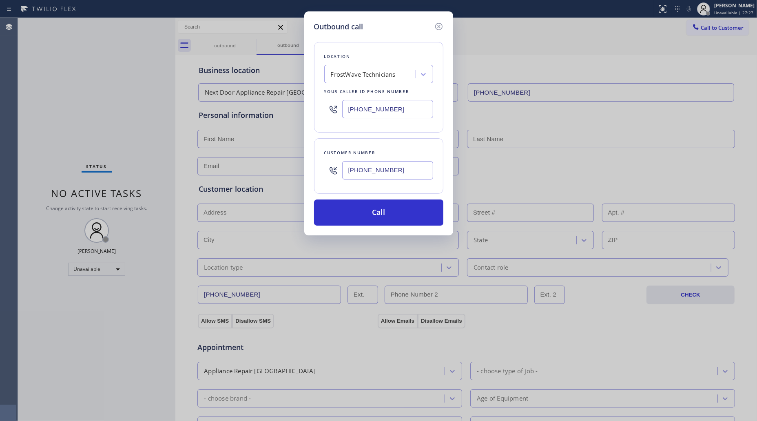
type input "[PHONE_NUMBER]"
click at [376, 194] on div "Customer number [PHONE_NUMBER]" at bounding box center [378, 165] width 129 height 55
click at [376, 212] on button "Call" at bounding box center [378, 212] width 129 height 26
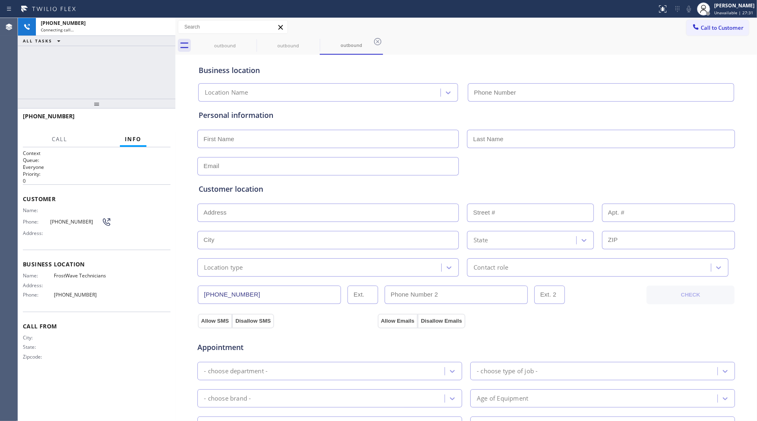
type input "[PHONE_NUMBER]"
click at [538, 66] on div "Business location" at bounding box center [466, 70] width 535 height 11
click at [316, 44] on icon at bounding box center [314, 42] width 10 height 10
click at [313, 40] on icon at bounding box center [314, 41] width 7 height 7
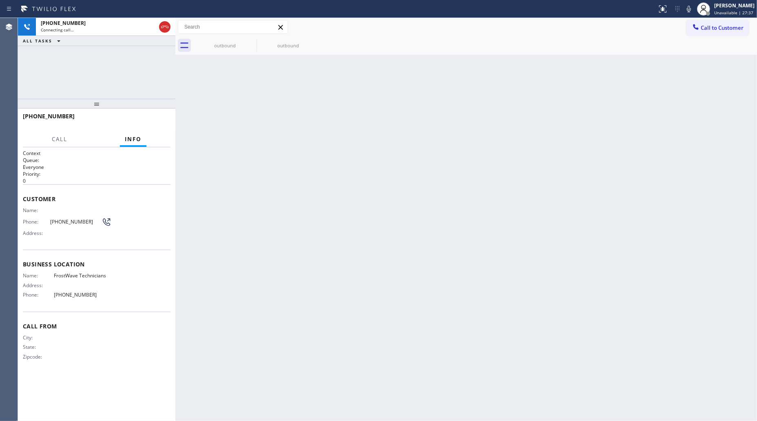
click at [0, 0] on icon at bounding box center [0, 0] width 0 height 0
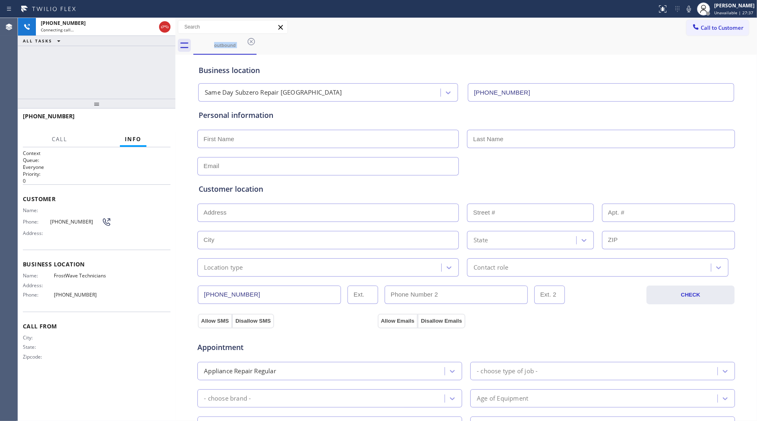
click at [313, 40] on div "outbound" at bounding box center [475, 45] width 564 height 18
click at [315, 40] on div "outbound" at bounding box center [475, 45] width 564 height 18
click at [170, 27] on div at bounding box center [164, 27] width 11 height 10
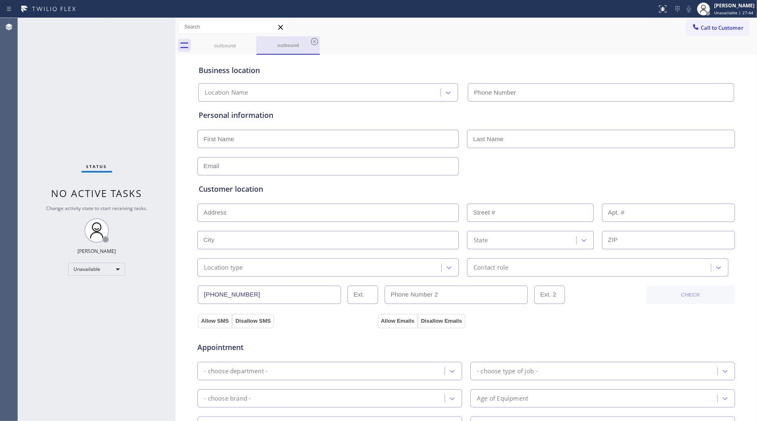
type input "[PHONE_NUMBER]"
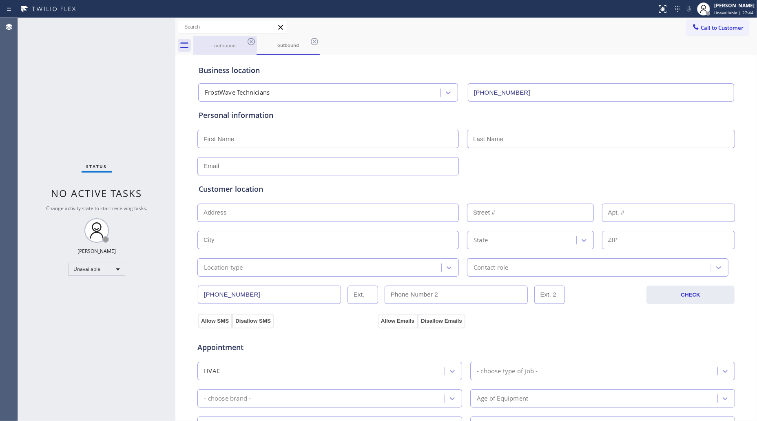
click at [243, 41] on div "outbound" at bounding box center [225, 45] width 62 height 18
click at [250, 42] on icon at bounding box center [251, 41] width 7 height 7
click at [0, 0] on icon at bounding box center [0, 0] width 0 height 0
click at [251, 43] on div "outbound outbound" at bounding box center [475, 45] width 564 height 18
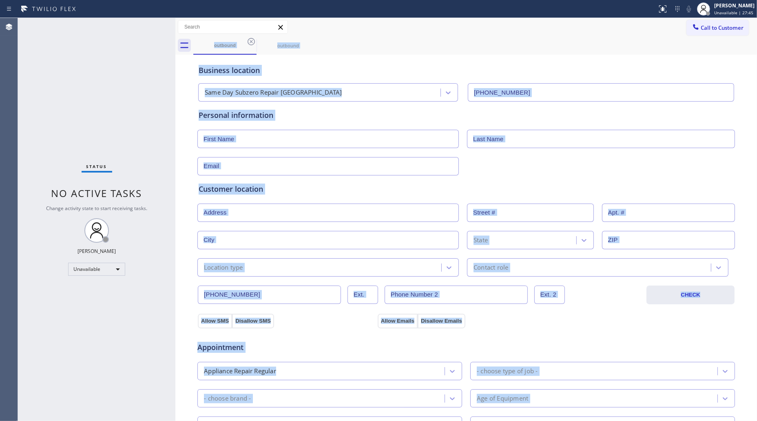
click at [252, 43] on div "outbound outbound" at bounding box center [475, 45] width 564 height 18
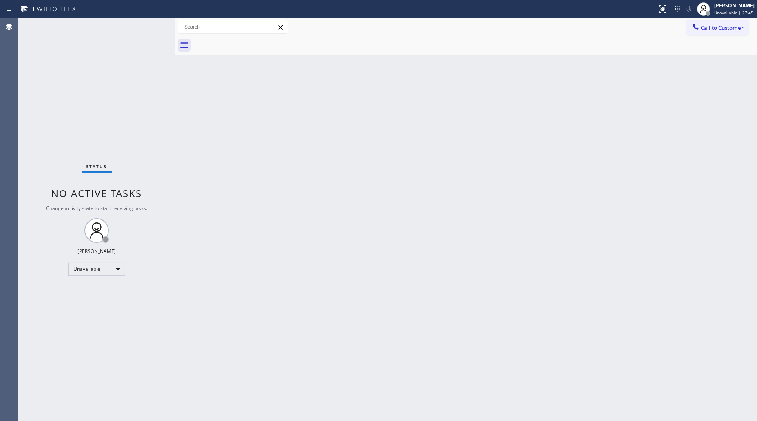
click at [252, 43] on div at bounding box center [475, 45] width 564 height 18
click at [705, 29] on span "Call to Customer" at bounding box center [722, 27] width 43 height 7
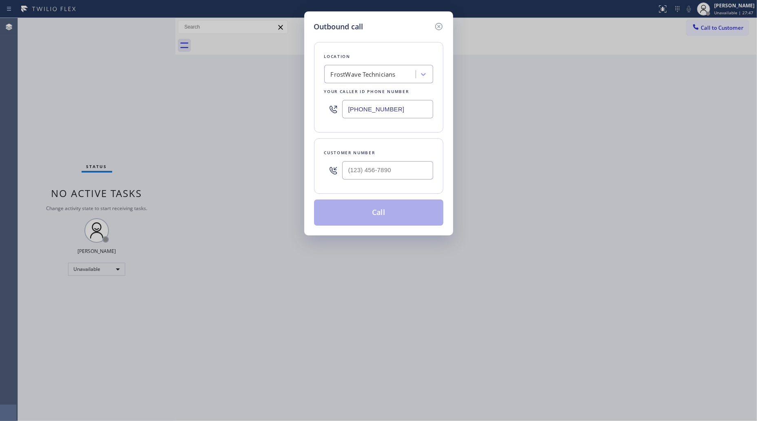
drag, startPoint x: 408, startPoint y: 108, endPoint x: 309, endPoint y: 105, distance: 99.1
click at [312, 106] on div "Outbound call Location FrostWave Technicians Your caller id phone number [PHONE…" at bounding box center [378, 123] width 149 height 224
paste input "203) 769-9105"
type input "[PHONE_NUMBER]"
click at [415, 168] on input "(___) ___-____" at bounding box center [387, 170] width 91 height 18
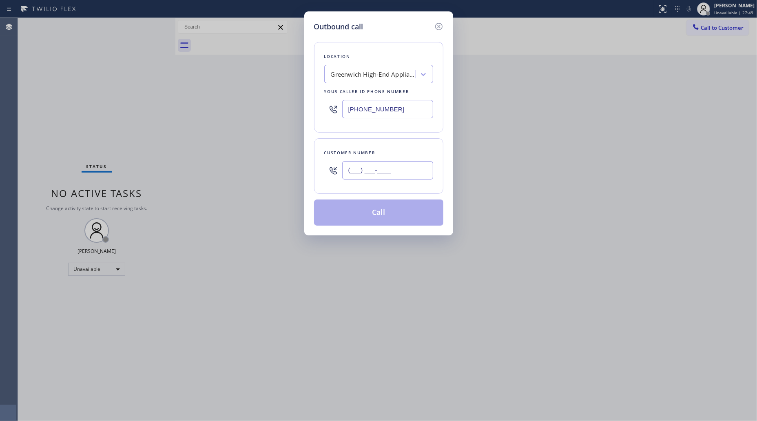
paste input "917) 783-6064"
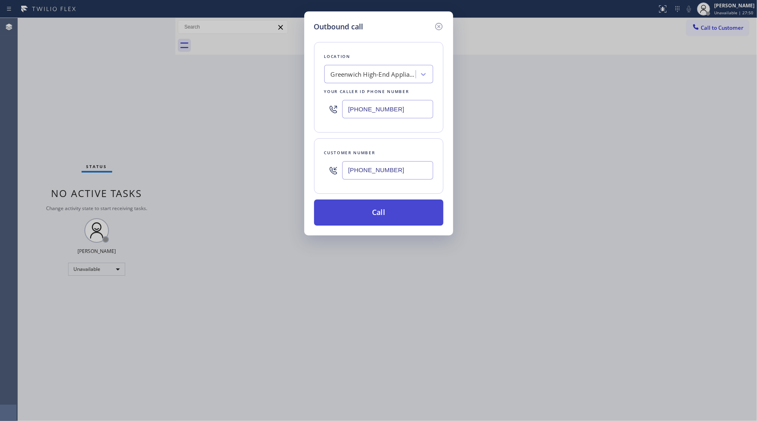
type input "[PHONE_NUMBER]"
drag, startPoint x: 374, startPoint y: 214, endPoint x: 416, endPoint y: 208, distance: 42.0
click at [376, 214] on button "Call" at bounding box center [378, 212] width 129 height 26
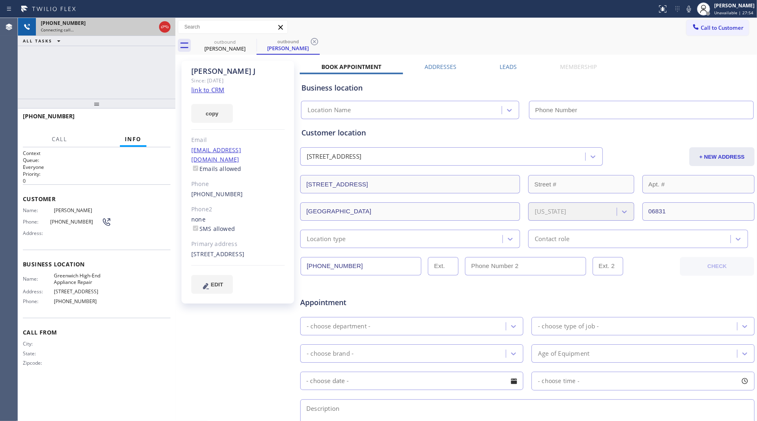
click at [166, 30] on icon at bounding box center [165, 27] width 10 height 10
click at [156, 29] on div "Connecting call…" at bounding box center [98, 30] width 115 height 6
click at [164, 29] on div "Connecting call…" at bounding box center [106, 30] width 130 height 6
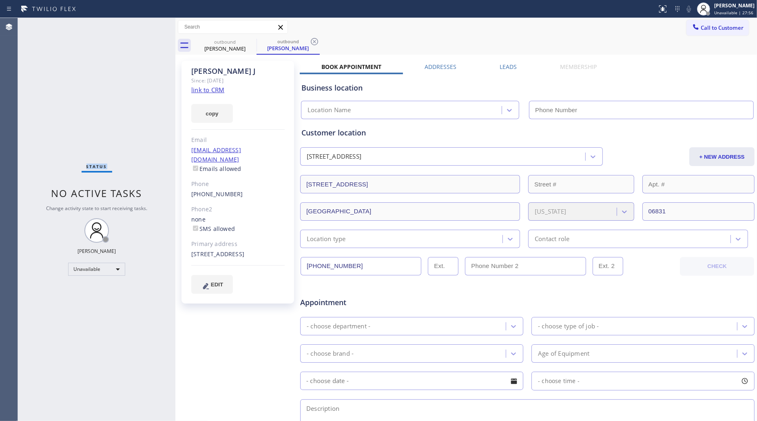
click at [164, 29] on div "Status No active tasks Change activity state to start receiving tasks. [PERSON_…" at bounding box center [96, 219] width 157 height 403
type input "[PHONE_NUMBER]"
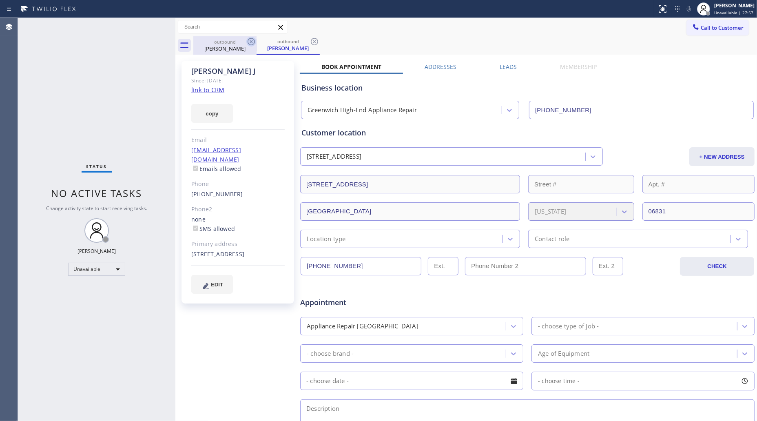
click at [249, 41] on icon at bounding box center [251, 42] width 10 height 10
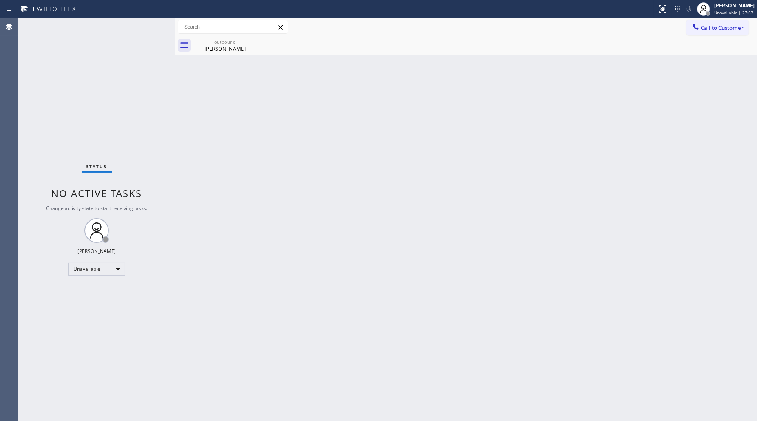
click at [0, 0] on icon at bounding box center [0, 0] width 0 height 0
click at [238, 47] on div "[PERSON_NAME]" at bounding box center [225, 48] width 62 height 7
click at [700, 24] on div at bounding box center [696, 28] width 10 height 10
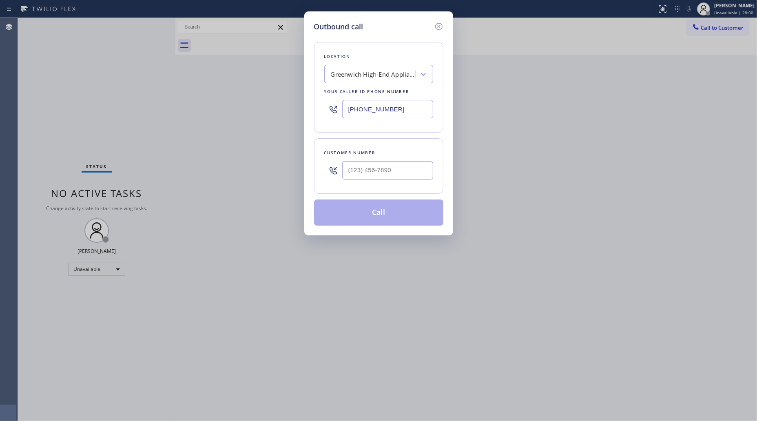
drag, startPoint x: 398, startPoint y: 111, endPoint x: 308, endPoint y: 109, distance: 90.5
click at [311, 111] on div "Outbound call Location [GEOGRAPHIC_DATA]-End Appliance Repair Your caller id ph…" at bounding box center [378, 123] width 149 height 224
paste input "323) 416-2121"
type input "[PHONE_NUMBER]"
click at [400, 174] on input "(___) ___-____" at bounding box center [387, 170] width 91 height 18
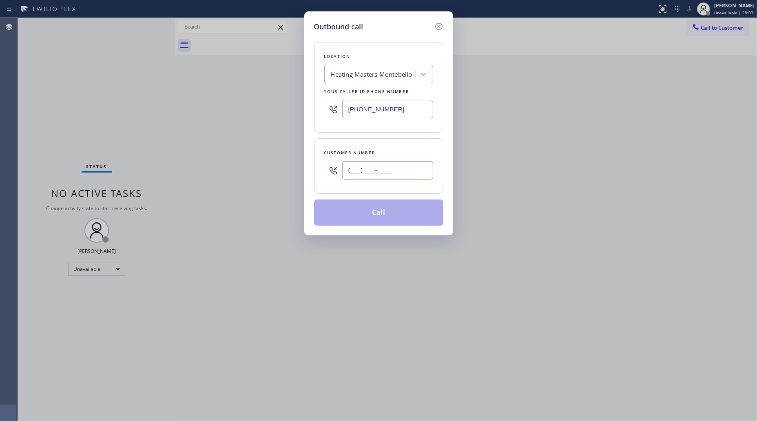
paste input "331) 468-8066"
type input "[PHONE_NUMBER]"
click at [374, 217] on button "Call" at bounding box center [378, 212] width 129 height 26
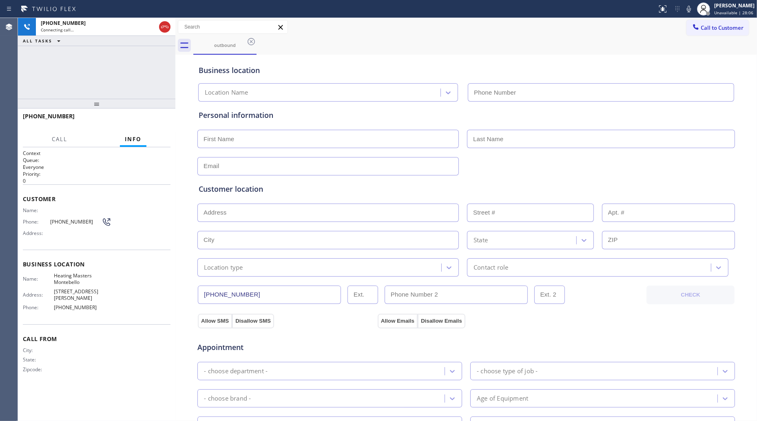
type input "[PHONE_NUMBER]"
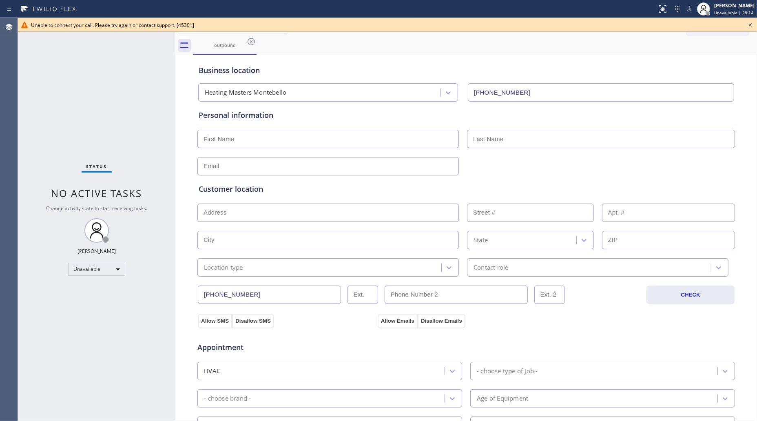
click at [511, 35] on div "Call to Customer Outbound call Location Heating Masters Montebello Your caller …" at bounding box center [465, 27] width 581 height 18
click at [258, 42] on div "outbound" at bounding box center [475, 45] width 564 height 18
click at [256, 44] on icon at bounding box center [251, 42] width 10 height 10
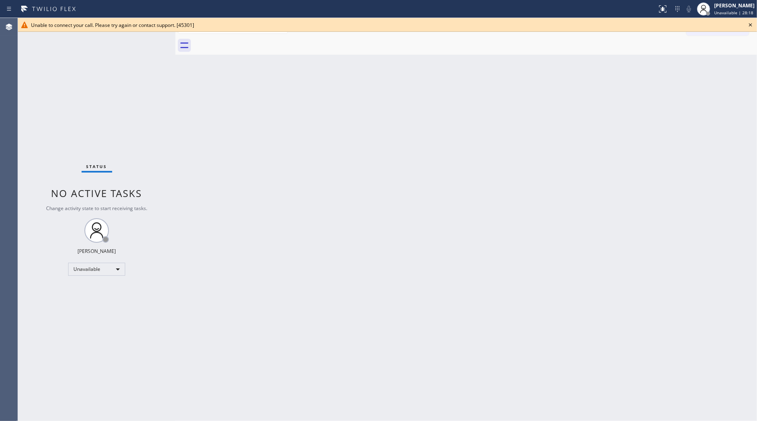
click at [747, 23] on icon at bounding box center [750, 25] width 10 height 10
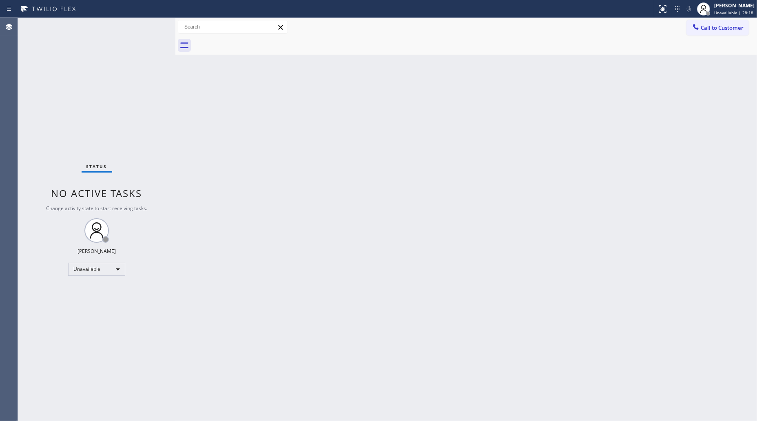
drag, startPoint x: 717, startPoint y: 31, endPoint x: 711, endPoint y: 30, distance: 6.2
click at [716, 31] on span "Call to Customer" at bounding box center [722, 27] width 43 height 7
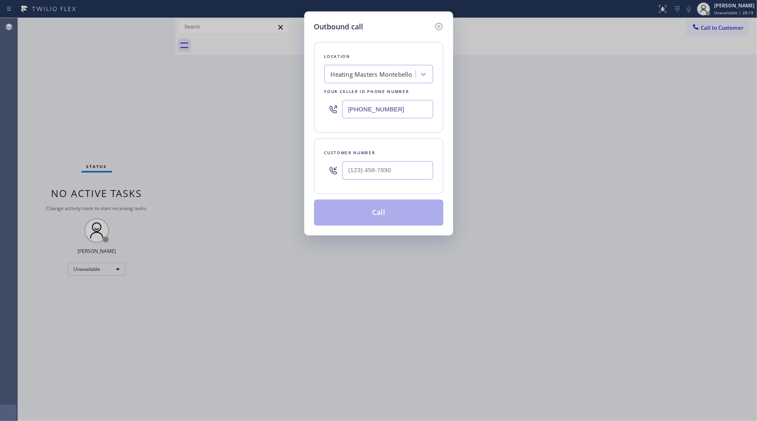
drag, startPoint x: 404, startPoint y: 110, endPoint x: 315, endPoint y: 104, distance: 89.5
click at [314, 105] on div "Location Heating Masters Montebello Your caller id phone number [PHONE_NUMBER]" at bounding box center [378, 87] width 129 height 91
paste input "512) 943-7443"
type input "[PHONE_NUMBER]"
drag, startPoint x: 417, startPoint y: 168, endPoint x: 414, endPoint y: 160, distance: 8.5
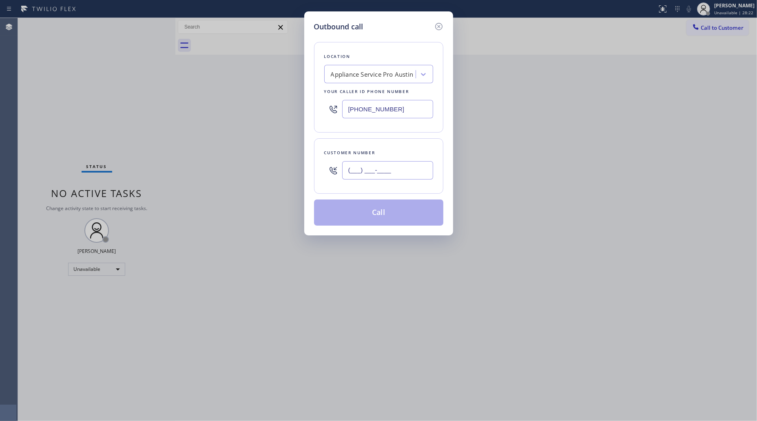
click at [414, 170] on input "(___) ___-____" at bounding box center [387, 170] width 91 height 18
paste input "325) 440-5234"
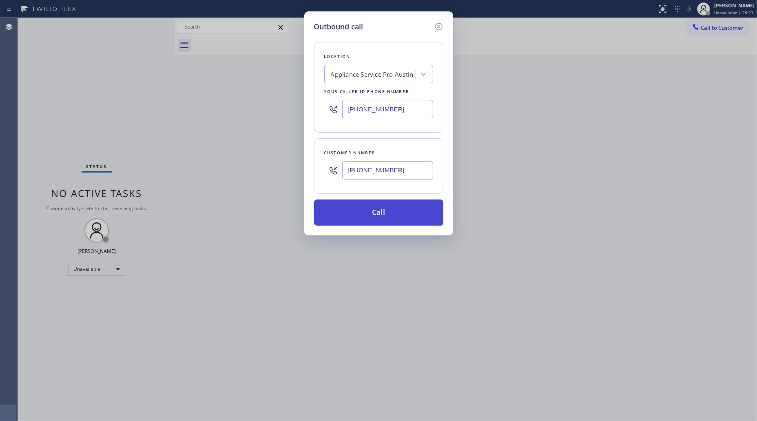
type input "[PHONE_NUMBER]"
drag, startPoint x: 378, startPoint y: 212, endPoint x: 444, endPoint y: 221, distance: 65.9
click at [382, 211] on button "Call" at bounding box center [378, 212] width 129 height 26
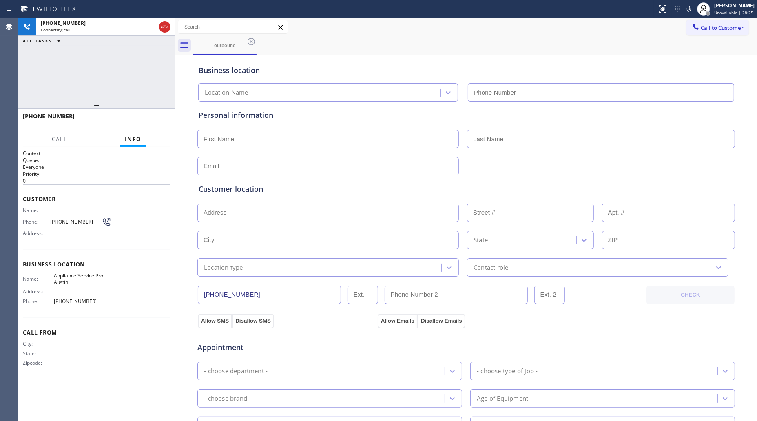
type input "[PHONE_NUMBER]"
click at [553, 37] on div "outbound" at bounding box center [475, 45] width 564 height 18
click at [168, 119] on button "HANG UP" at bounding box center [152, 119] width 38 height 11
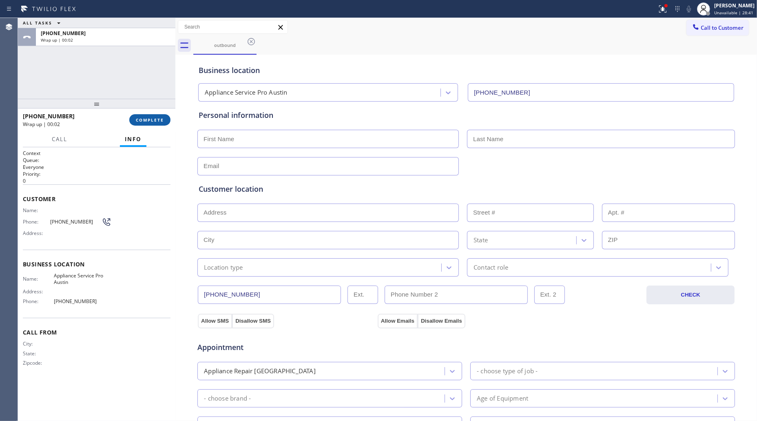
drag, startPoint x: 139, startPoint y: 123, endPoint x: 141, endPoint y: 119, distance: 4.4
click at [141, 122] on button "COMPLETE" at bounding box center [149, 119] width 41 height 11
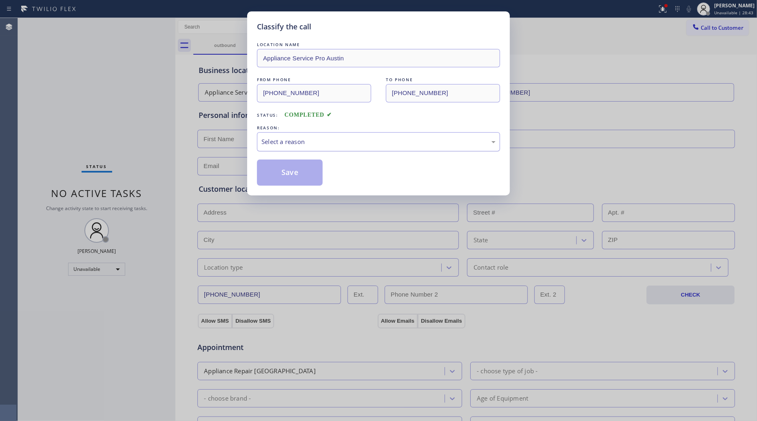
click at [284, 139] on div "Select a reason" at bounding box center [378, 141] width 234 height 9
click at [278, 179] on button "Save" at bounding box center [290, 172] width 66 height 26
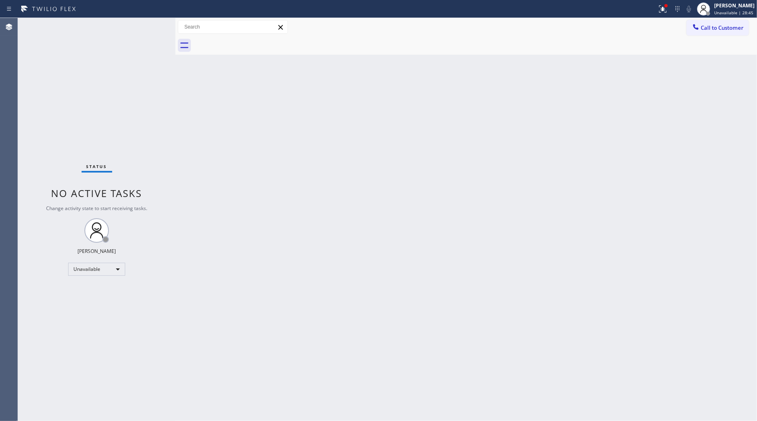
drag, startPoint x: 665, startPoint y: 4, endPoint x: 640, endPoint y: 56, distance: 57.1
click at [661, 10] on div at bounding box center [663, 9] width 18 height 18
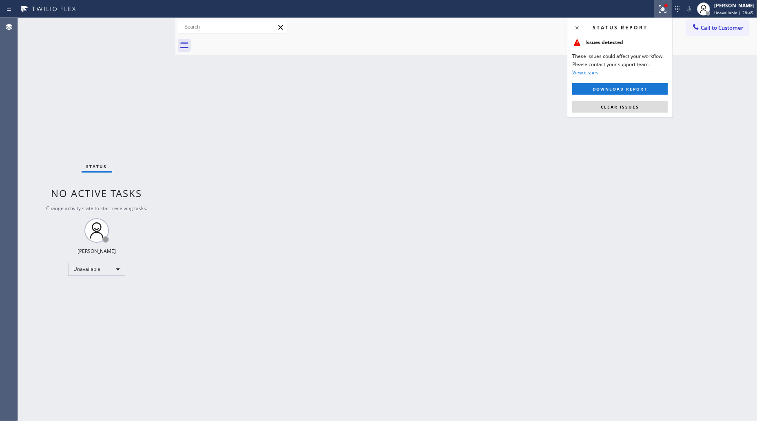
drag, startPoint x: 606, startPoint y: 107, endPoint x: 614, endPoint y: 105, distance: 7.6
click at [608, 107] on span "Clear issues" at bounding box center [620, 107] width 38 height 6
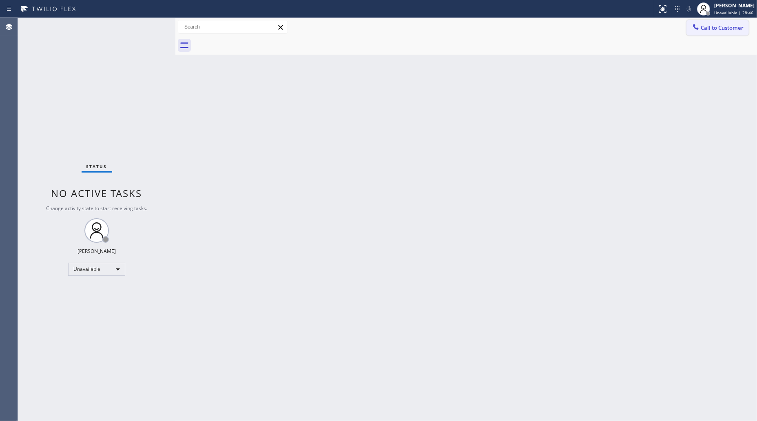
click at [714, 27] on span "Call to Customer" at bounding box center [722, 27] width 43 height 7
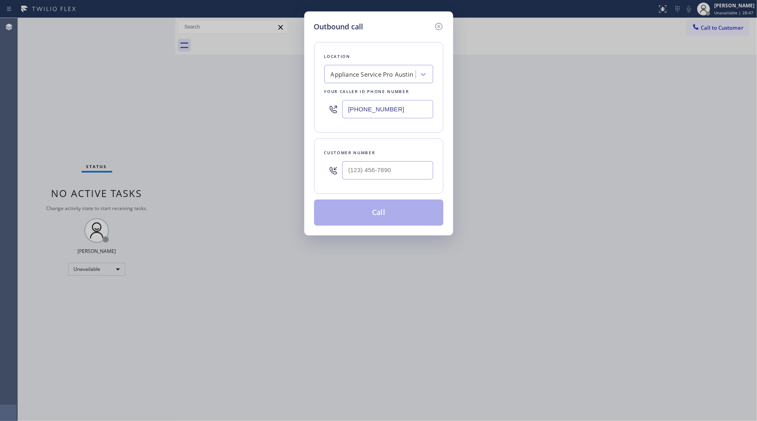
drag, startPoint x: 415, startPoint y: 115, endPoint x: 283, endPoint y: 93, distance: 134.3
click at [284, 94] on div "Outbound call Location Appliance Service Pro [GEOGRAPHIC_DATA] Your caller id p…" at bounding box center [378, 210] width 757 height 421
paste input "844) 514-6122"
type input "[PHONE_NUMBER]"
drag, startPoint x: 382, startPoint y: 177, endPoint x: 389, endPoint y: 165, distance: 13.9
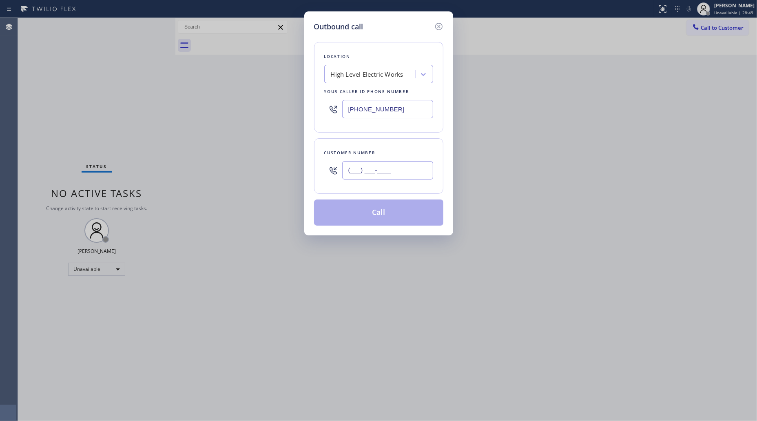
click at [383, 177] on input "(___) ___-____" at bounding box center [387, 170] width 91 height 18
paste input "844) 221-9137"
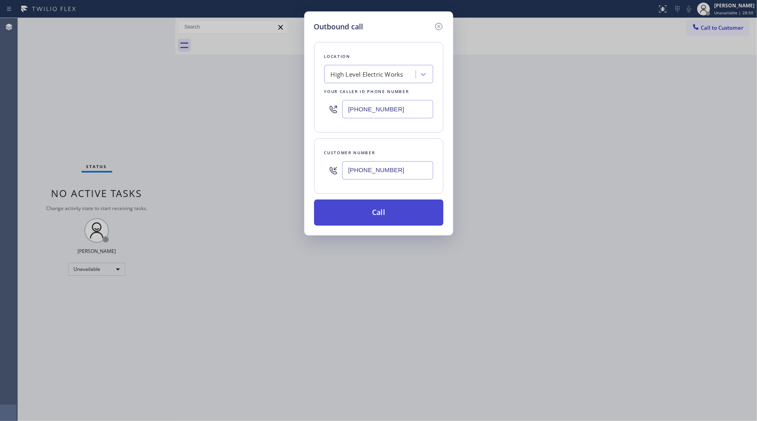
type input "[PHONE_NUMBER]"
drag, startPoint x: 394, startPoint y: 207, endPoint x: 594, endPoint y: 206, distance: 200.6
click at [400, 207] on button "Call" at bounding box center [378, 212] width 129 height 26
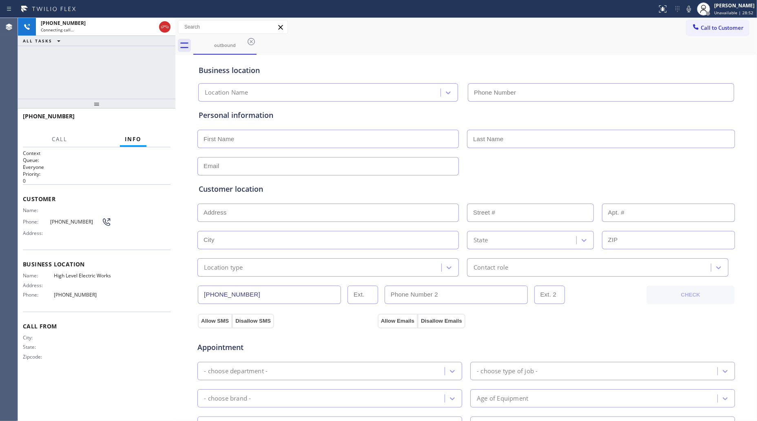
type input "[PHONE_NUMBER]"
click at [608, 65] on div "Business location" at bounding box center [466, 70] width 535 height 11
click at [166, 59] on div "[PHONE_NUMBER] Connecting call… ALL TASKS ALL TASKS ACTIVE TASKS TASKS IN WRAP …" at bounding box center [96, 58] width 157 height 81
drag, startPoint x: 159, startPoint y: 24, endPoint x: 311, endPoint y: 43, distance: 152.8
click at [161, 26] on div "[PHONE_NUMBER]" at bounding box center [106, 23] width 130 height 7
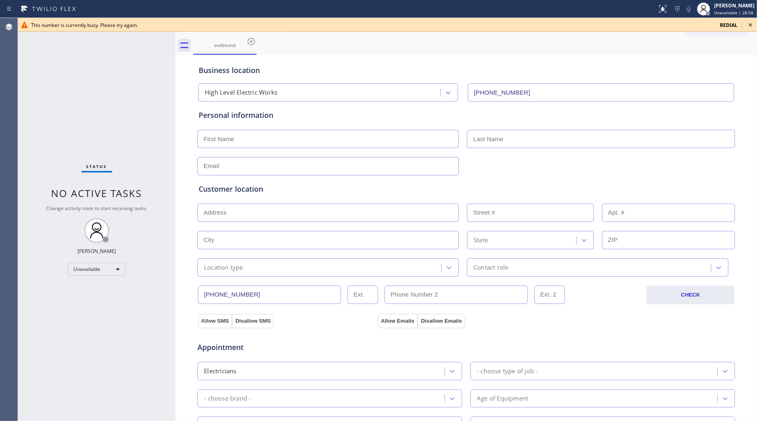
drag, startPoint x: 732, startPoint y: 24, endPoint x: 714, endPoint y: 20, distance: 19.0
click at [731, 23] on span "redial" at bounding box center [729, 25] width 18 height 7
click at [718, 20] on button "Call to Customer" at bounding box center [717, 27] width 62 height 15
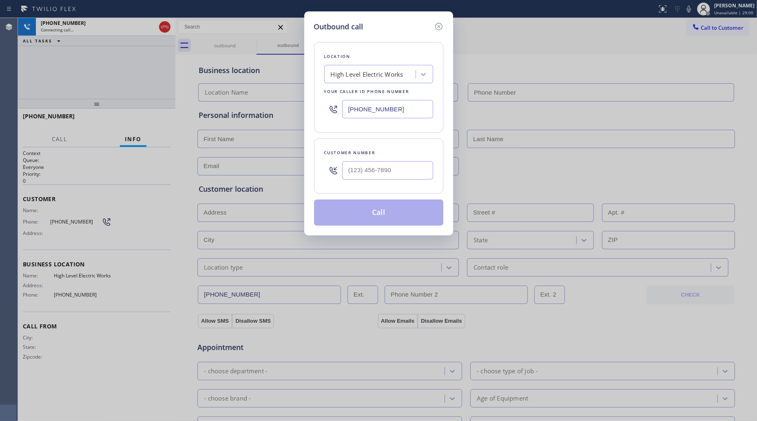
type input "[PHONE_NUMBER]"
drag, startPoint x: 390, startPoint y: 111, endPoint x: 304, endPoint y: 100, distance: 87.1
click at [304, 100] on div "Outbound call Location High Level Electric Works Your caller id phone number [P…" at bounding box center [378, 123] width 149 height 224
paste input "626) 247-3860"
type input "[PHONE_NUMBER]"
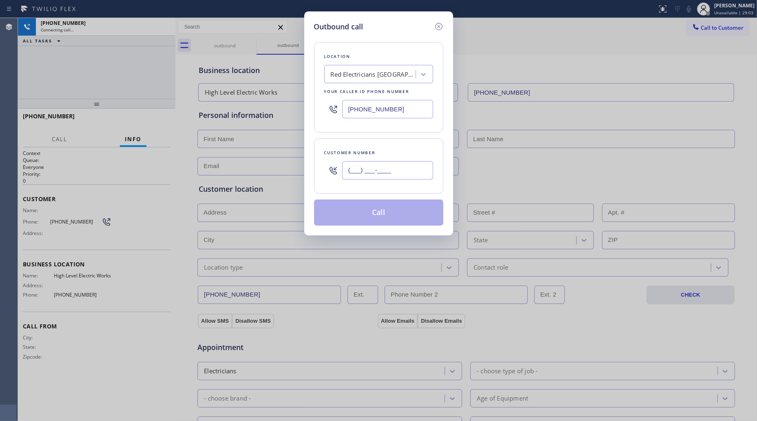
click at [392, 169] on input "(___) ___-____" at bounding box center [387, 170] width 91 height 18
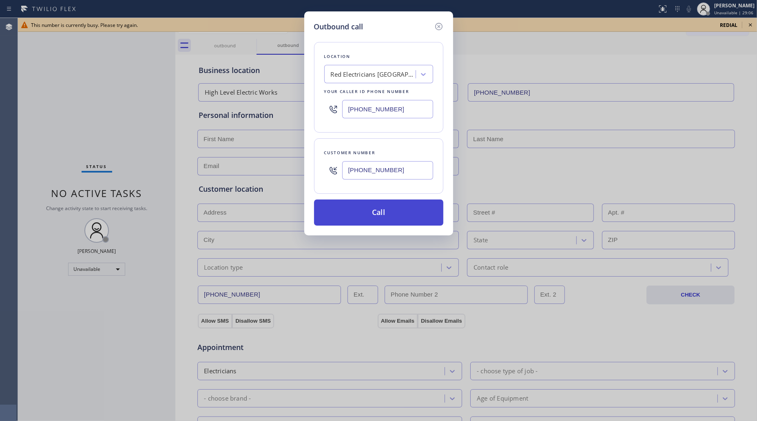
type input "[PHONE_NUMBER]"
click at [382, 203] on button "Call" at bounding box center [378, 212] width 129 height 26
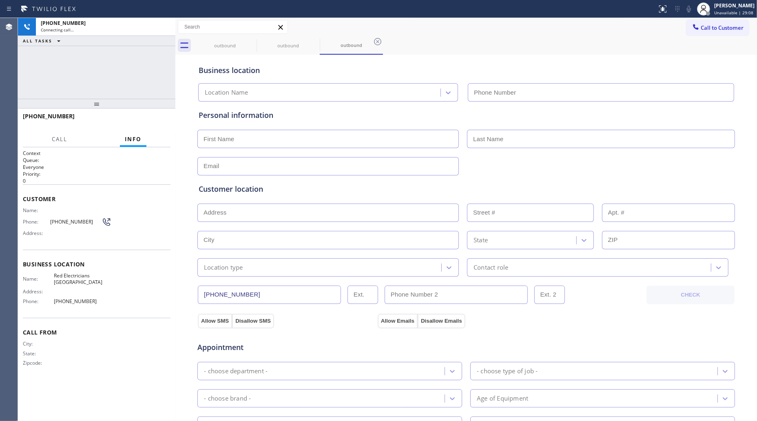
type input "[PHONE_NUMBER]"
drag, startPoint x: 488, startPoint y: 54, endPoint x: 482, endPoint y: 52, distance: 5.7
click at [487, 54] on div "Business location Red Electricians [GEOGRAPHIC_DATA] [PHONE_NUMBER]" at bounding box center [466, 77] width 538 height 48
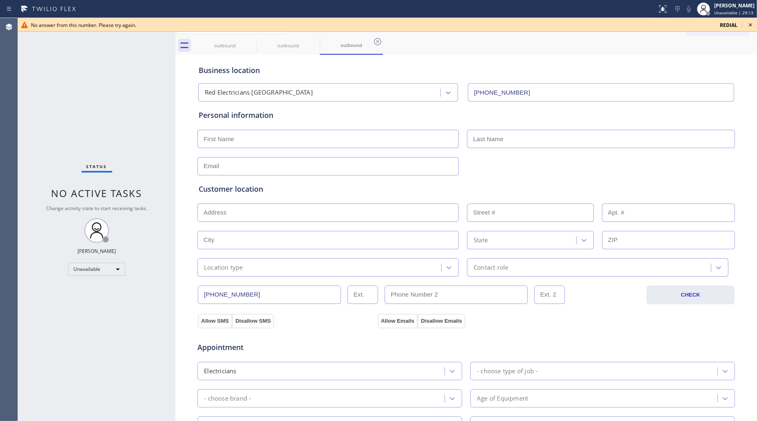
click at [723, 22] on span "redial" at bounding box center [729, 25] width 18 height 7
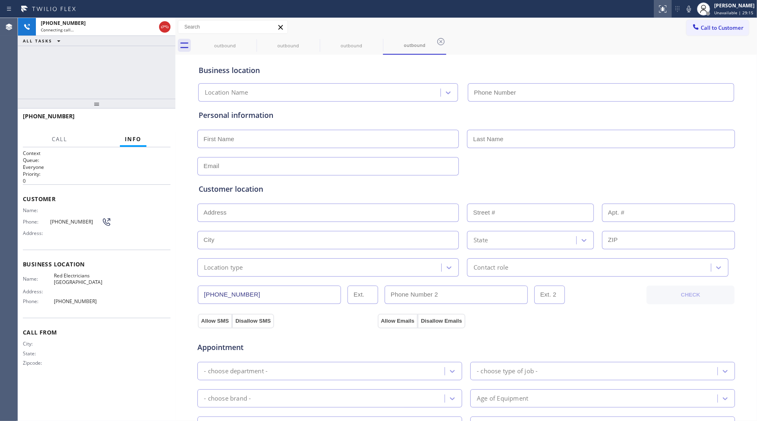
type input "[PHONE_NUMBER]"
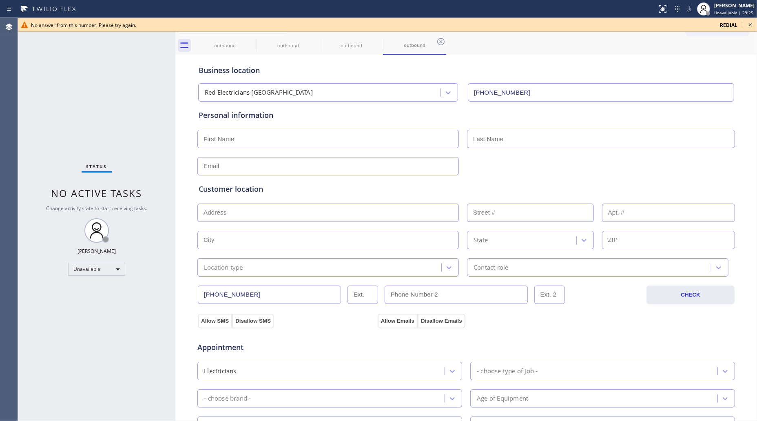
click at [723, 24] on span "redial" at bounding box center [729, 25] width 18 height 7
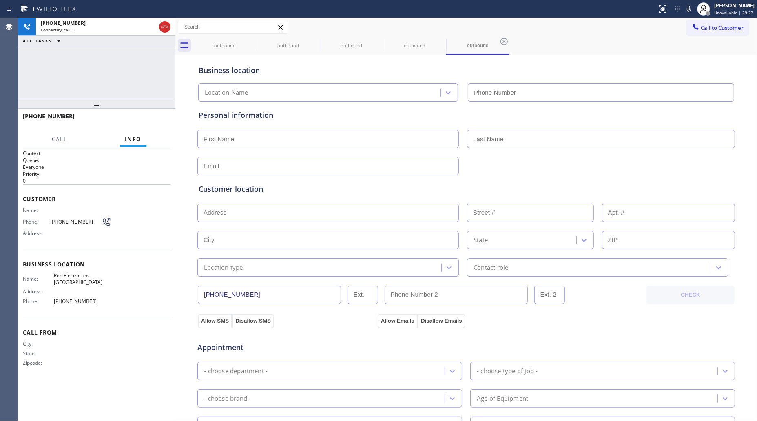
type input "[PHONE_NUMBER]"
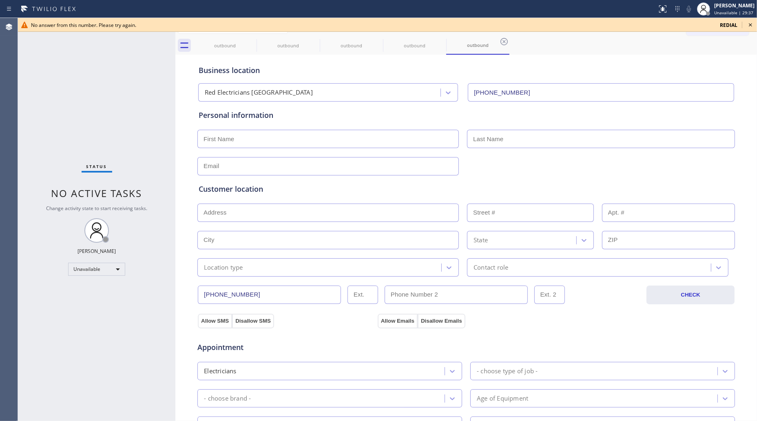
click at [727, 24] on span "redial" at bounding box center [729, 25] width 18 height 7
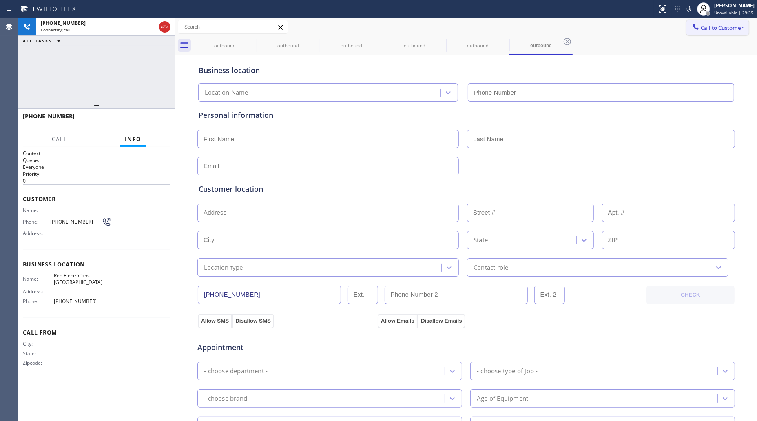
type input "[PHONE_NUMBER]"
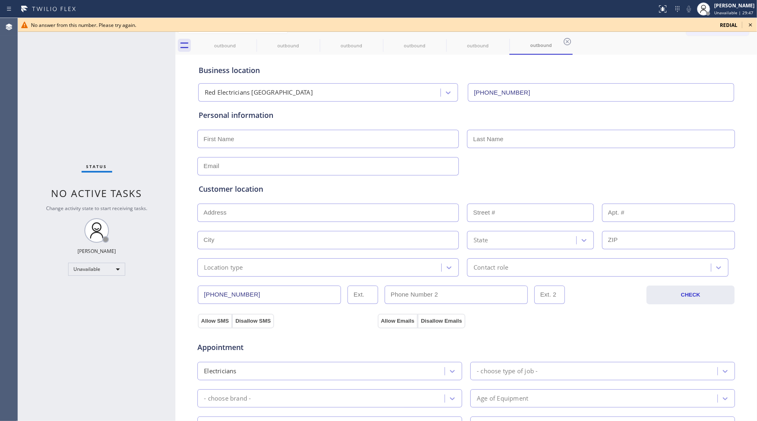
click at [727, 24] on span "redial" at bounding box center [729, 25] width 18 height 7
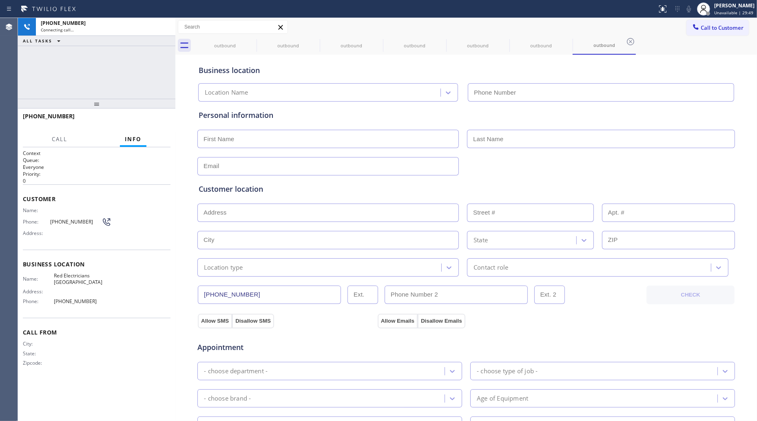
type input "[PHONE_NUMBER]"
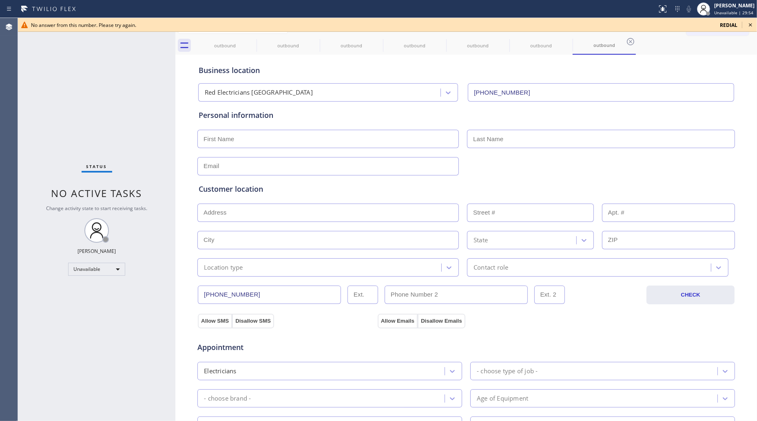
click at [724, 23] on span "redial" at bounding box center [729, 25] width 18 height 7
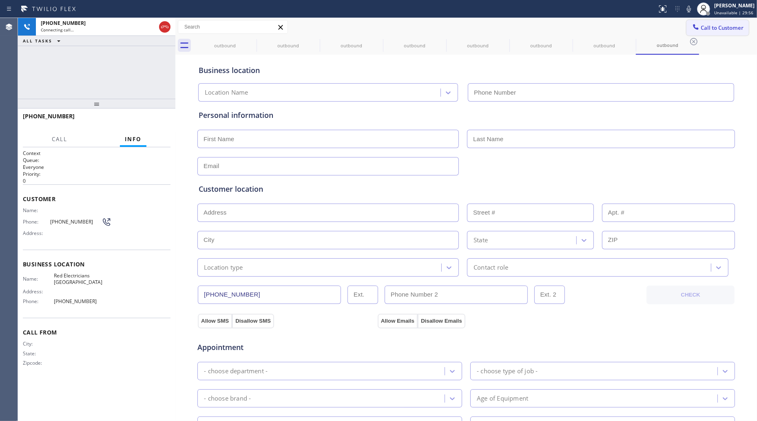
type input "[PHONE_NUMBER]"
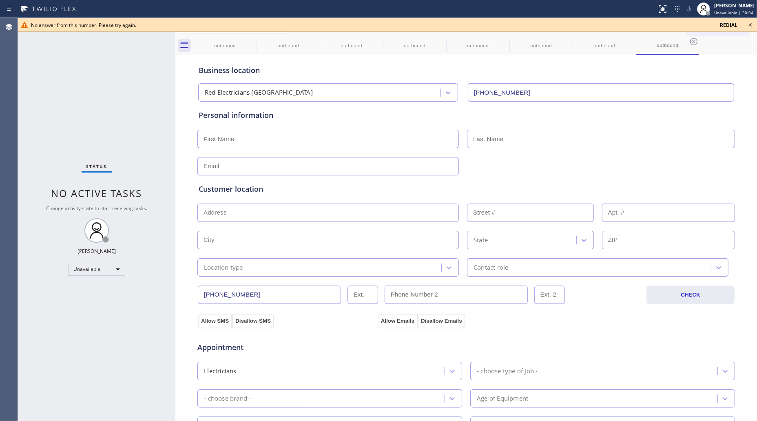
click at [727, 21] on div "No answer from this number. Please try again. redial" at bounding box center [387, 25] width 739 height 14
click at [728, 24] on span "redial" at bounding box center [729, 25] width 18 height 7
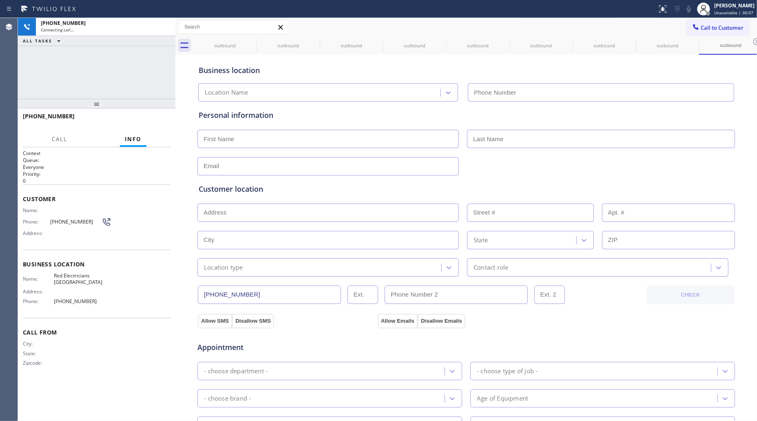
type input "[PHONE_NUMBER]"
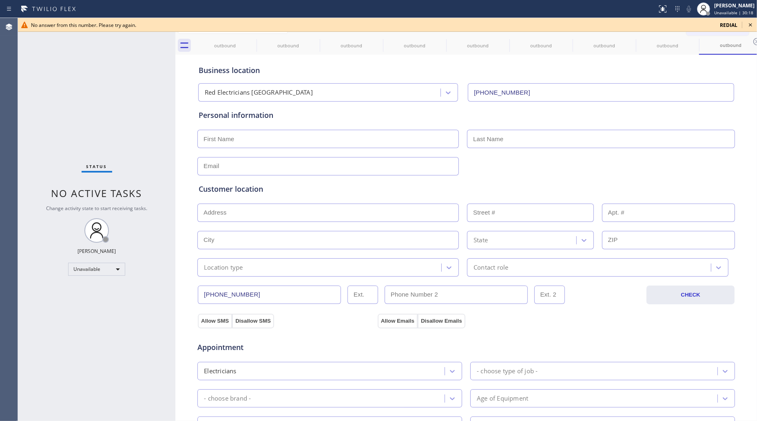
click at [730, 25] on span "redial" at bounding box center [729, 25] width 18 height 7
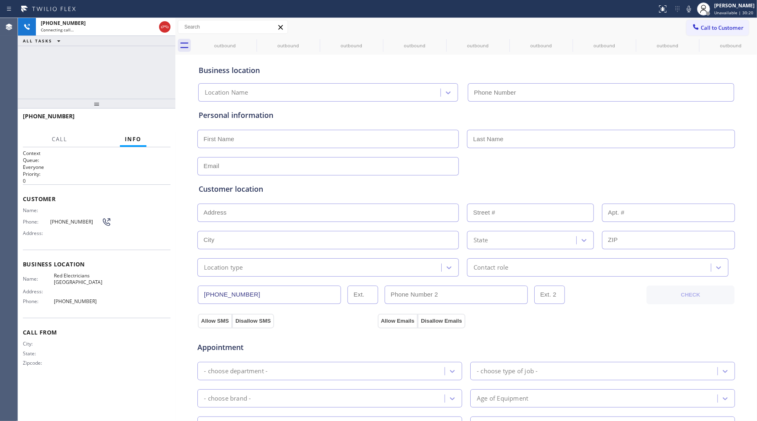
type input "[PHONE_NUMBER]"
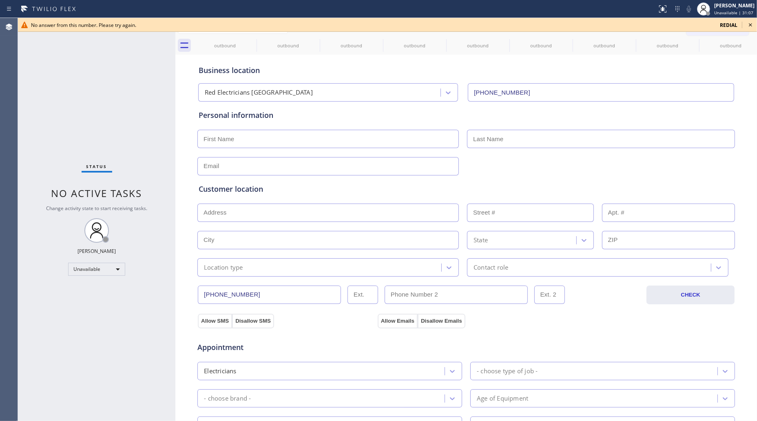
click at [731, 23] on span "redial" at bounding box center [729, 25] width 18 height 7
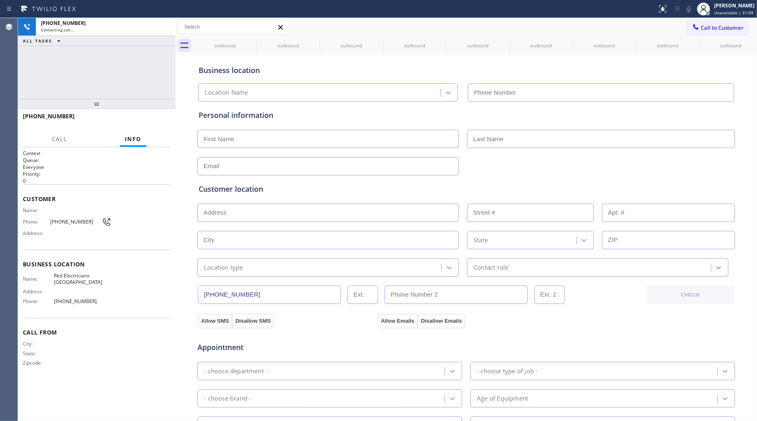
type input "[PHONE_NUMBER]"
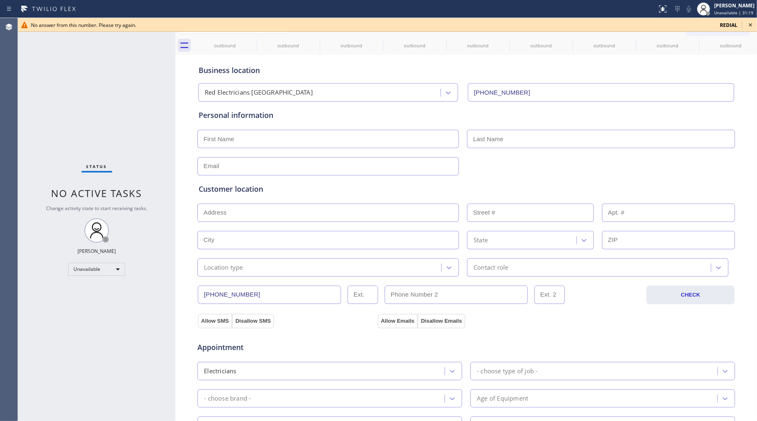
click at [728, 23] on span "redial" at bounding box center [729, 25] width 18 height 7
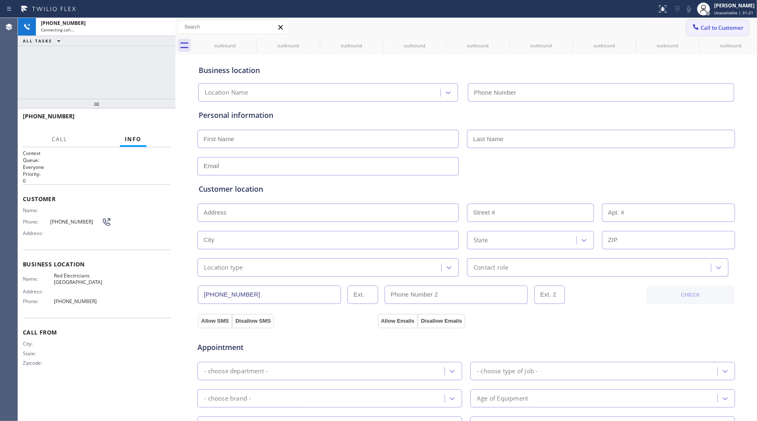
type input "[PHONE_NUMBER]"
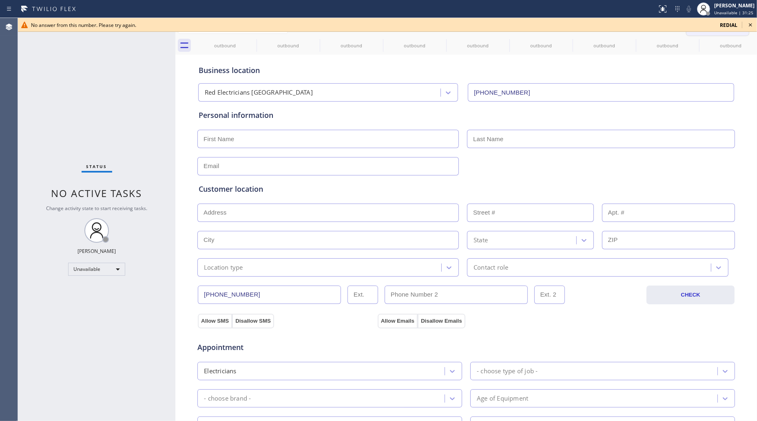
click at [725, 26] on span "redial" at bounding box center [729, 25] width 18 height 7
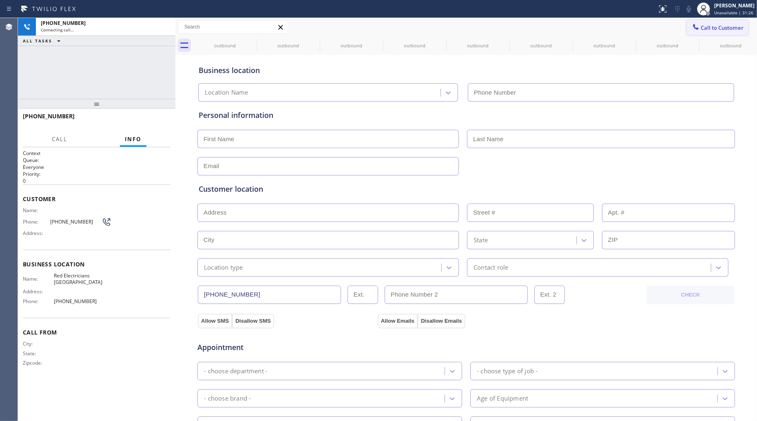
type input "[PHONE_NUMBER]"
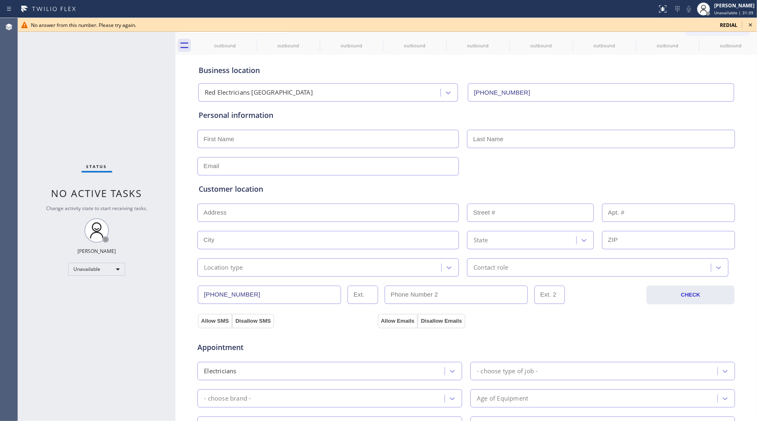
click at [733, 25] on span "redial" at bounding box center [729, 25] width 18 height 7
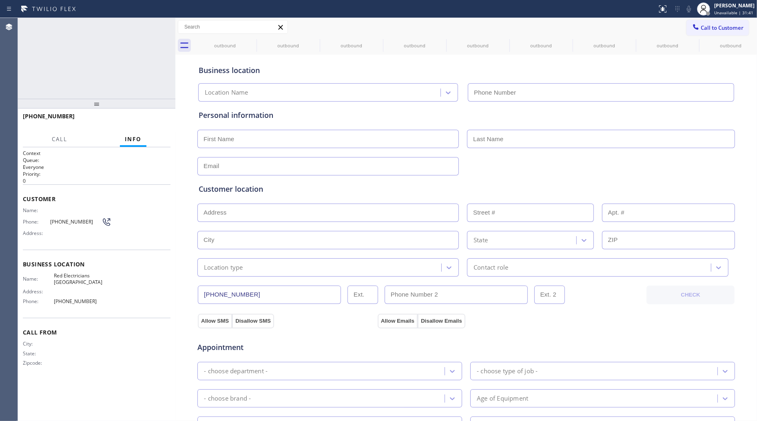
type input "[PHONE_NUMBER]"
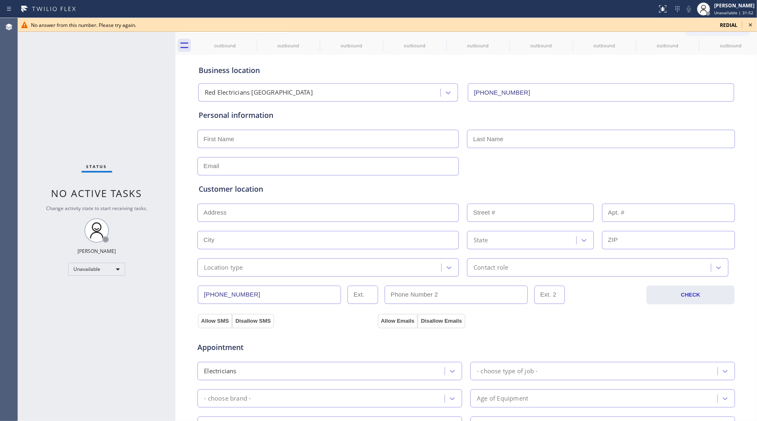
click at [753, 23] on icon at bounding box center [750, 25] width 10 height 10
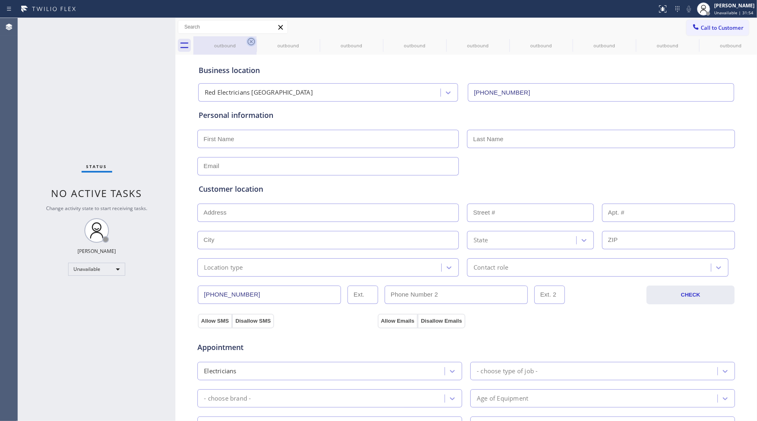
click at [252, 42] on icon at bounding box center [251, 42] width 10 height 10
click at [251, 40] on icon at bounding box center [251, 42] width 10 height 10
click at [250, 40] on icon at bounding box center [251, 42] width 10 height 10
click at [0, 0] on icon at bounding box center [0, 0] width 0 height 0
click at [250, 40] on icon at bounding box center [251, 42] width 10 height 10
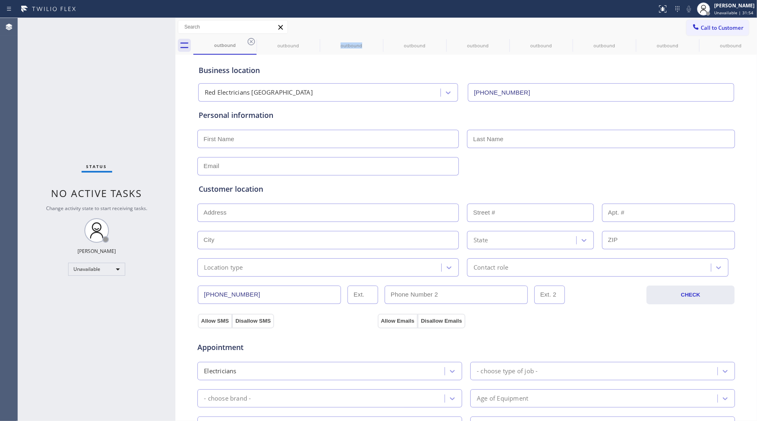
click at [0, 0] on icon at bounding box center [0, 0] width 0 height 0
click at [250, 40] on icon at bounding box center [251, 42] width 10 height 10
click at [0, 0] on icon at bounding box center [0, 0] width 0 height 0
click at [250, 40] on icon at bounding box center [251, 42] width 10 height 10
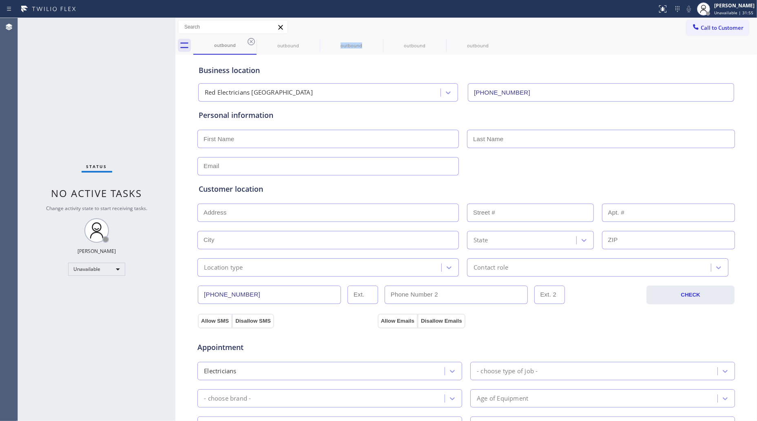
click at [0, 0] on icon at bounding box center [0, 0] width 0 height 0
click at [250, 40] on icon at bounding box center [251, 42] width 10 height 10
click at [0, 0] on icon at bounding box center [0, 0] width 0 height 0
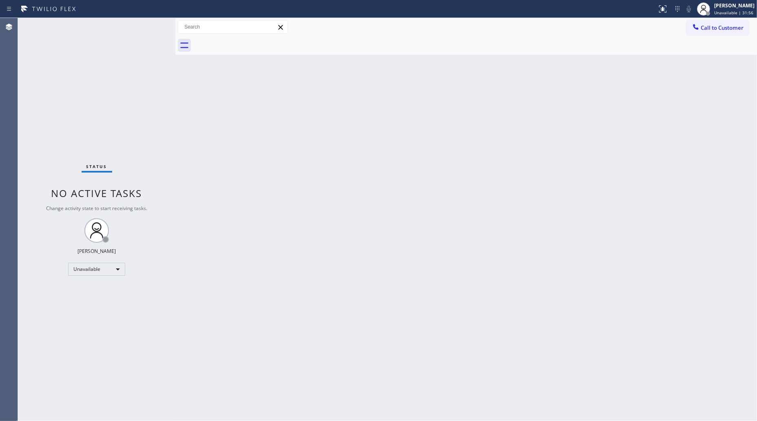
click at [250, 40] on div at bounding box center [475, 45] width 564 height 18
click at [710, 9] on div at bounding box center [703, 8] width 13 height 13
click at [688, 34] on button "Offline" at bounding box center [716, 32] width 82 height 11
click at [712, 15] on div at bounding box center [703, 9] width 18 height 18
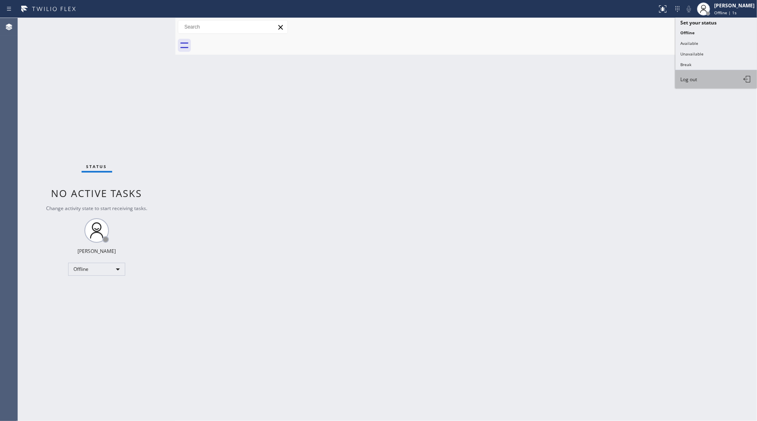
click at [690, 74] on button "Log out" at bounding box center [716, 79] width 82 height 18
